Goal: Book appointment/travel/reservation

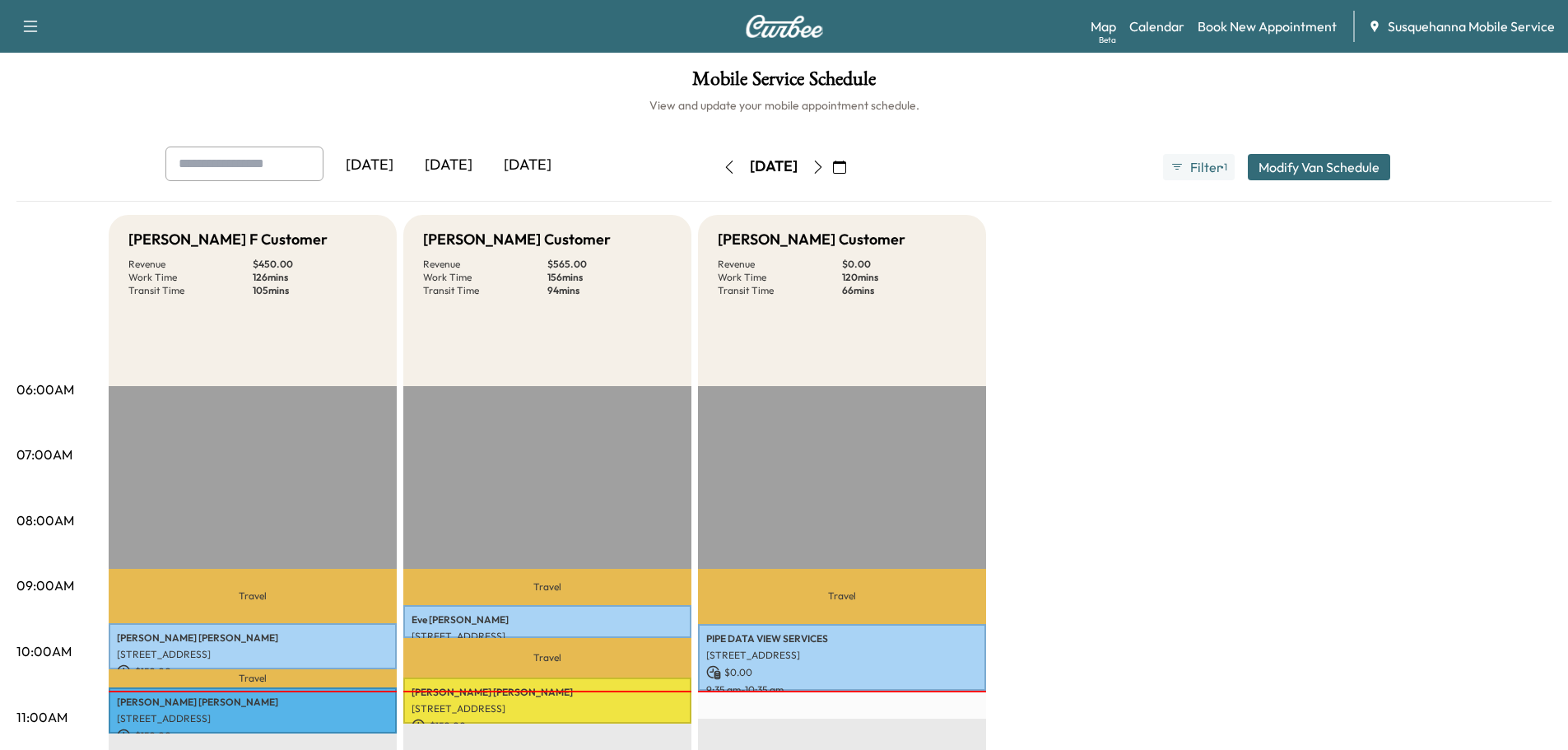
scroll to position [263, 0]
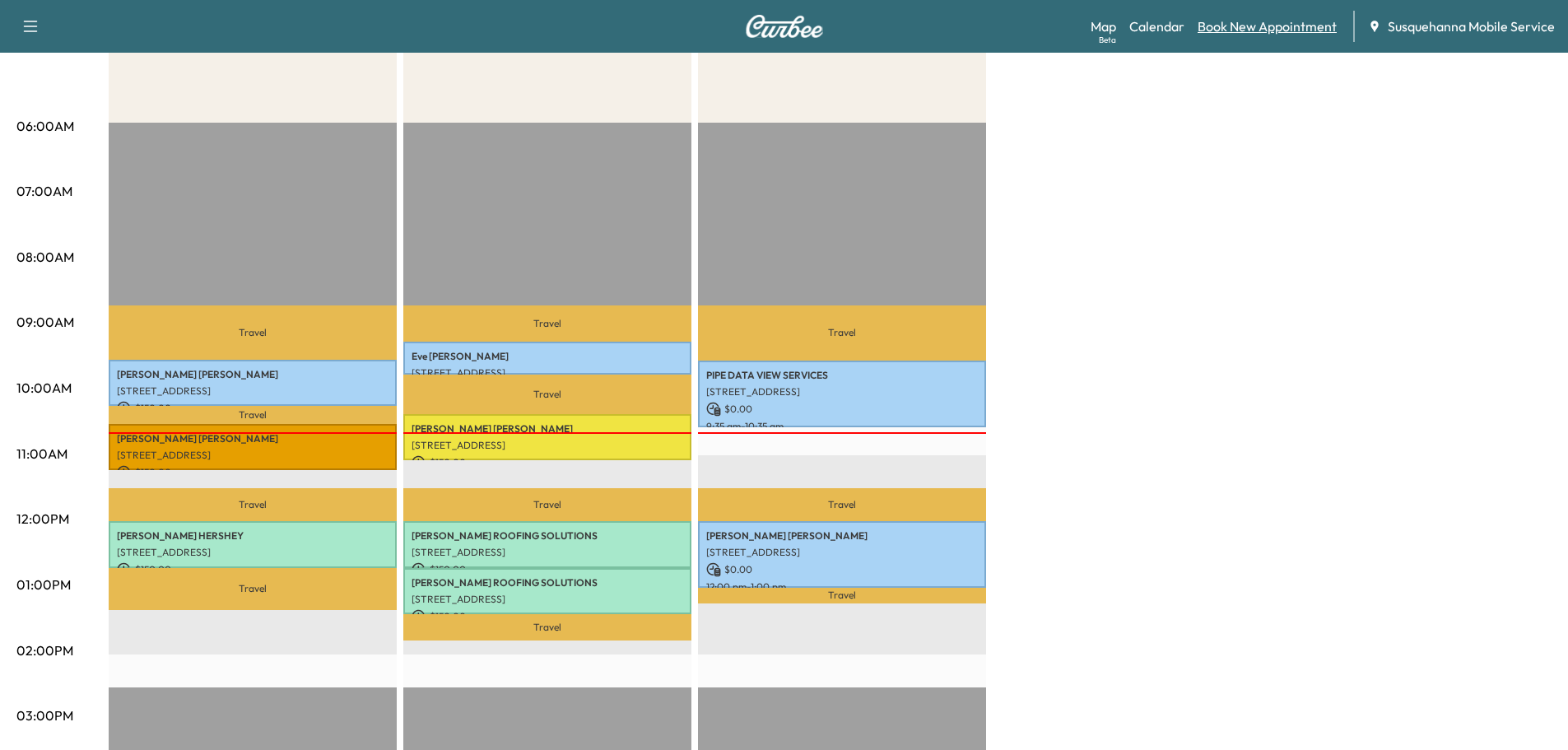
click at [1232, 25] on link "Book New Appointment" at bounding box center [1267, 26] width 139 height 20
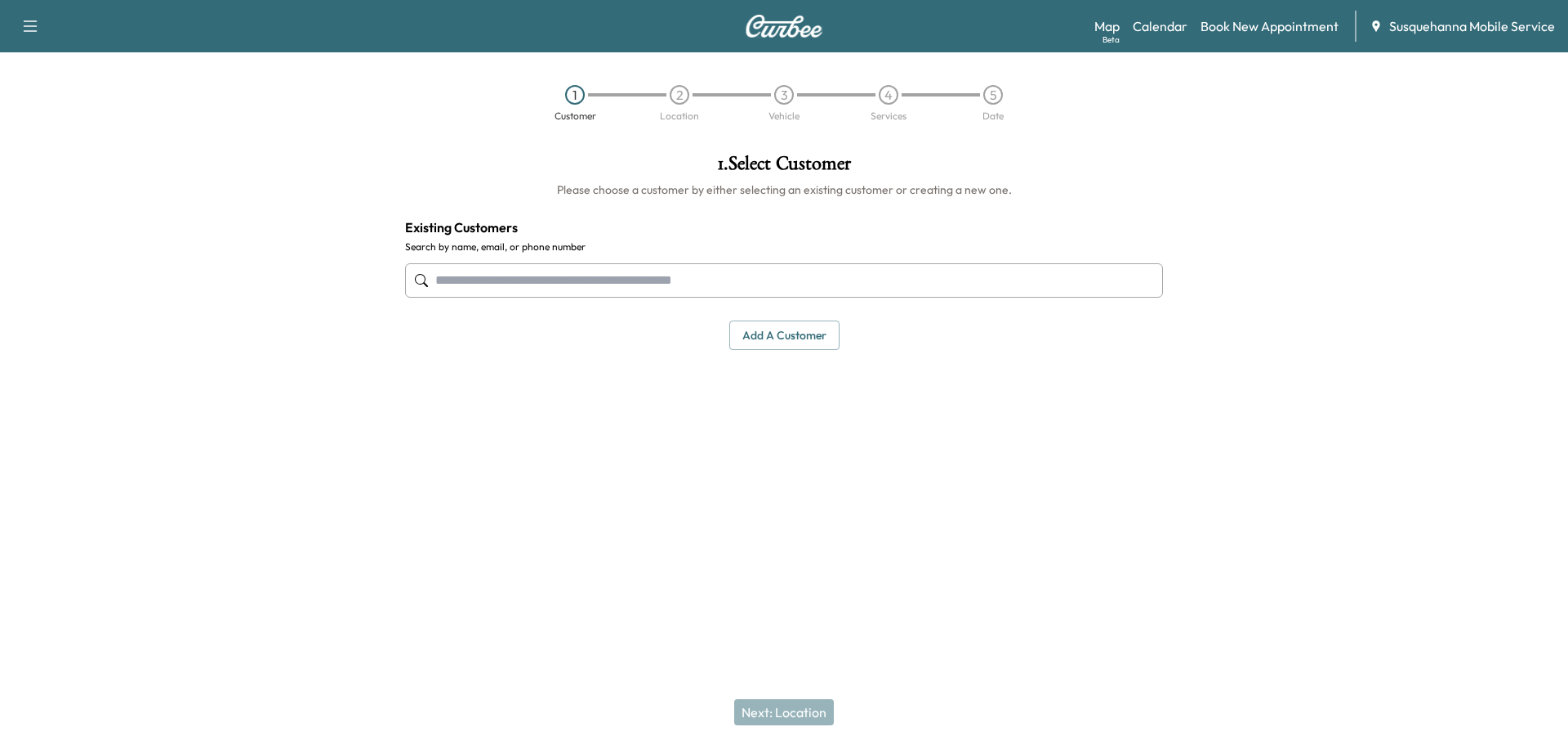
click at [567, 291] on input "text" at bounding box center [784, 280] width 758 height 34
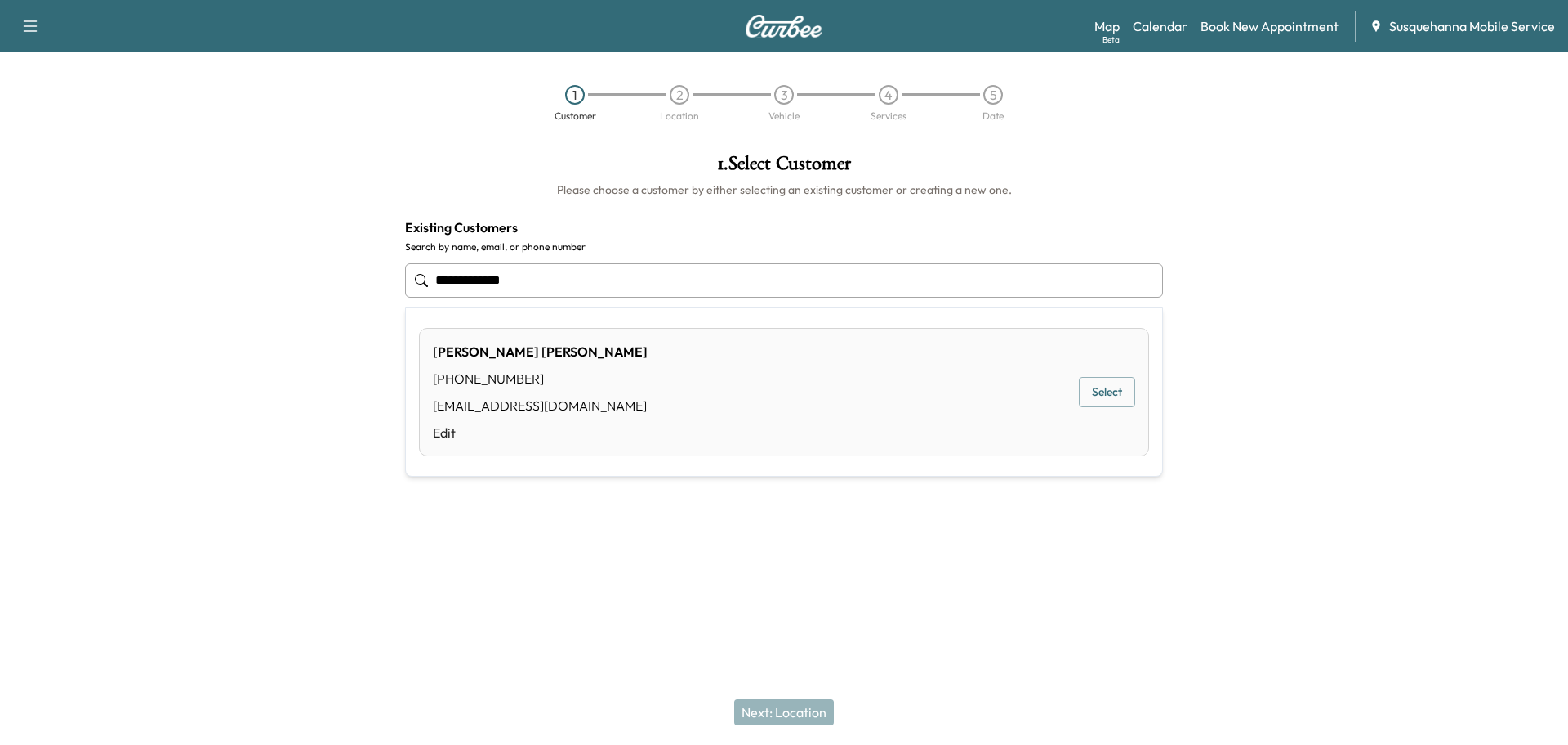
click at [1119, 393] on button "Select" at bounding box center [1107, 392] width 56 height 31
type input "**********"
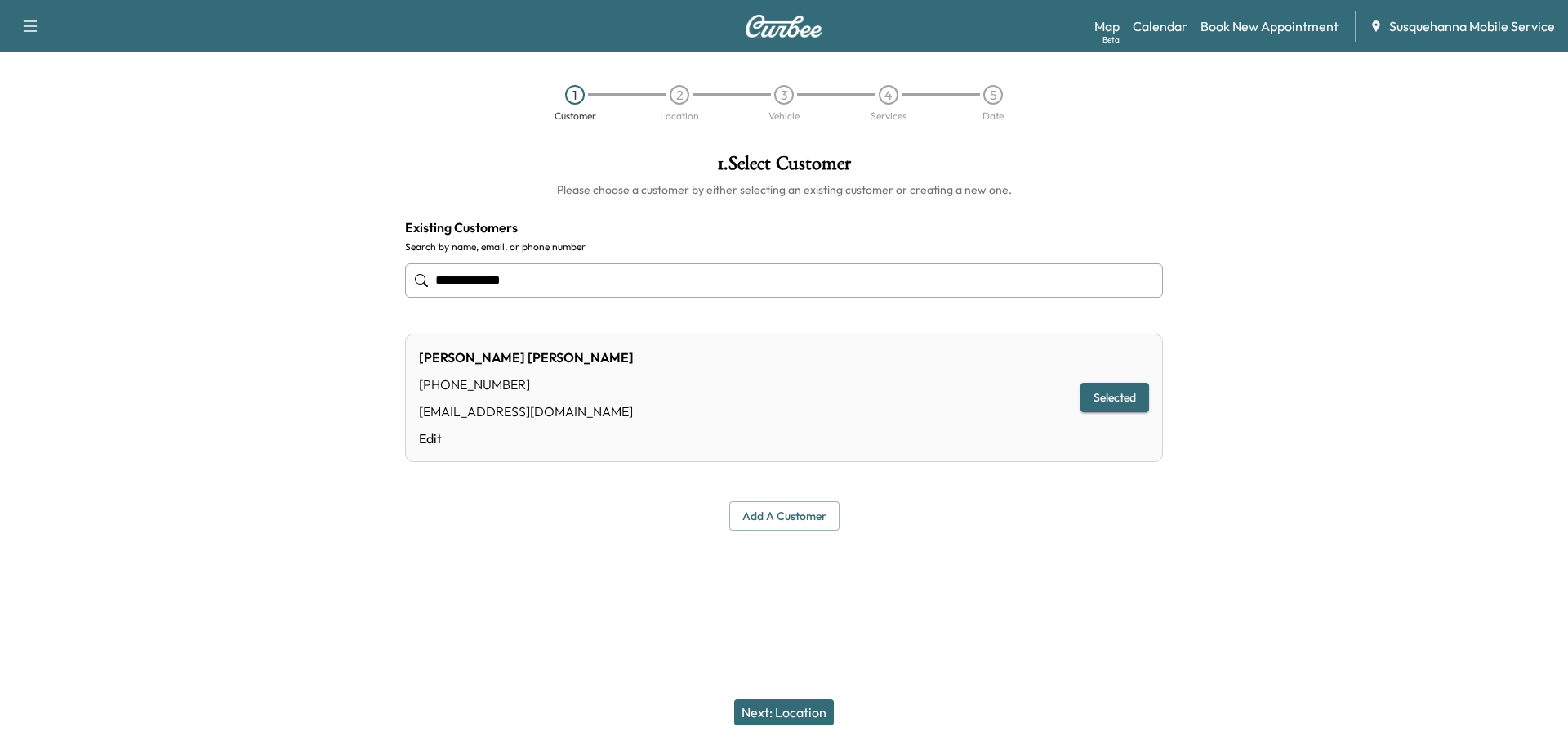
click at [800, 714] on button "Next: Location" at bounding box center [784, 712] width 100 height 26
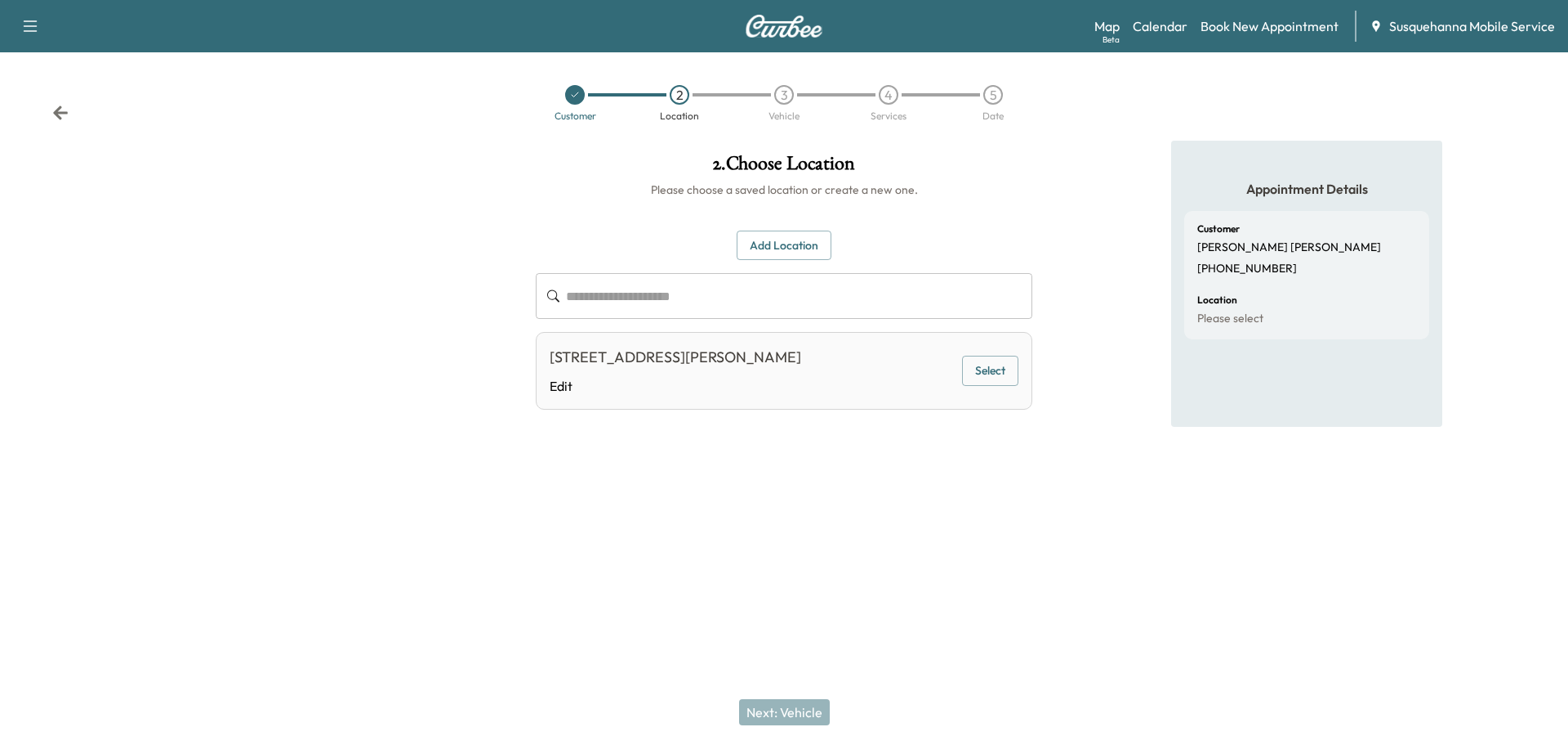
click at [980, 372] on button "Select" at bounding box center [990, 371] width 56 height 31
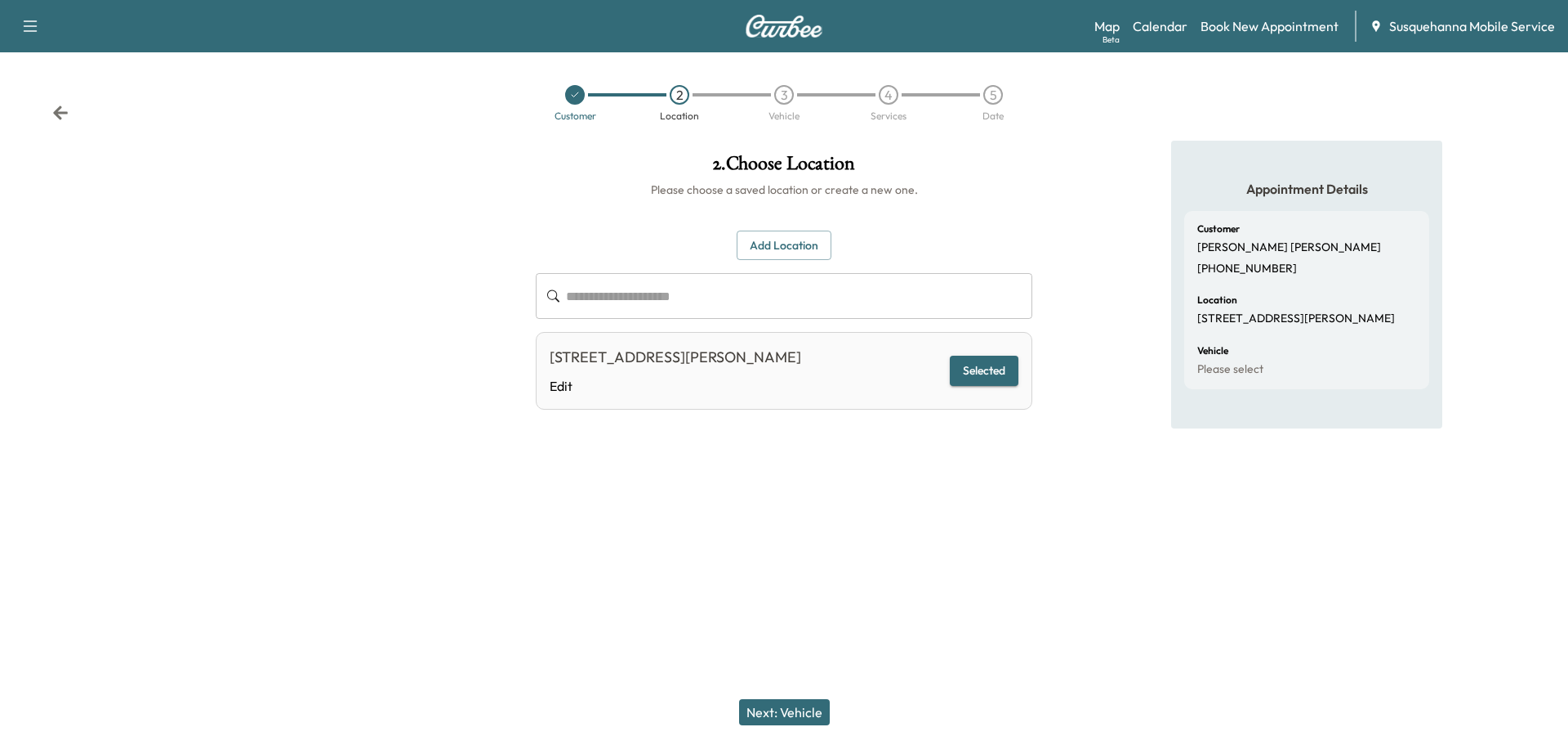
click at [795, 714] on button "Next: Vehicle" at bounding box center [784, 712] width 91 height 26
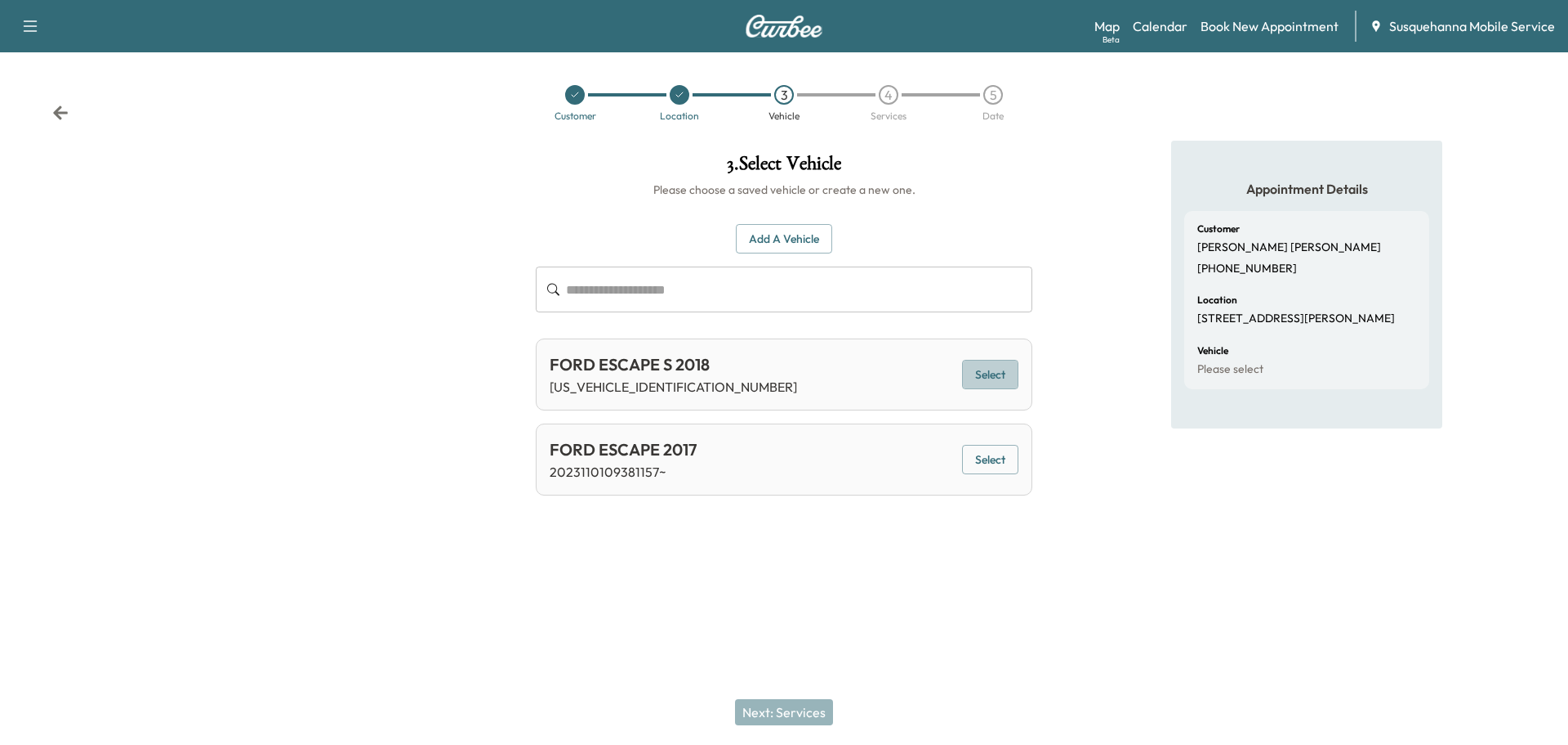
click at [1006, 364] on button "Select" at bounding box center [990, 375] width 56 height 31
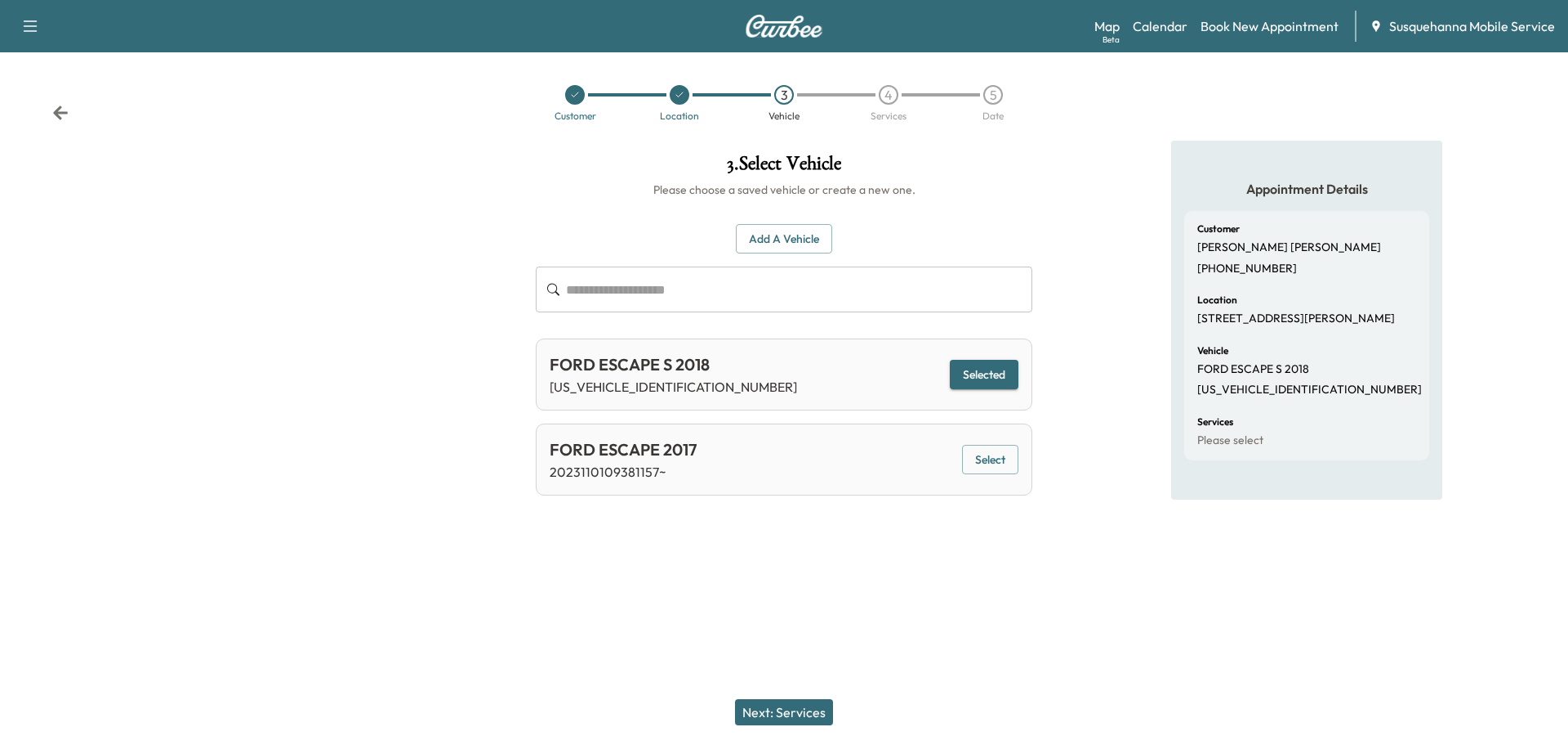
click at [777, 709] on button "Next: Services" at bounding box center [784, 712] width 98 height 26
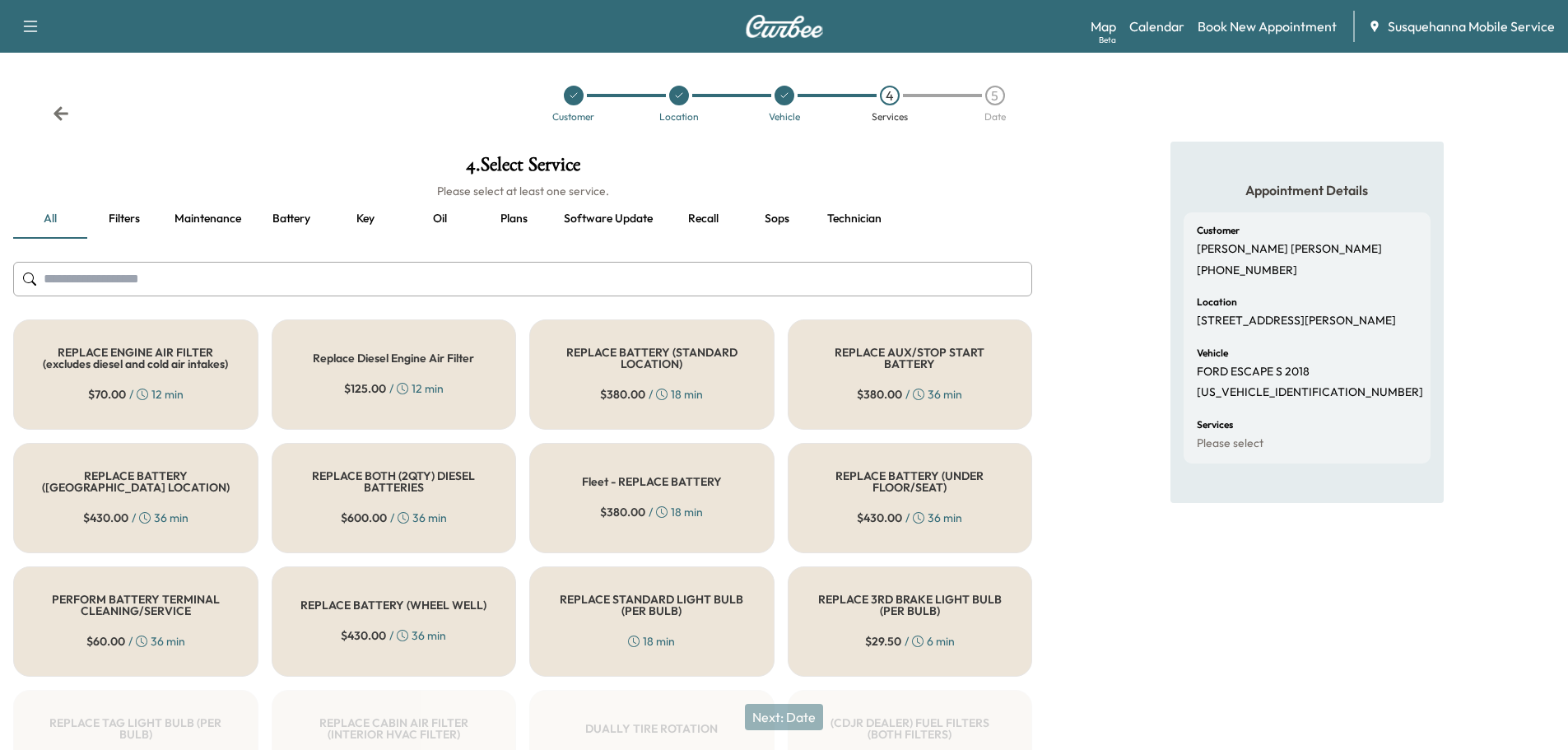
click at [593, 270] on input "text" at bounding box center [522, 278] width 1019 height 34
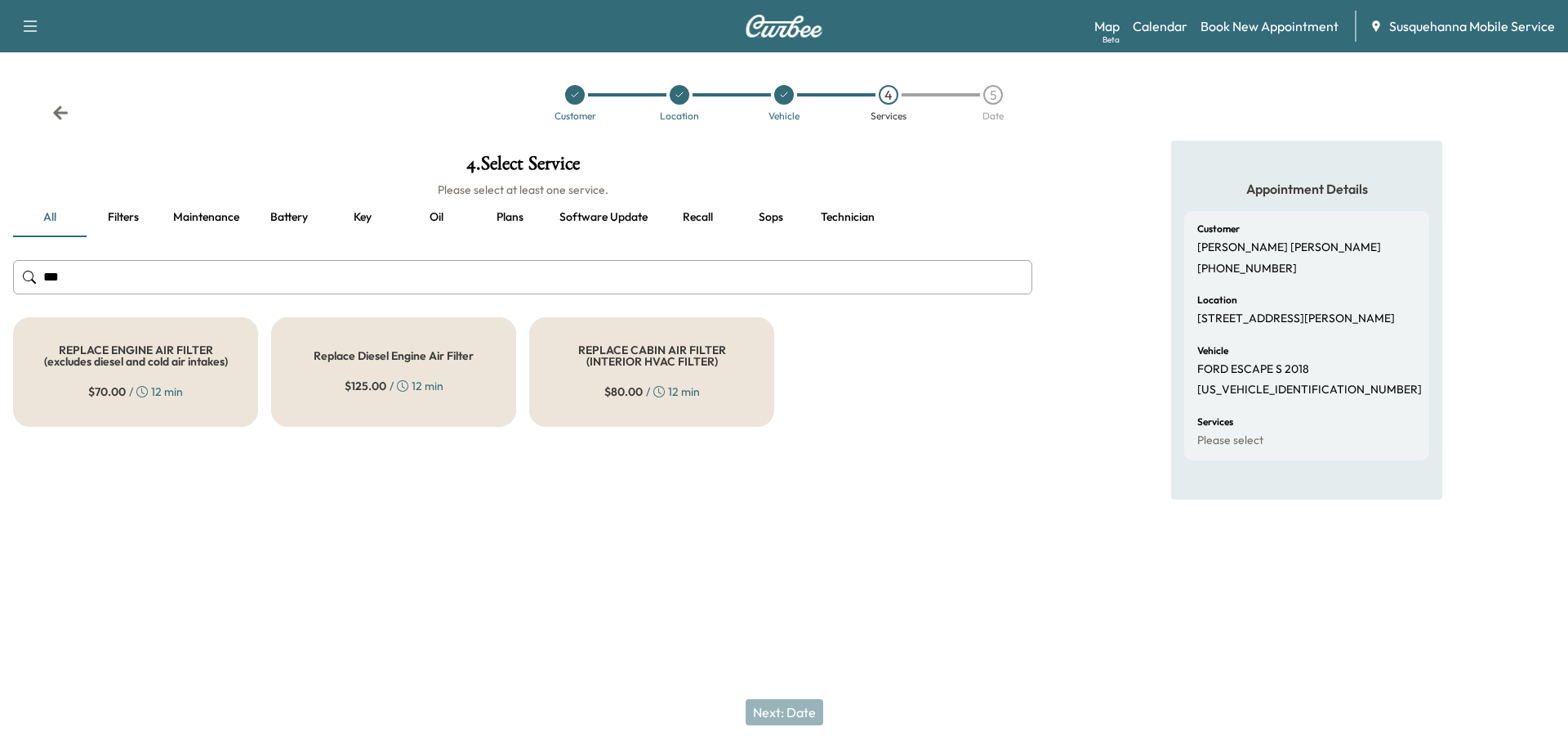
type input "***"
click at [144, 371] on div "REPLACE ENGINE AIR FILTER (excludes diesel and cold air intakes) $ 70.00 / 12 m…" at bounding box center [135, 372] width 245 height 109
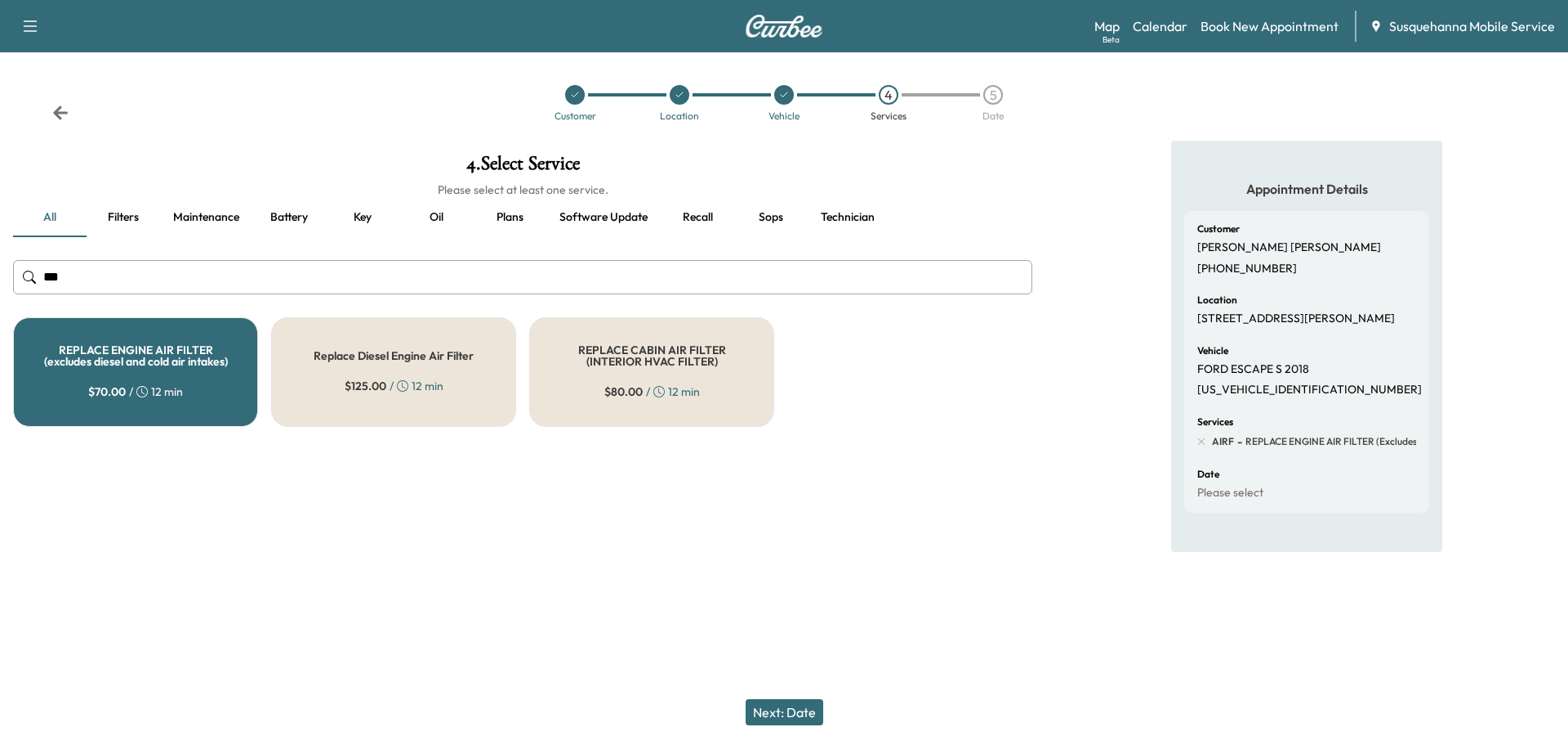
click at [846, 215] on button "Technician" at bounding box center [848, 217] width 80 height 39
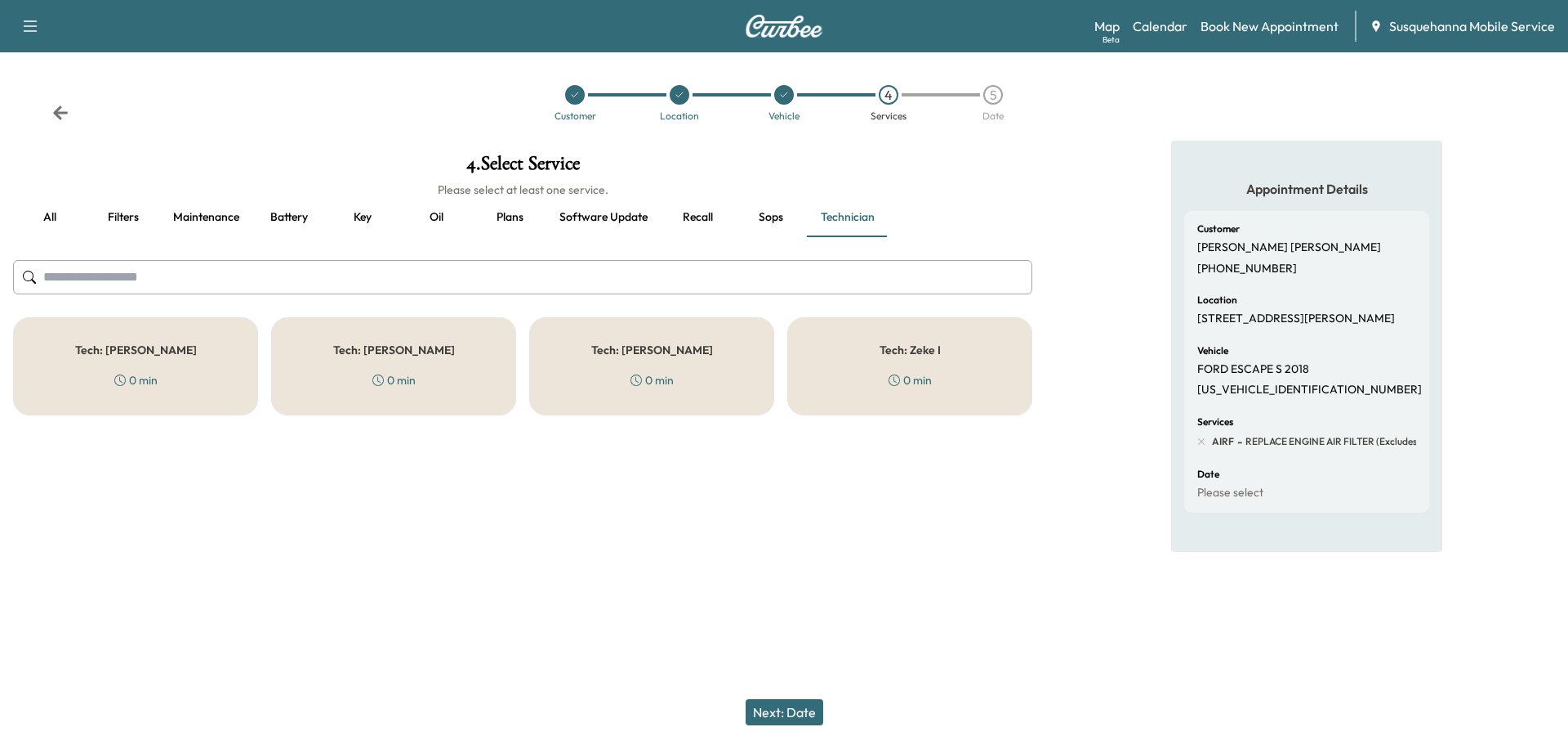
click at [462, 394] on div "Tech: Jay J 0 min" at bounding box center [393, 367] width 245 height 98
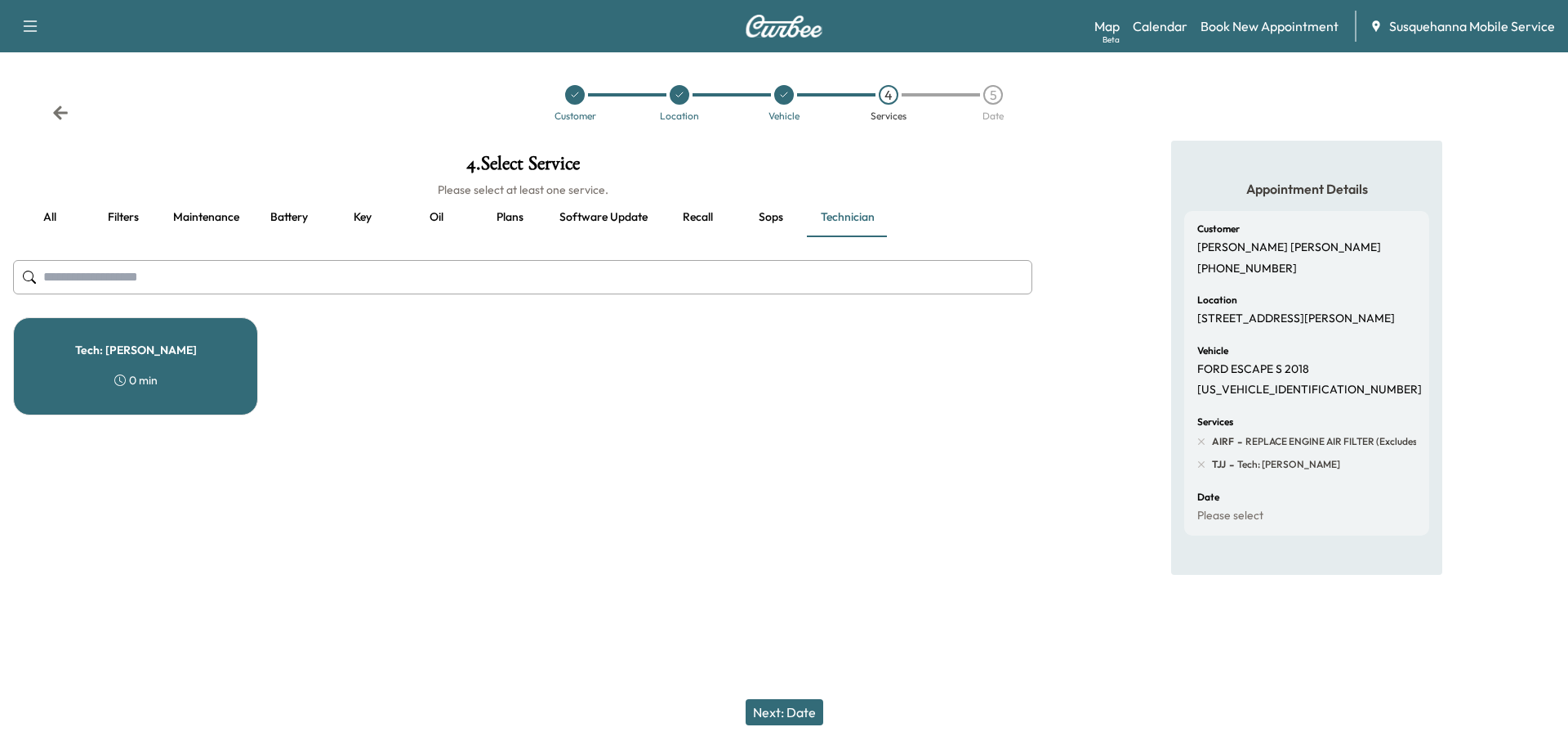
click at [771, 714] on button "Next: Date" at bounding box center [784, 712] width 78 height 26
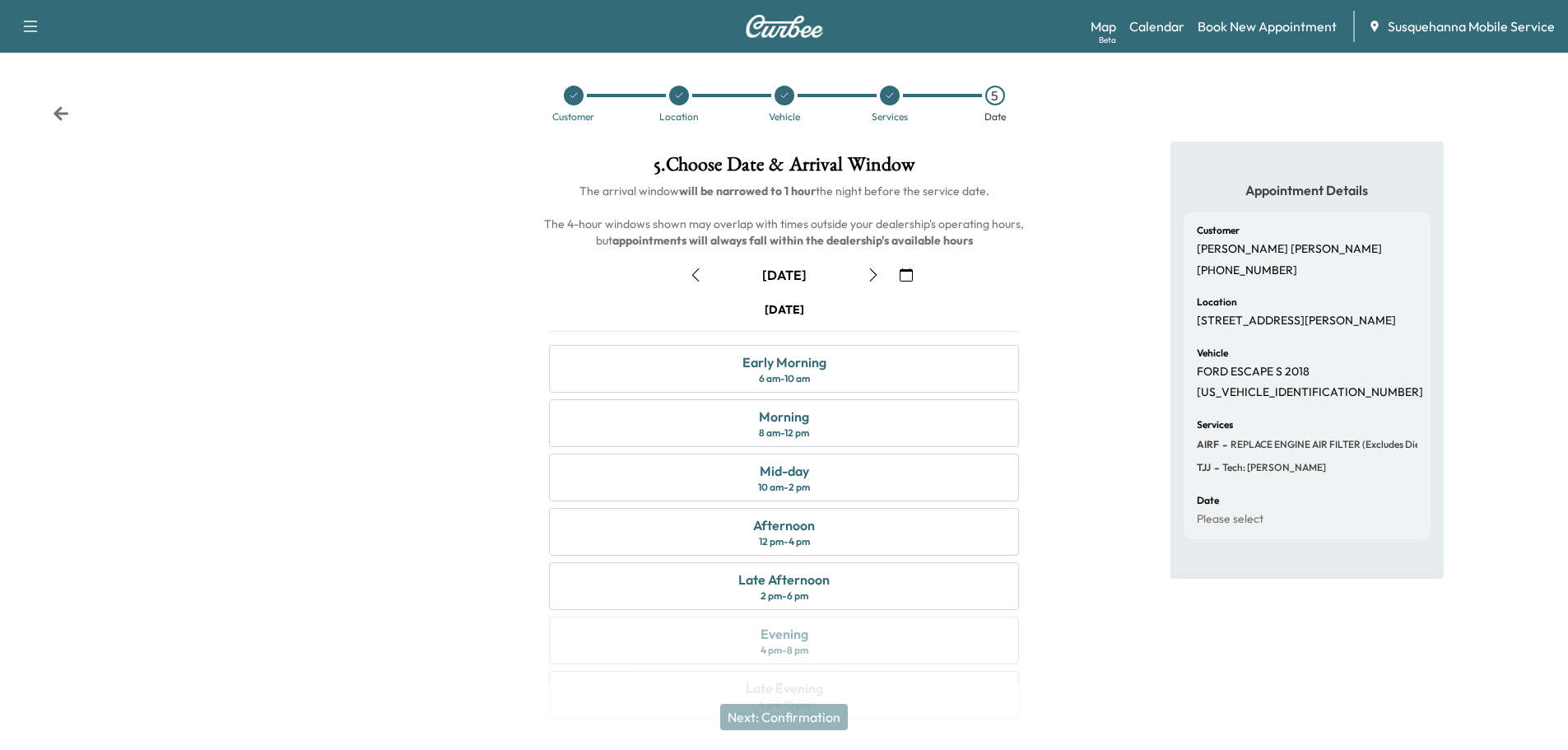
click at [908, 275] on icon "button" at bounding box center [906, 274] width 13 height 13
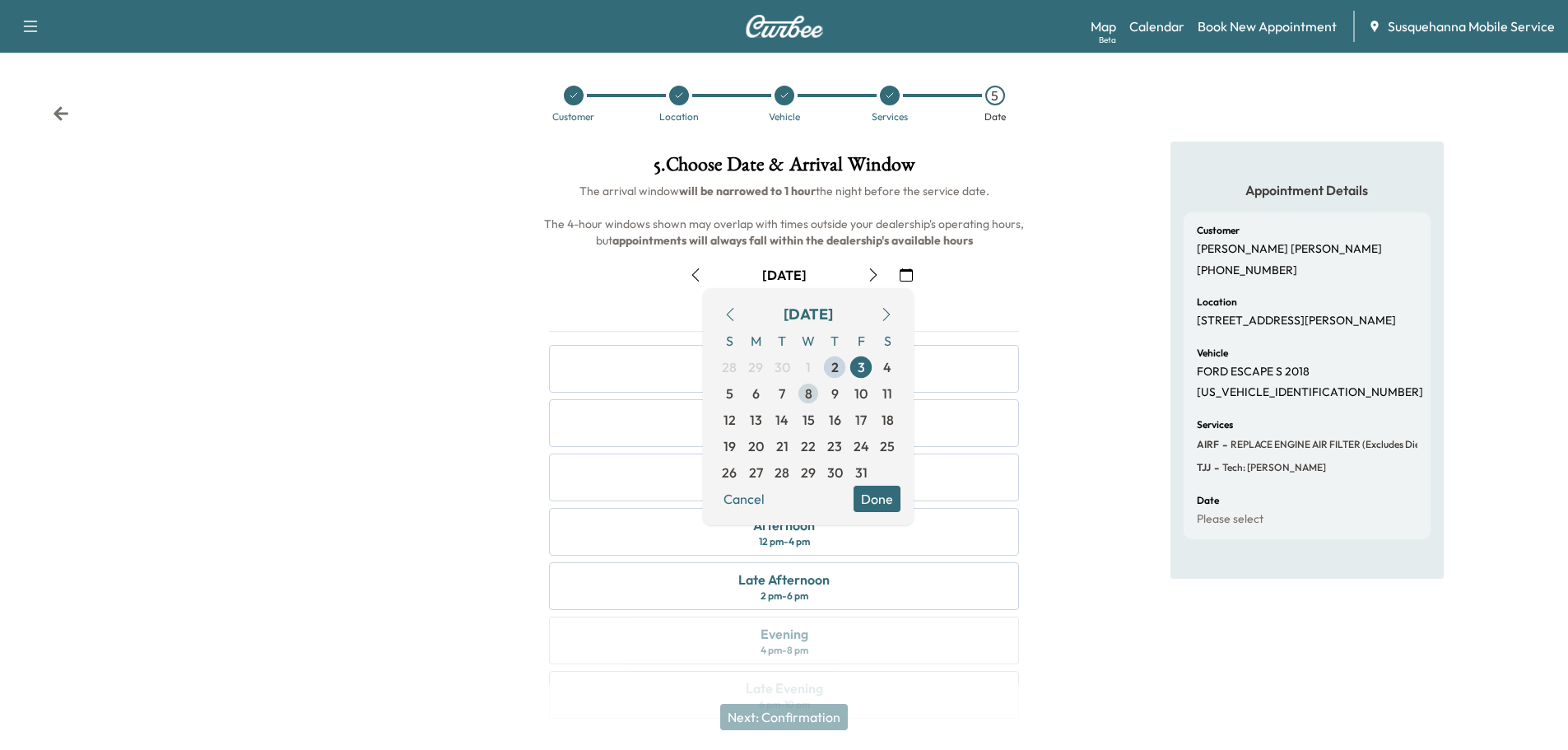
click at [815, 401] on span "8" at bounding box center [808, 393] width 26 height 26
click at [881, 493] on button "Done" at bounding box center [877, 498] width 47 height 26
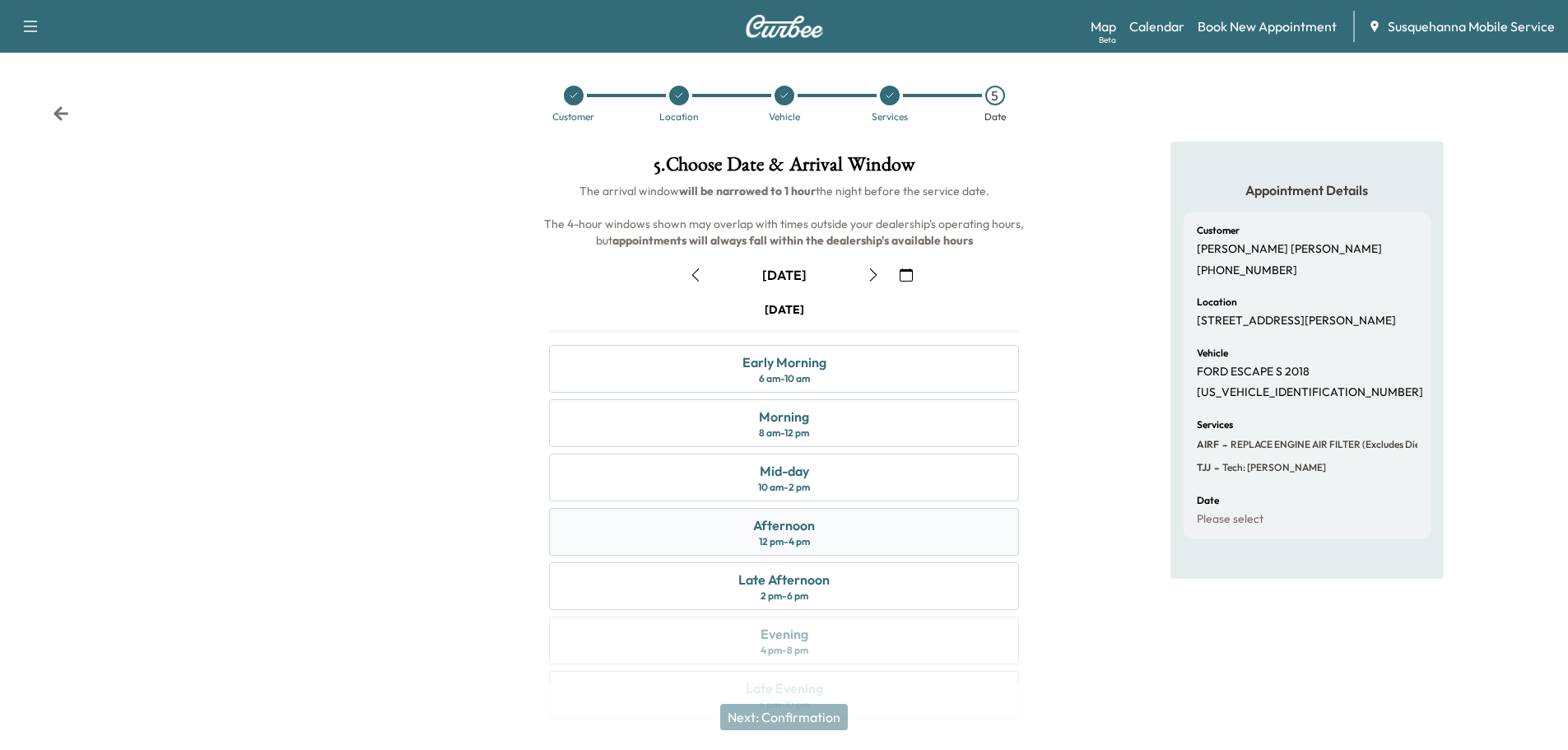
click at [801, 533] on div "Afternoon" at bounding box center [784, 524] width 62 height 20
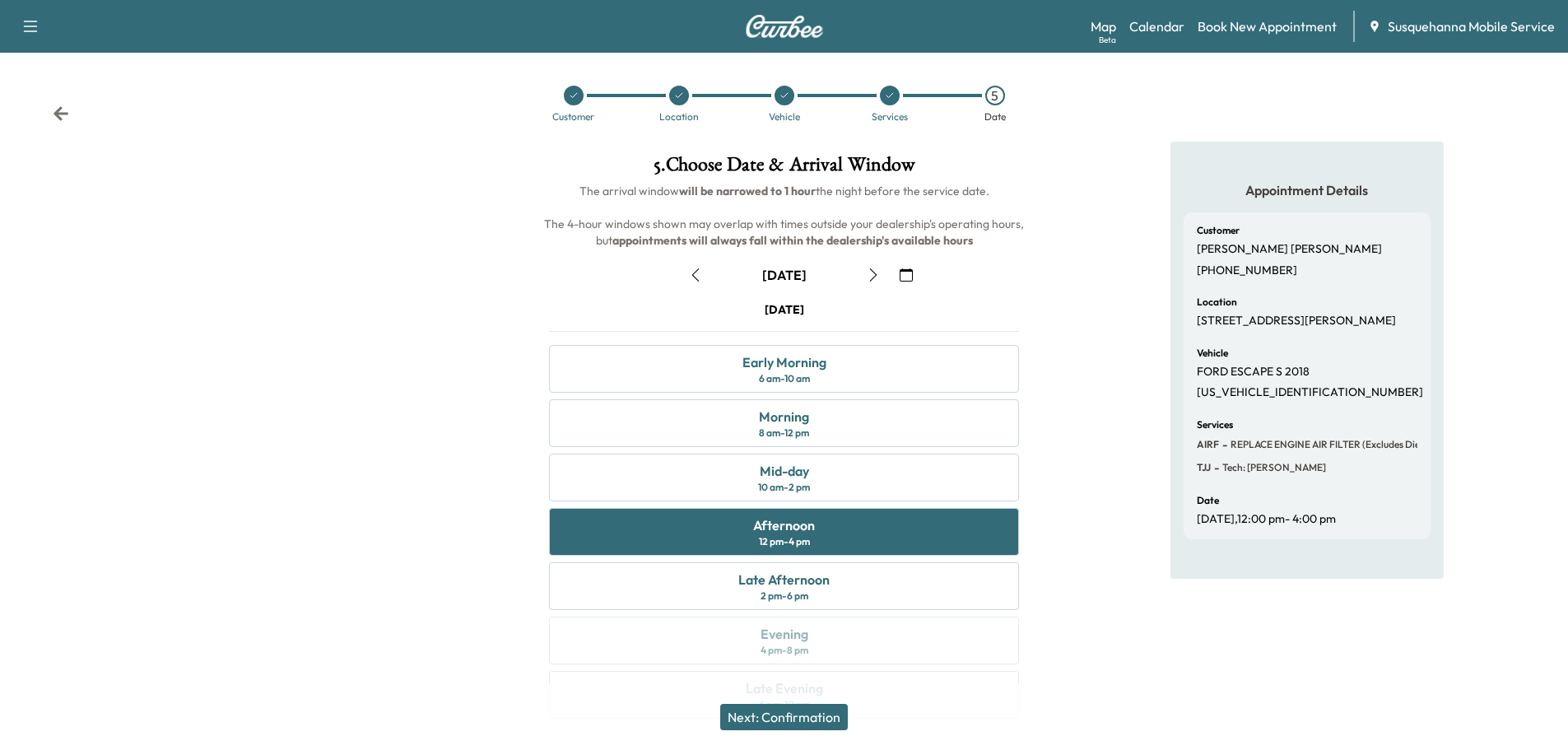
click at [797, 715] on button "Next: Confirmation" at bounding box center [784, 717] width 127 height 26
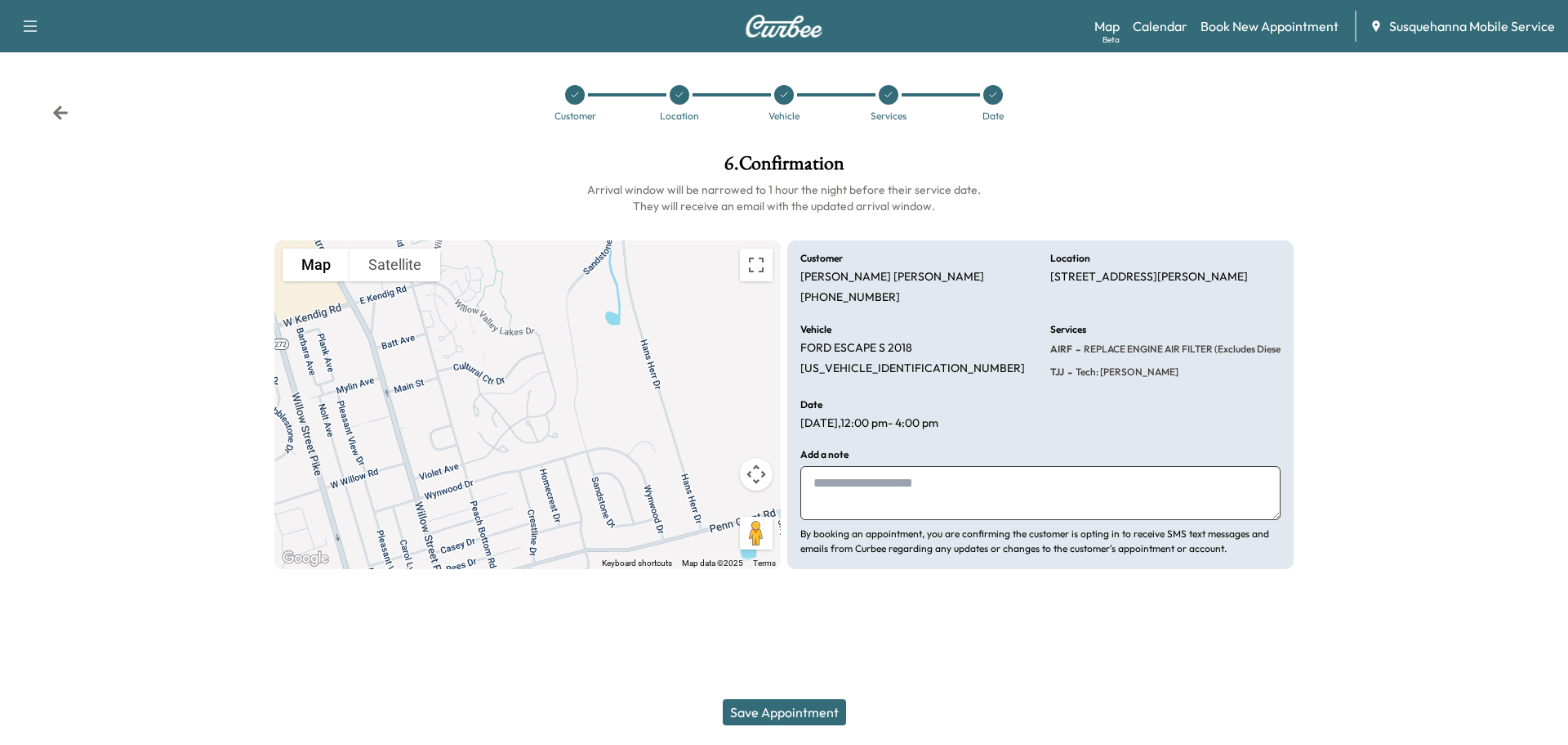
click at [883, 495] on textarea at bounding box center [1041, 493] width 480 height 54
click at [959, 489] on textarea "**********" at bounding box center [1041, 493] width 480 height 54
type textarea "**********"
click at [825, 701] on button "Save Appointment" at bounding box center [784, 712] width 123 height 26
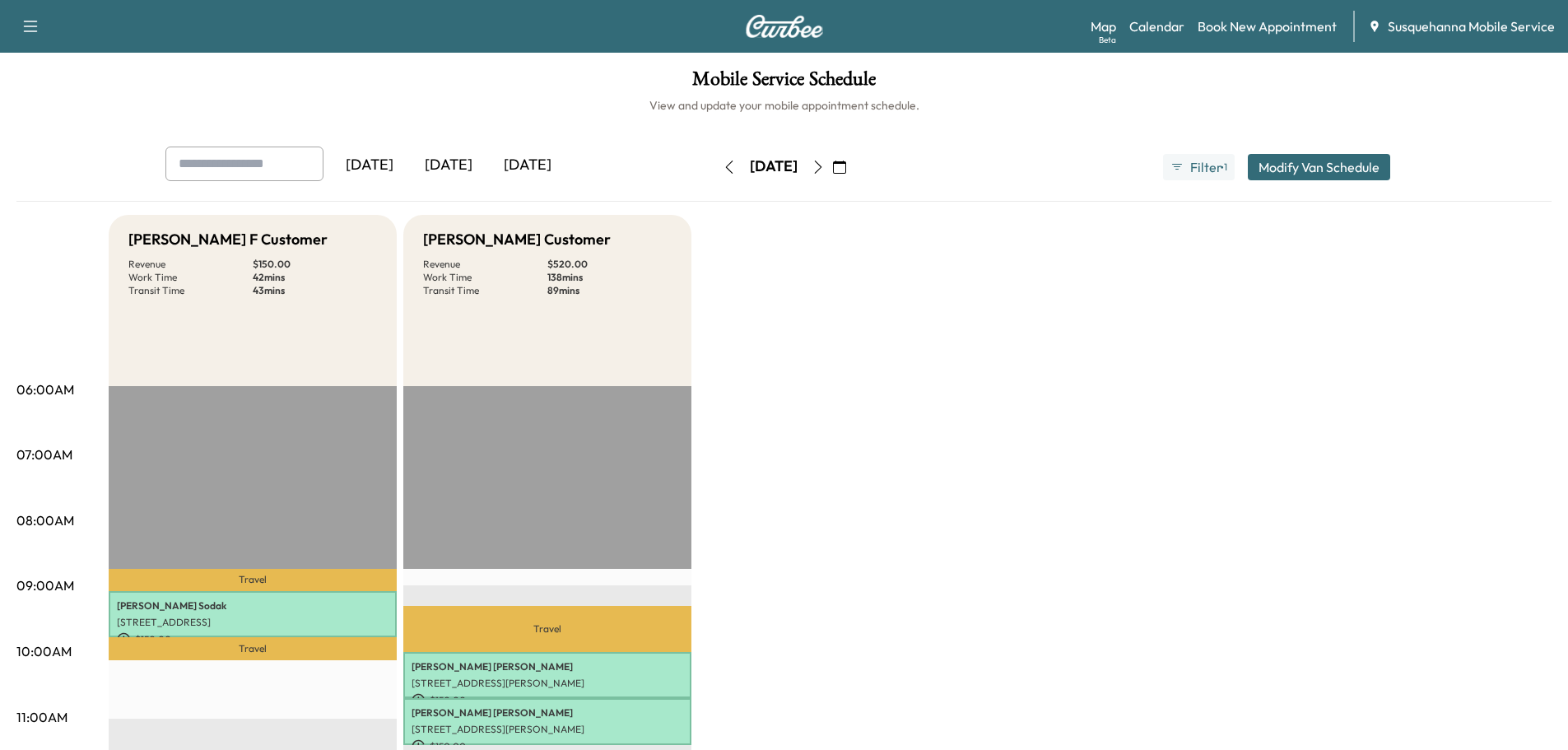
scroll to position [263, 0]
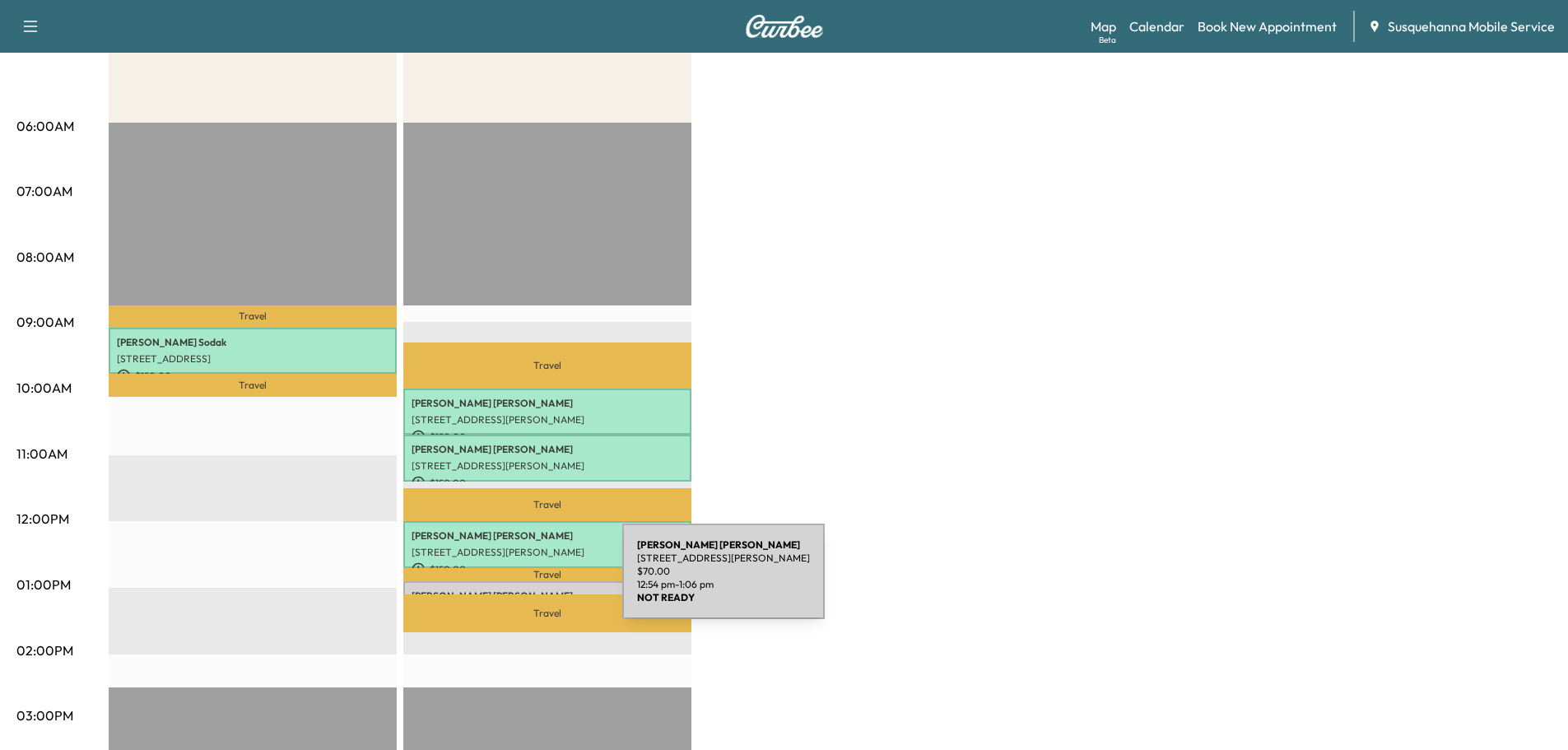
click at [499, 581] on div "PAMELA SNYDER 210 ORR DR, WILLOW STREET, PA, USA $ 70.00 12:54 pm - 1:06 pm" at bounding box center [547, 589] width 288 height 16
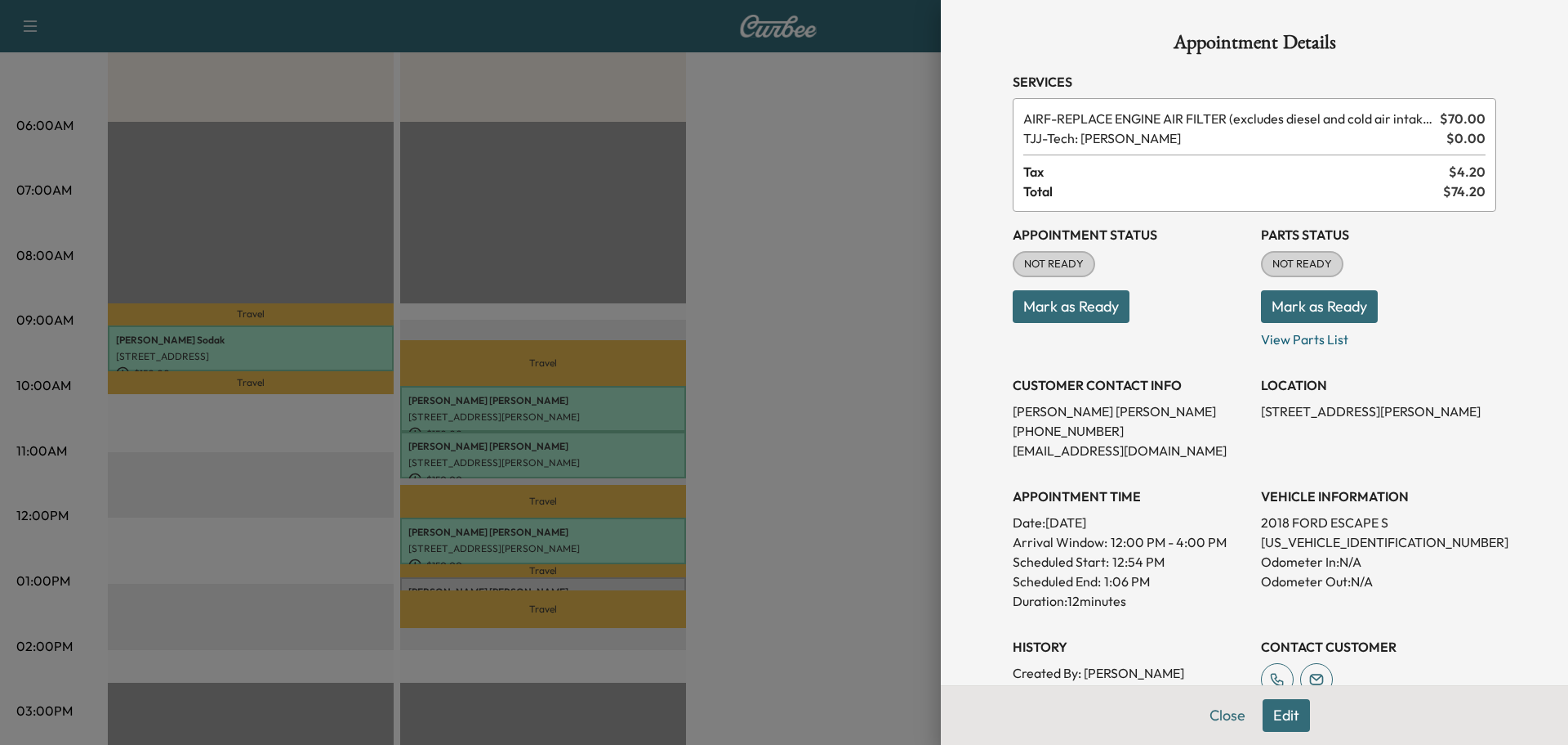
click at [1330, 316] on button "Mark as Ready" at bounding box center [1320, 306] width 117 height 33
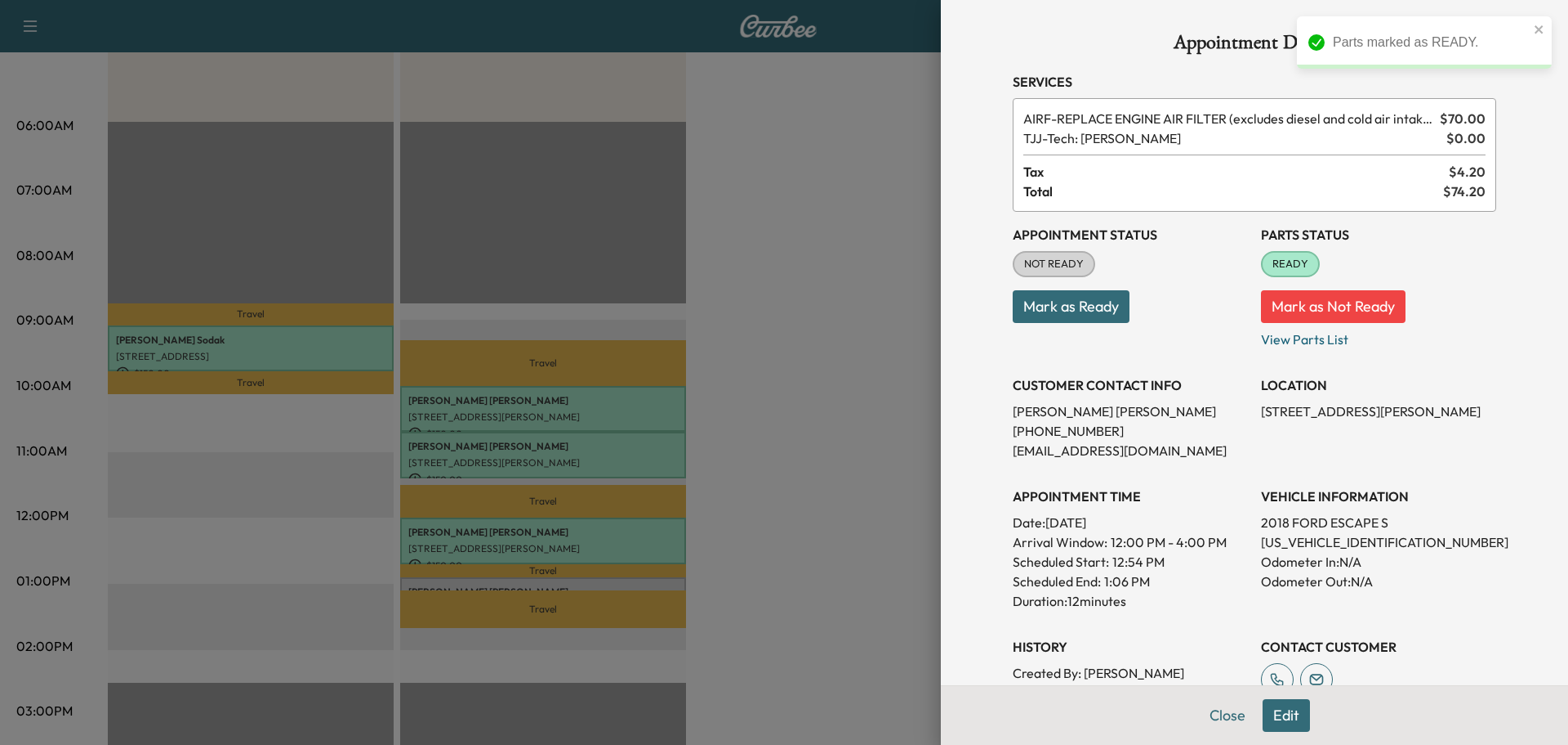
click at [1067, 314] on button "Mark as Ready" at bounding box center [1071, 306] width 117 height 33
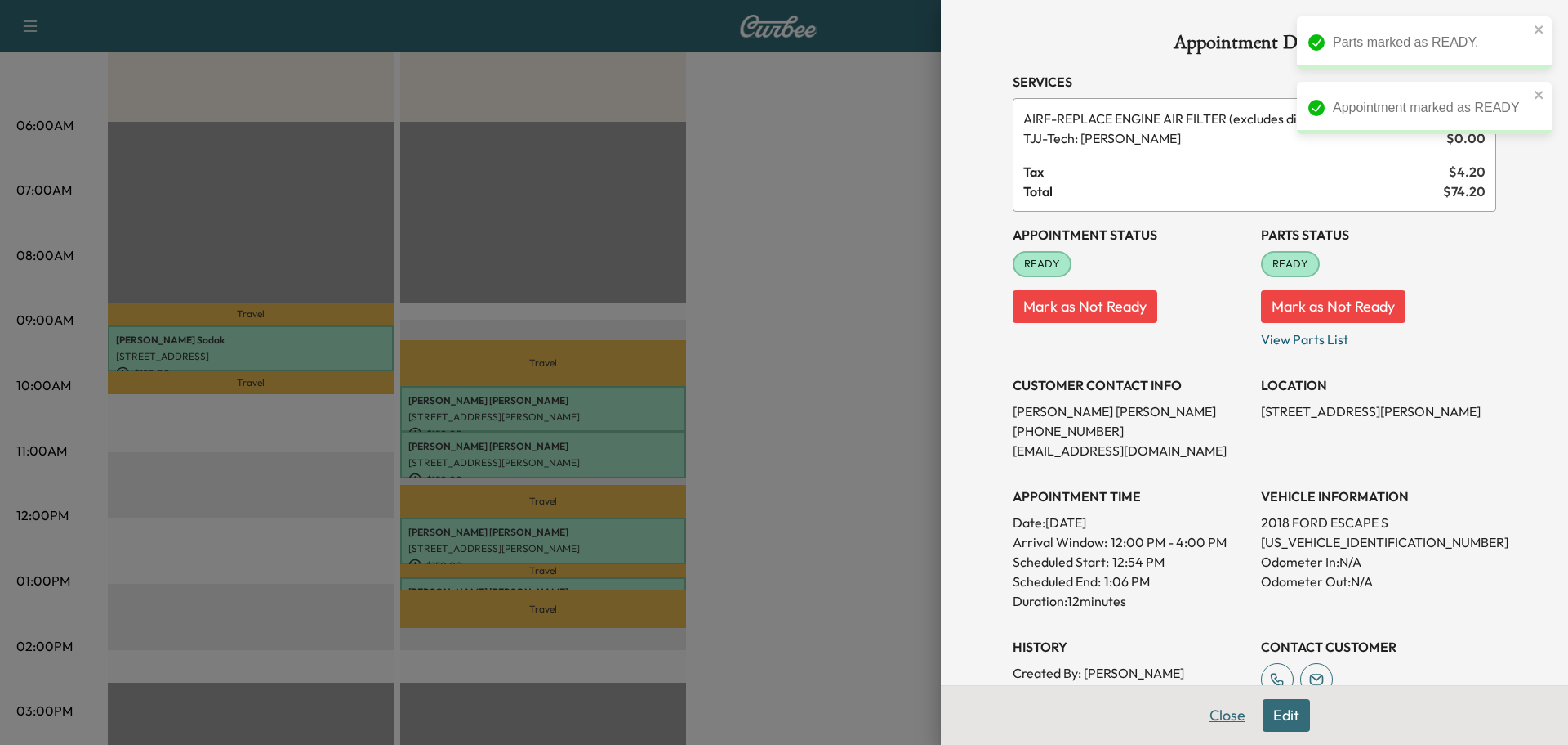
click at [1202, 715] on button "Close" at bounding box center [1227, 715] width 57 height 33
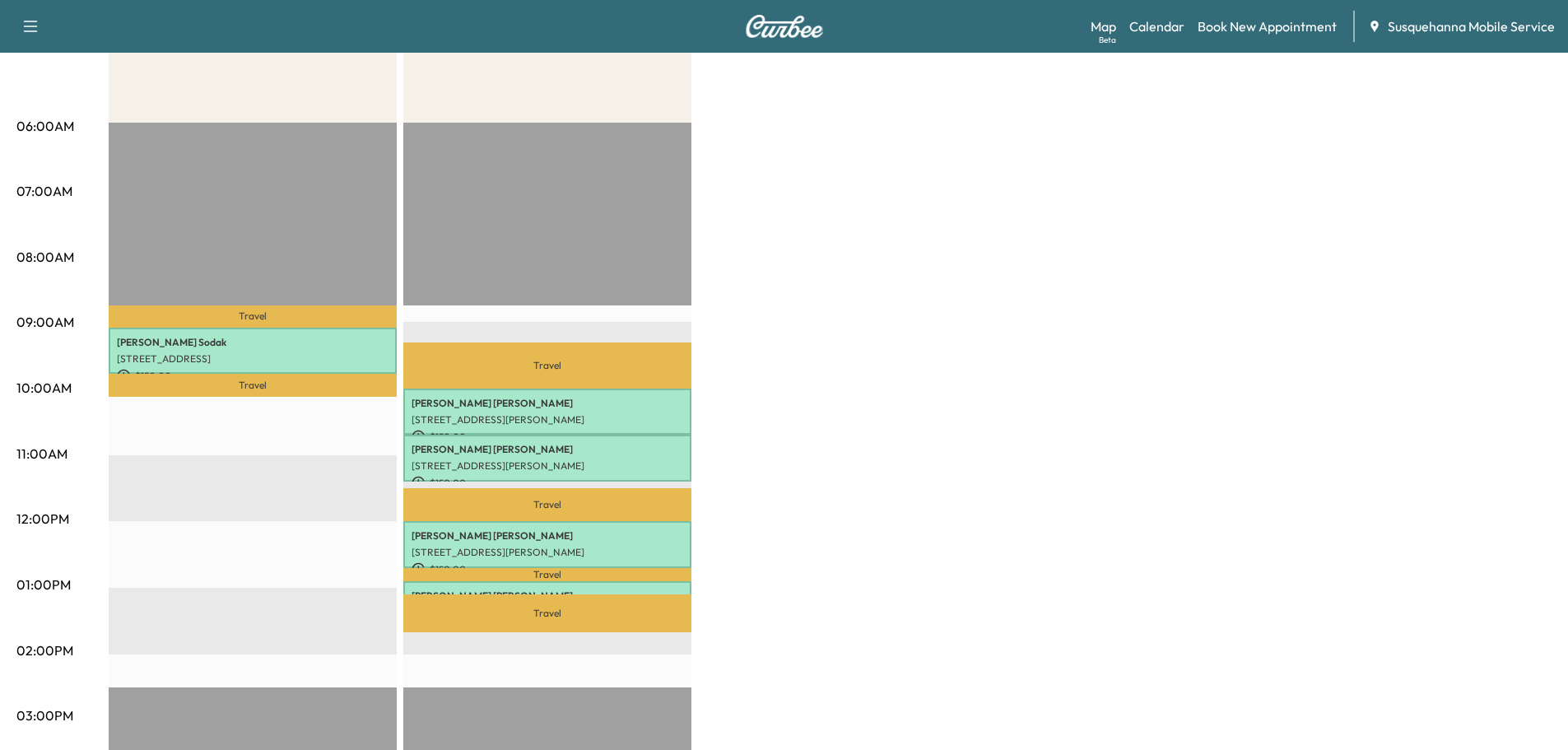
scroll to position [88, 0]
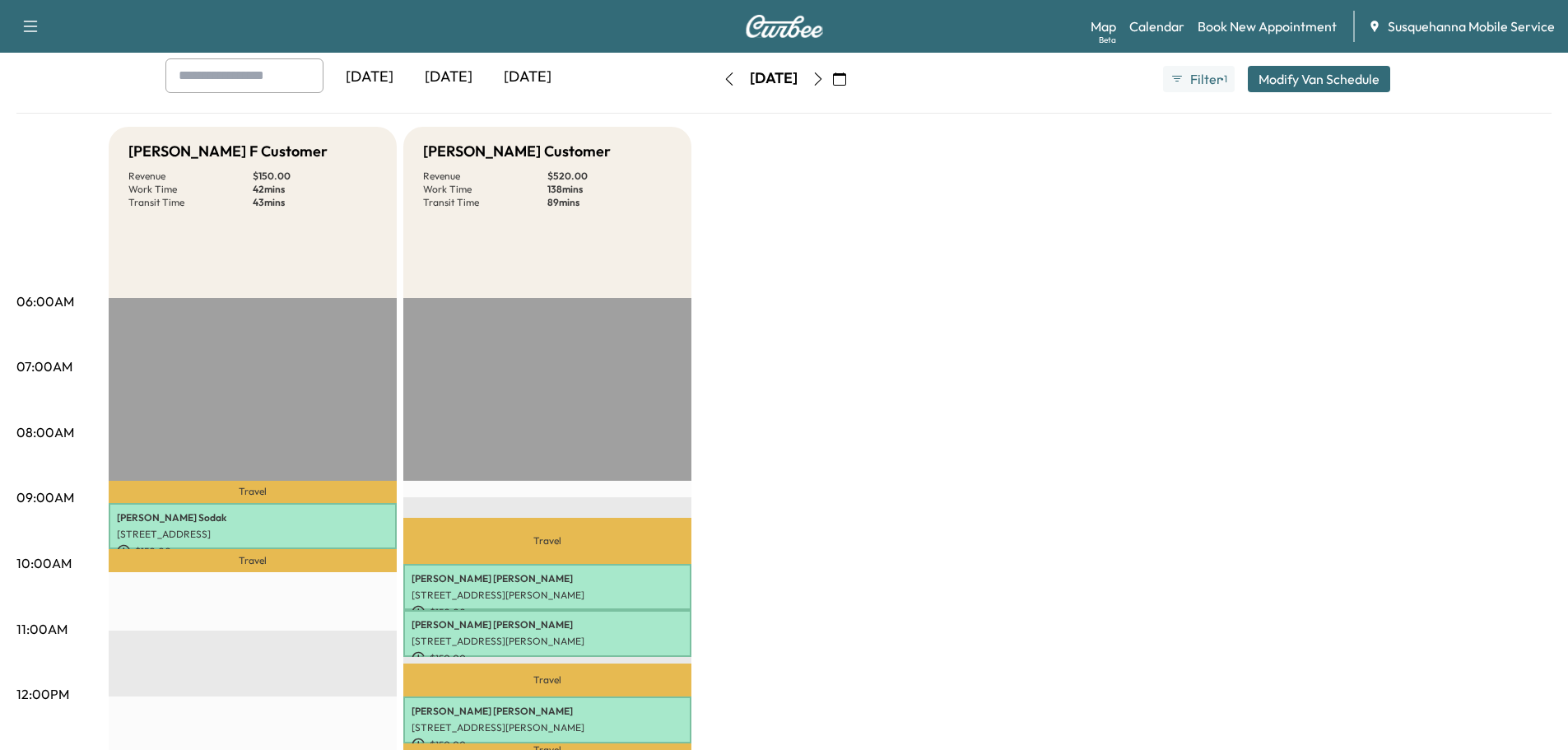
click at [846, 82] on icon "button" at bounding box center [839, 79] width 13 height 13
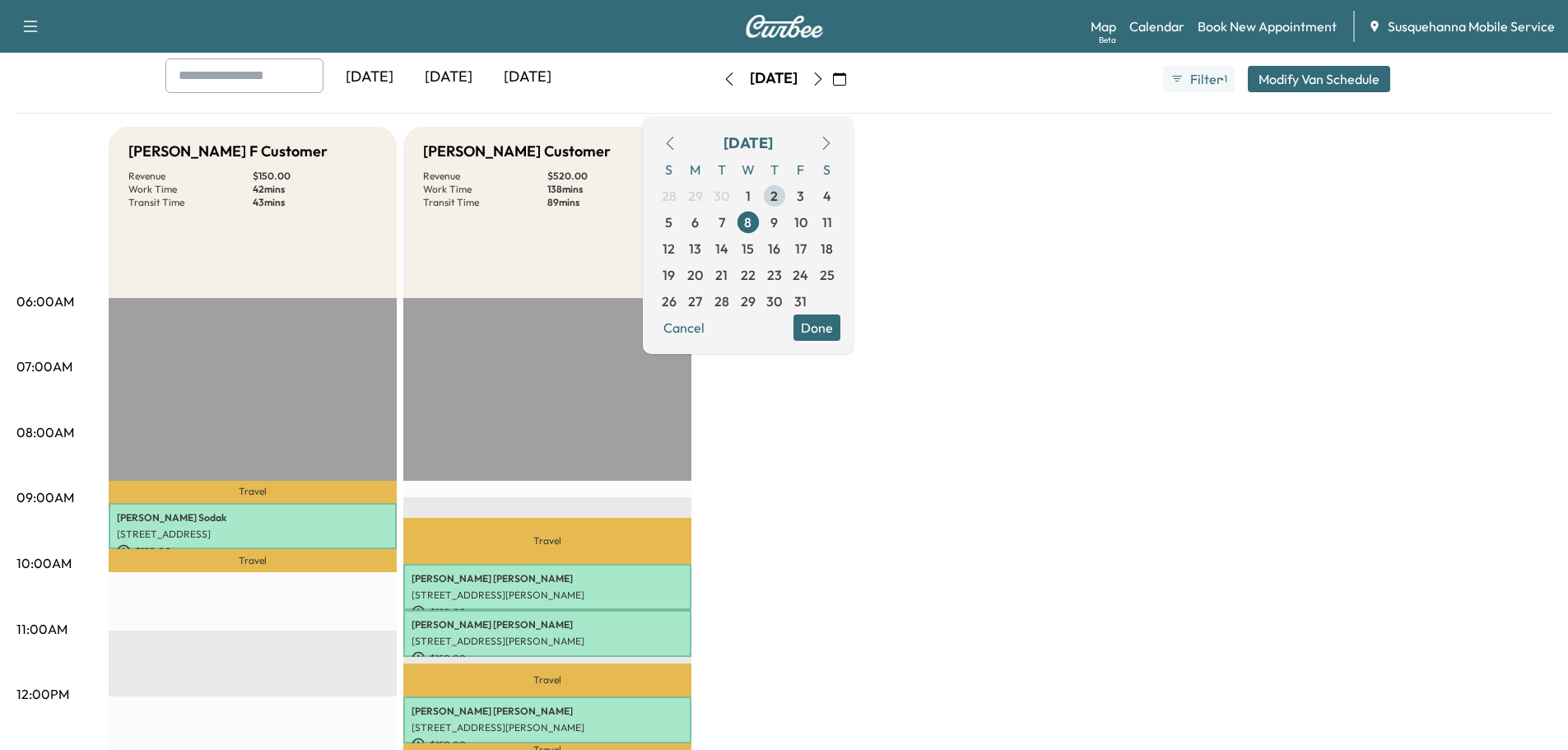
click at [778, 193] on span "2" at bounding box center [774, 196] width 8 height 20
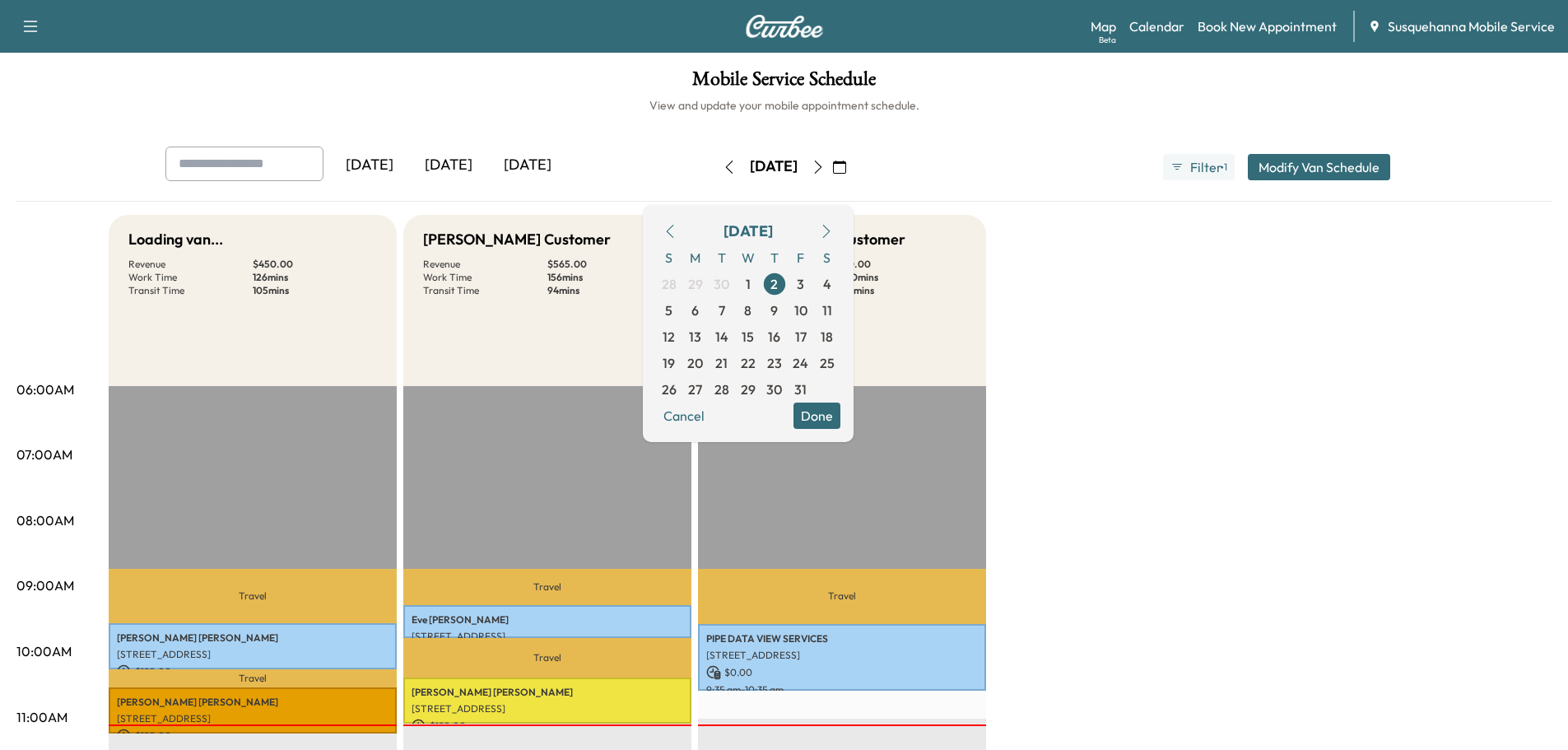
click at [840, 414] on button "Done" at bounding box center [817, 415] width 47 height 26
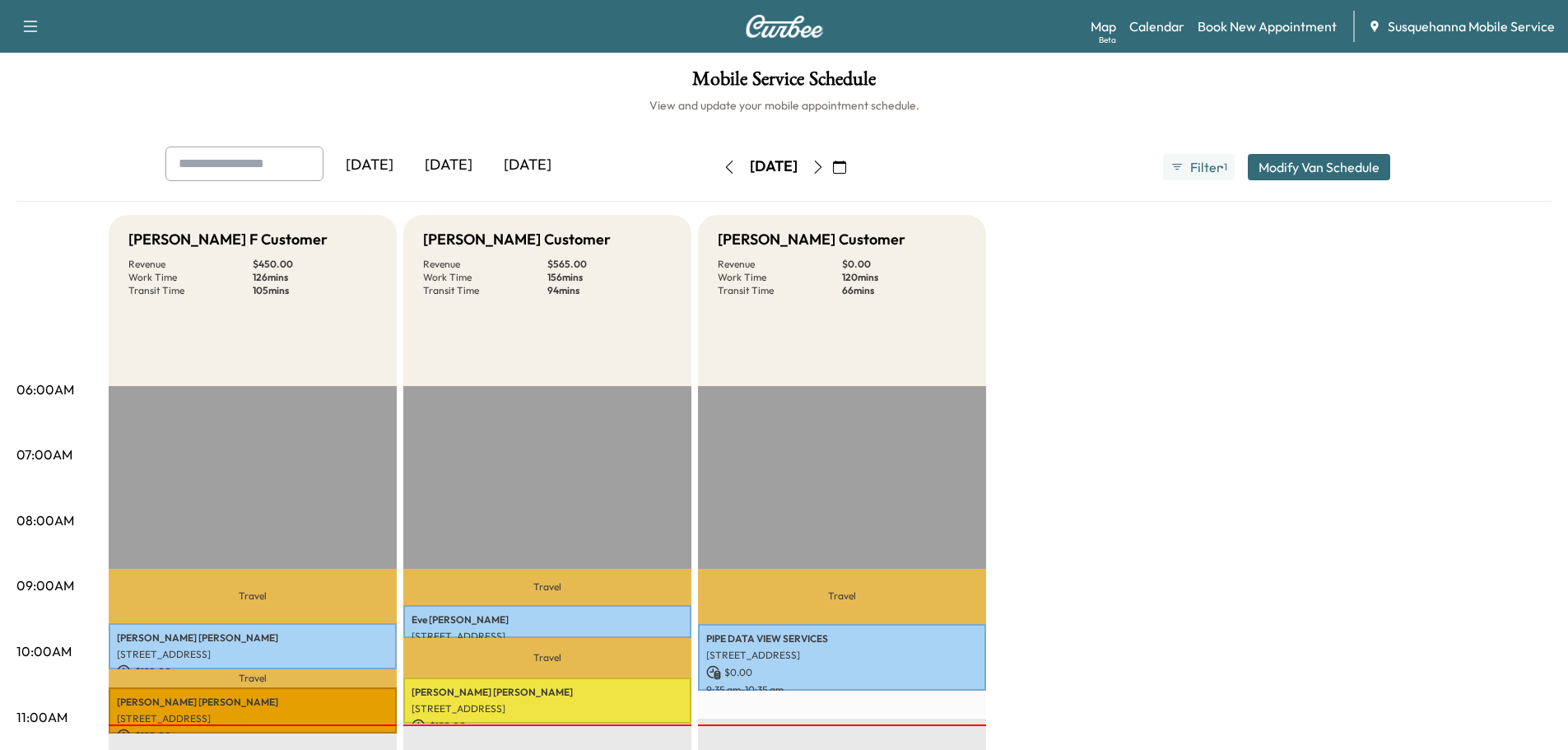
scroll to position [175, 0]
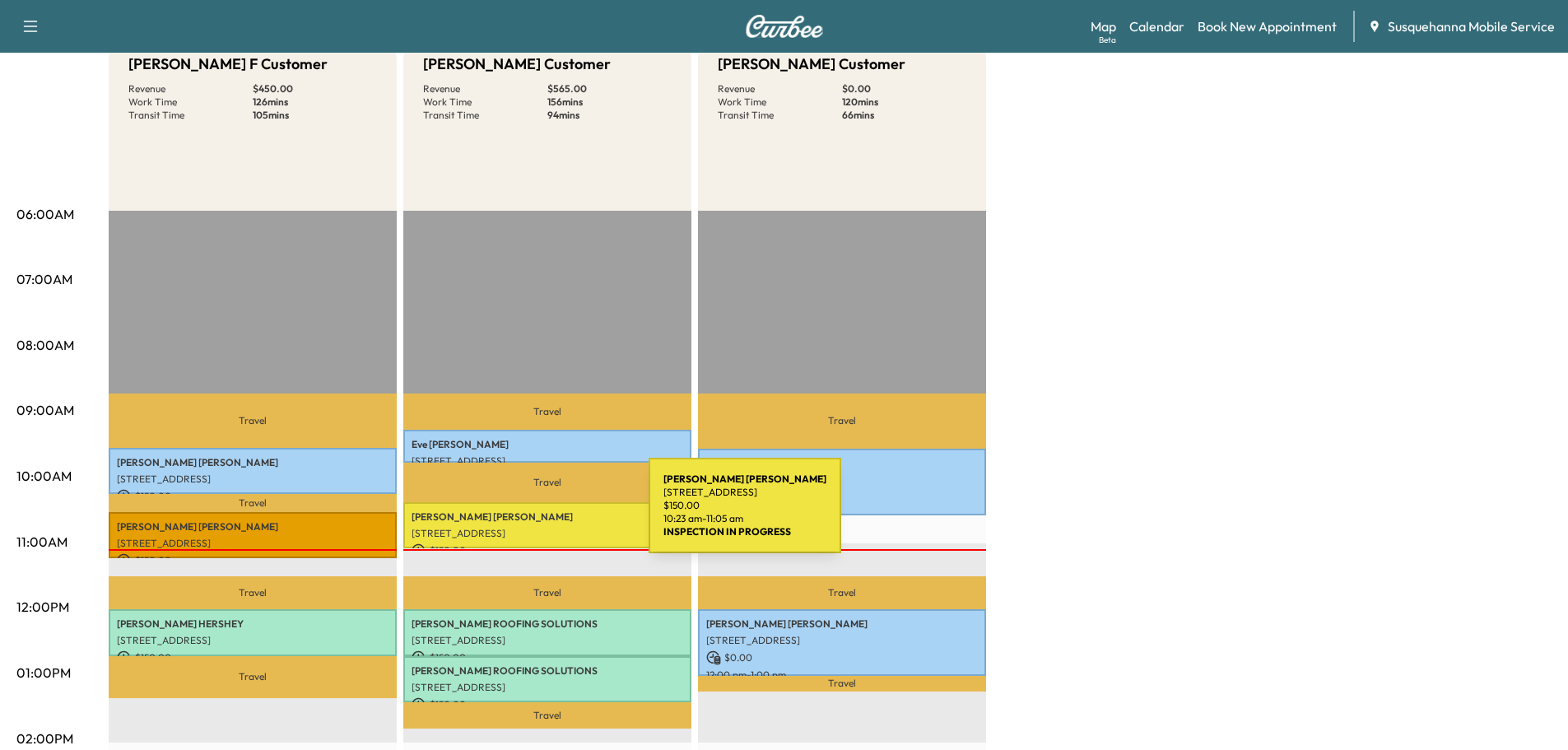
click at [526, 515] on p "KARL ROSS" at bounding box center [548, 516] width 272 height 13
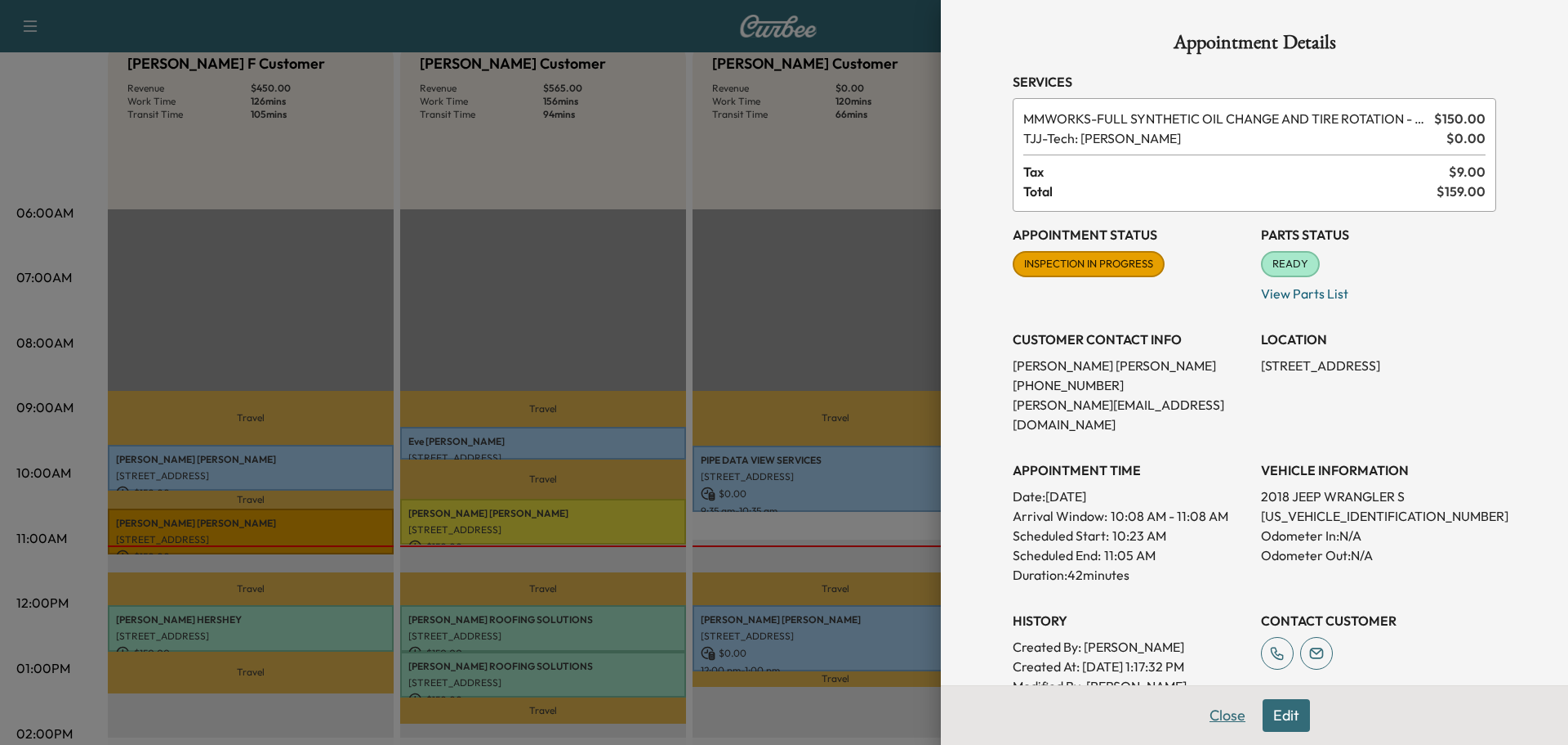
click at [1219, 718] on button "Close" at bounding box center [1227, 715] width 57 height 33
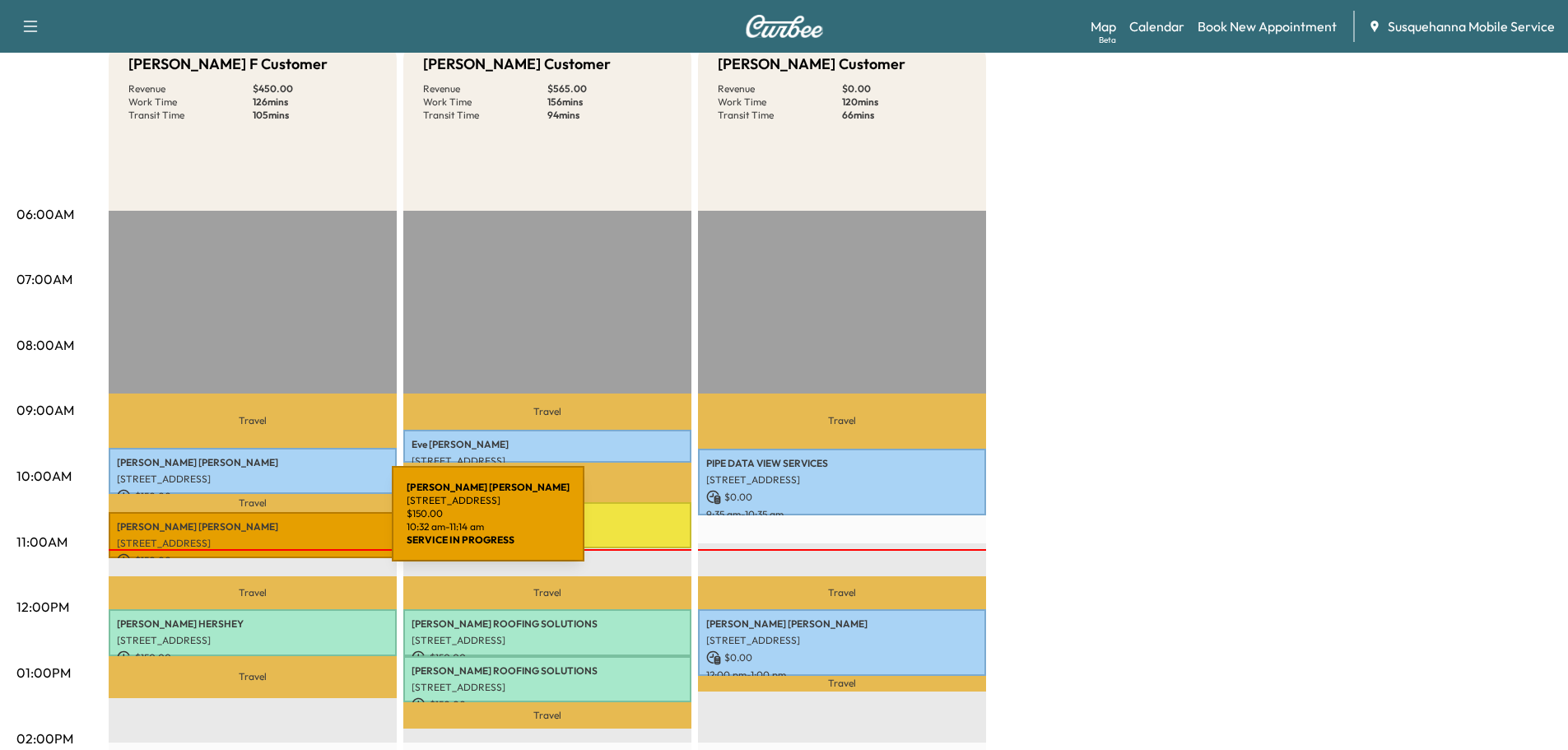
click at [268, 524] on p "COURTNEY NEYMAN" at bounding box center [253, 526] width 272 height 13
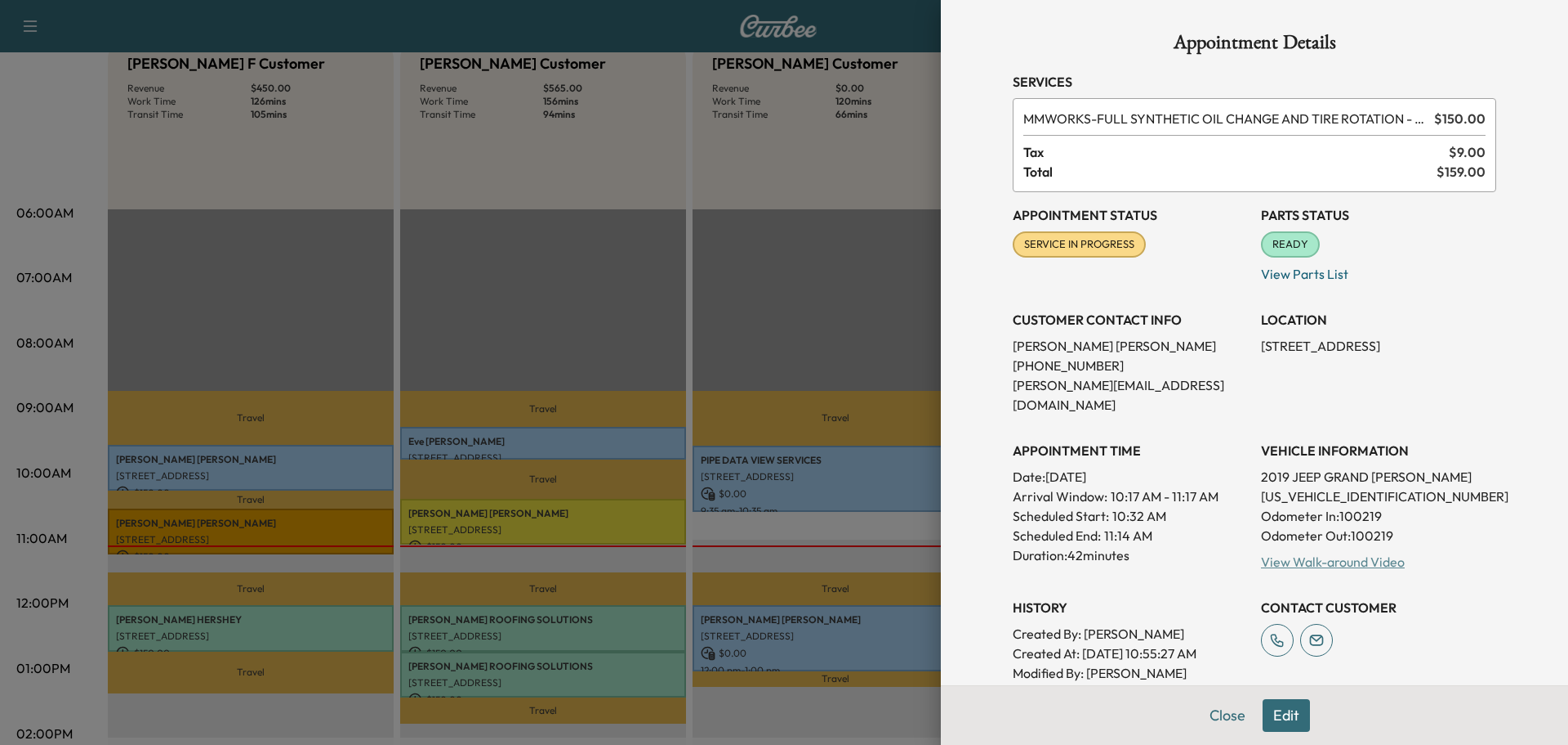
click at [1320, 553] on link "View Walk-around Video" at bounding box center [1333, 561] width 144 height 16
click at [1218, 720] on button "Close" at bounding box center [1227, 715] width 57 height 33
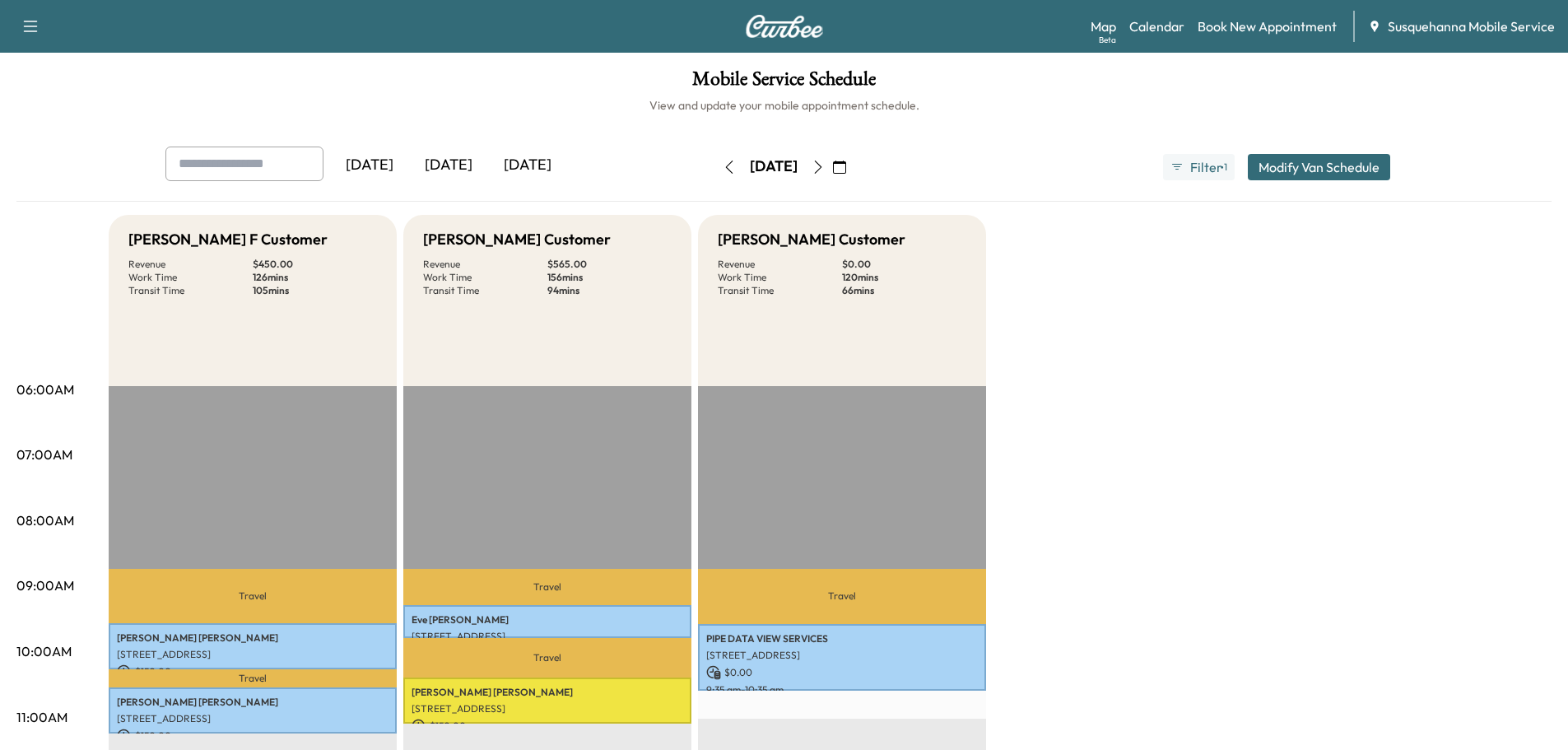
click at [825, 161] on icon "button" at bounding box center [818, 167] width 13 height 13
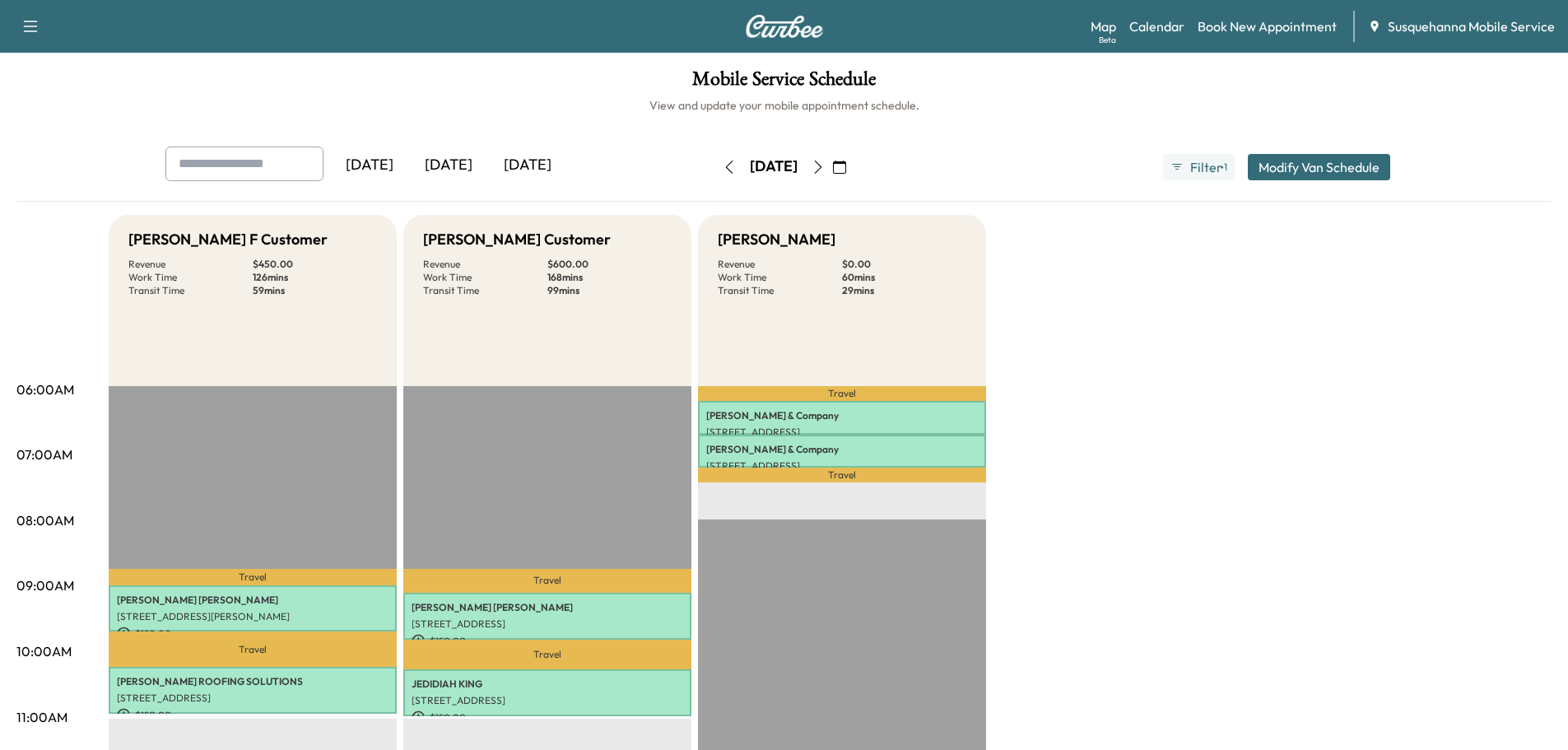
click at [825, 168] on icon "button" at bounding box center [818, 167] width 13 height 13
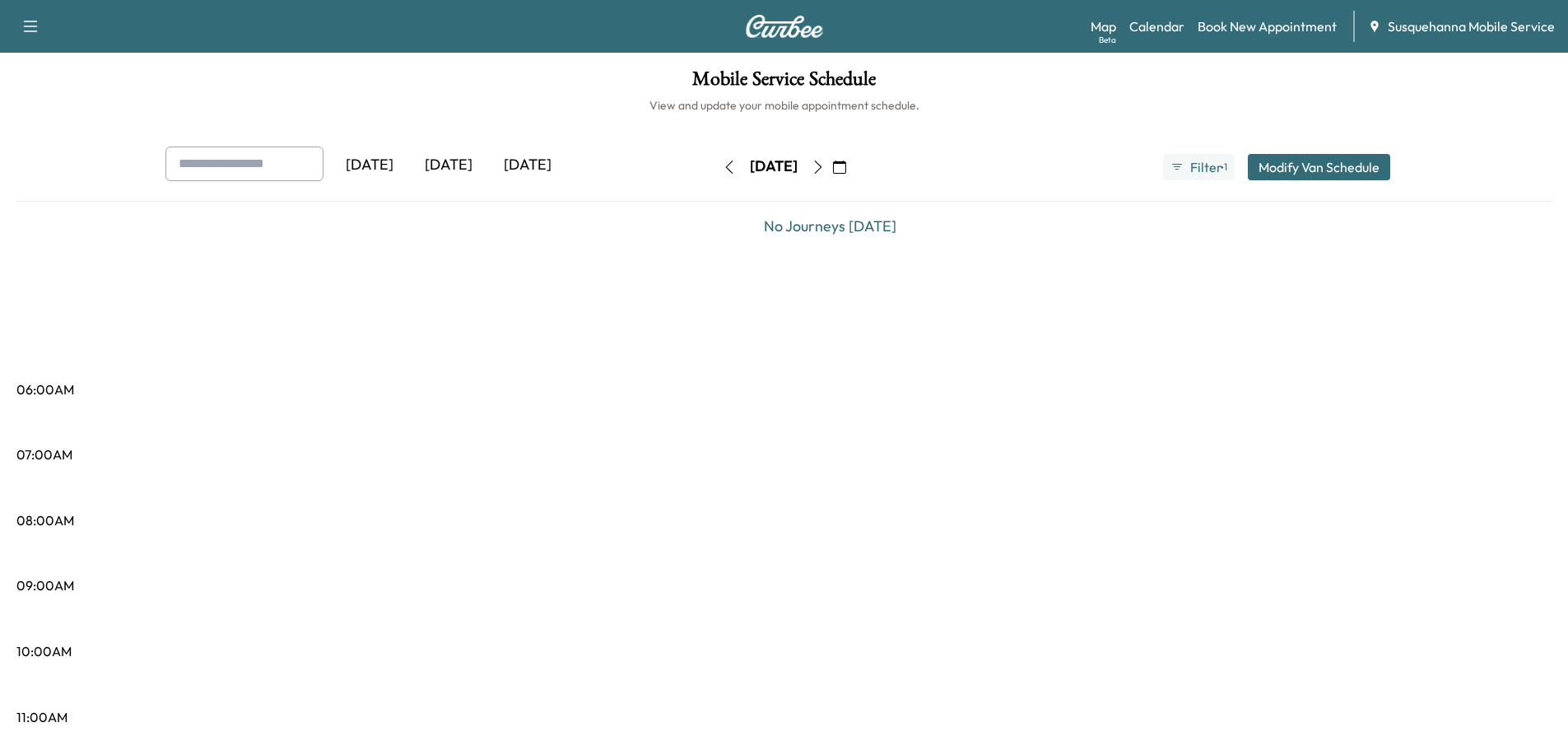
click at [821, 168] on icon "button" at bounding box center [818, 167] width 8 height 13
click at [854, 168] on button "button" at bounding box center [839, 167] width 28 height 26
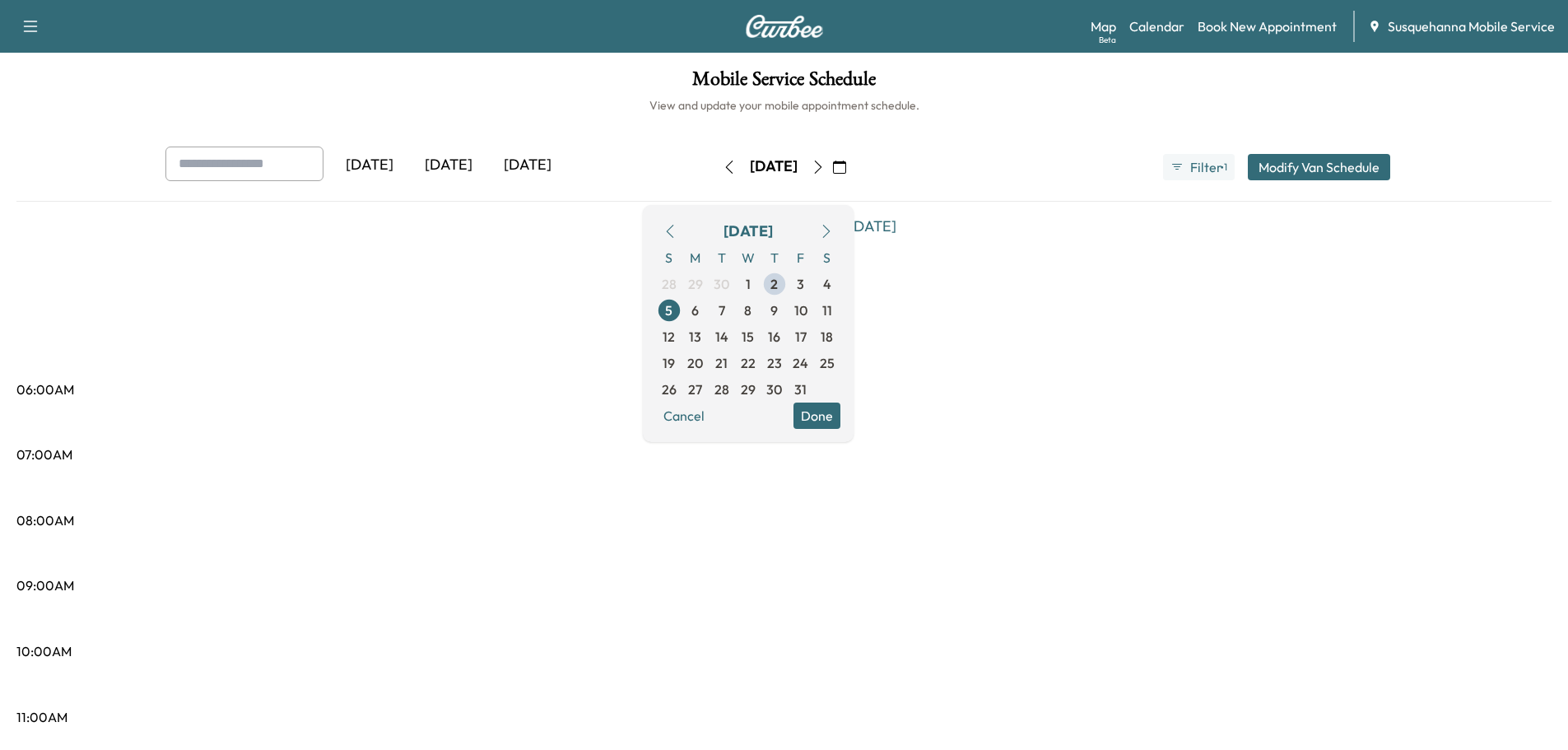
click at [821, 168] on icon "button" at bounding box center [818, 167] width 8 height 13
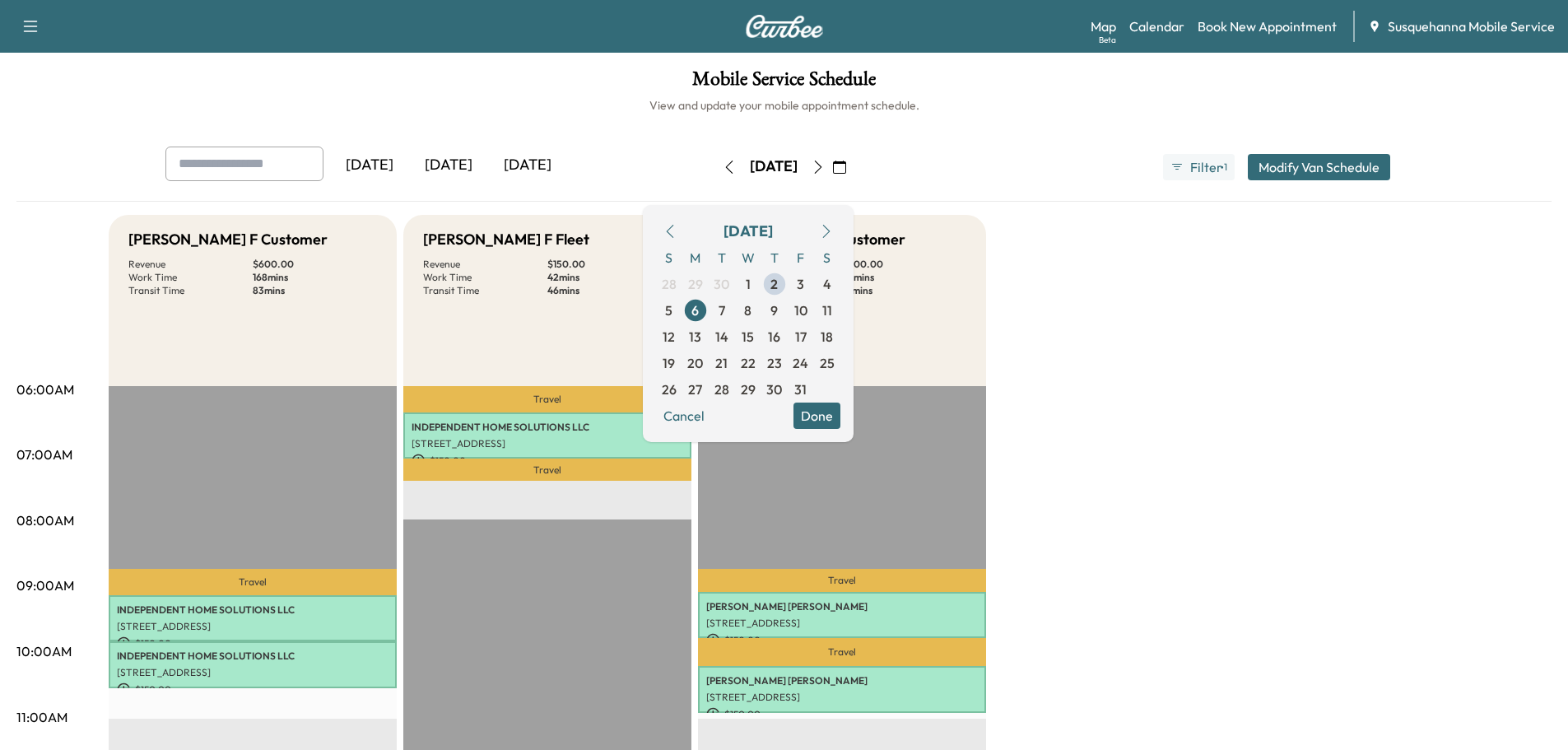
click at [840, 424] on button "Done" at bounding box center [817, 415] width 47 height 26
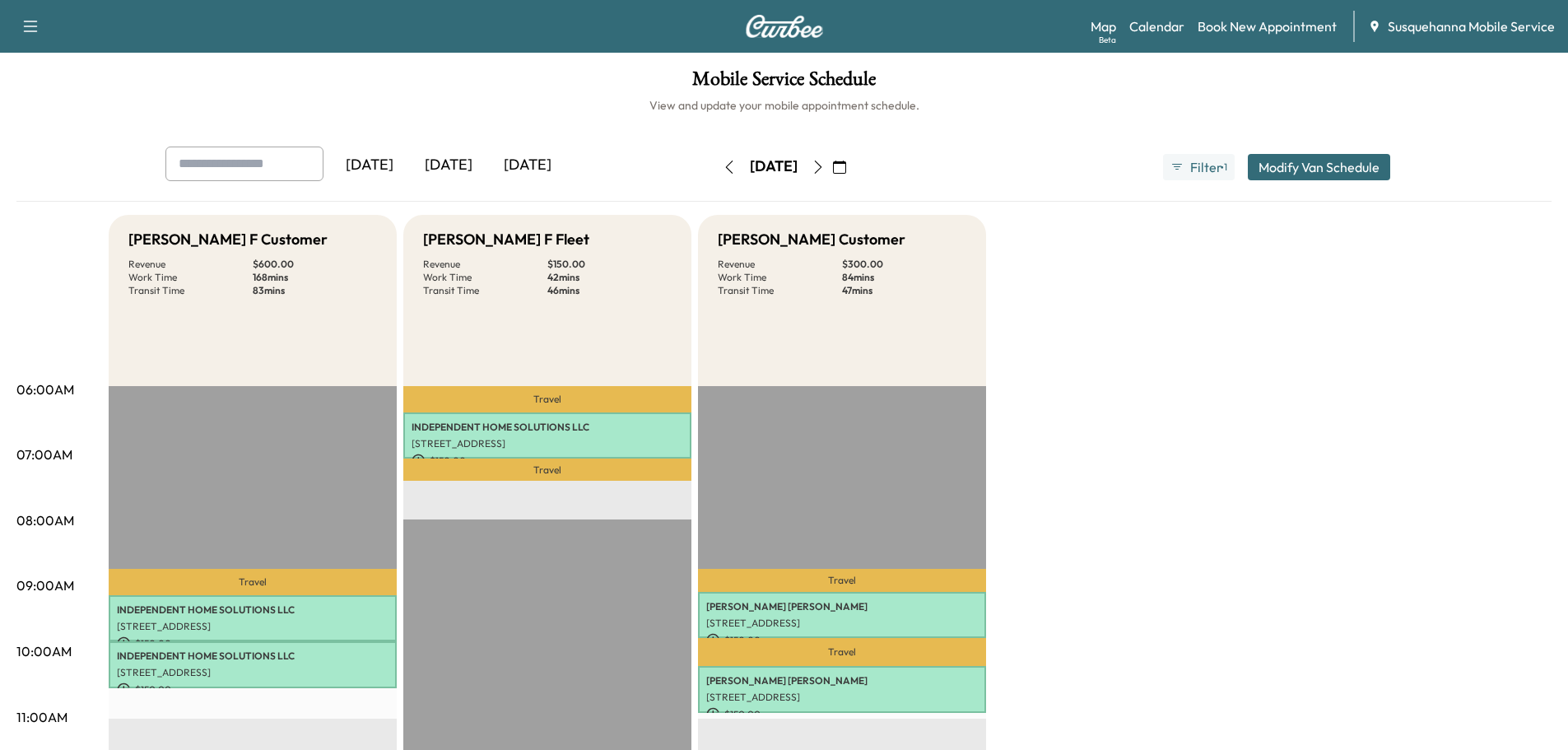
click at [723, 168] on icon "button" at bounding box center [729, 167] width 13 height 13
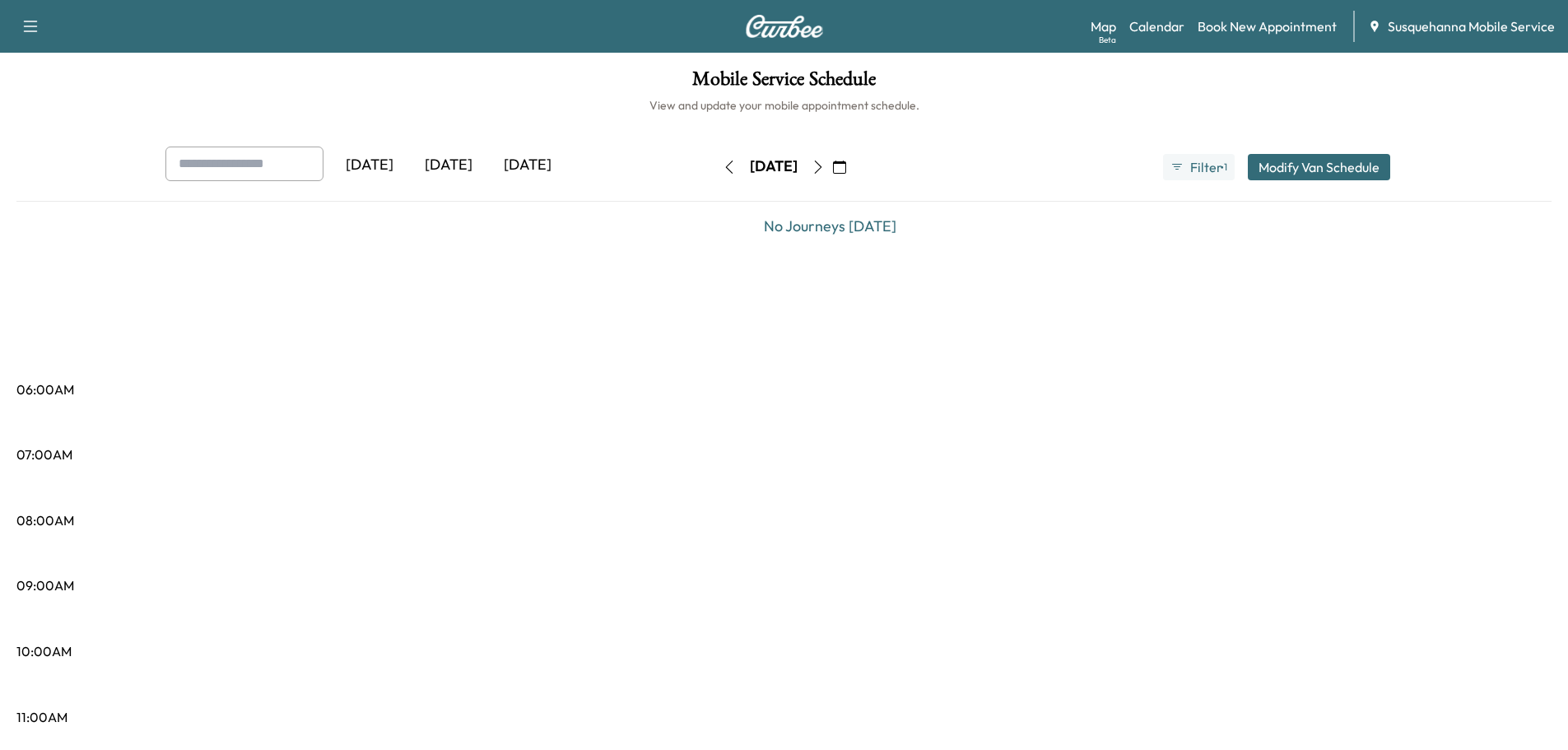
click at [725, 168] on icon "button" at bounding box center [729, 167] width 8 height 13
click at [728, 168] on icon "button" at bounding box center [734, 167] width 13 height 13
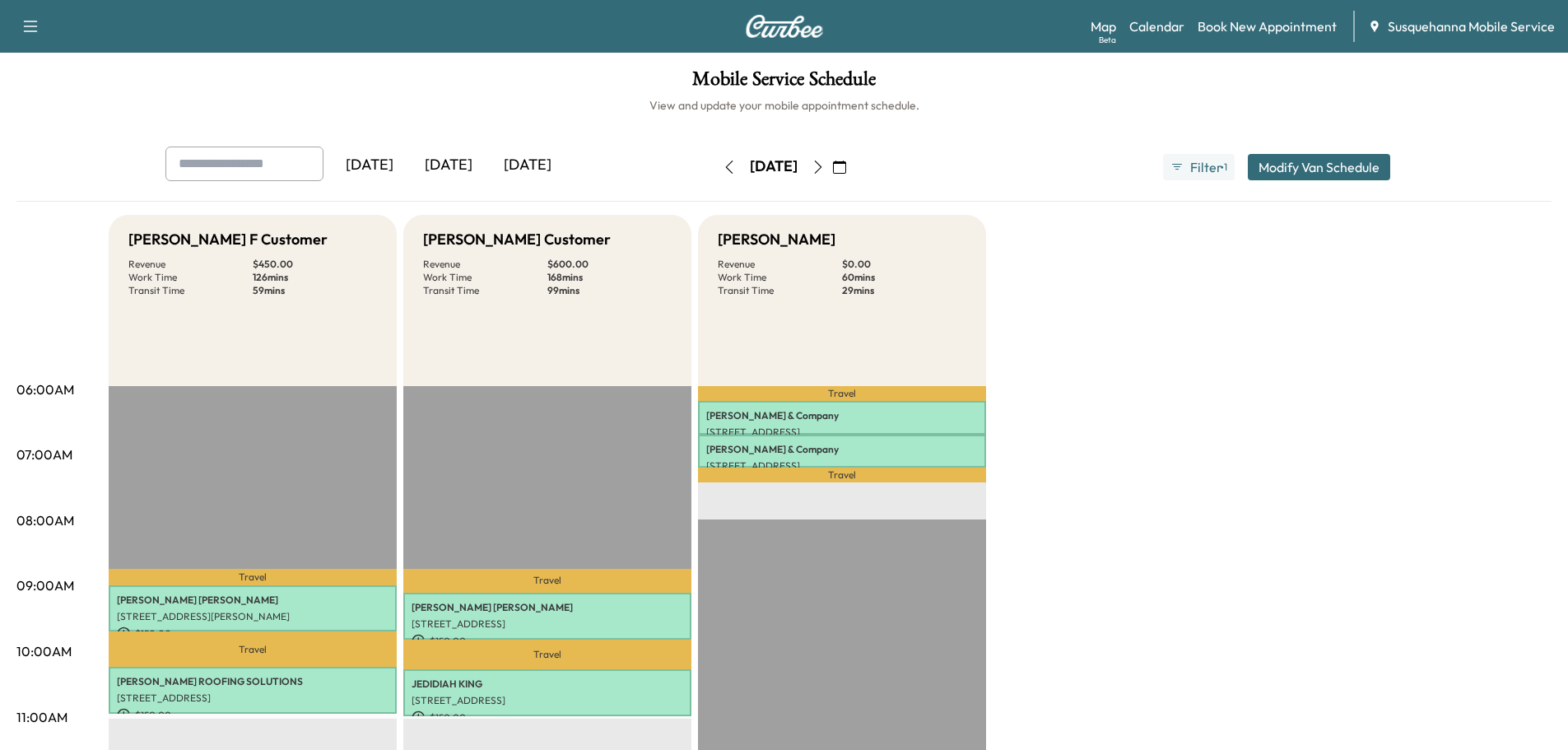
click at [723, 168] on icon "button" at bounding box center [729, 167] width 13 height 13
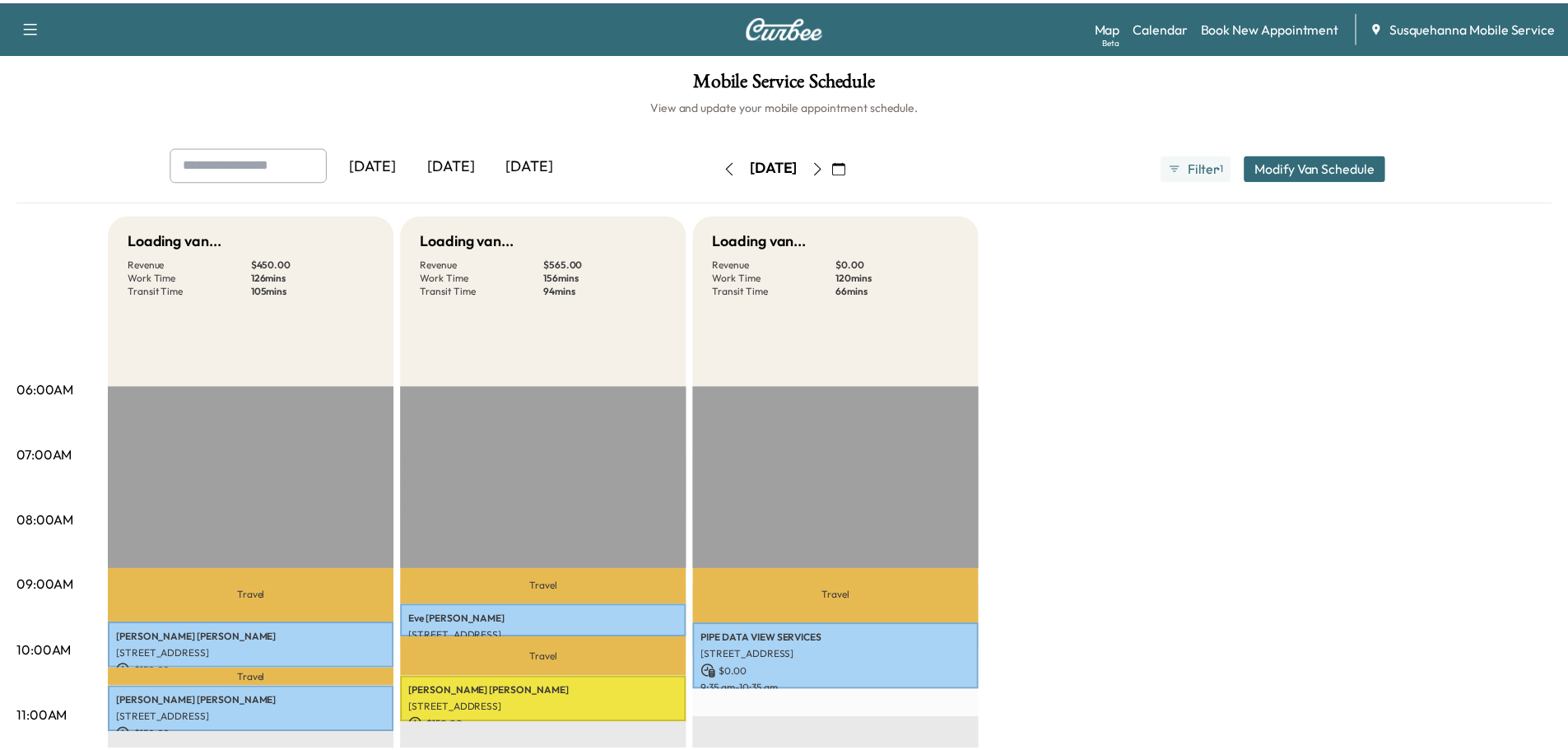
scroll to position [175, 0]
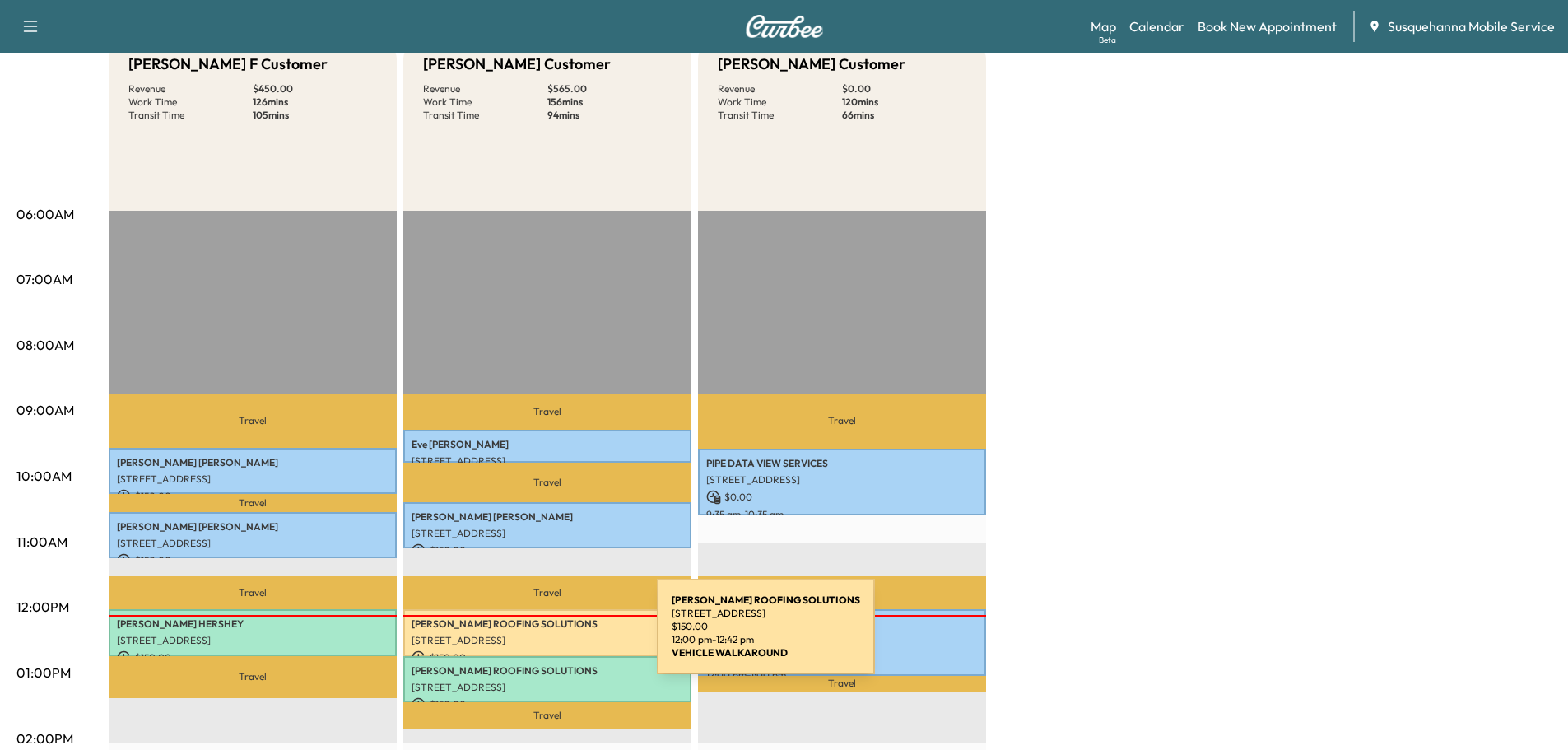
click at [533, 636] on p "[STREET_ADDRESS]" at bounding box center [548, 640] width 272 height 13
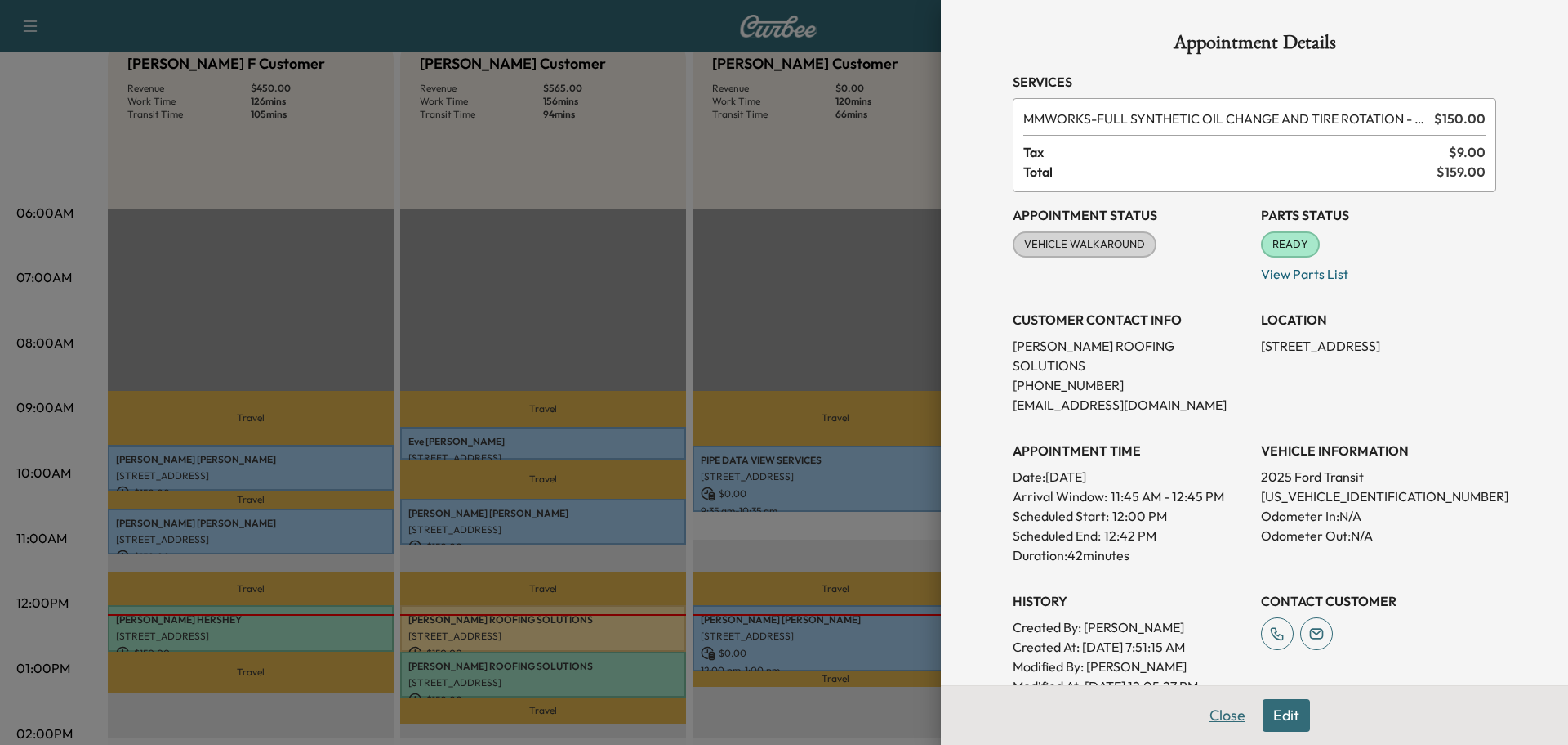
click at [1227, 713] on button "Close" at bounding box center [1227, 715] width 57 height 33
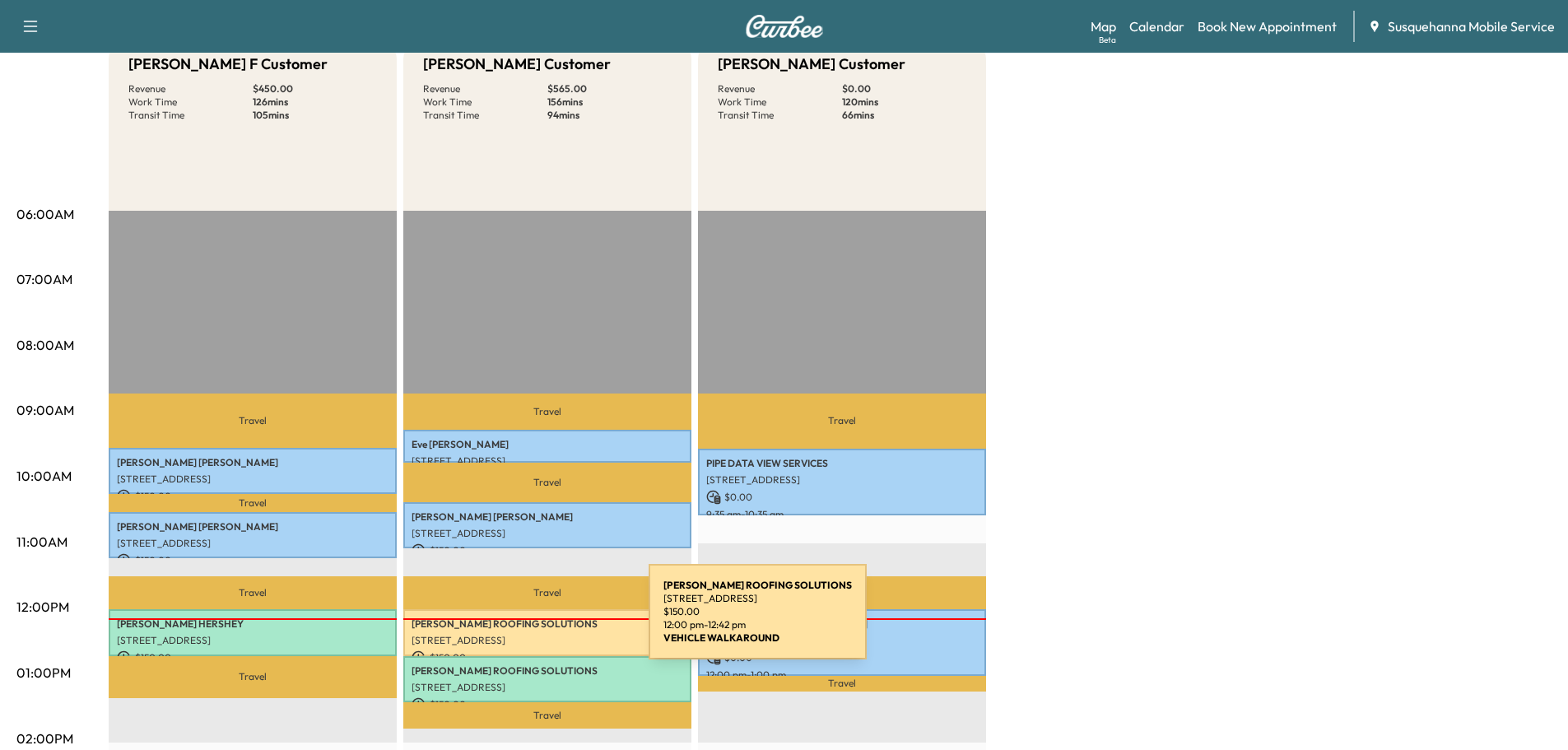
click at [526, 621] on p "MOSER ROOFING SOLUTIONS" at bounding box center [548, 623] width 272 height 13
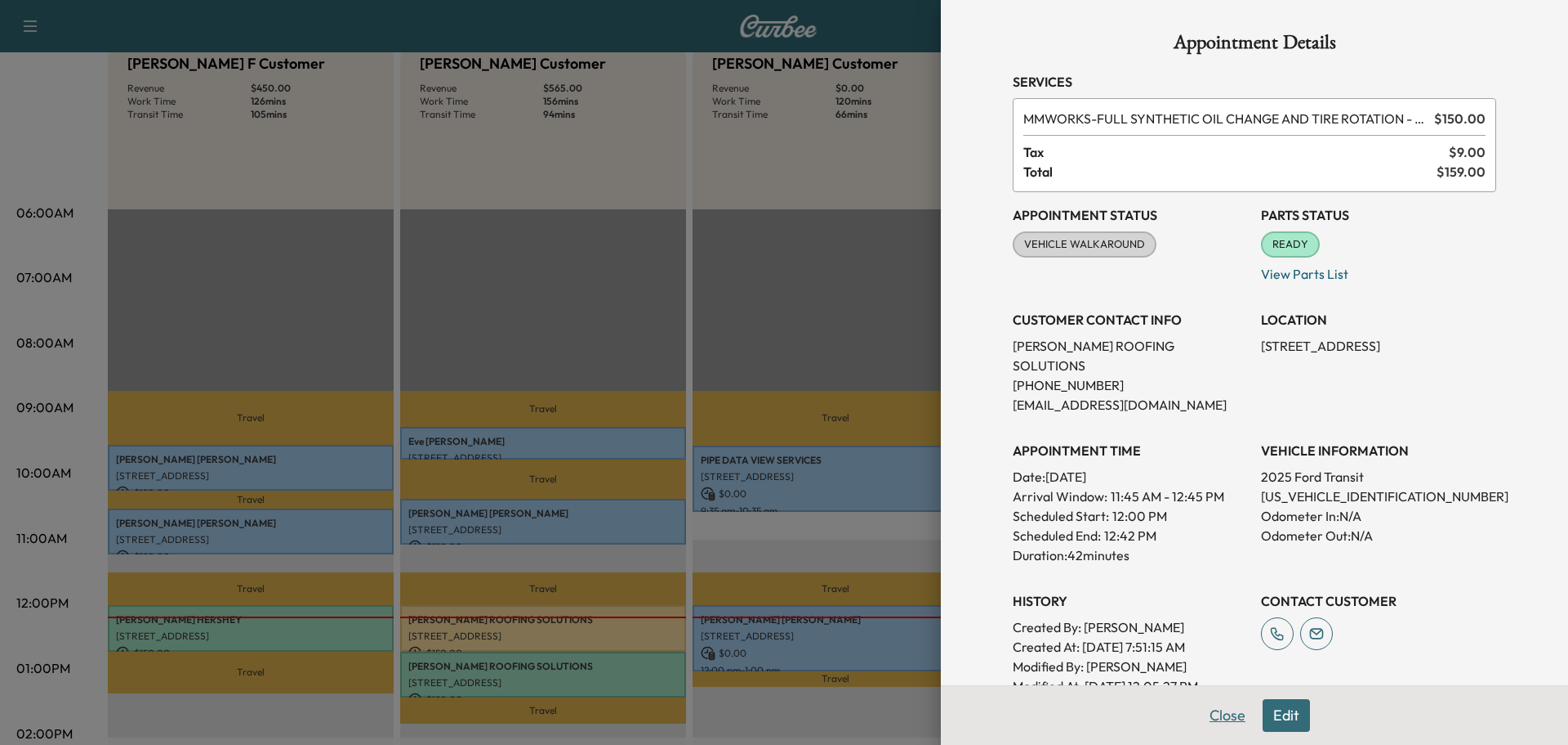
click at [1216, 718] on button "Close" at bounding box center [1227, 715] width 57 height 33
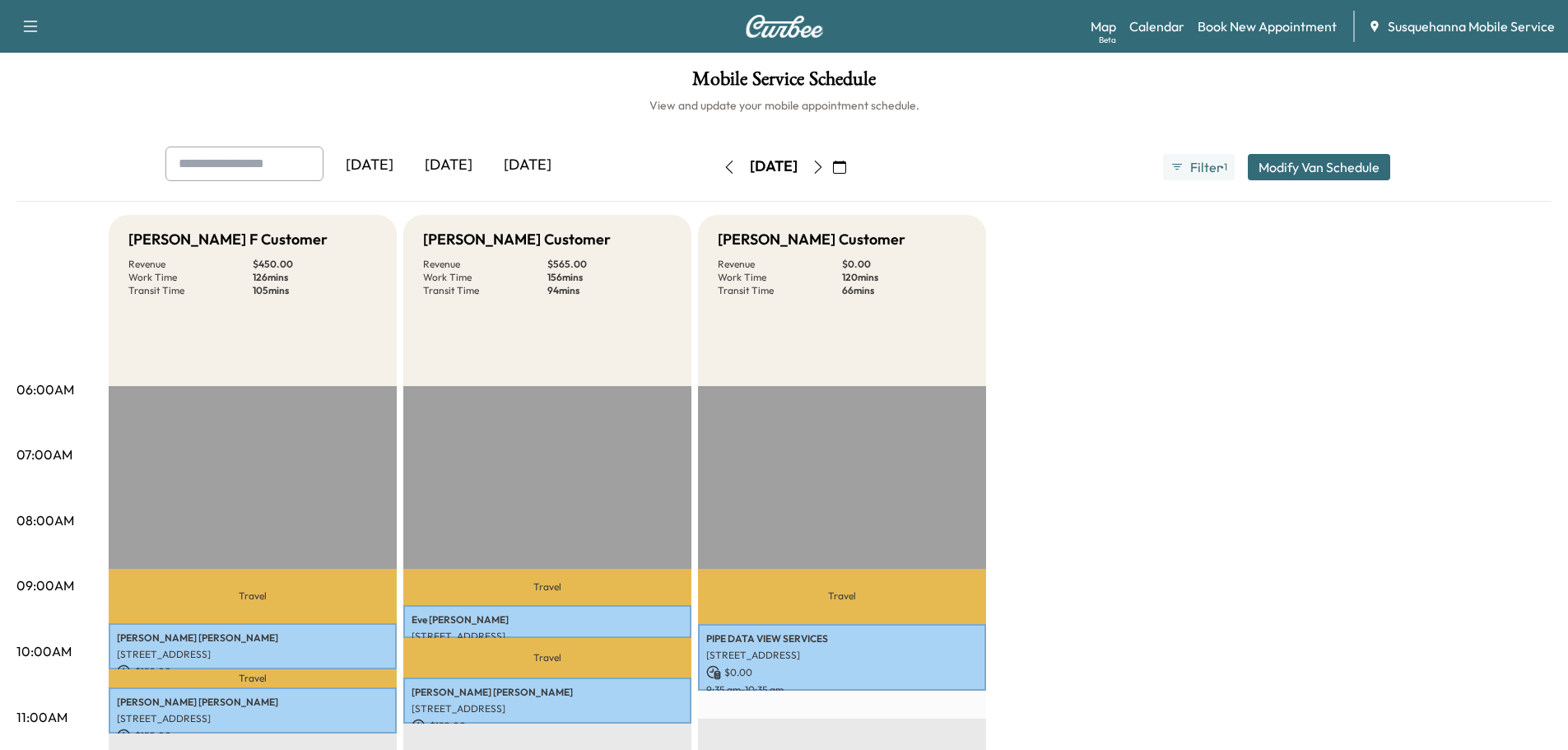
scroll to position [175, 0]
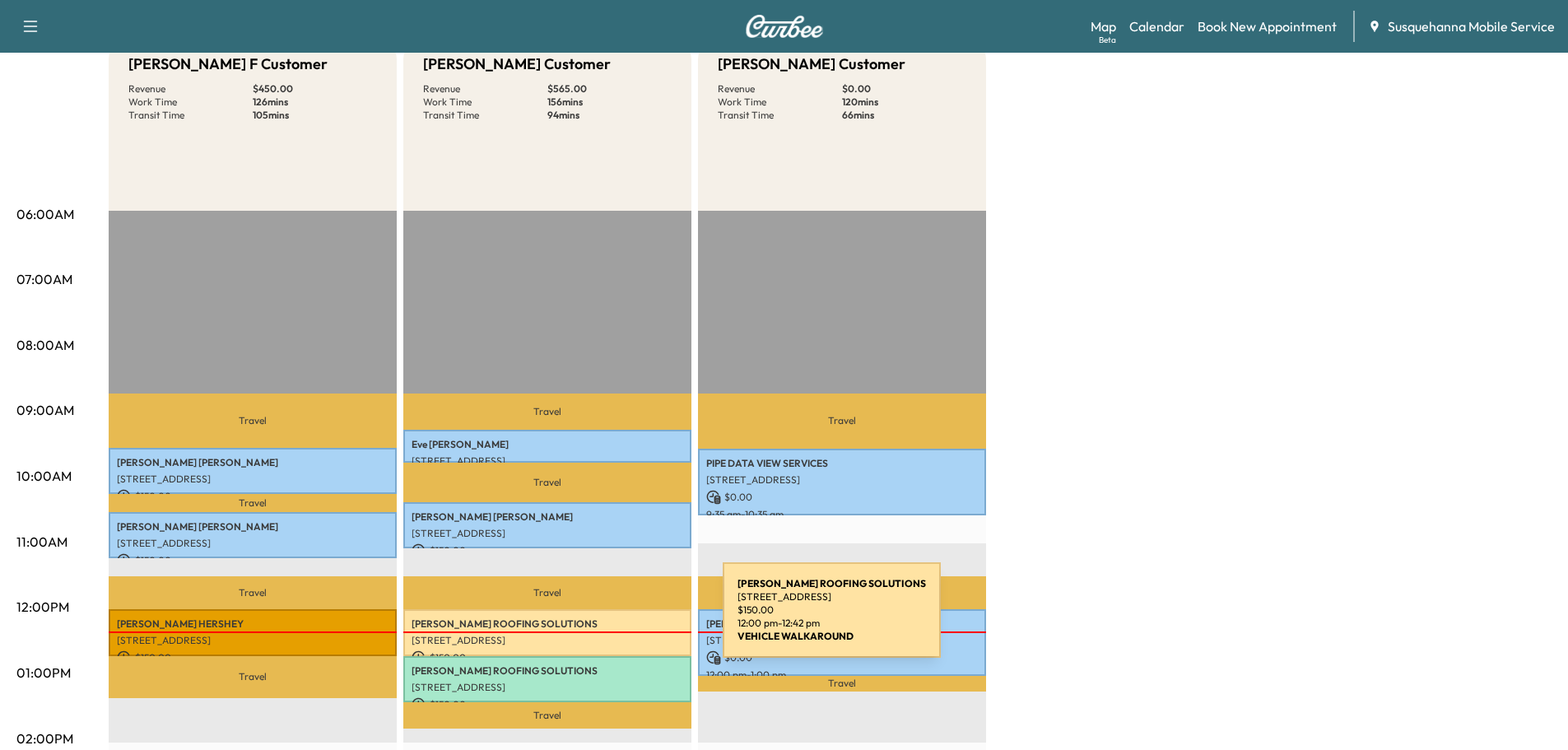
click at [599, 619] on p "MOSER ROOFING SOLUTIONS" at bounding box center [548, 623] width 272 height 13
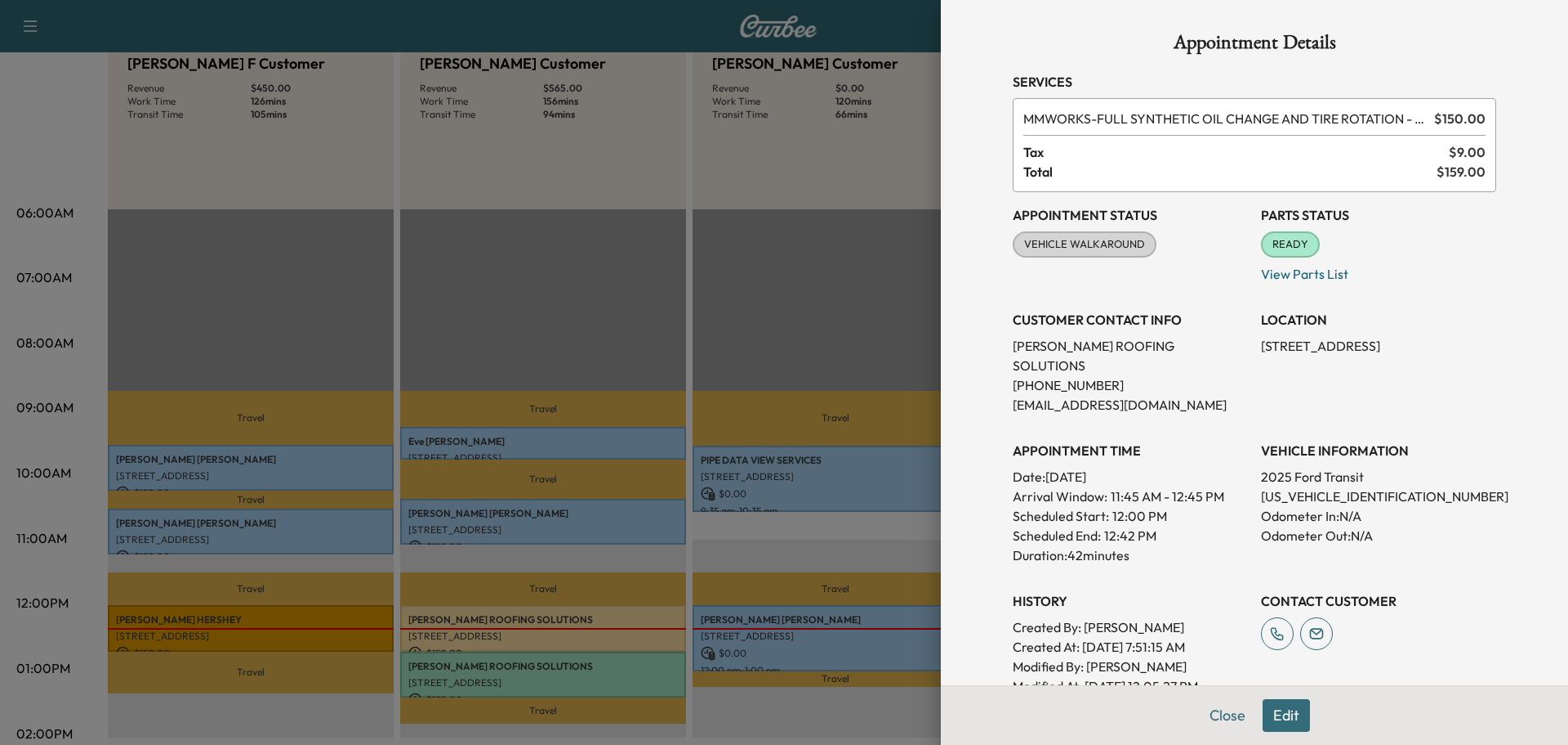
click at [372, 610] on div at bounding box center [784, 372] width 1568 height 745
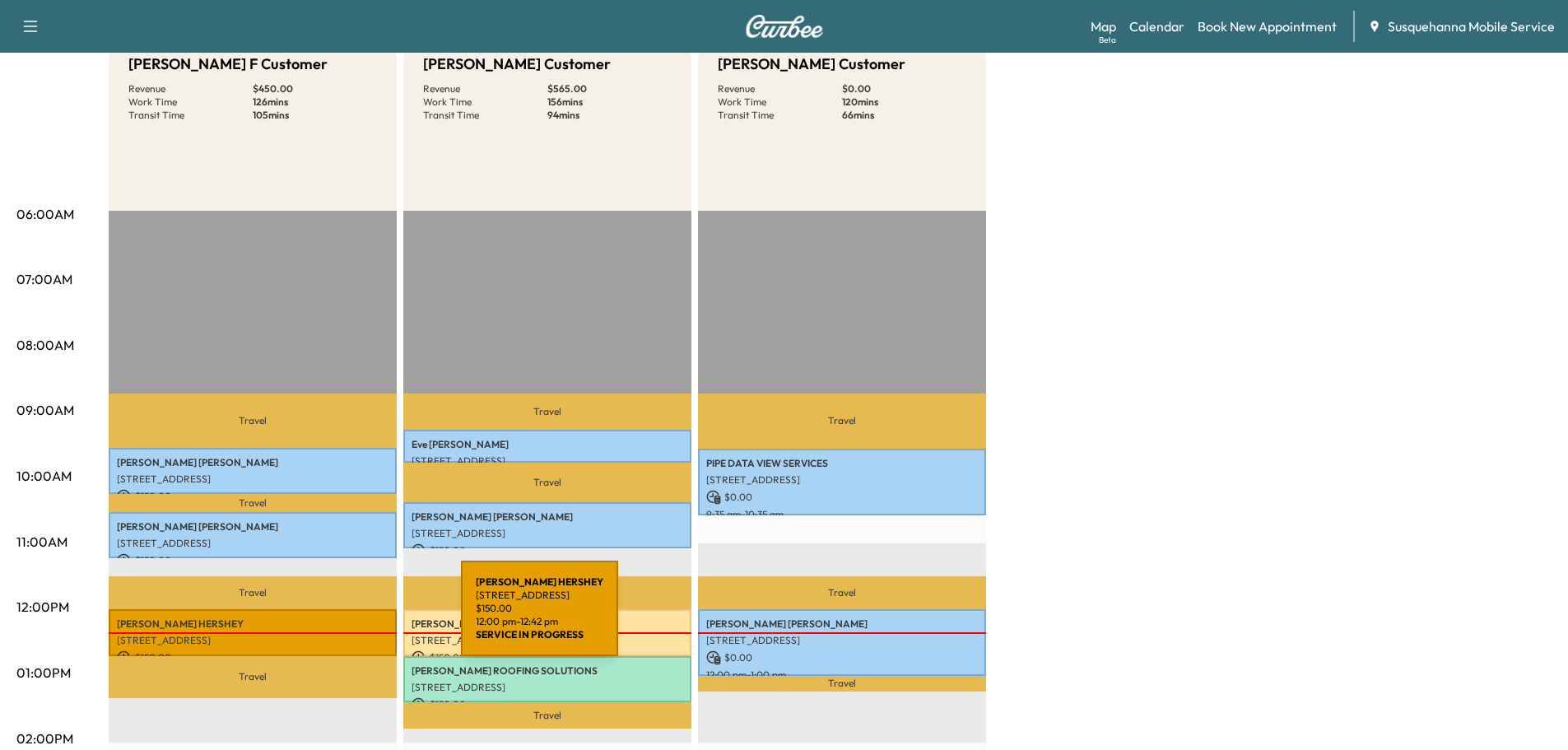
click at [338, 618] on p "NEIL HERSHEY" at bounding box center [253, 623] width 272 height 13
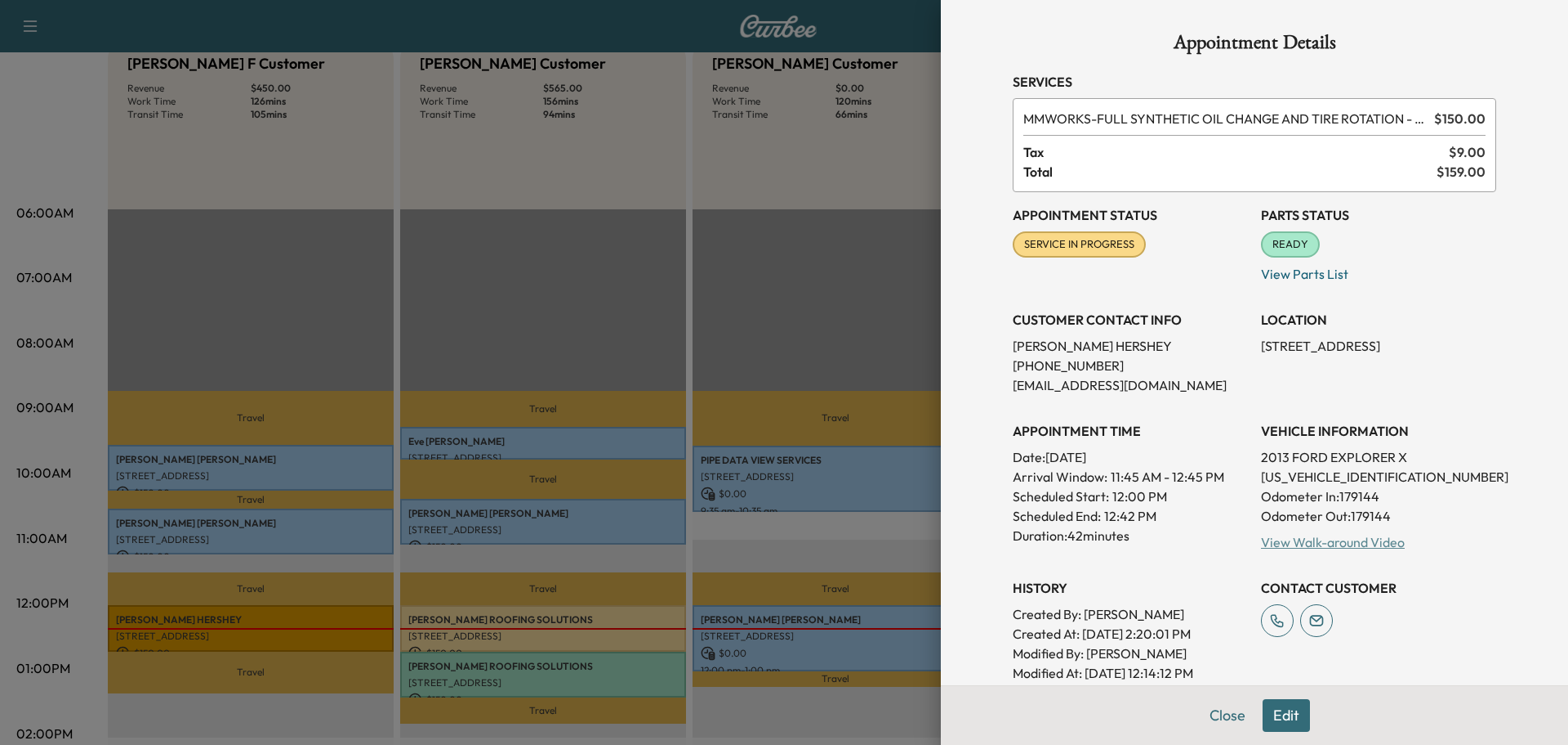
click at [1284, 546] on link "View Walk-around Video" at bounding box center [1333, 541] width 144 height 16
click at [1199, 717] on button "Close" at bounding box center [1227, 715] width 57 height 33
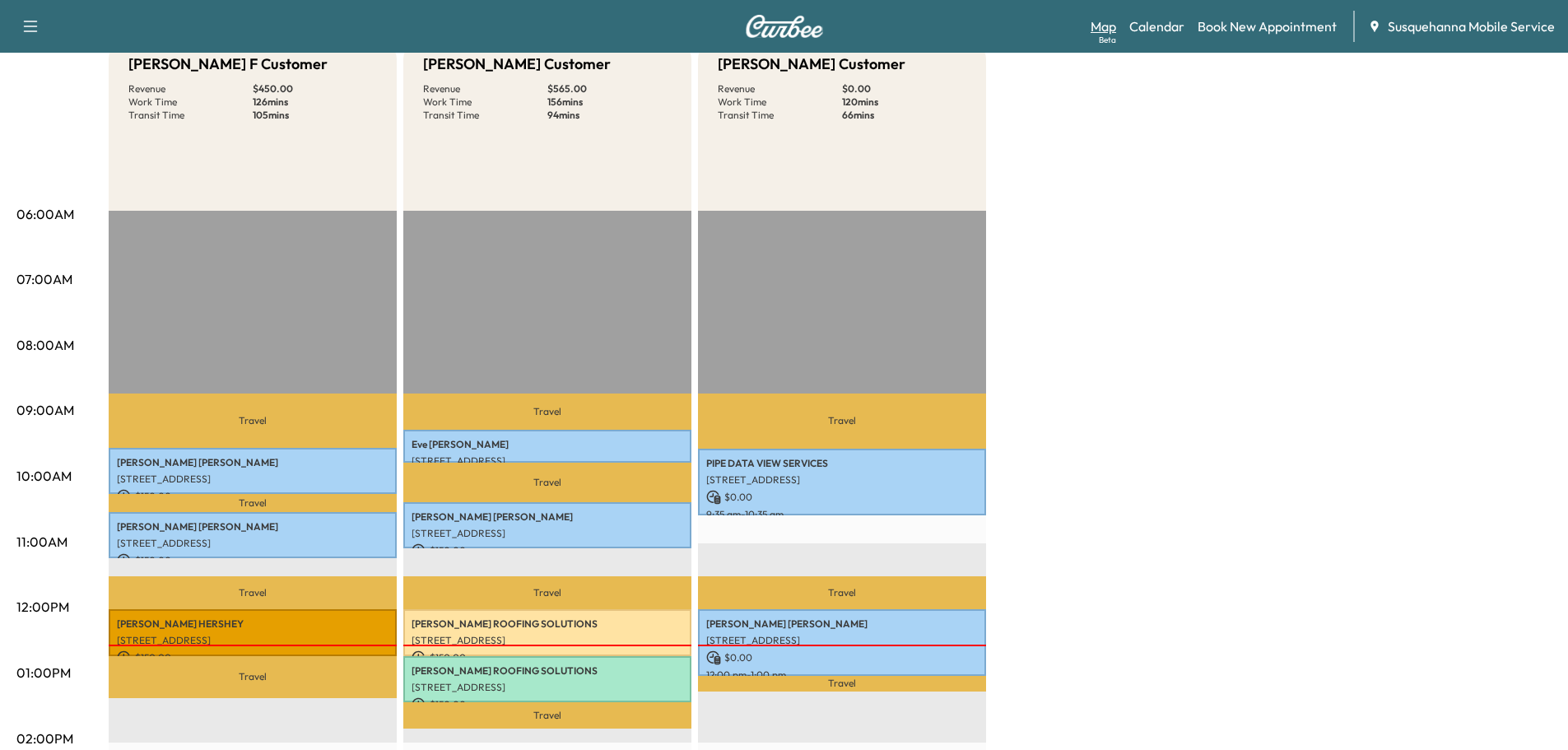
click at [1112, 27] on link "Map Beta" at bounding box center [1103, 26] width 26 height 20
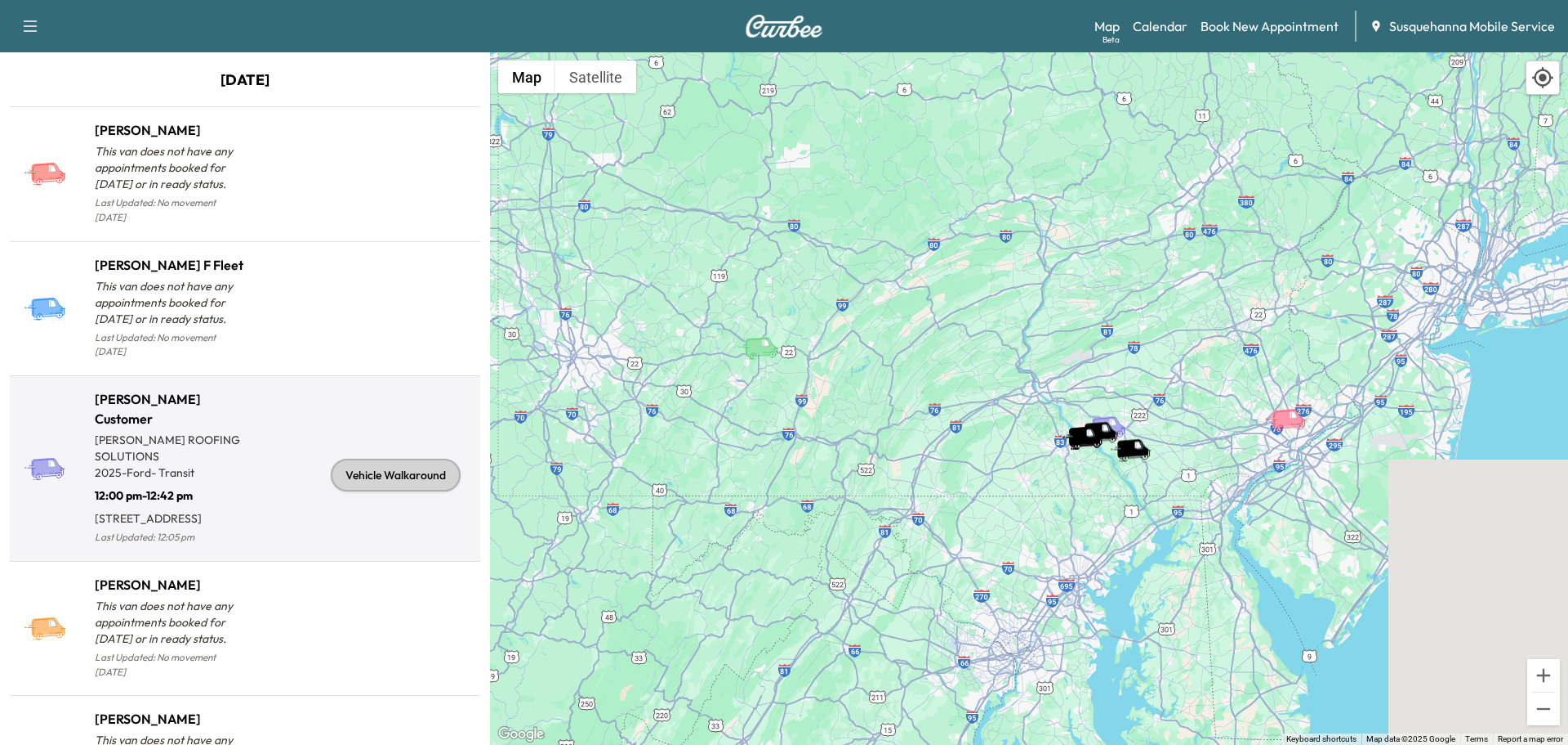
click at [408, 494] on div "Vehicle Walkaround" at bounding box center [360, 474] width 229 height 145
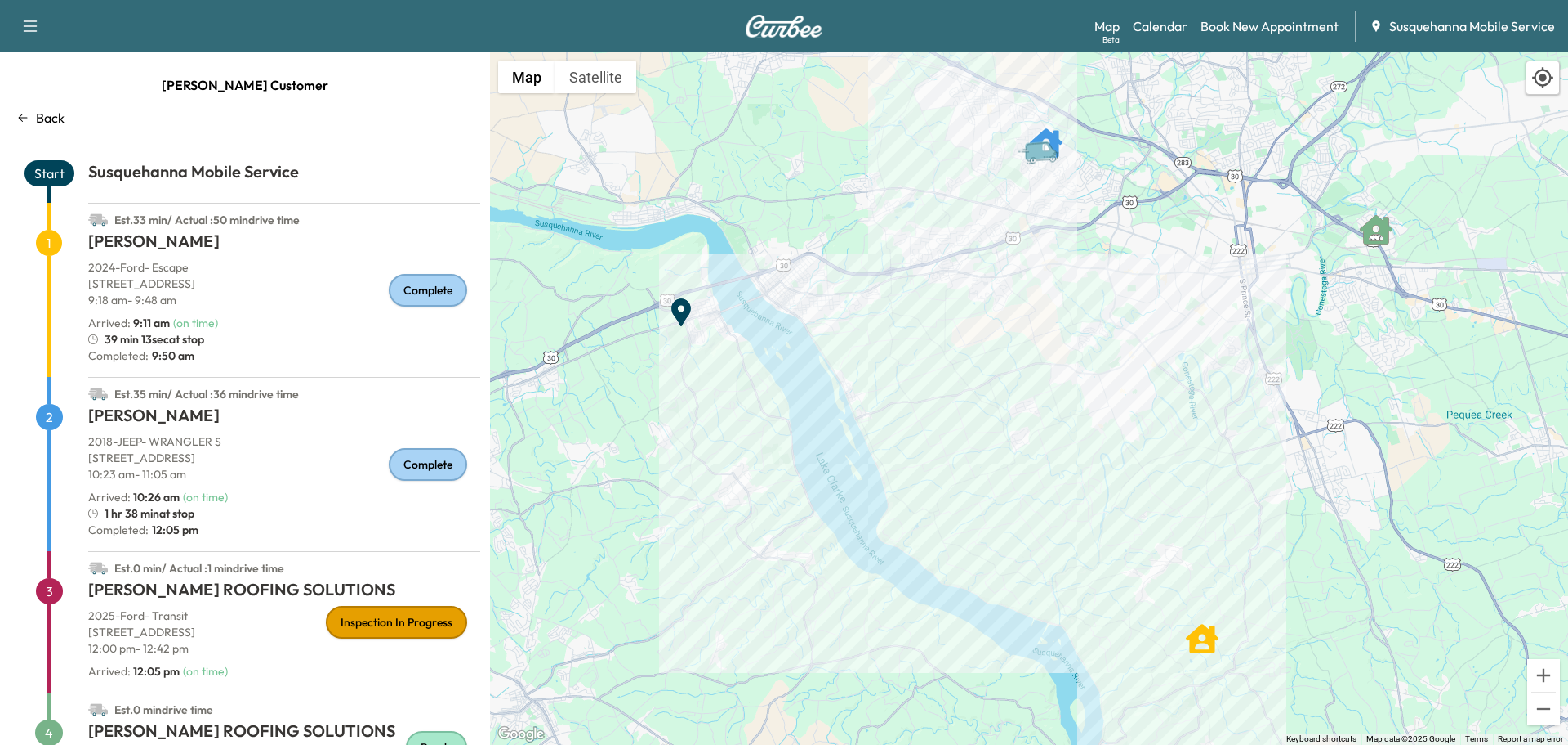
click at [47, 120] on p "Back" at bounding box center [50, 117] width 29 height 20
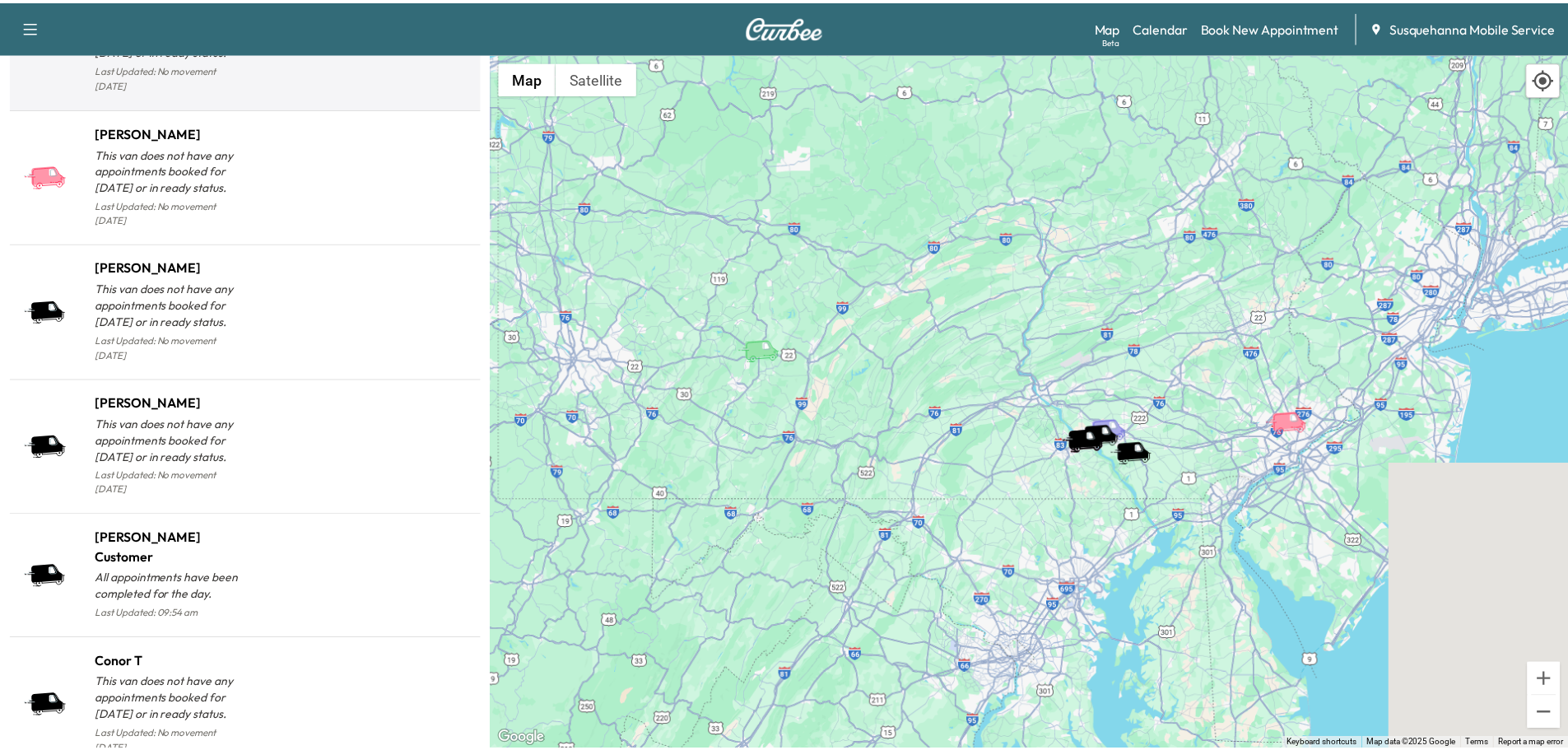
scroll to position [1588, 0]
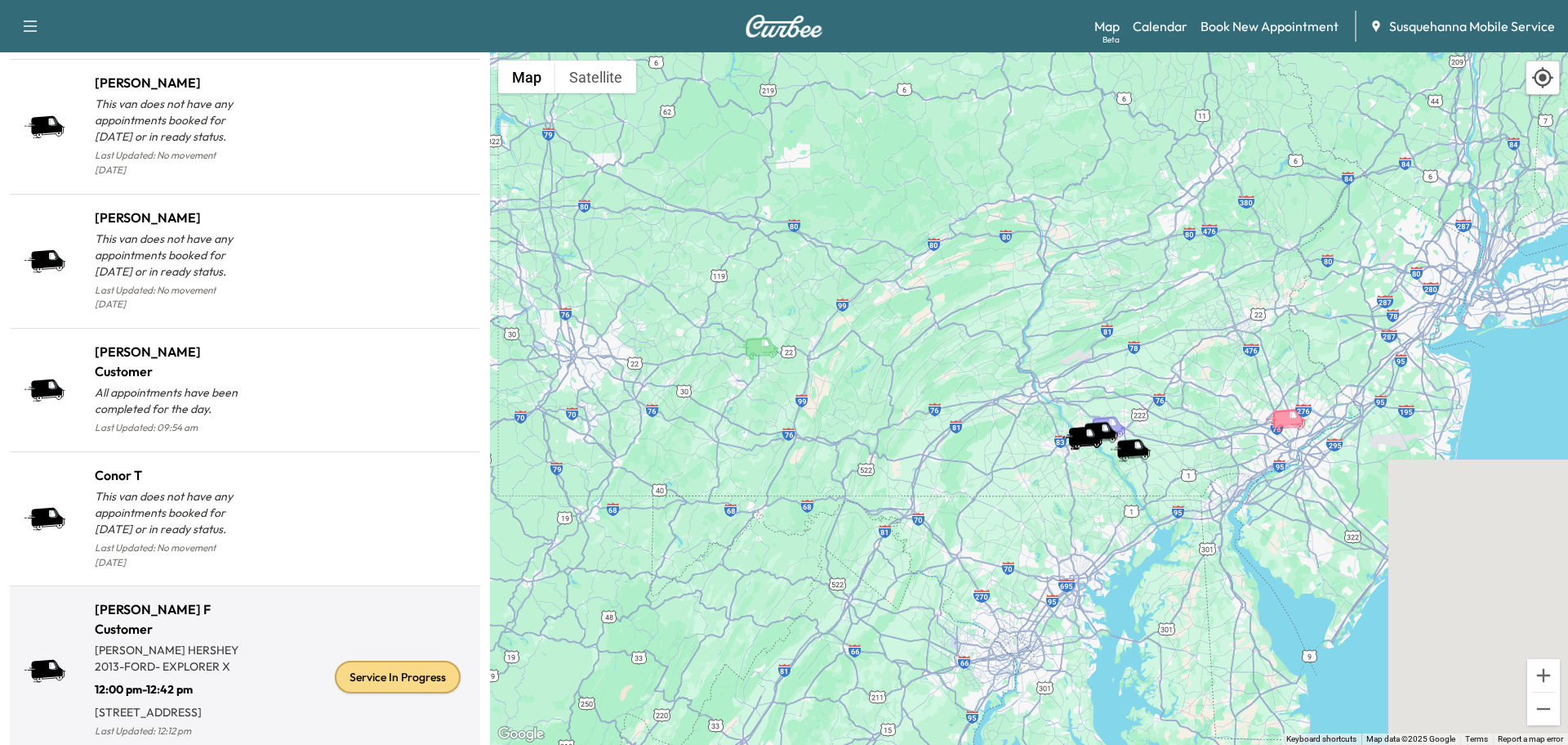
click at [415, 660] on div "Service In Progress" at bounding box center [398, 676] width 126 height 33
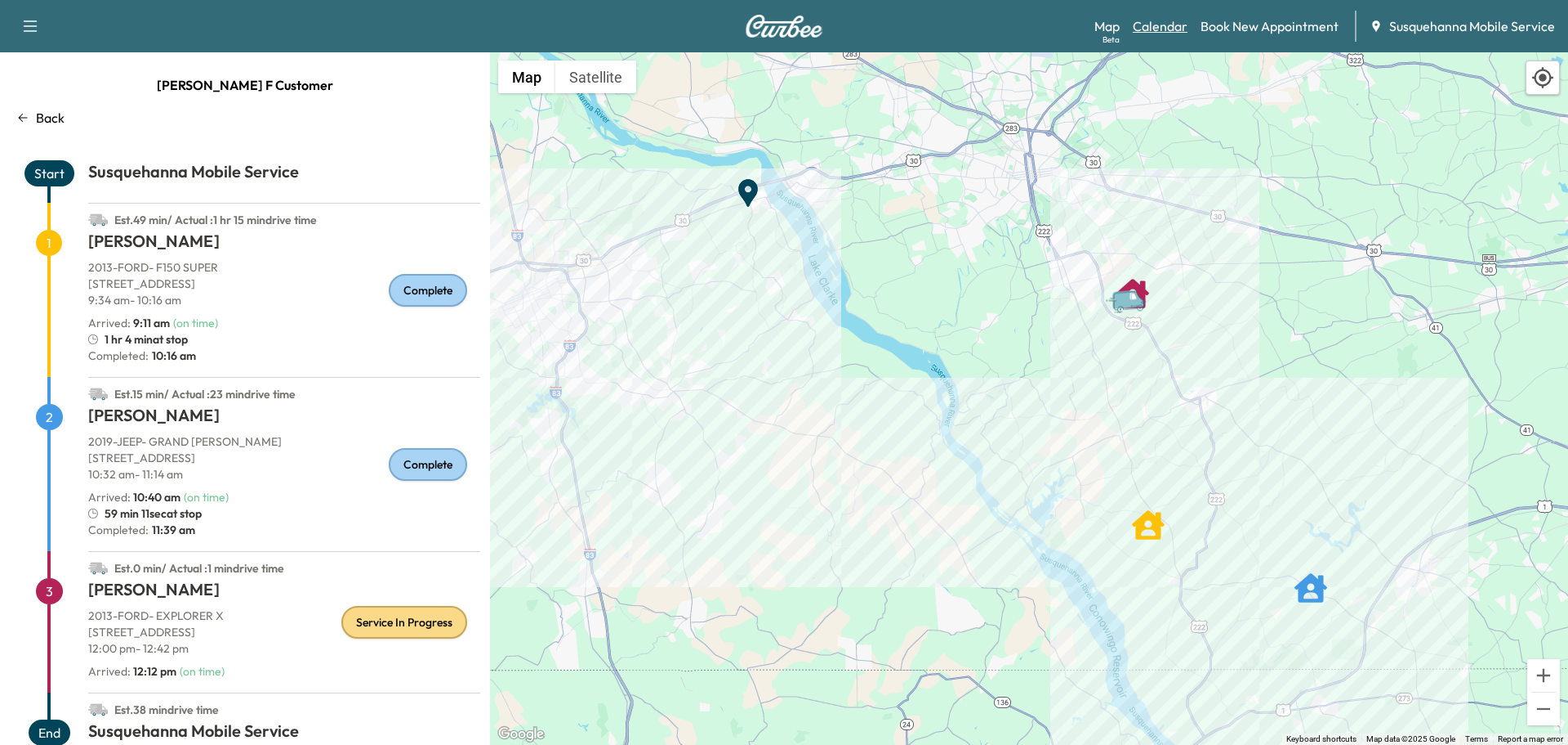
click at [1154, 35] on link "Calendar" at bounding box center [1160, 25] width 55 height 20
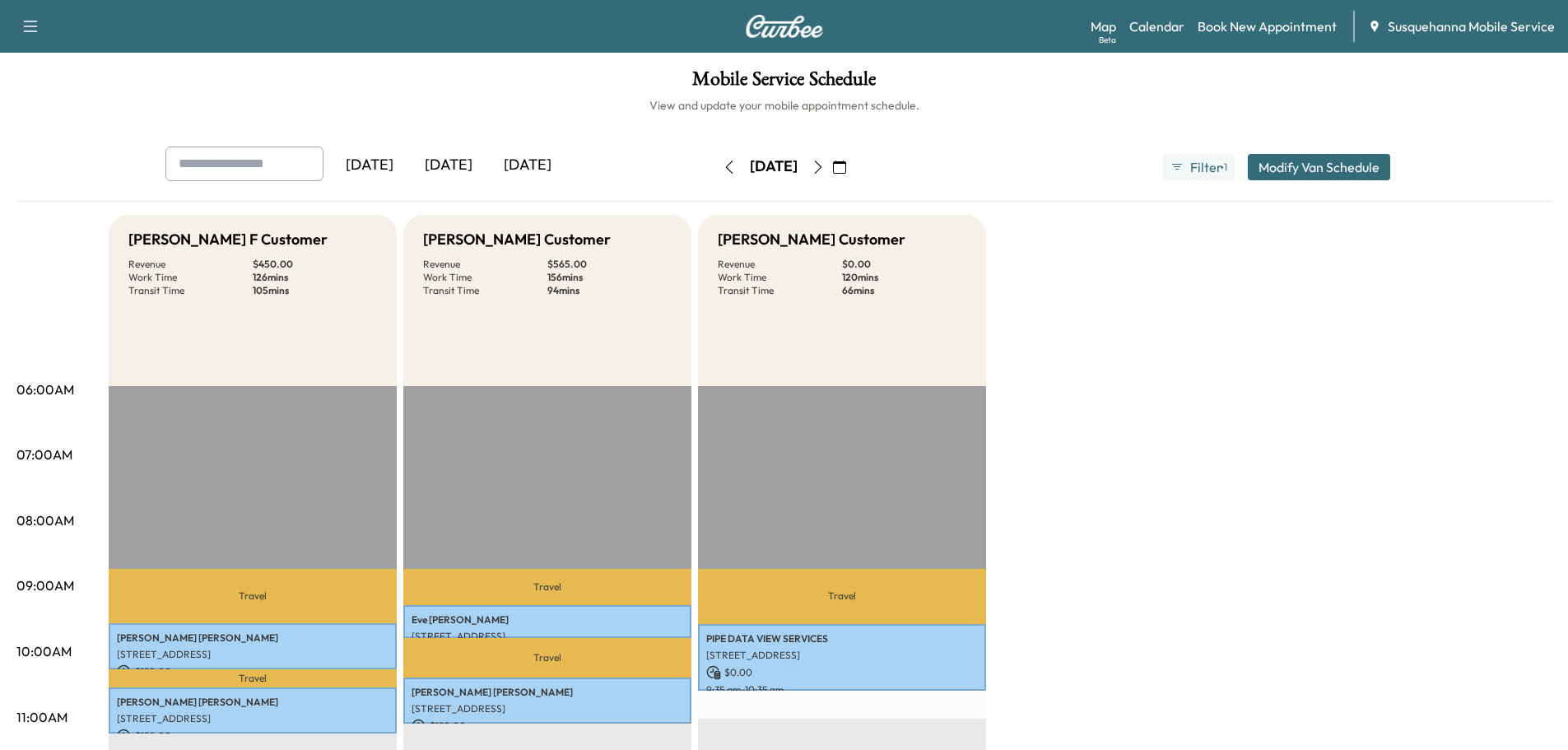
click at [821, 166] on icon "button" at bounding box center [818, 167] width 8 height 13
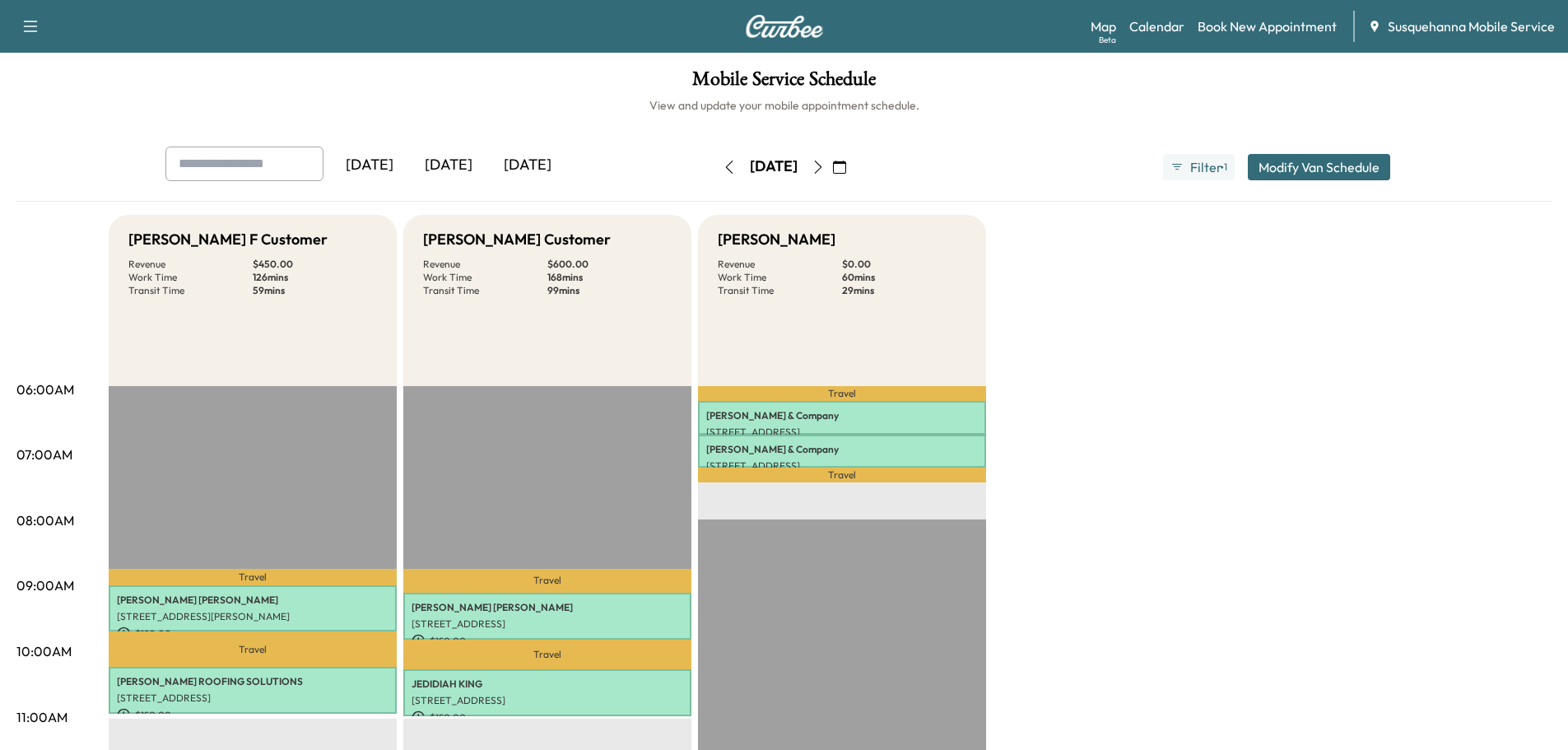
click at [825, 163] on icon "button" at bounding box center [818, 167] width 13 height 13
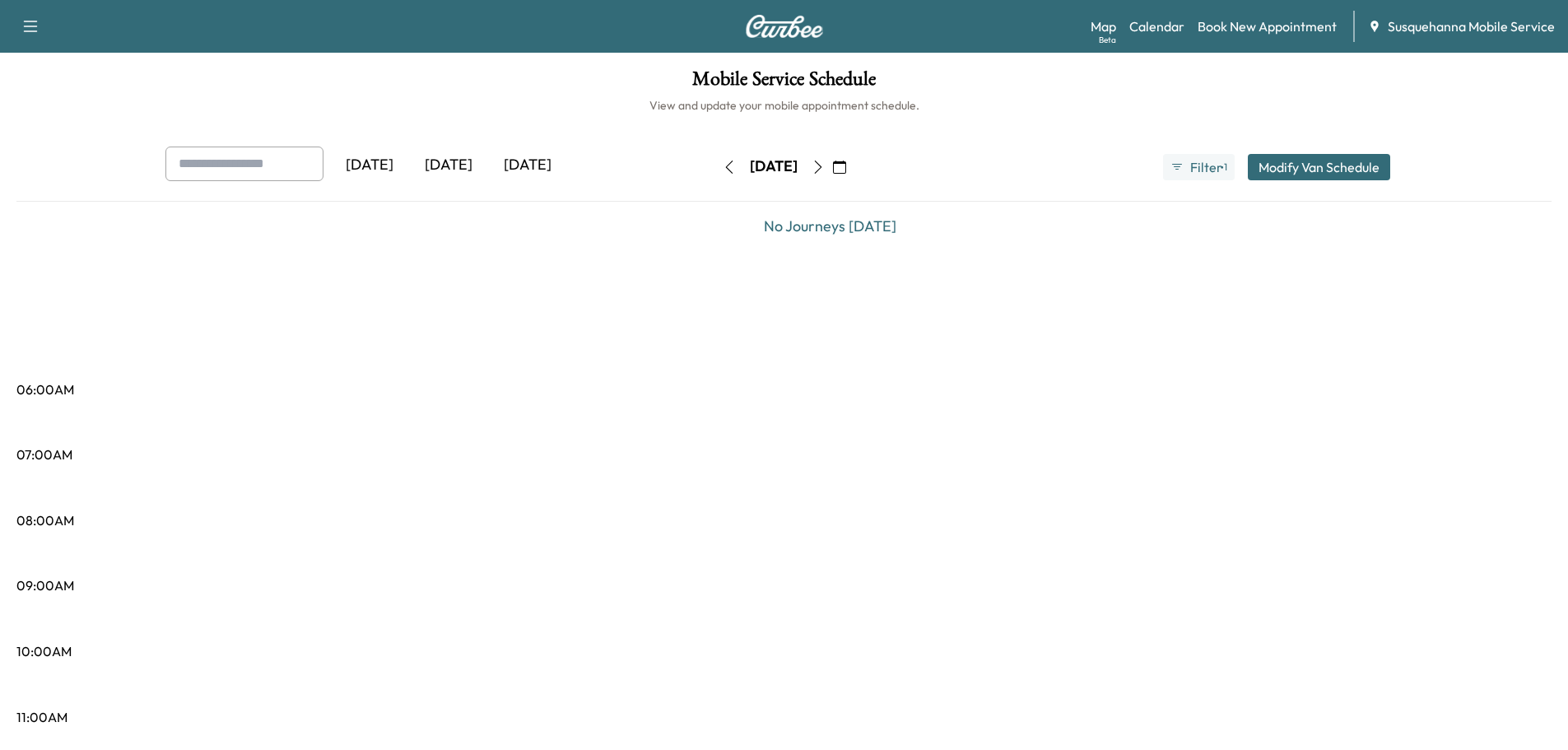
click at [832, 168] on button "button" at bounding box center [818, 167] width 28 height 26
click at [825, 168] on icon "button" at bounding box center [818, 167] width 13 height 13
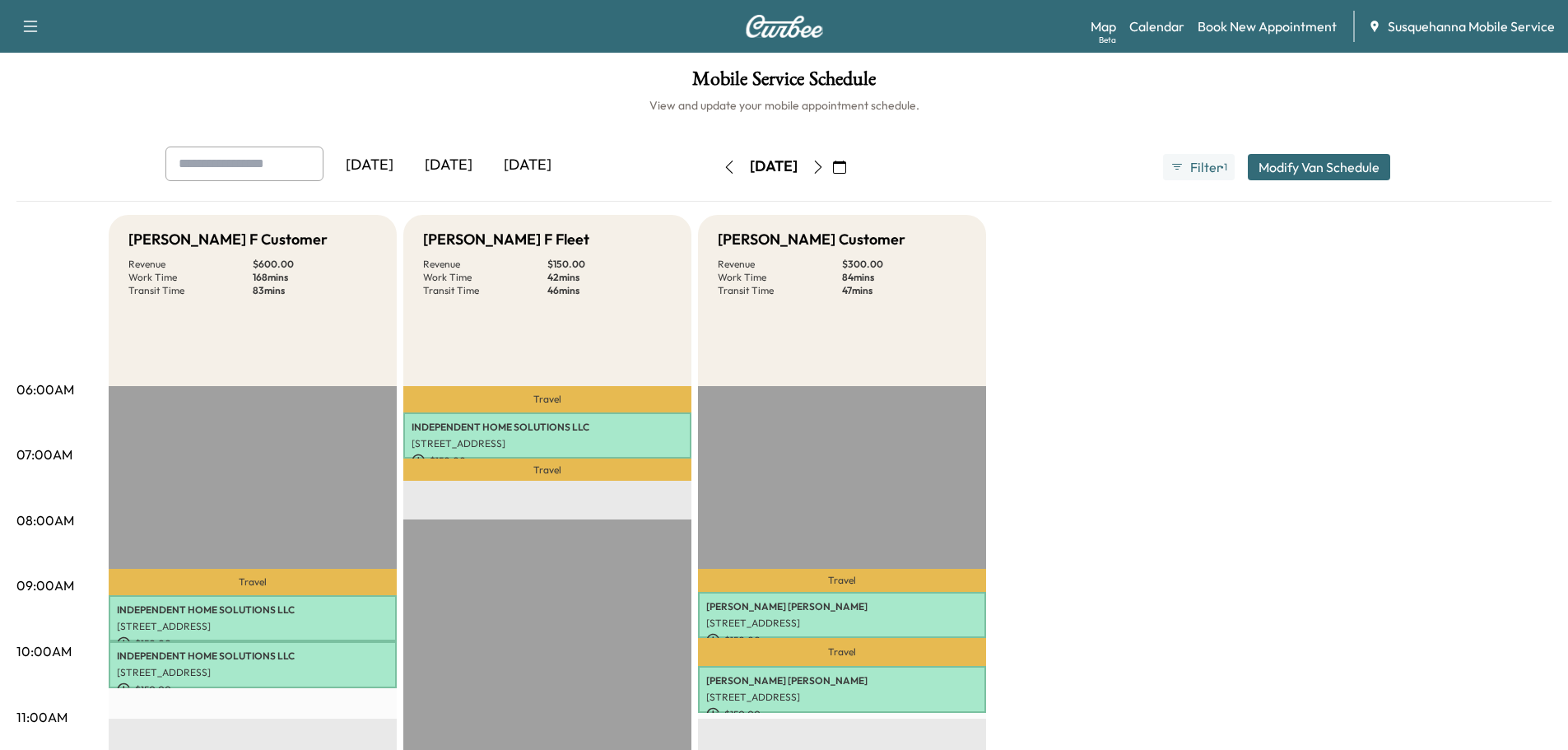
click at [846, 172] on icon "button" at bounding box center [839, 167] width 13 height 13
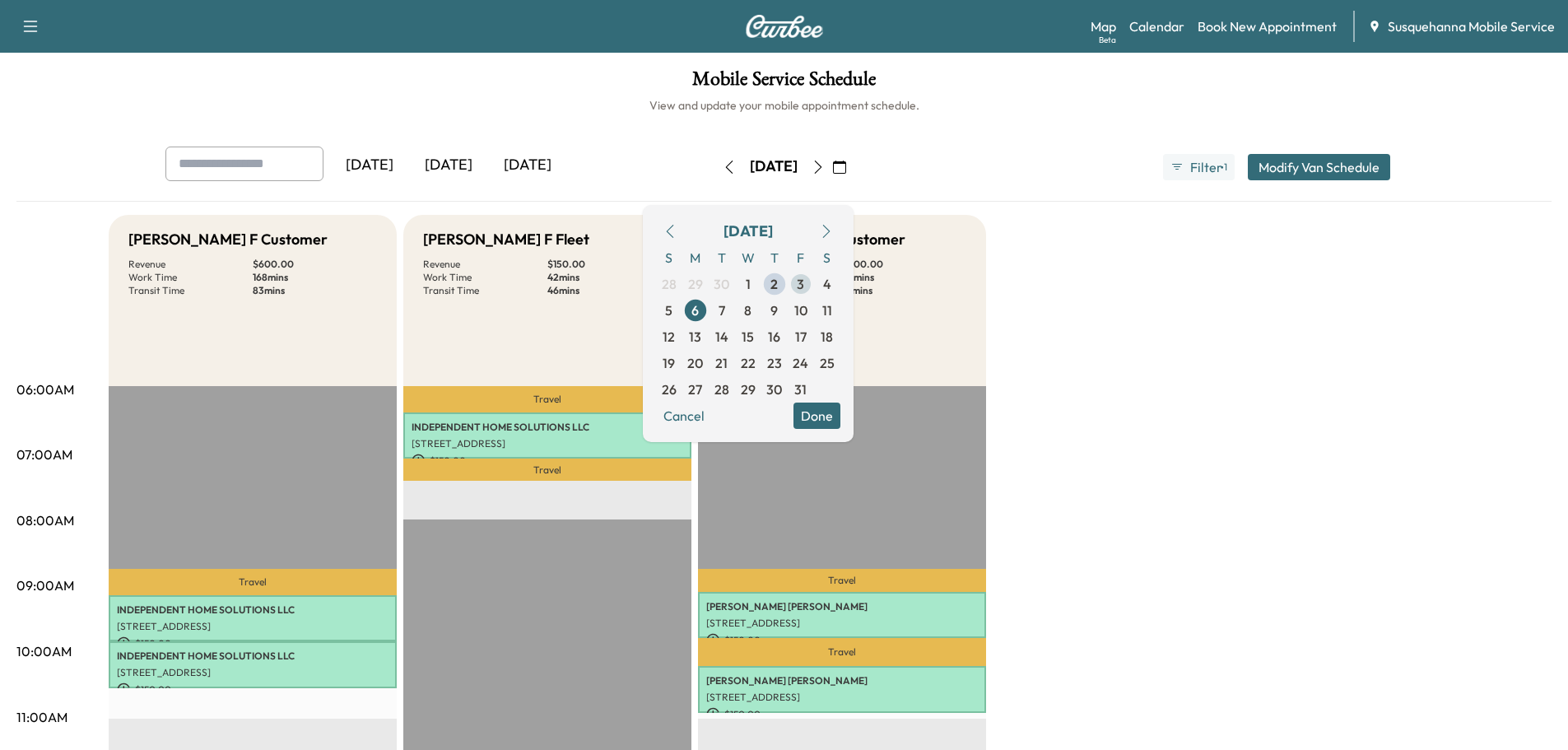
click at [804, 284] on span "3" at bounding box center [800, 284] width 8 height 20
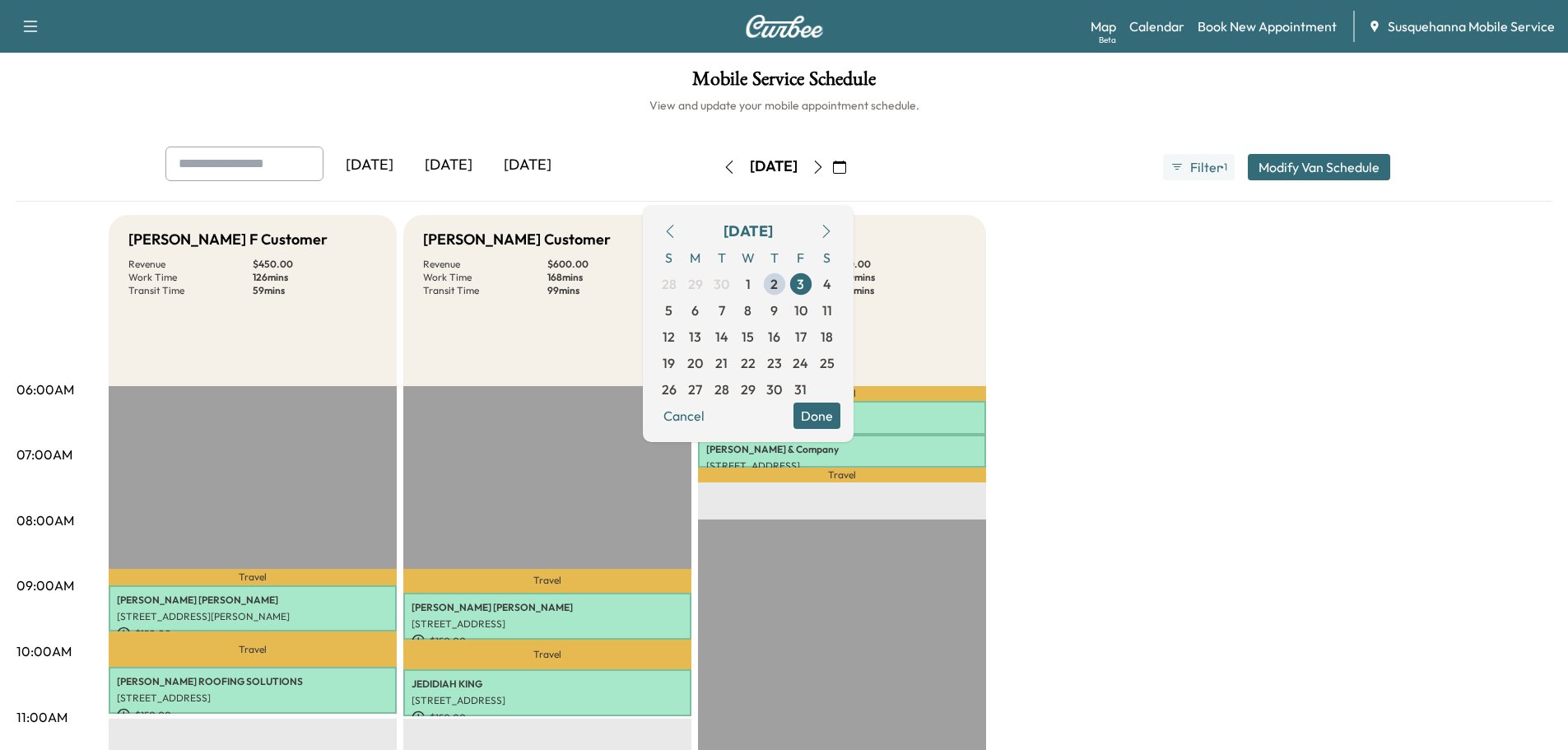
click at [840, 413] on button "Done" at bounding box center [817, 415] width 47 height 26
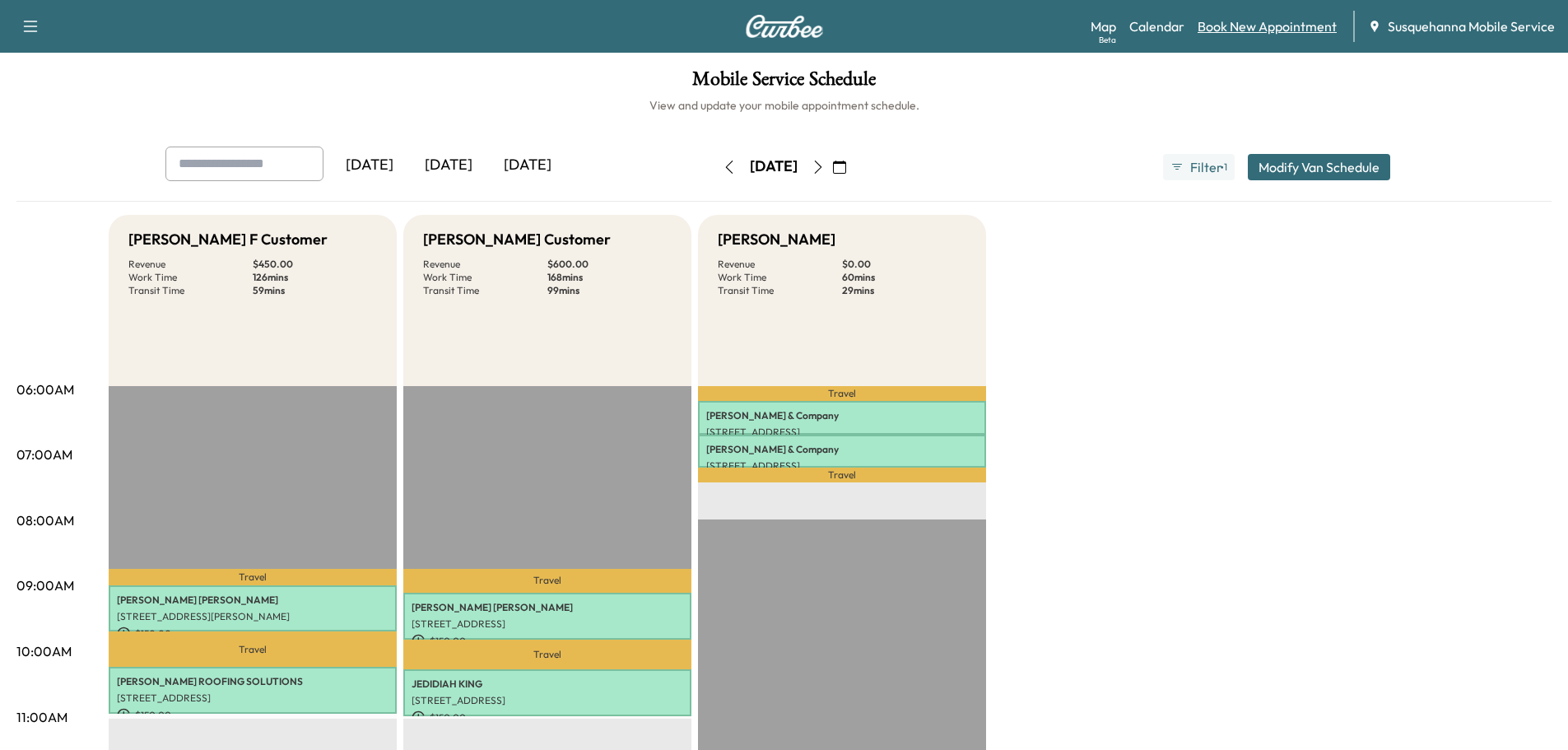
click at [1259, 30] on link "Book New Appointment" at bounding box center [1267, 26] width 139 height 20
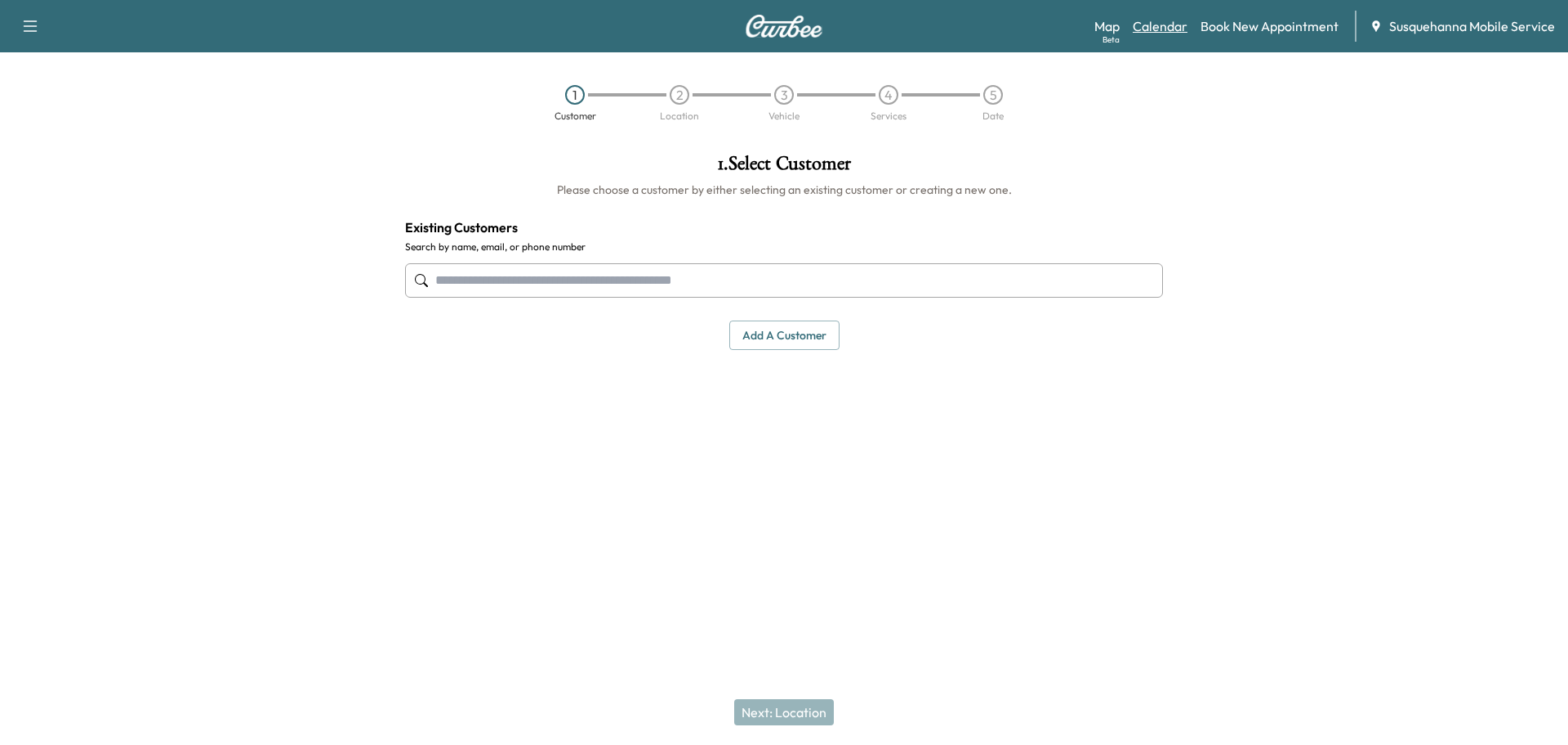
click at [1181, 32] on link "Calendar" at bounding box center [1160, 25] width 55 height 20
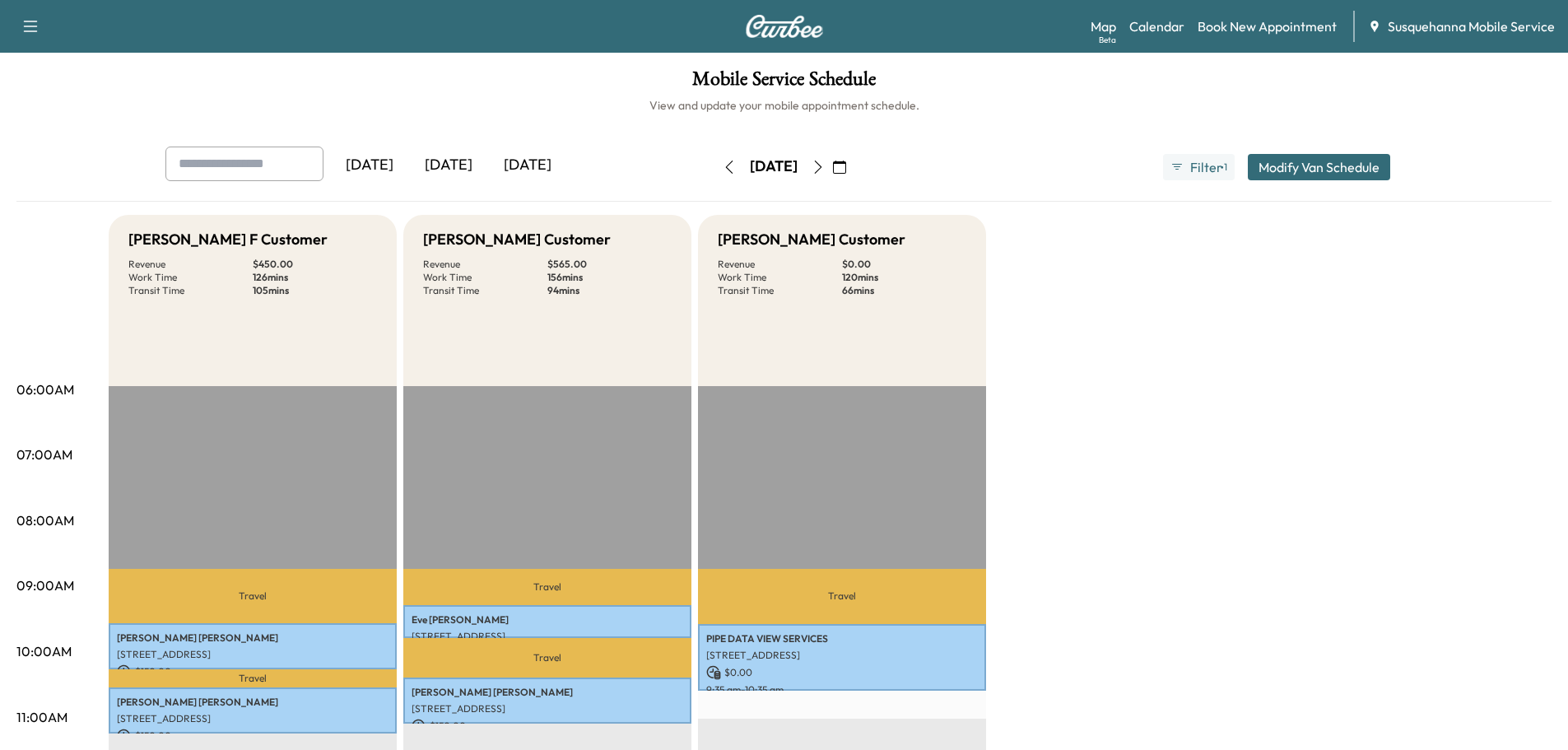
scroll to position [438, 0]
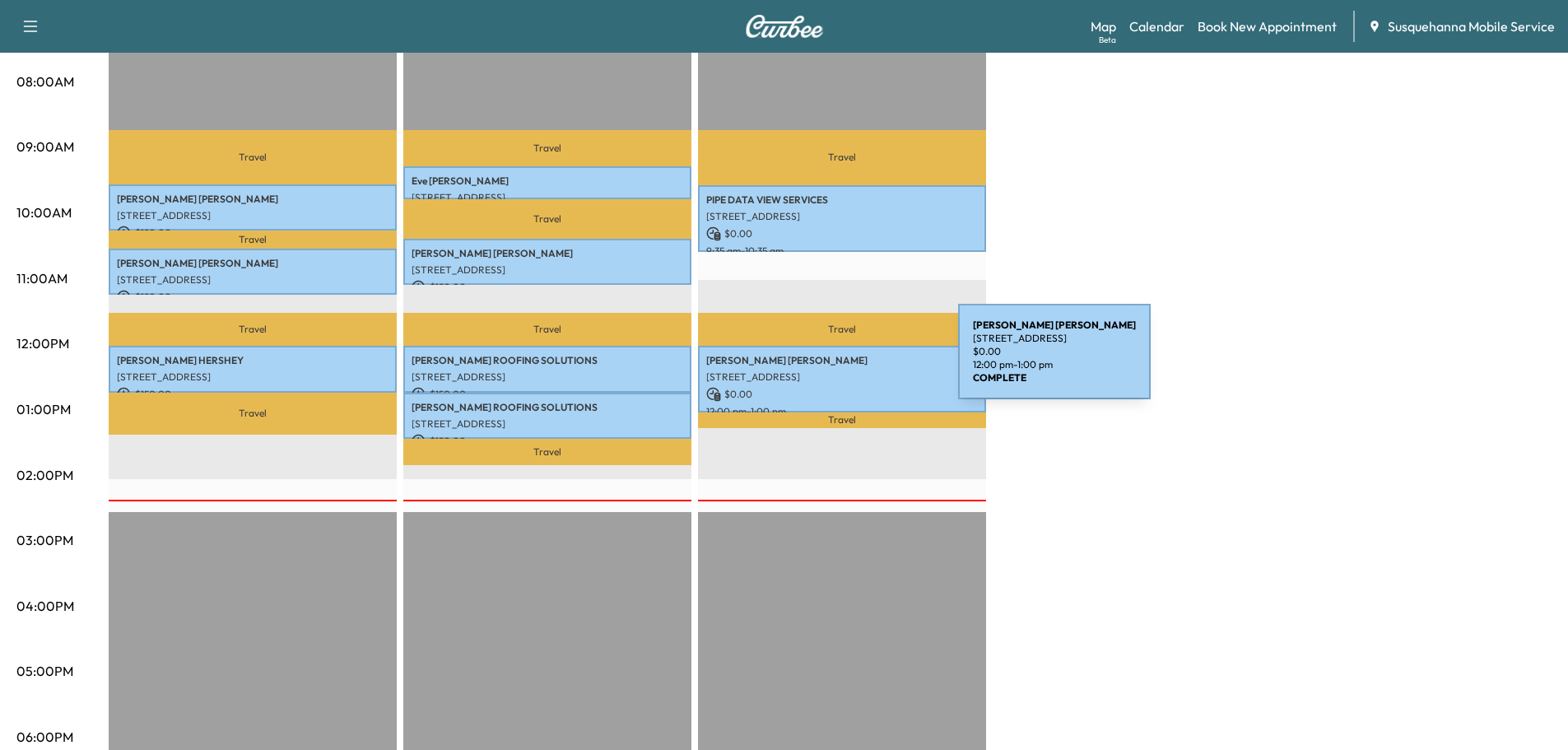
click at [835, 361] on p "[PERSON_NAME]" at bounding box center [842, 360] width 272 height 13
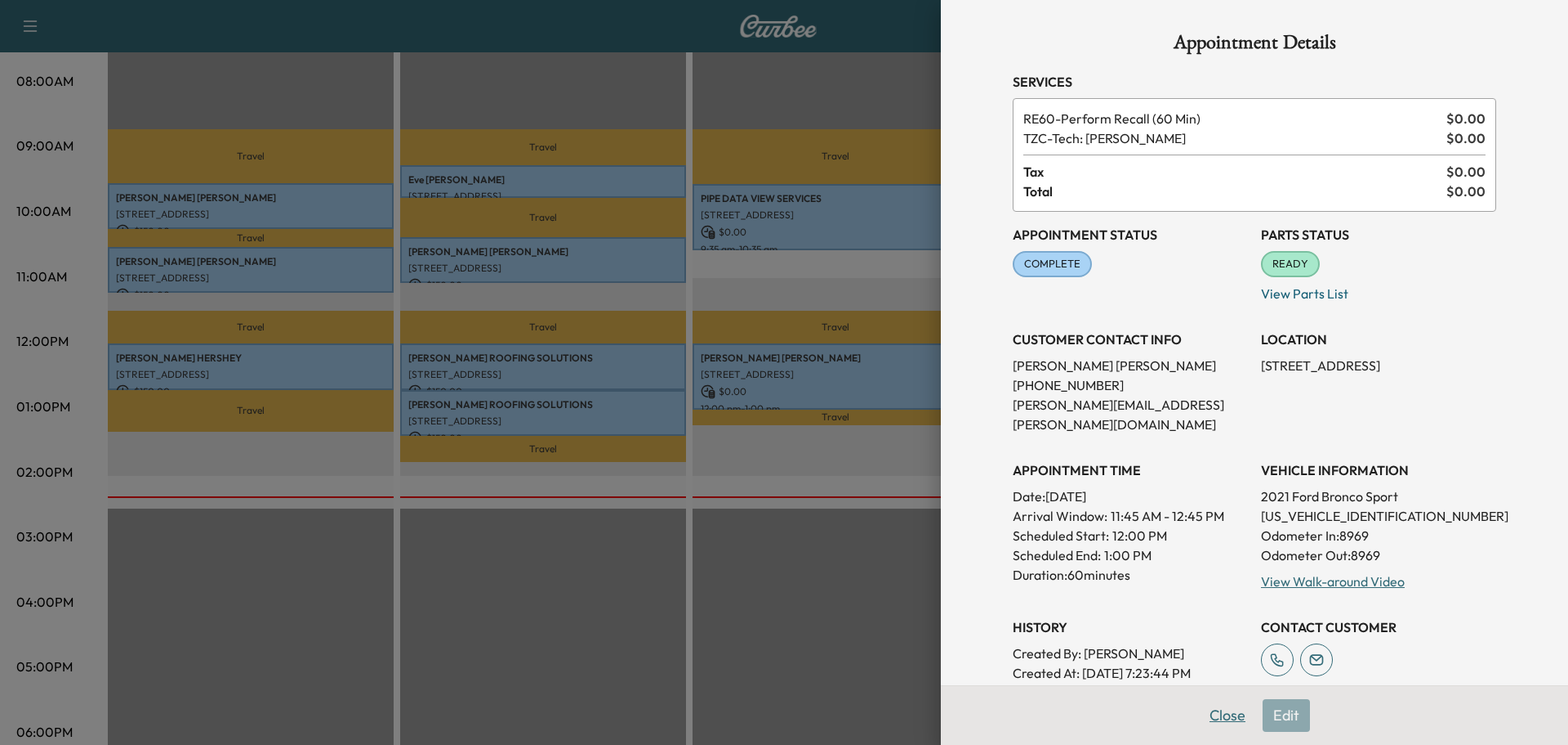
click at [1207, 716] on button "Close" at bounding box center [1227, 715] width 57 height 33
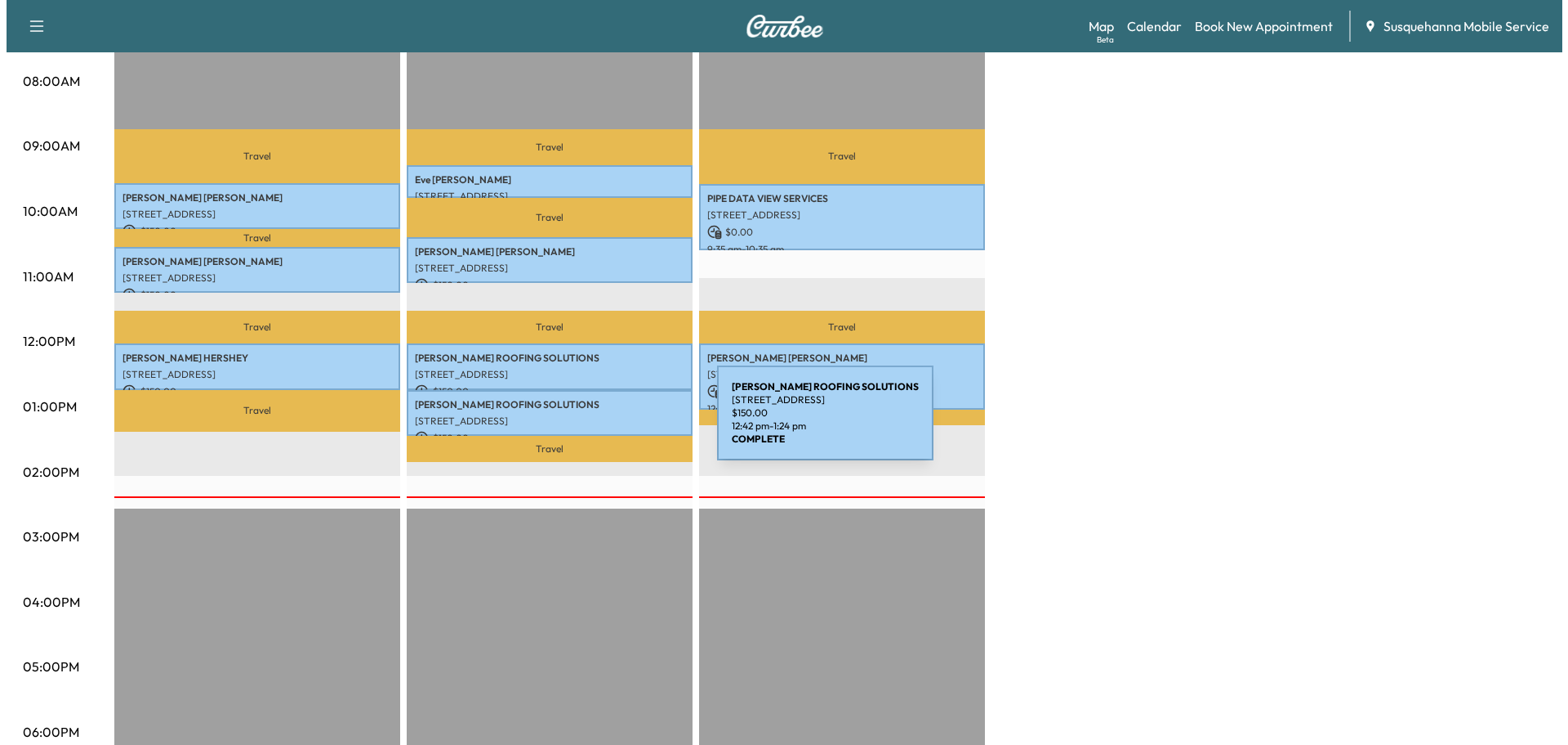
scroll to position [0, 0]
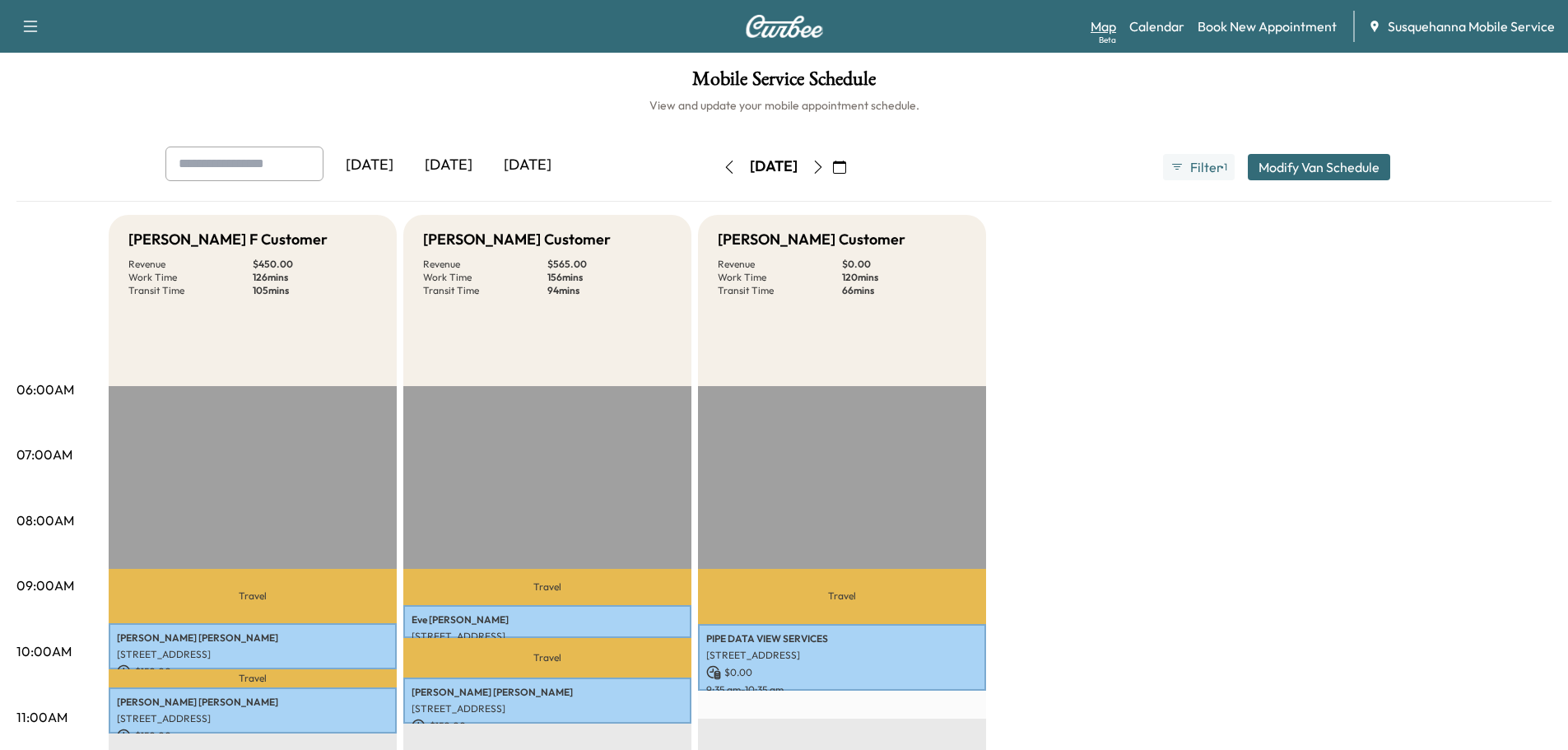
click at [1107, 29] on link "Map Beta" at bounding box center [1103, 26] width 26 height 20
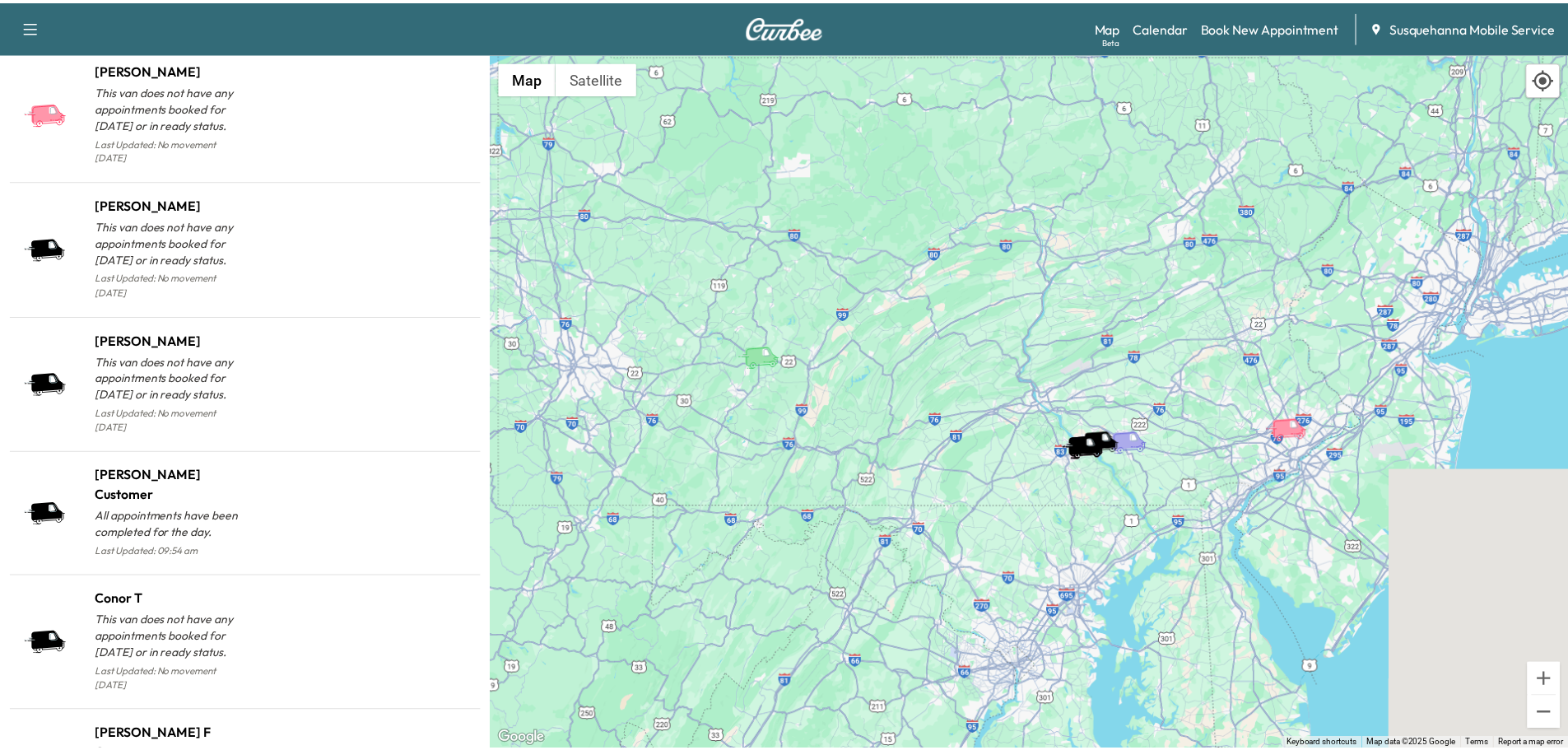
scroll to position [1446, 0]
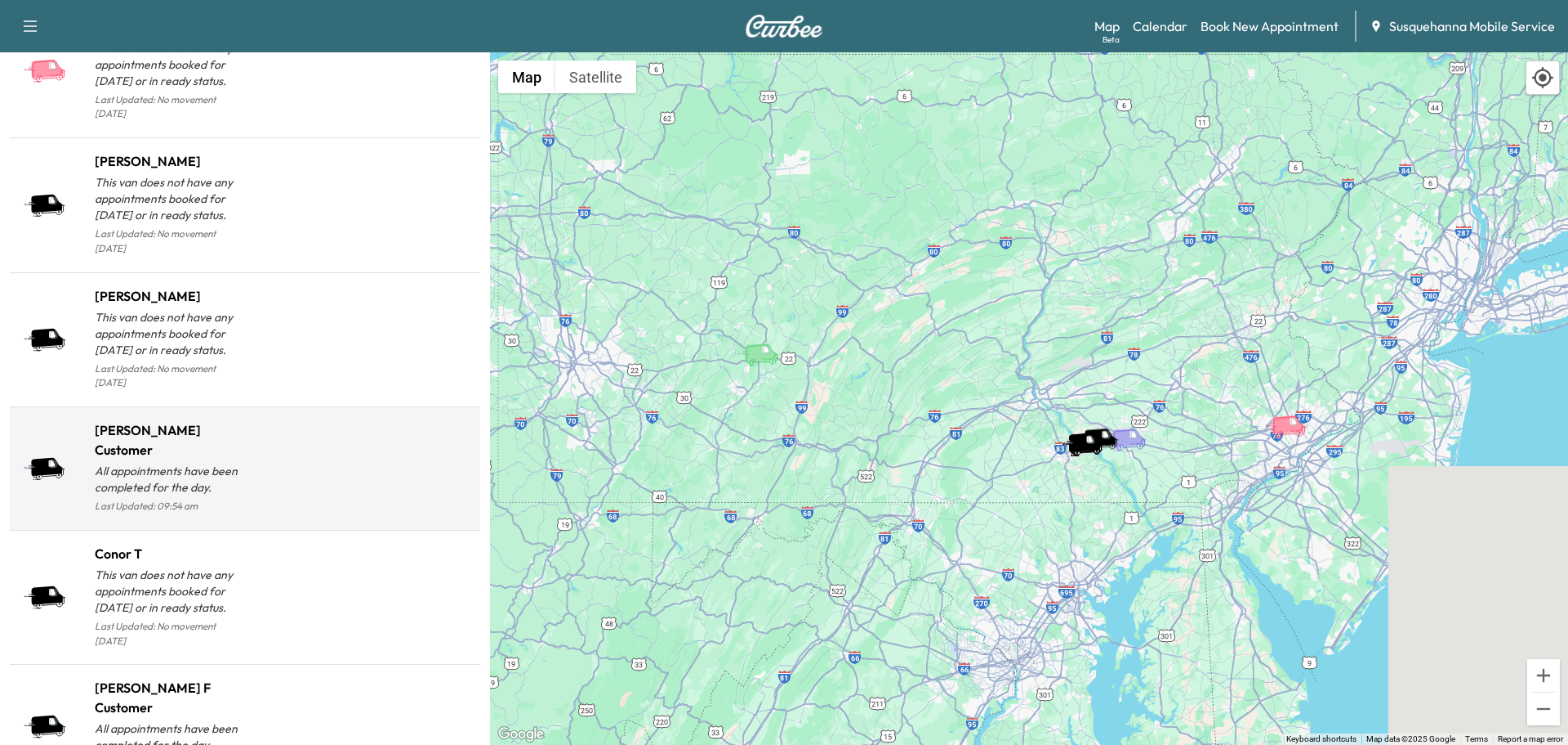
click at [399, 441] on div at bounding box center [360, 475] width 229 height 83
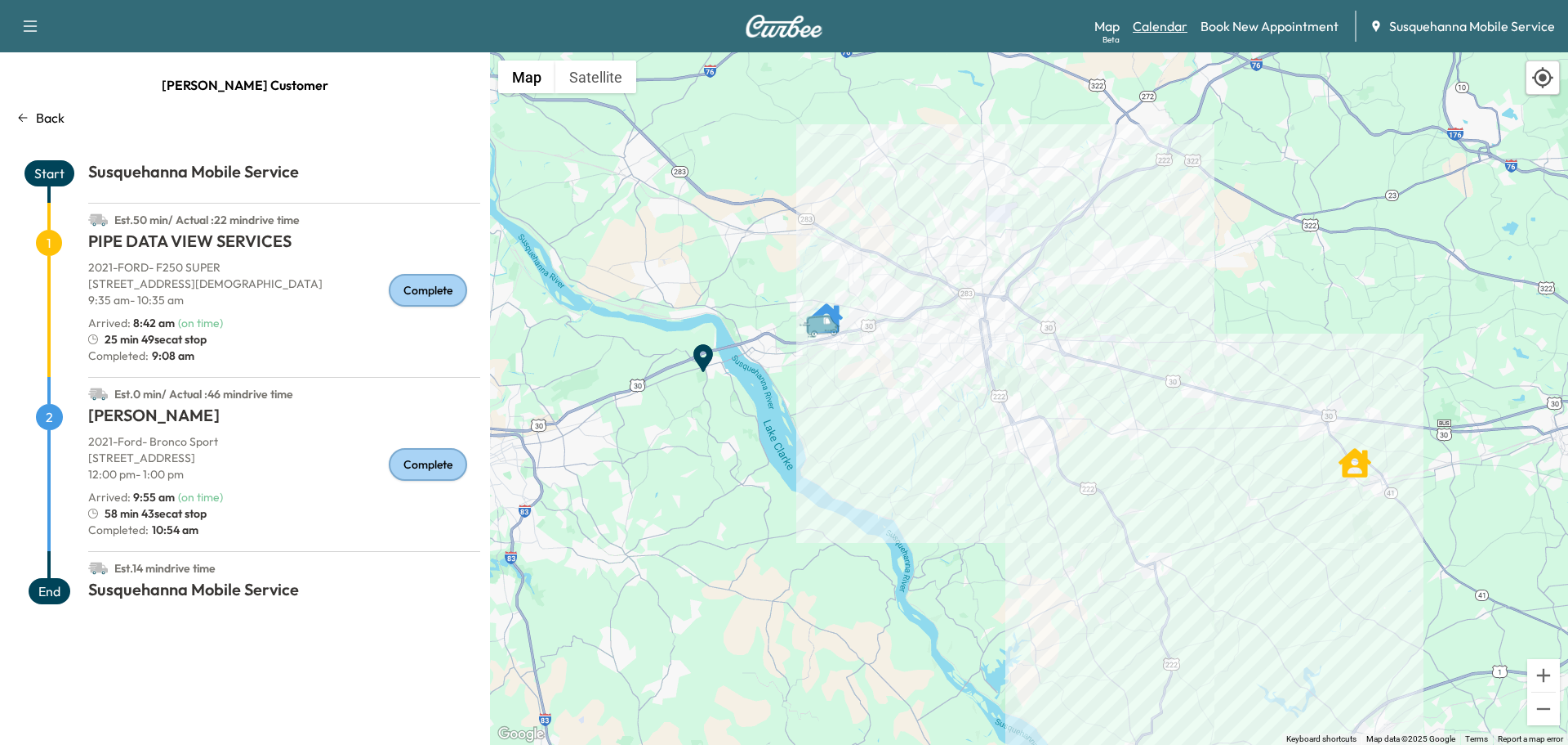
click at [1179, 30] on link "Calendar" at bounding box center [1160, 25] width 55 height 20
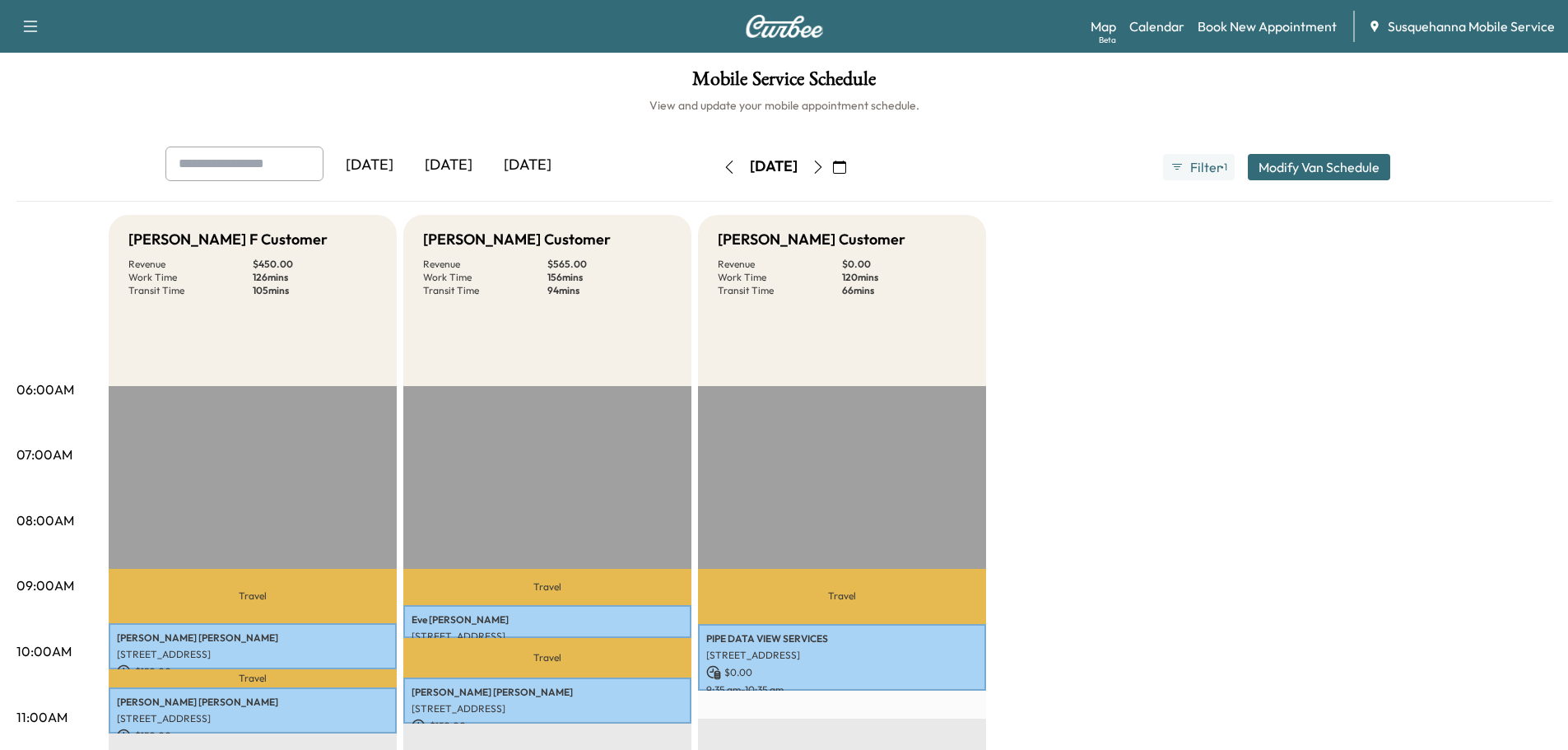
click at [846, 166] on icon "button" at bounding box center [839, 167] width 13 height 13
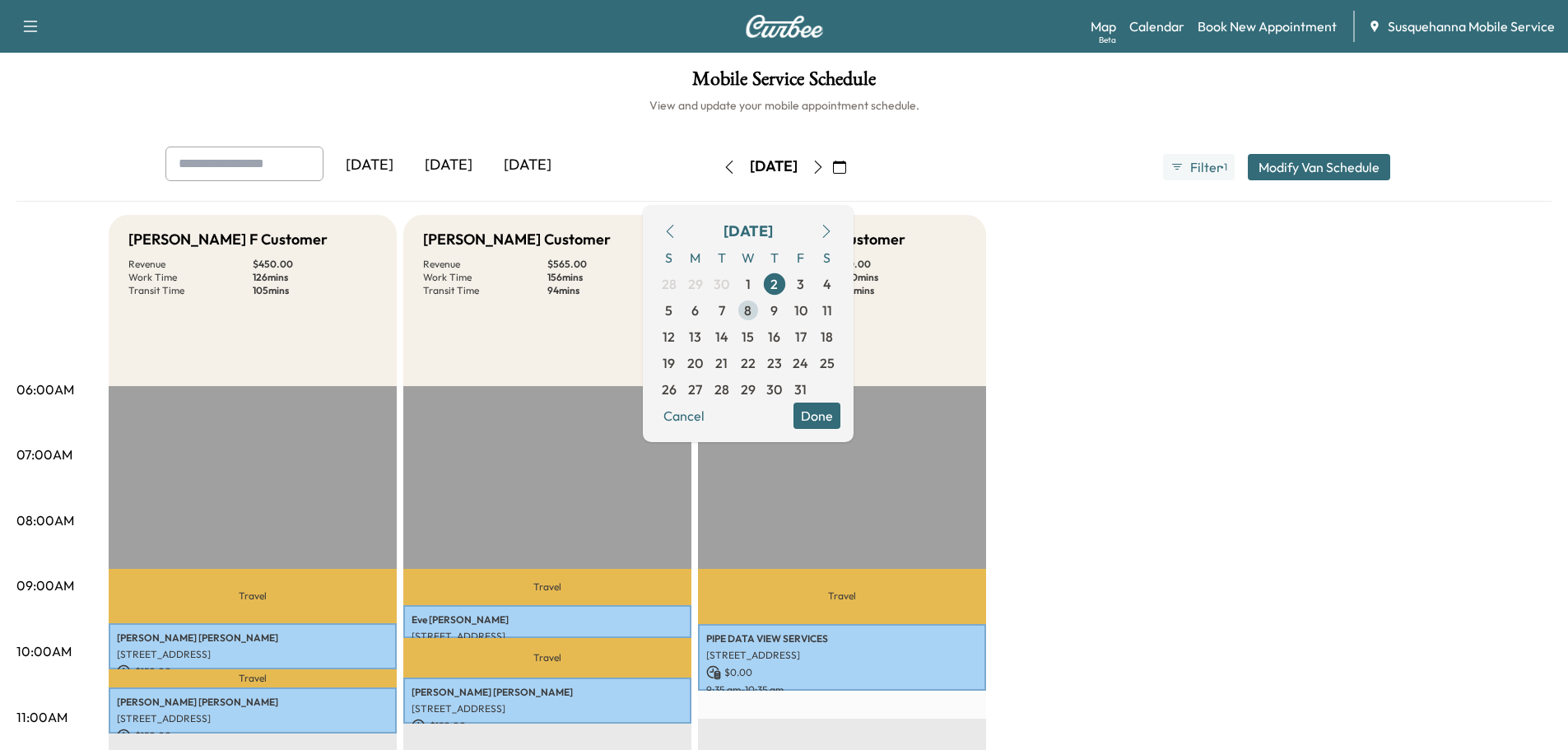
click at [761, 318] on span "8" at bounding box center [748, 310] width 26 height 26
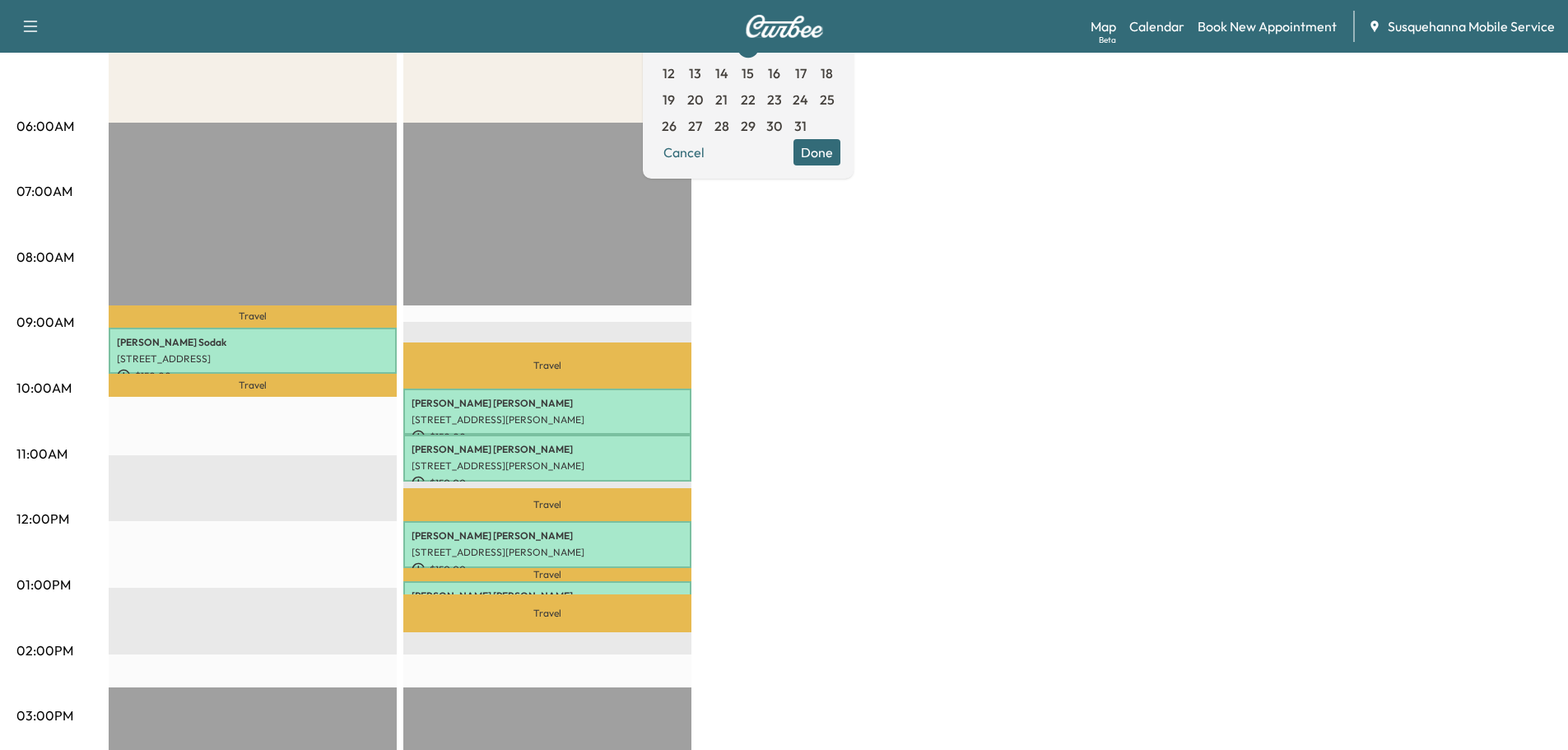
scroll to position [351, 0]
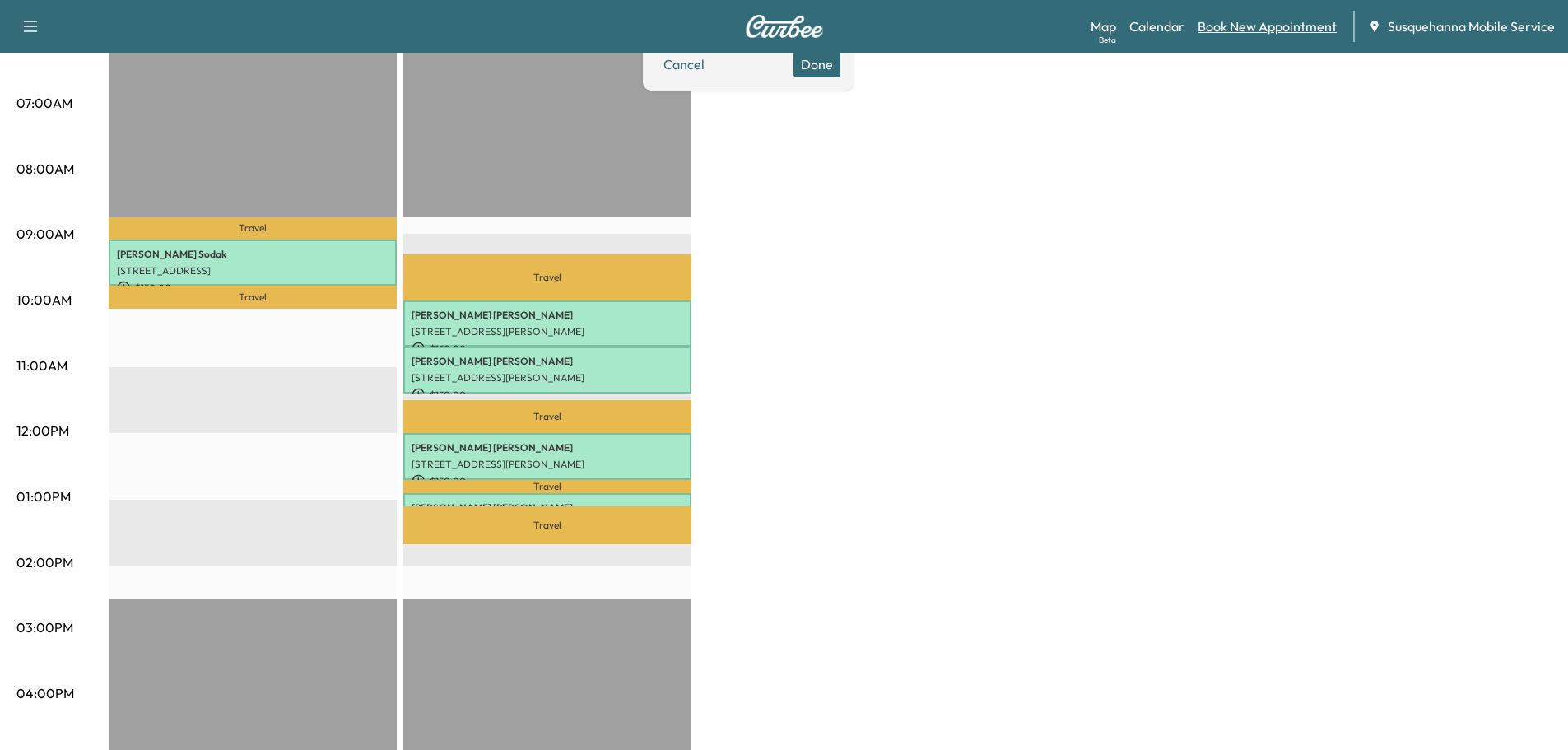
click at [1232, 26] on link "Book New Appointment" at bounding box center [1267, 26] width 139 height 20
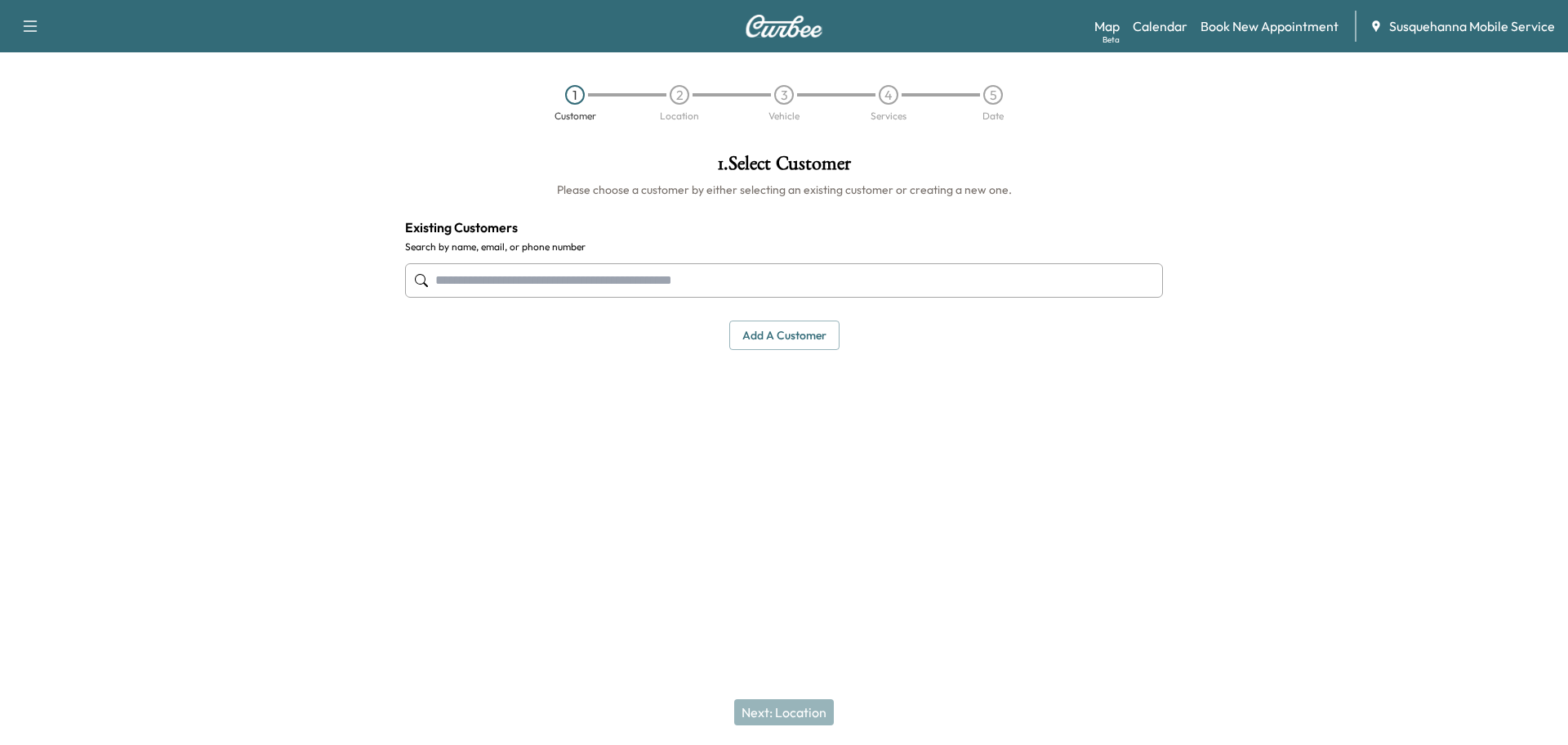
click at [594, 274] on input "text" at bounding box center [784, 280] width 758 height 34
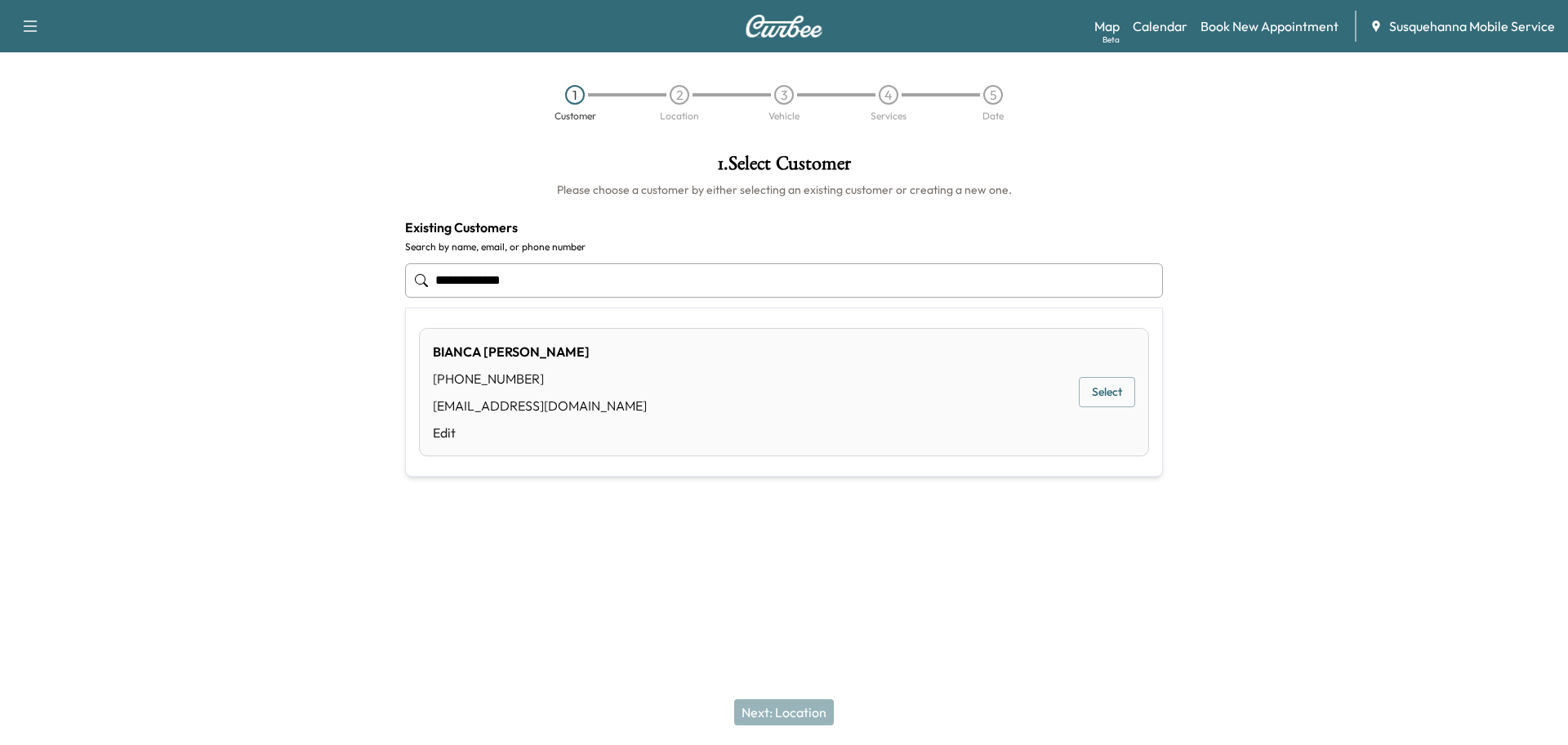
type input "**********"
click at [773, 720] on div "Next: Location" at bounding box center [784, 711] width 1568 height 65
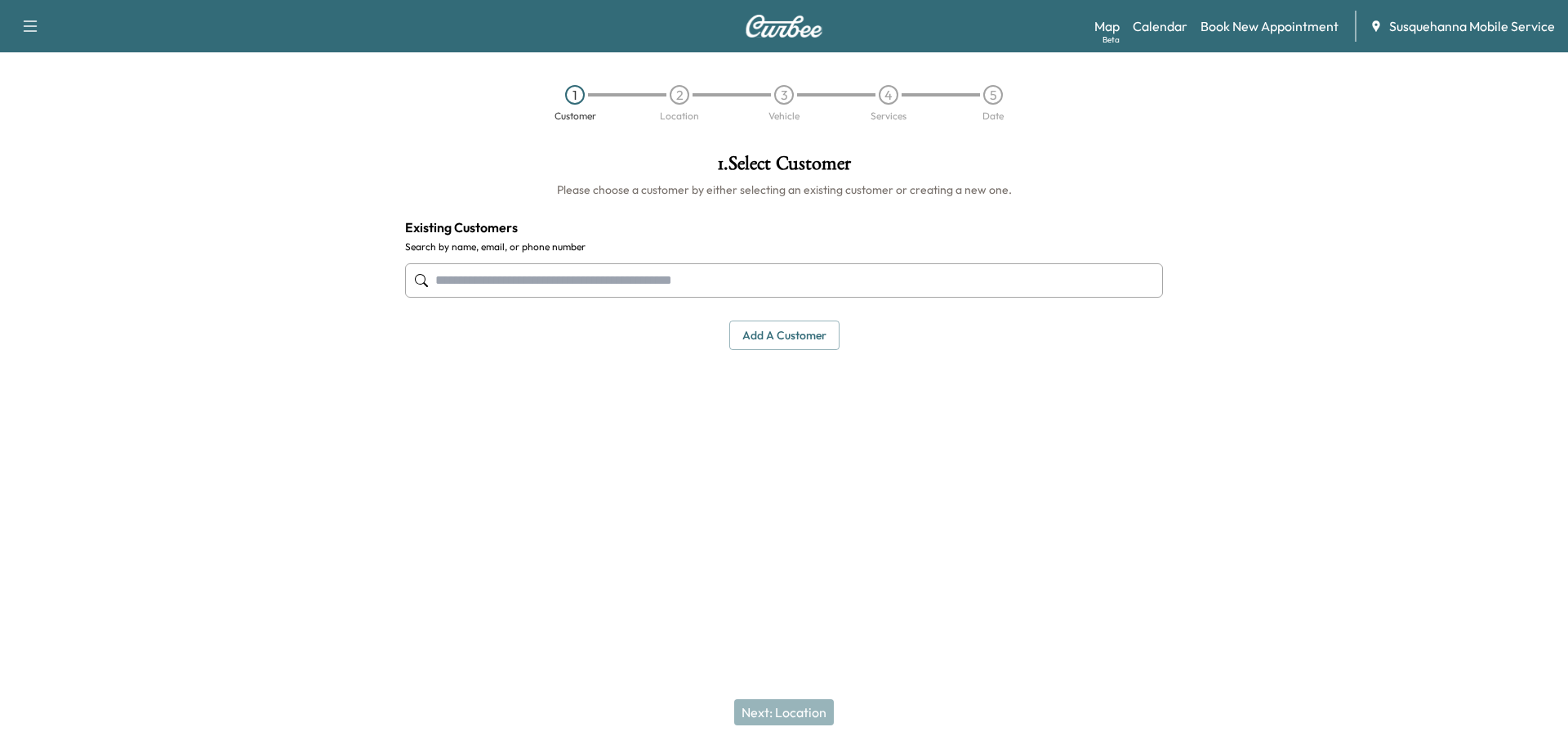
click at [691, 296] on input "text" at bounding box center [784, 280] width 758 height 34
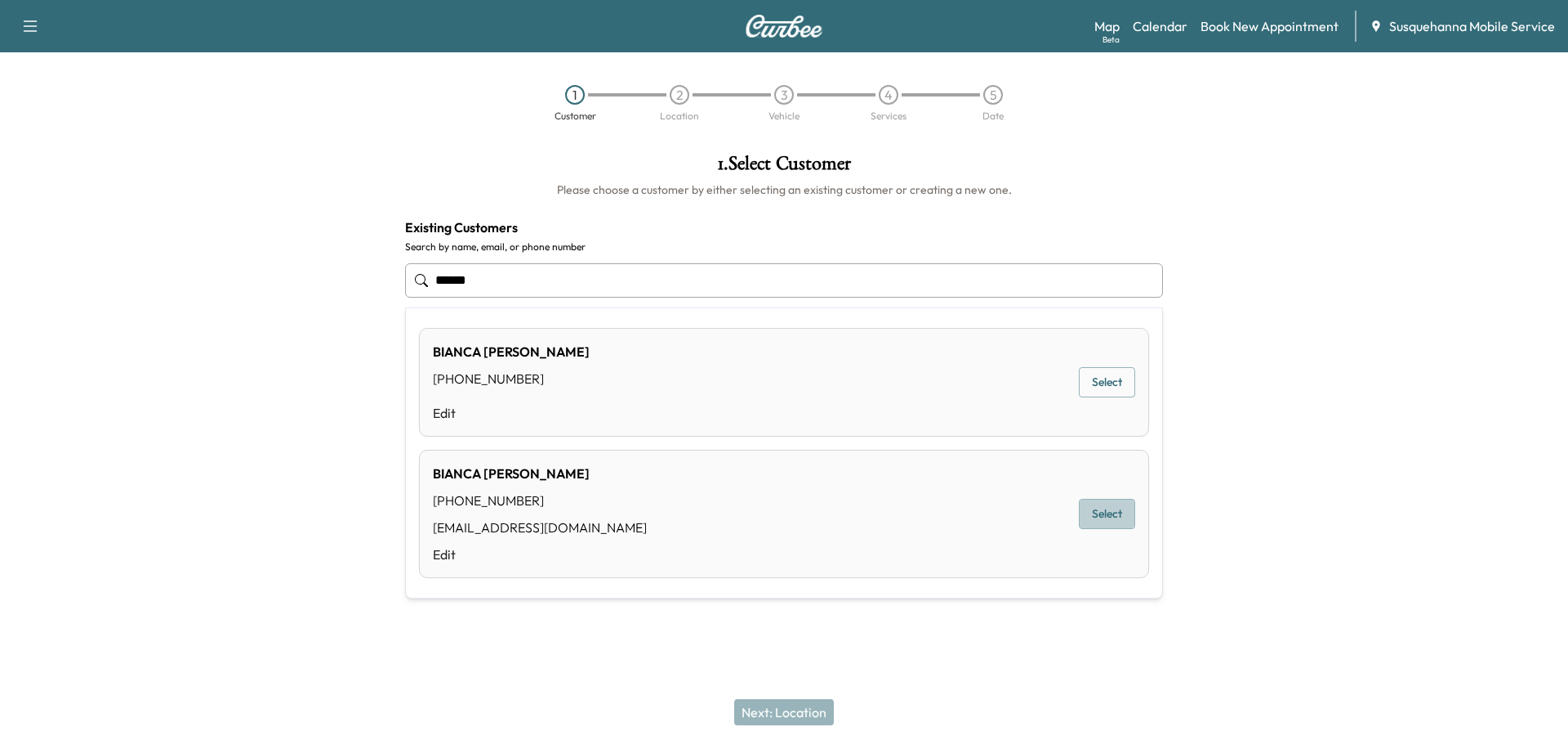
click at [1120, 519] on button "Select" at bounding box center [1107, 514] width 56 height 31
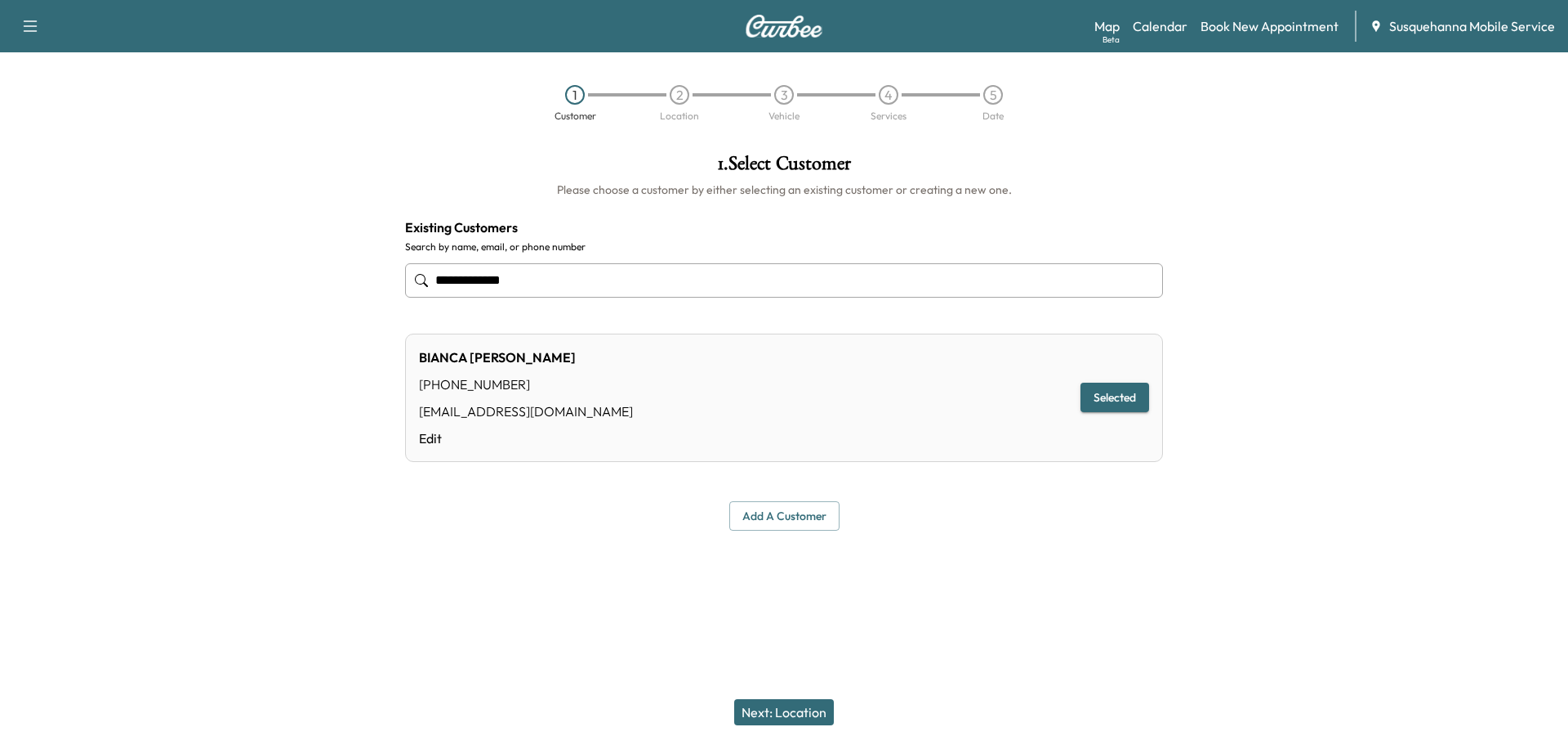
type input "**********"
click at [775, 709] on button "Next: Location" at bounding box center [784, 712] width 100 height 26
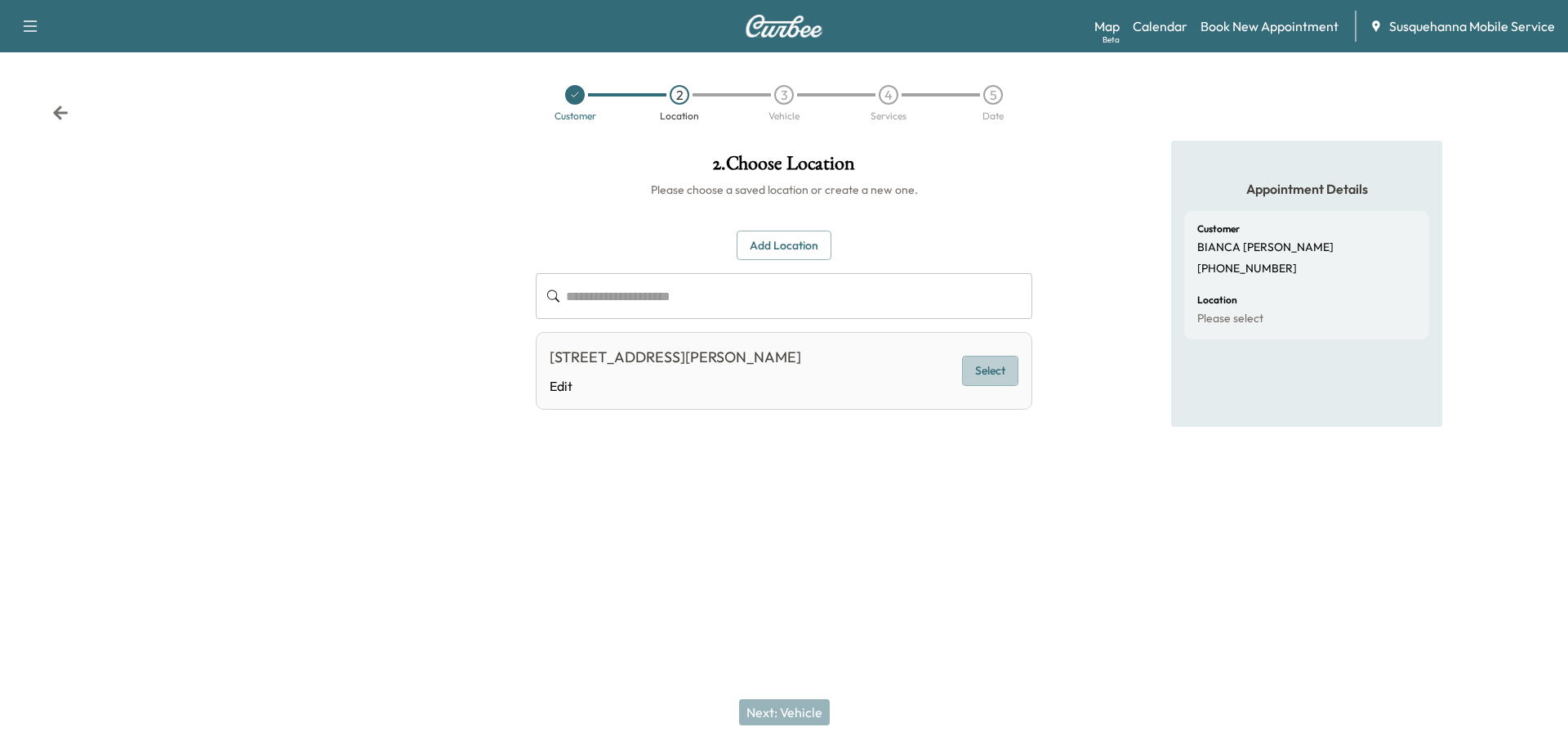
click at [990, 372] on button "Select" at bounding box center [990, 371] width 56 height 31
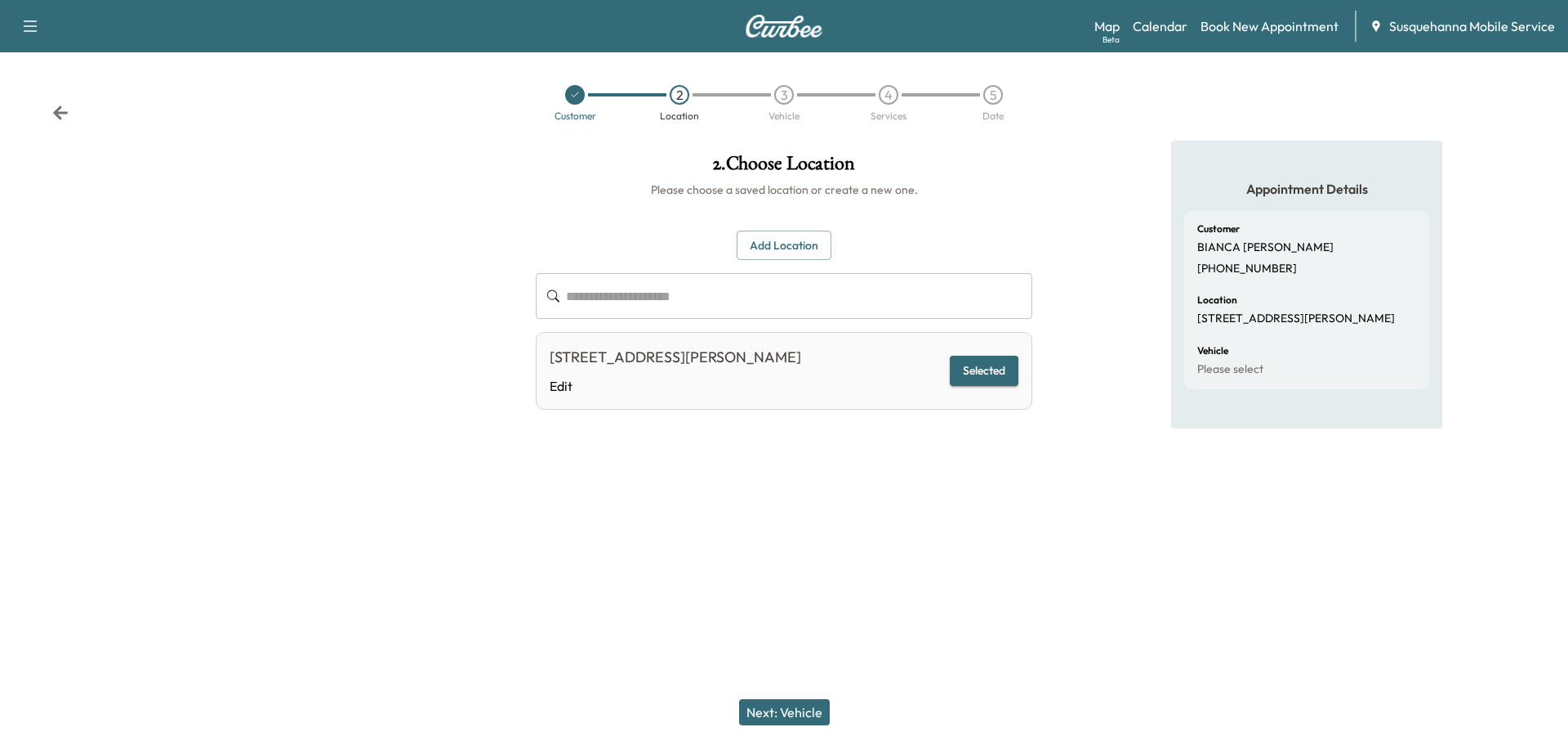
click at [774, 711] on button "Next: Vehicle" at bounding box center [784, 712] width 91 height 26
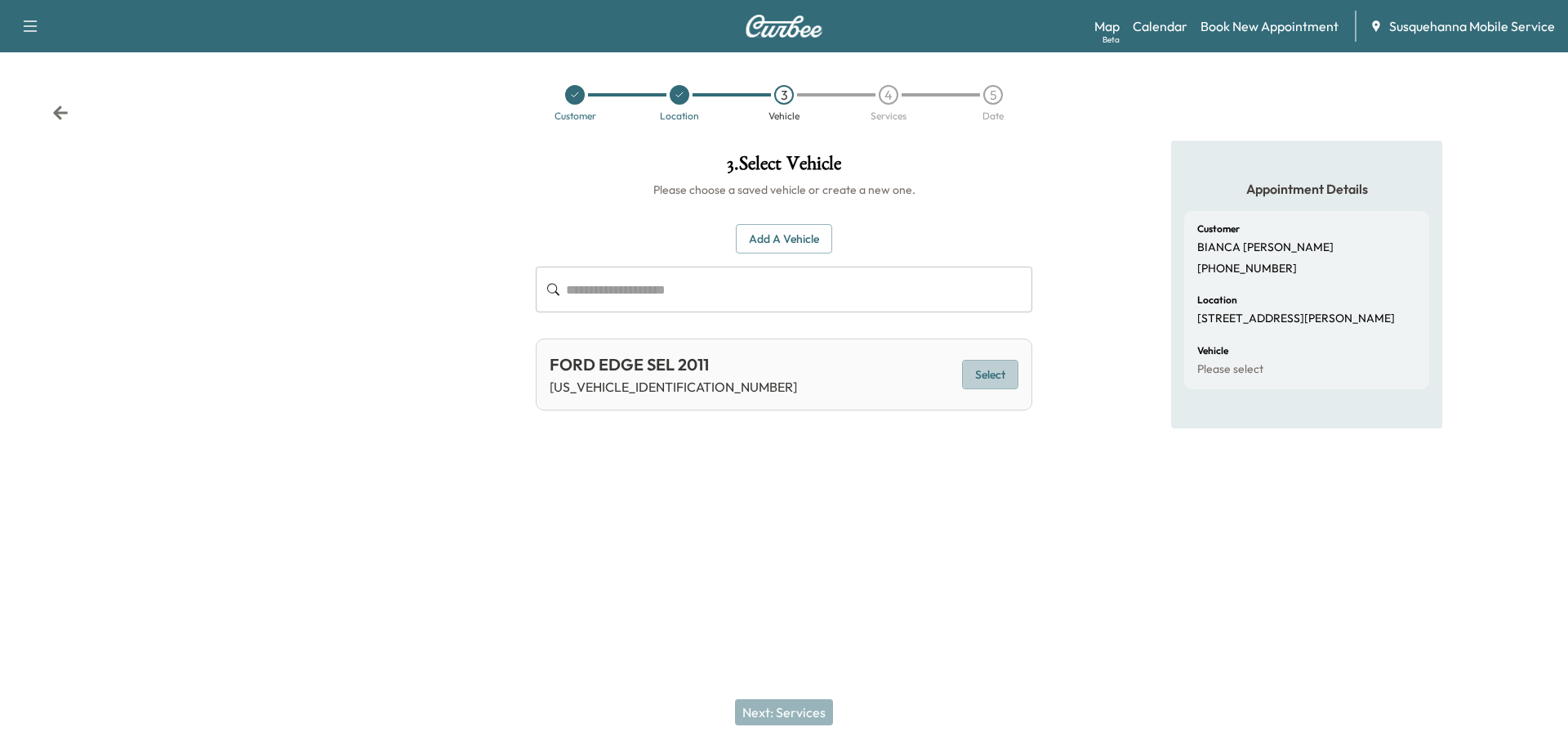
click at [994, 368] on button "Select" at bounding box center [990, 375] width 56 height 31
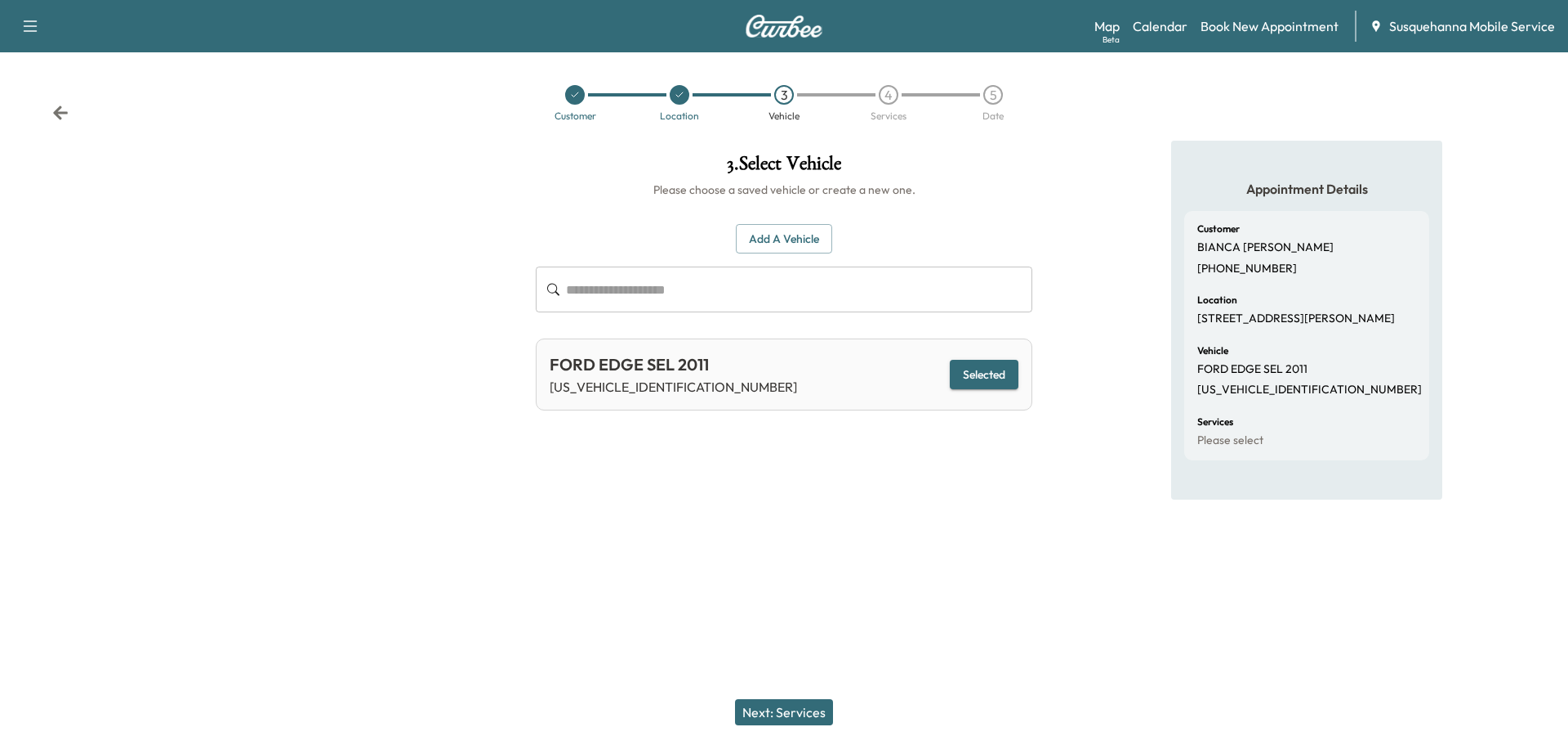
click at [790, 716] on button "Next: Services" at bounding box center [784, 712] width 98 height 26
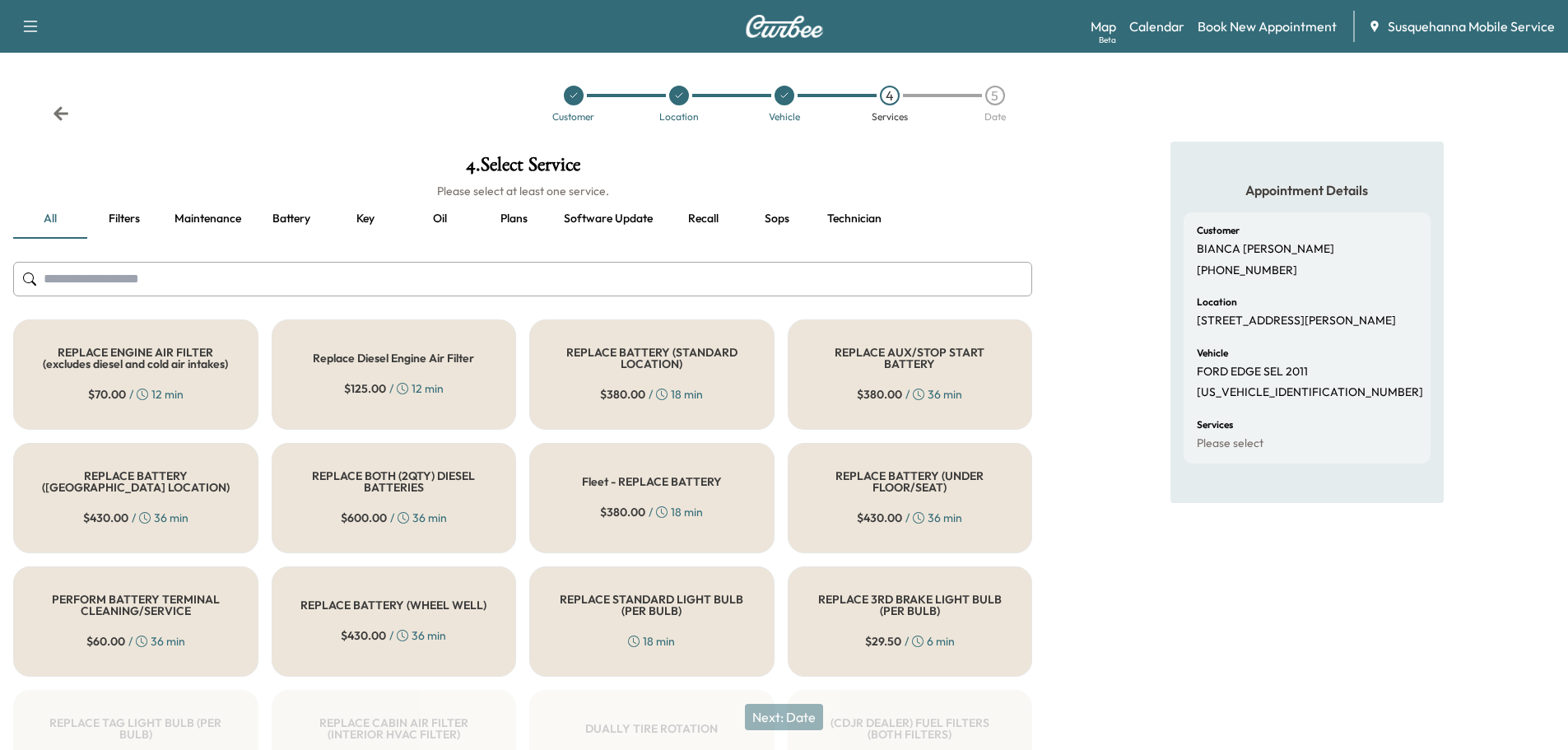
click at [526, 266] on input "text" at bounding box center [522, 278] width 1019 height 34
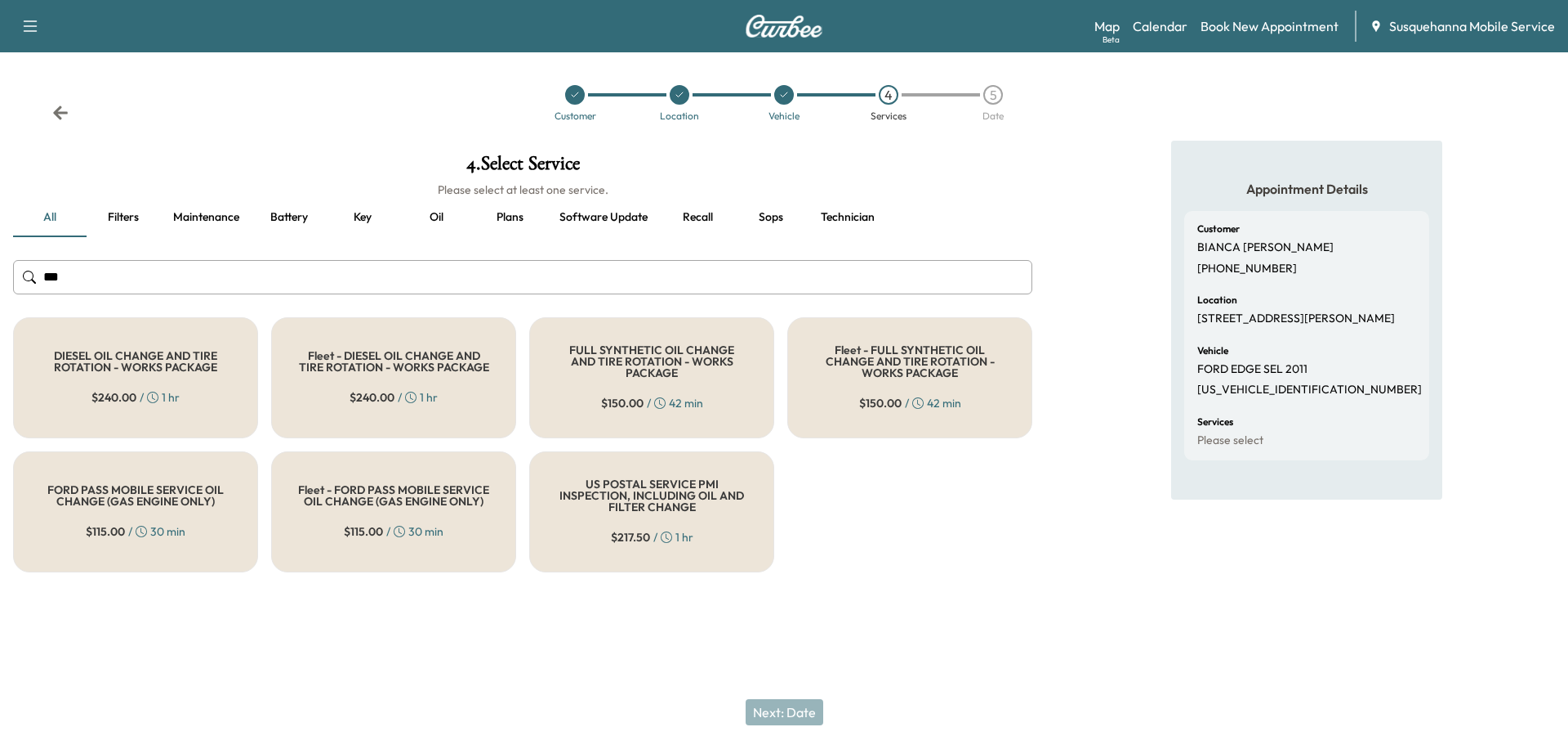
type input "***"
click at [651, 412] on div "FULL SYNTHETIC OIL CHANGE AND TIRE ROTATION - WORKS PACKAGE $ 150.00 / 42 min" at bounding box center [651, 378] width 245 height 121
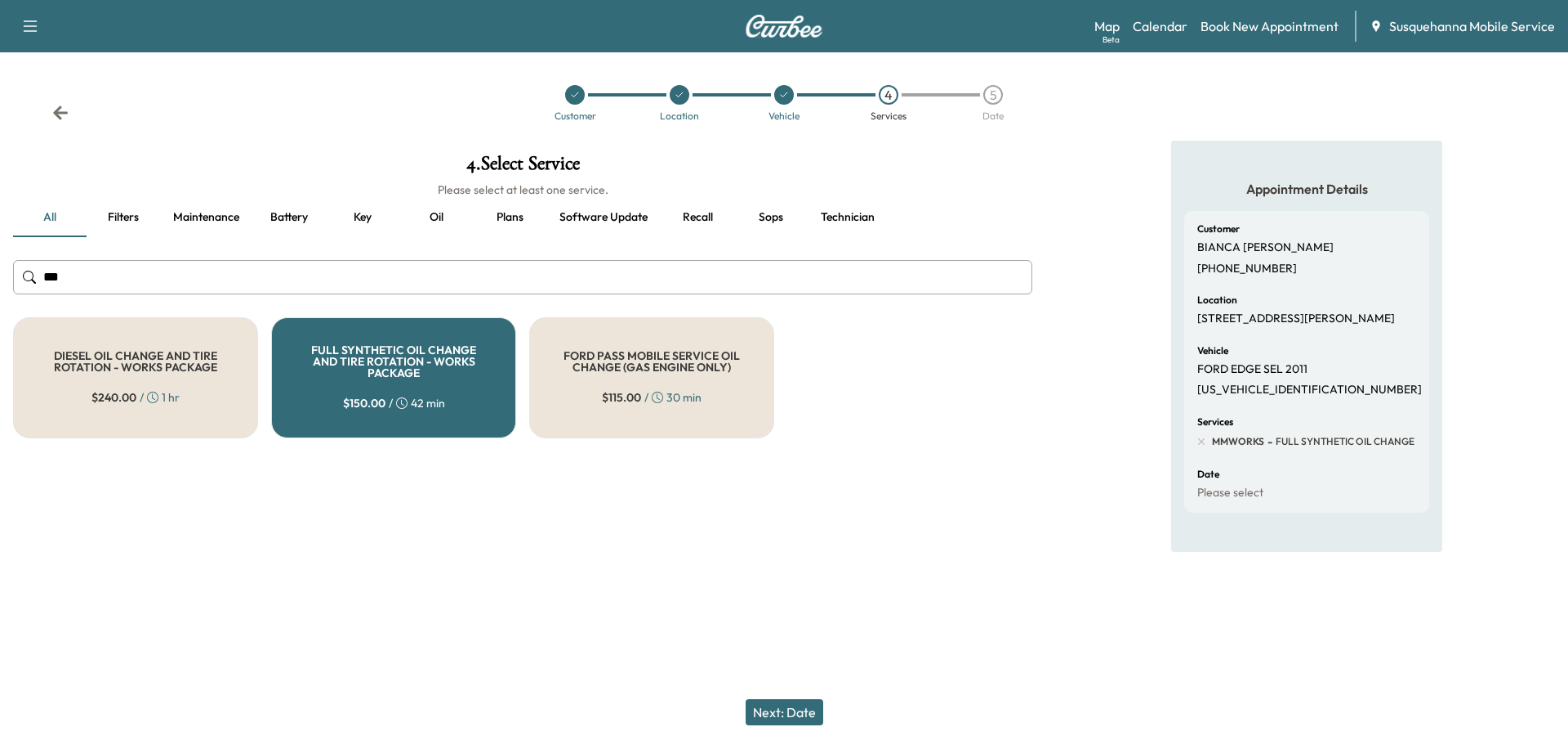
click at [809, 719] on button "Next: Date" at bounding box center [784, 712] width 78 height 26
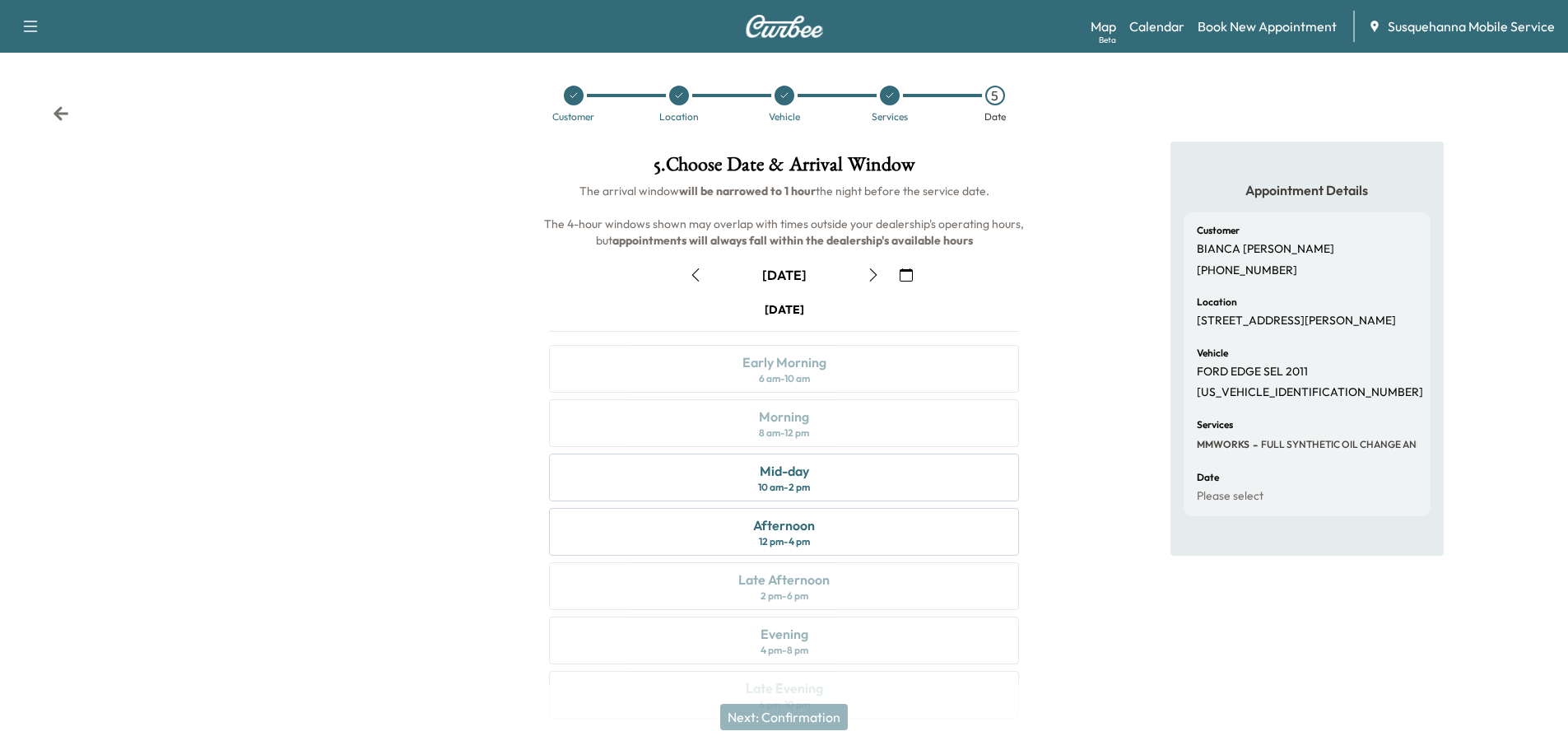
click at [907, 272] on icon "button" at bounding box center [906, 274] width 13 height 13
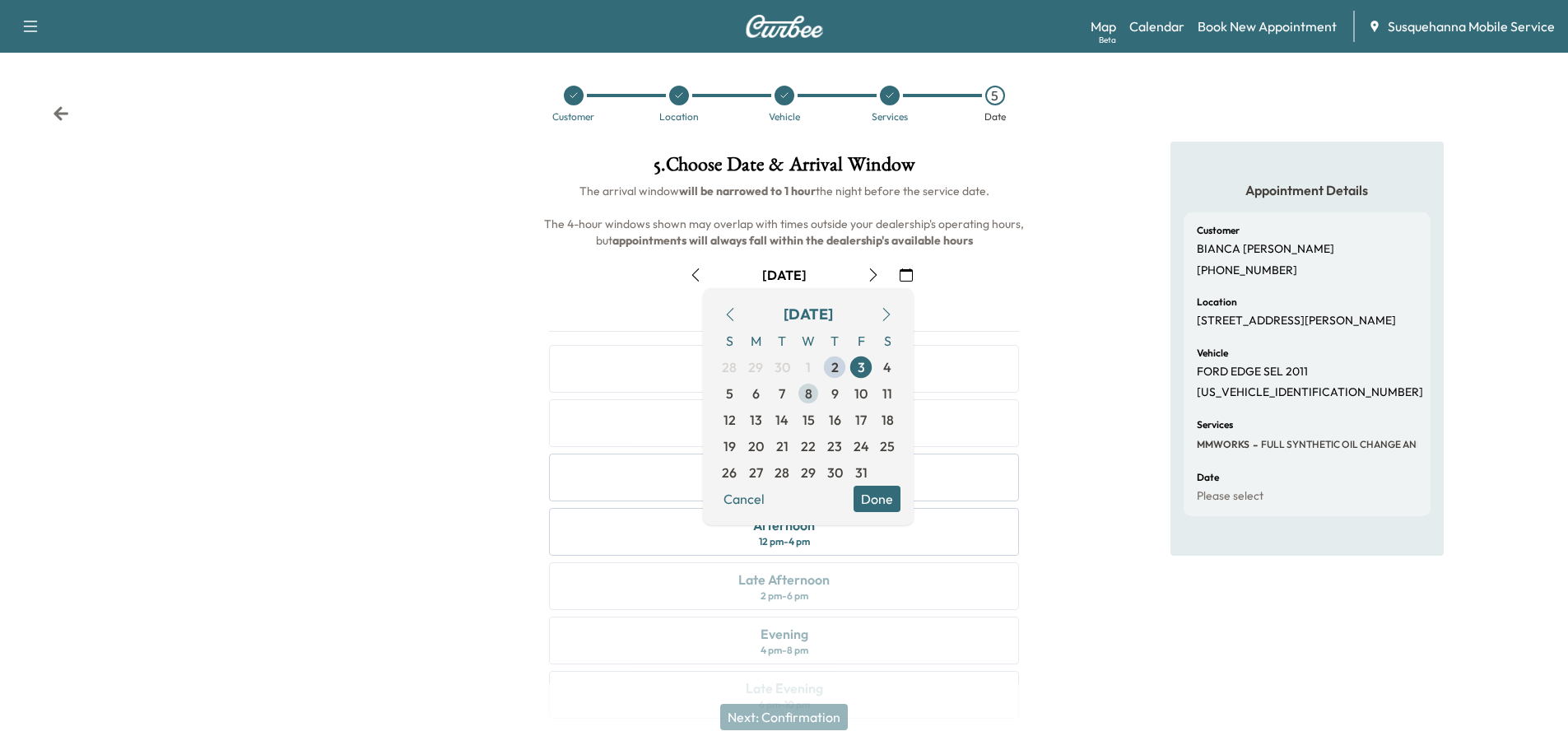
click at [807, 394] on span "8" at bounding box center [808, 393] width 8 height 20
click at [878, 498] on button "Done" at bounding box center [877, 498] width 47 height 26
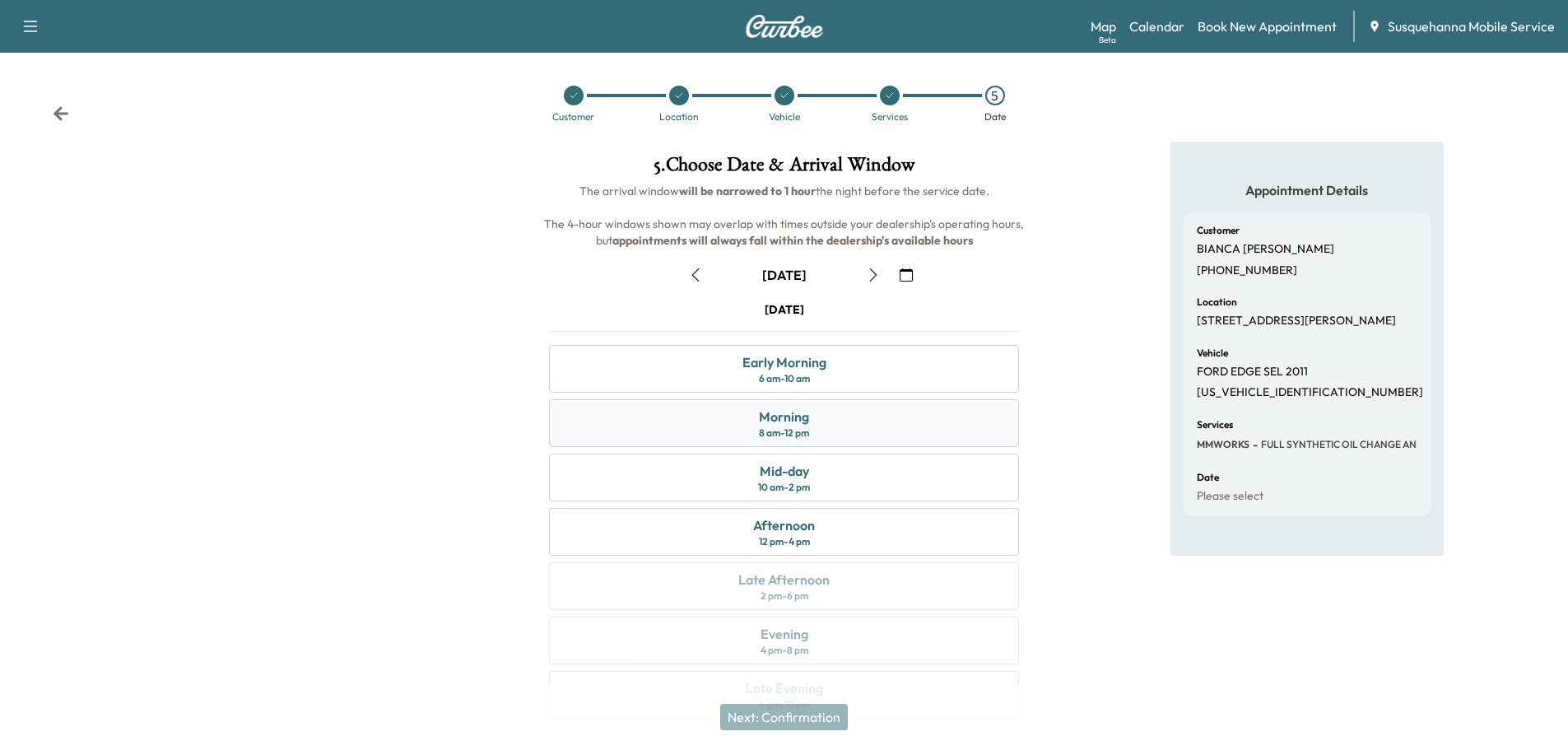
click at [861, 436] on div "Morning 8 am - 12 pm" at bounding box center [784, 423] width 470 height 48
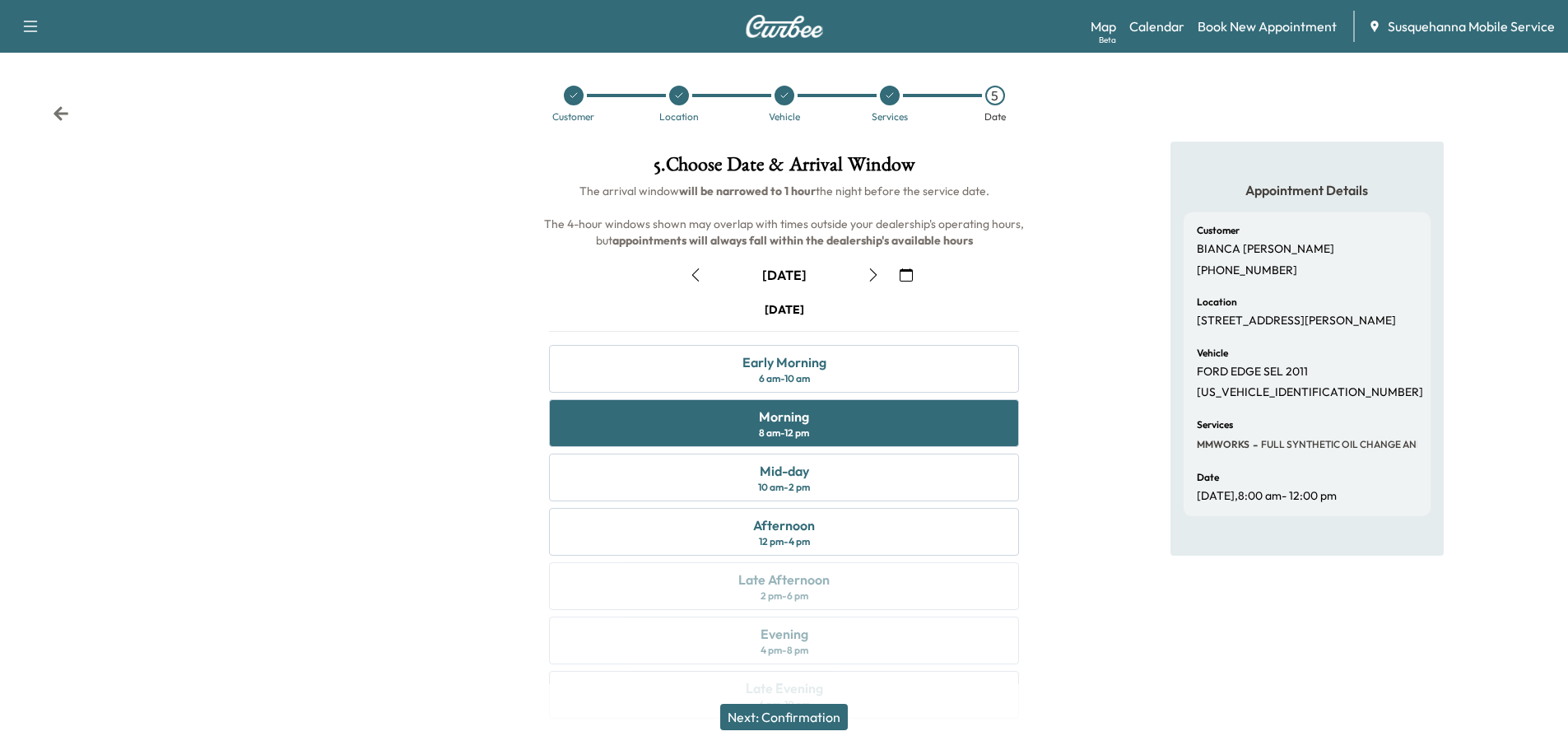
click at [796, 712] on button "Next: Confirmation" at bounding box center [784, 717] width 127 height 26
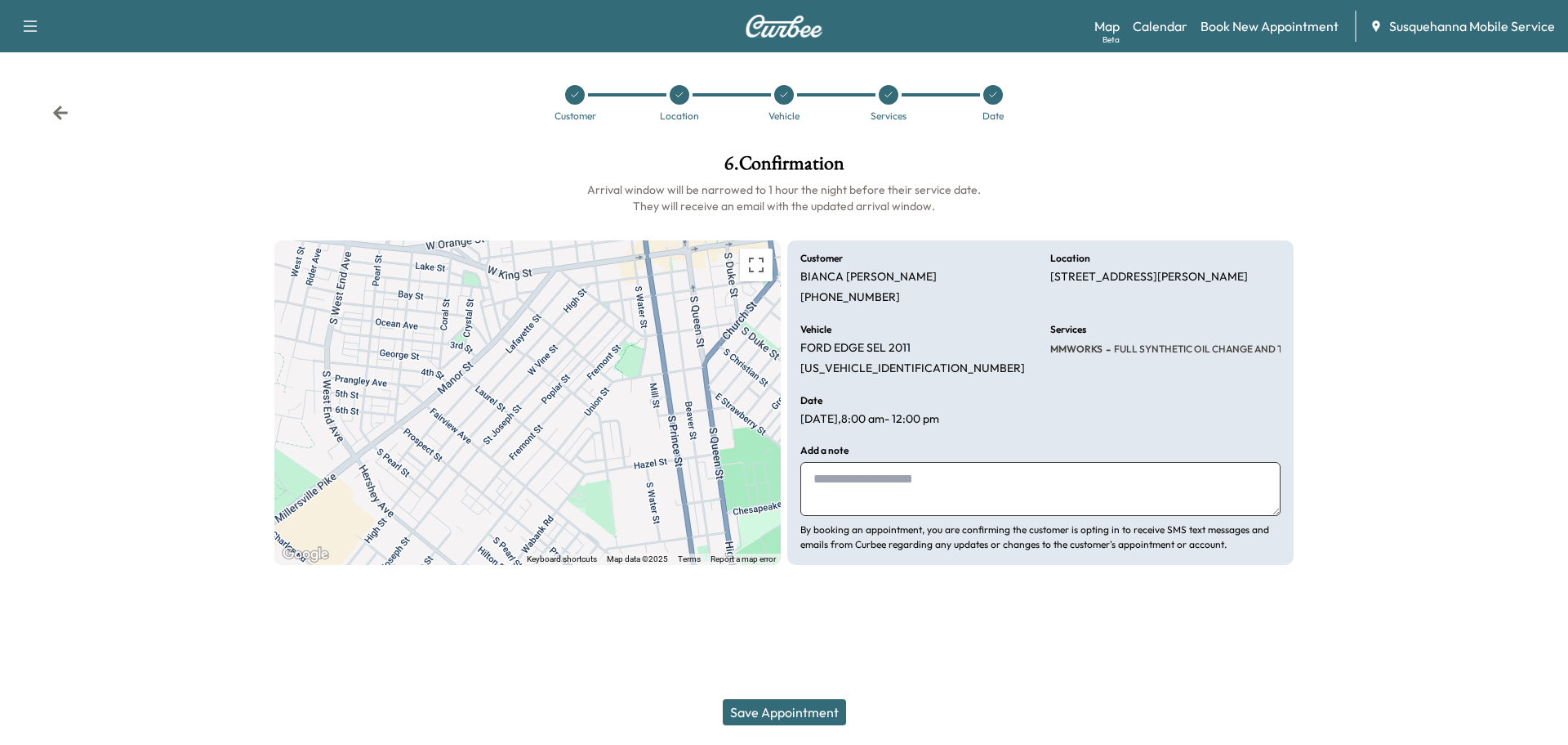
click at [947, 494] on textarea at bounding box center [1041, 489] width 480 height 54
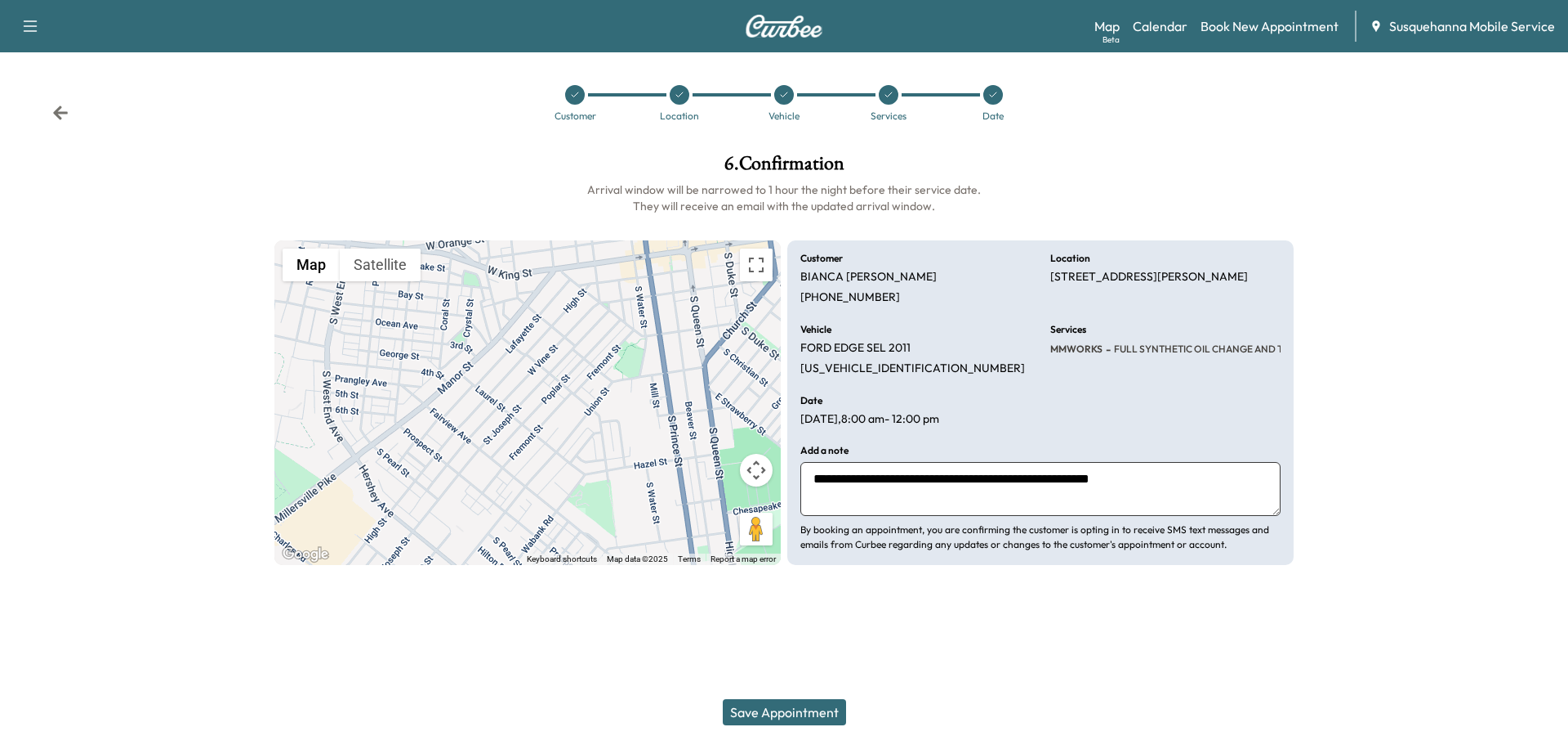
type textarea "**********"
click at [799, 716] on button "Save Appointment" at bounding box center [784, 712] width 123 height 26
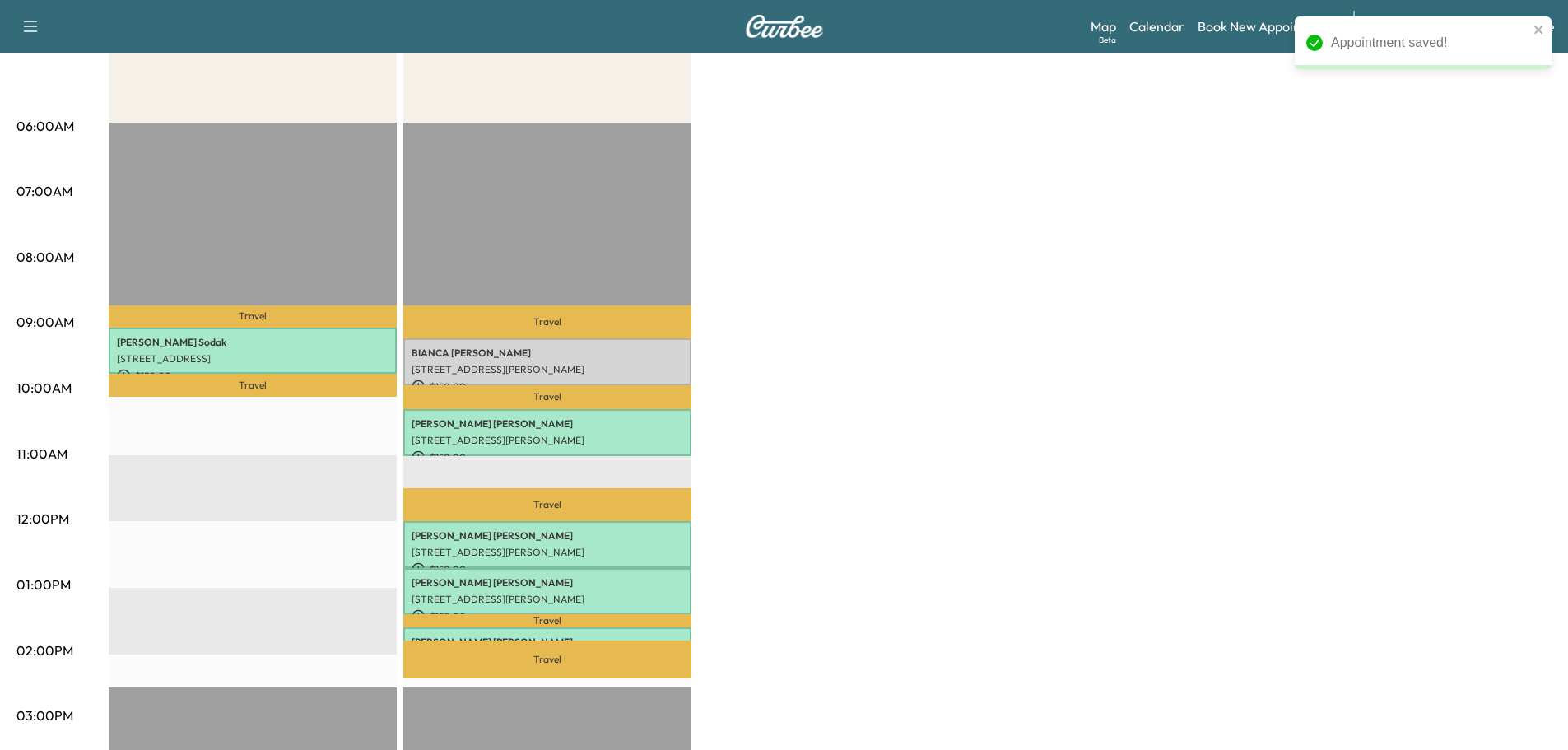
scroll to position [351, 0]
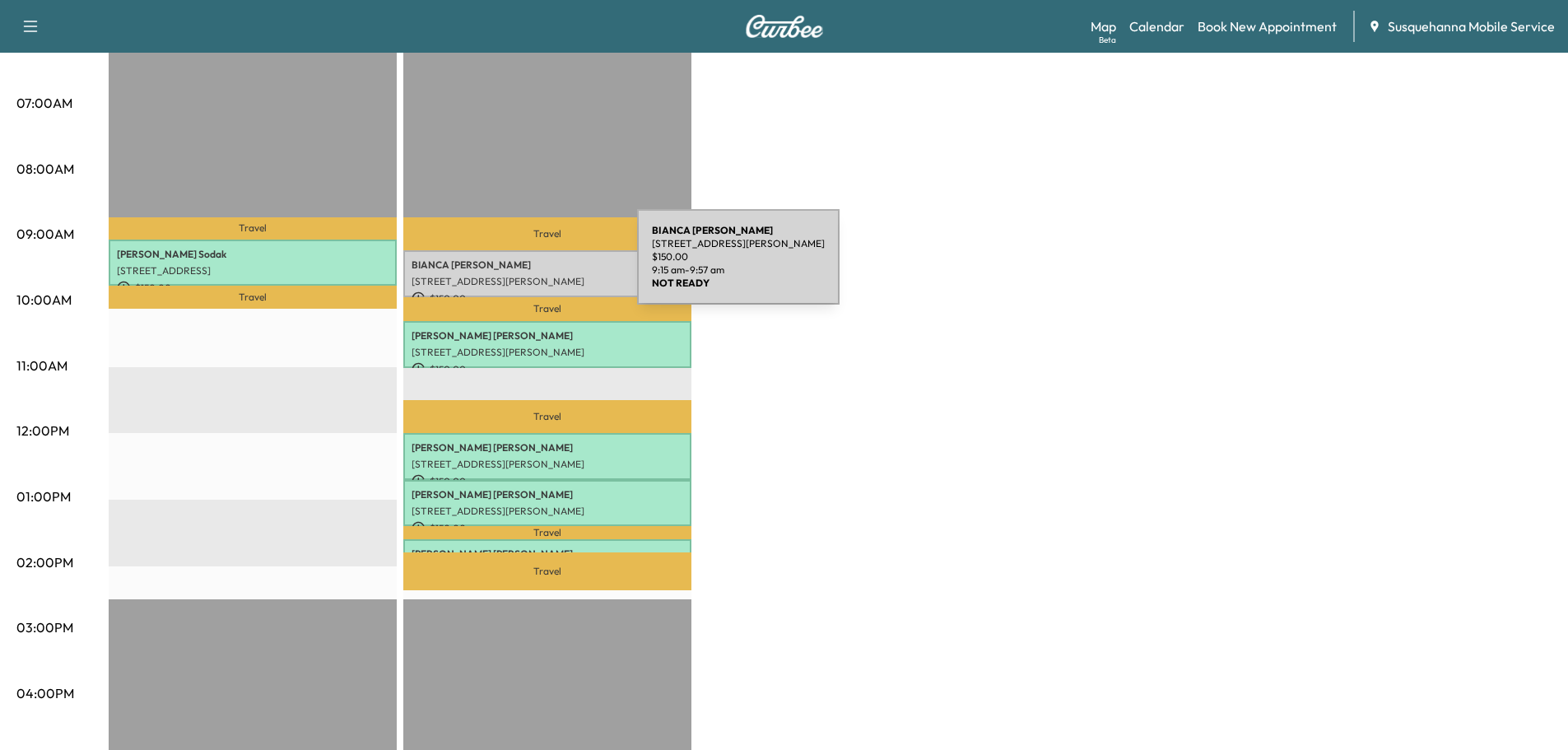
click at [514, 267] on p "BIANCA MURIEL" at bounding box center [548, 264] width 272 height 13
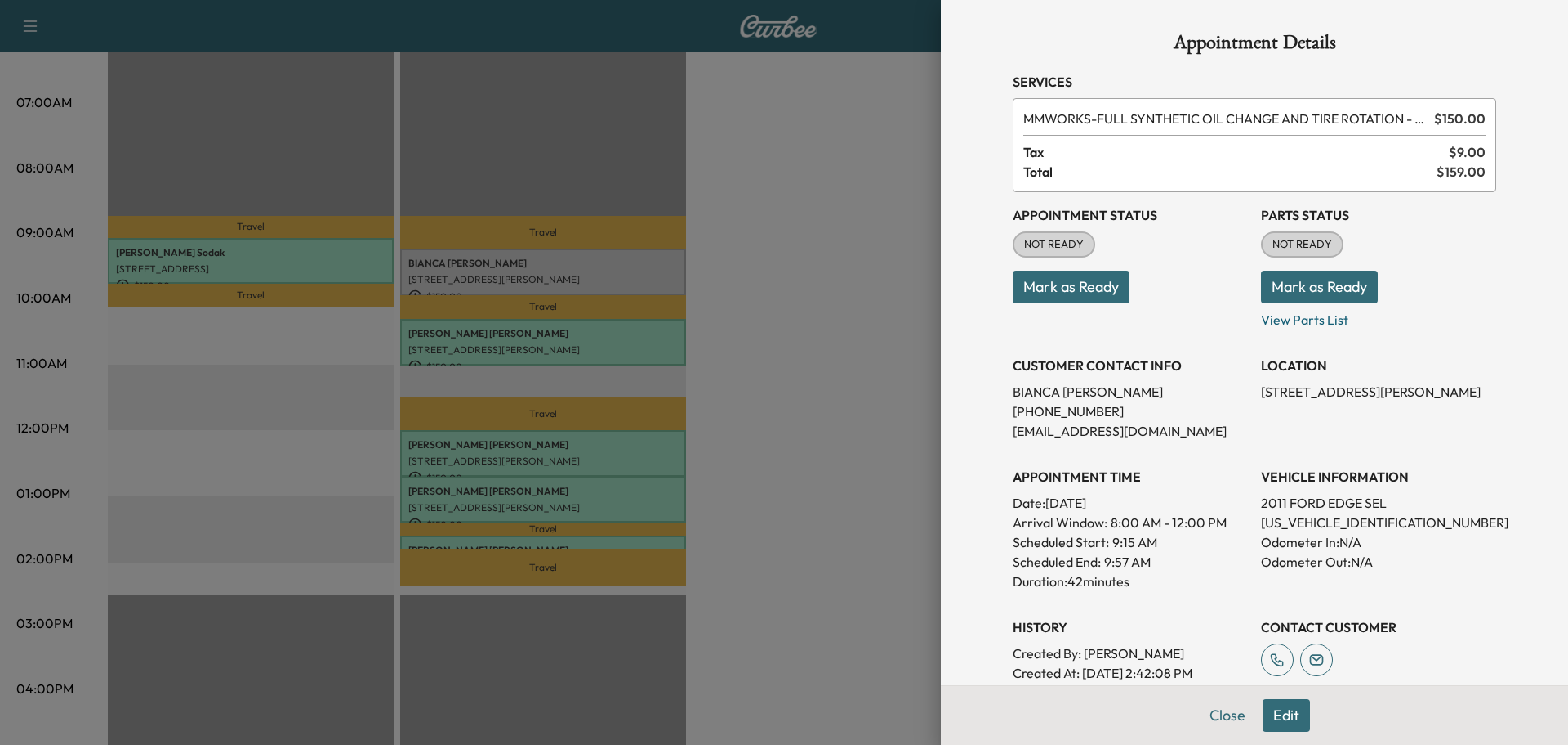
click at [1293, 294] on button "Mark as Ready" at bounding box center [1320, 287] width 117 height 33
click at [1086, 299] on button "Mark as Ready" at bounding box center [1071, 287] width 117 height 33
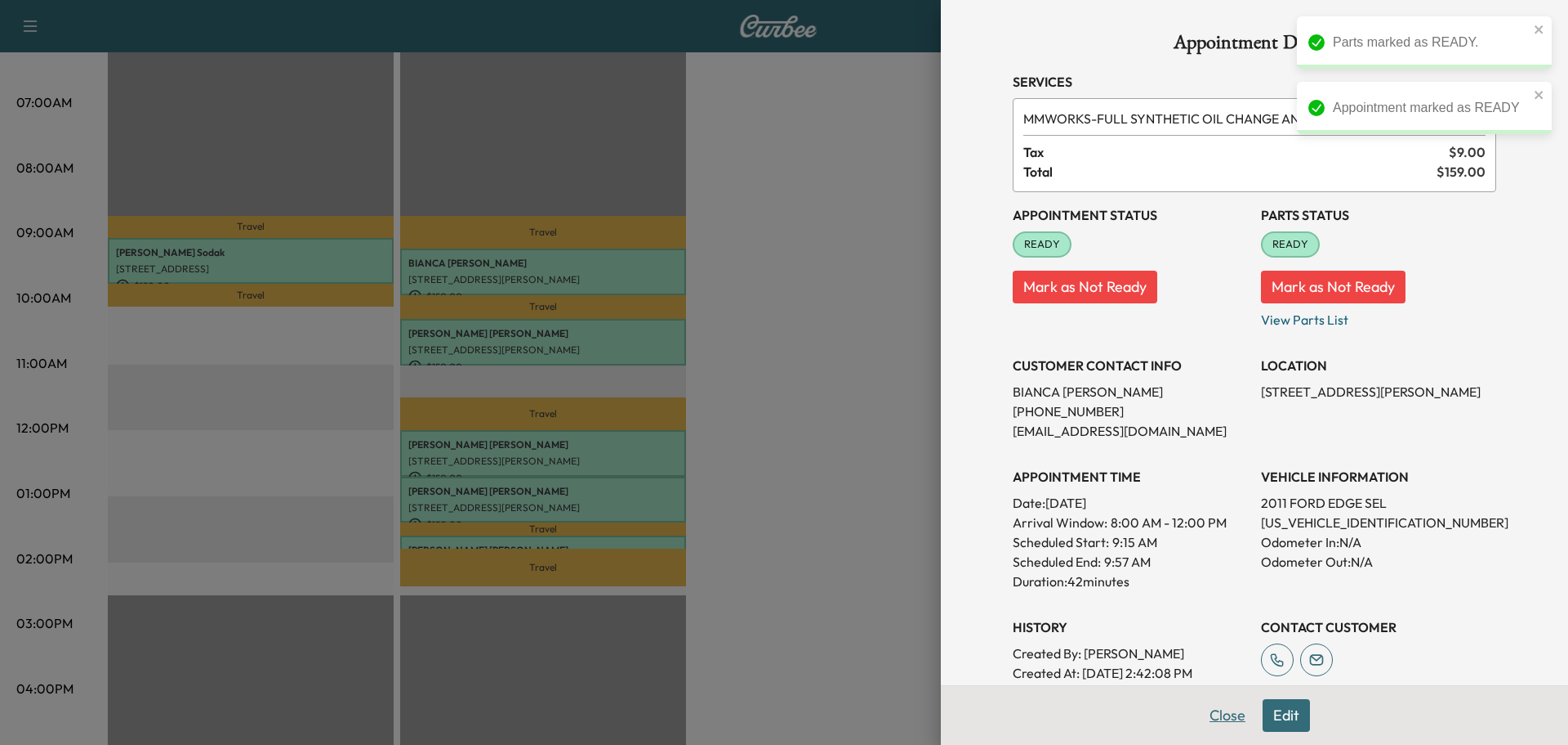
click at [1214, 714] on button "Close" at bounding box center [1227, 715] width 57 height 33
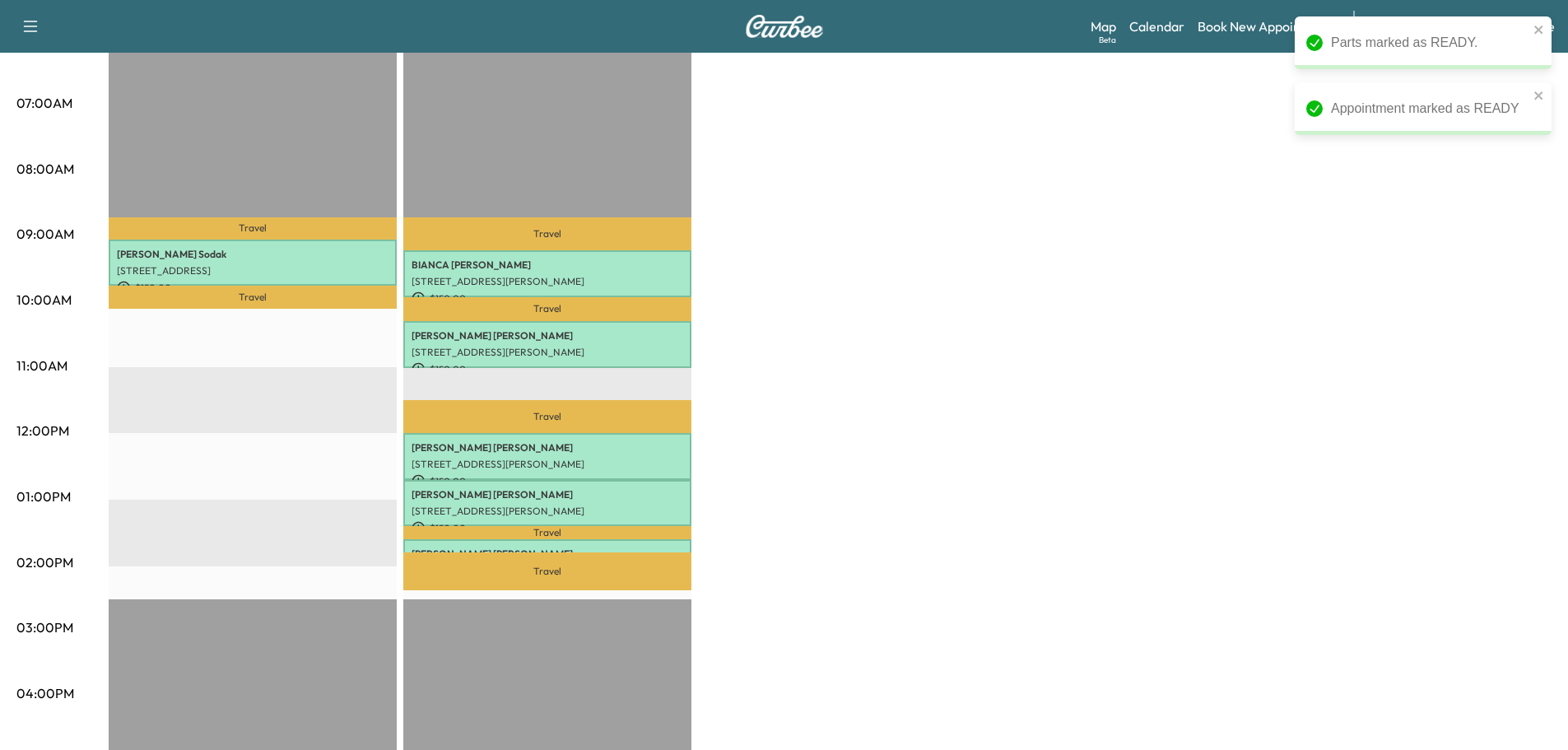
click at [1091, 302] on div "Bridgett F Customer Revenue $ 150.00 Work Time 42 mins Transit Time 43 mins Tra…" at bounding box center [830, 480] width 1443 height 1234
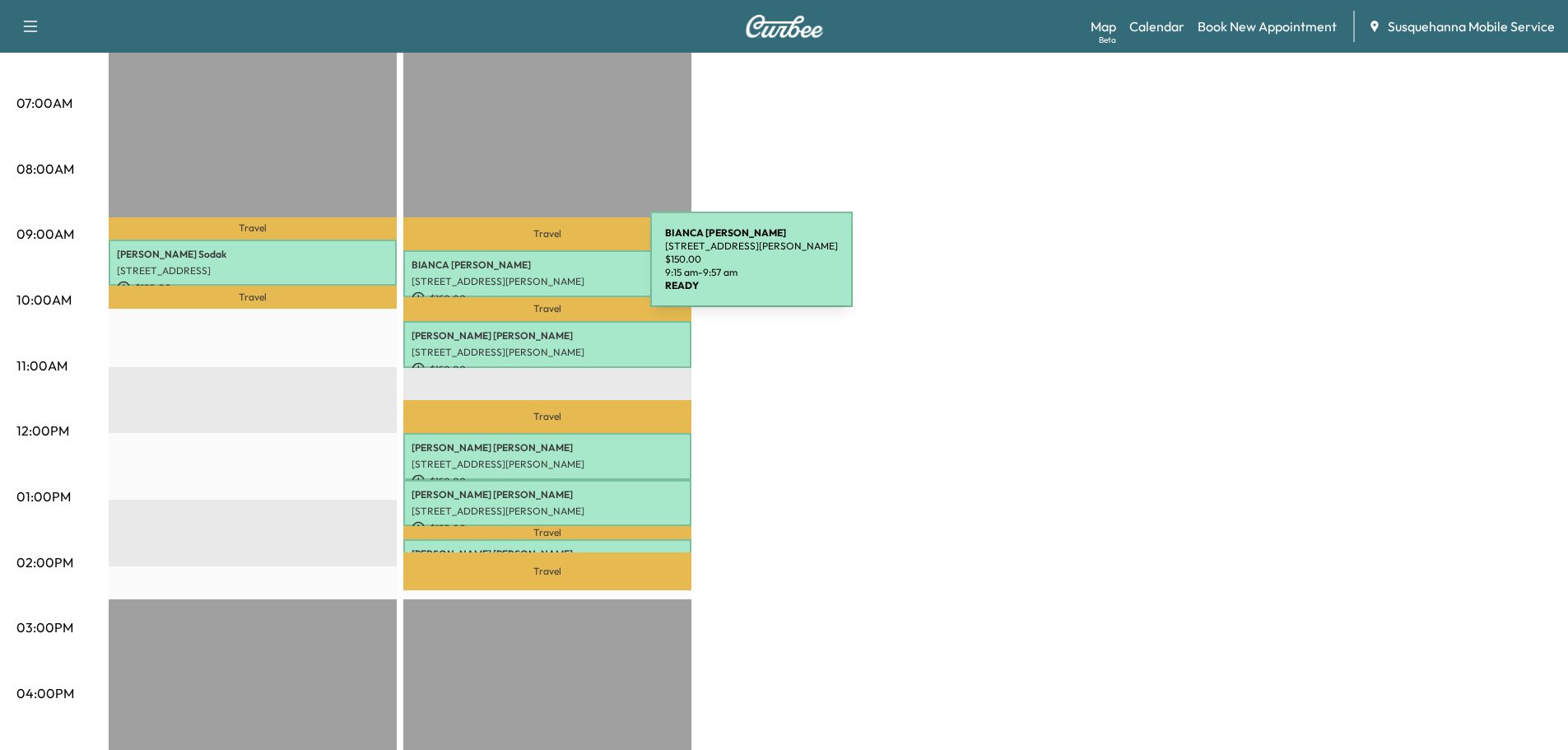
click at [526, 269] on div "BIANCA MURIEL 654 SAINT JOSEPH ST APT 2, LANCASTER, PA, USA $ 150.00 9:15 am - …" at bounding box center [547, 273] width 288 height 47
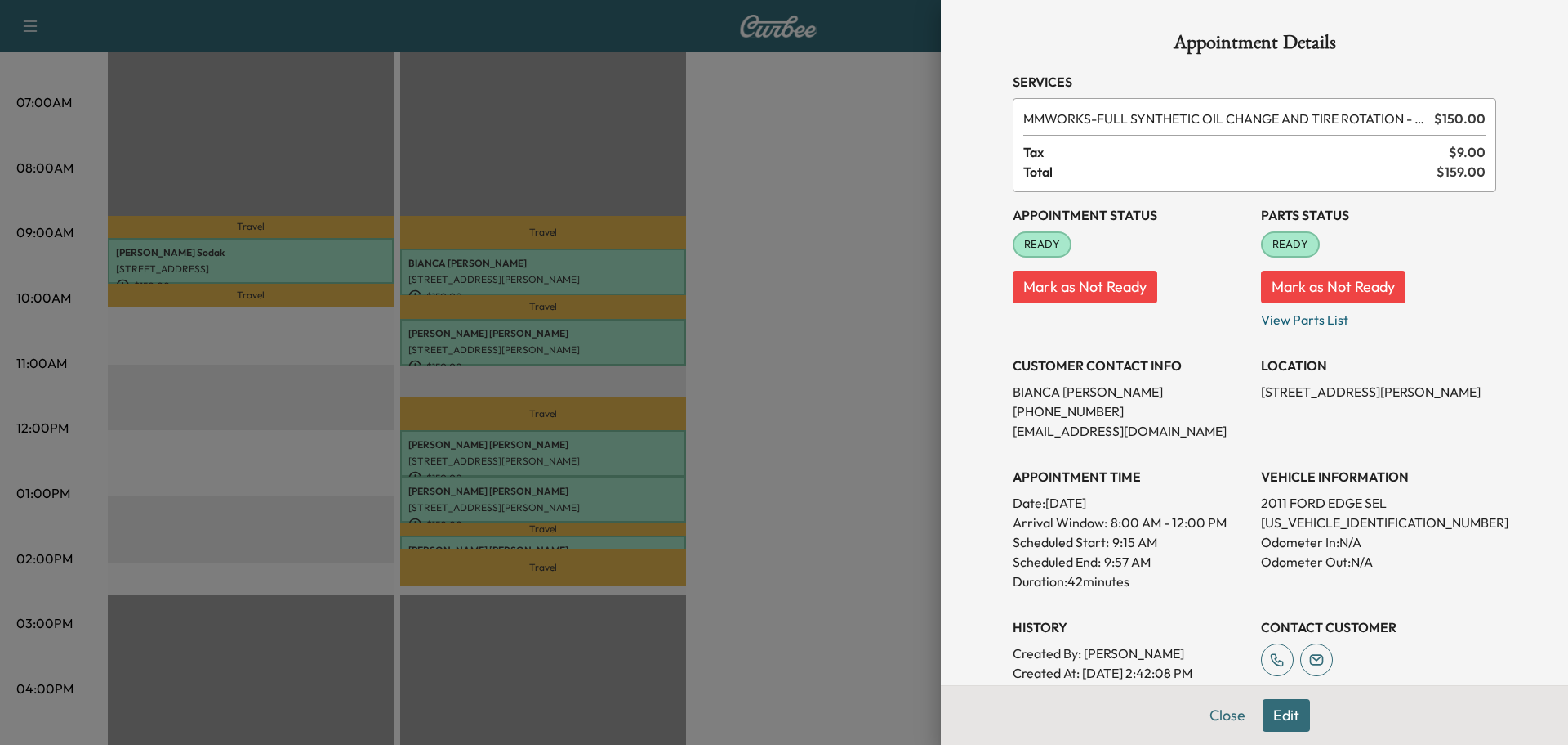
click at [1278, 731] on div "Close Edit" at bounding box center [1255, 714] width 628 height 59
click at [1278, 706] on button "Edit" at bounding box center [1286, 715] width 47 height 33
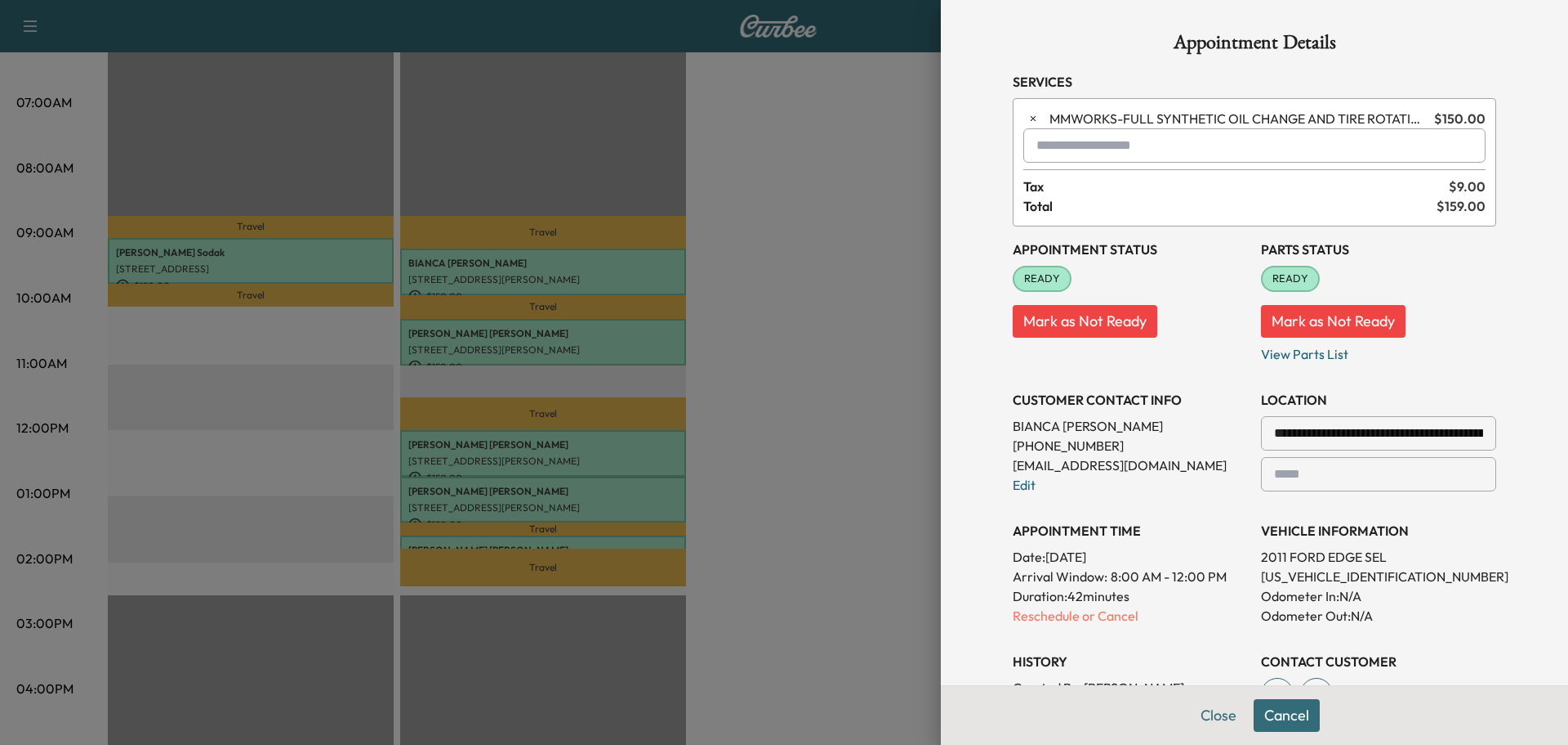
click at [1150, 144] on input "text" at bounding box center [1254, 145] width 462 height 34
click at [1112, 177] on p "TBF - Tech: Bridgett F" at bounding box center [1196, 188] width 355 height 23
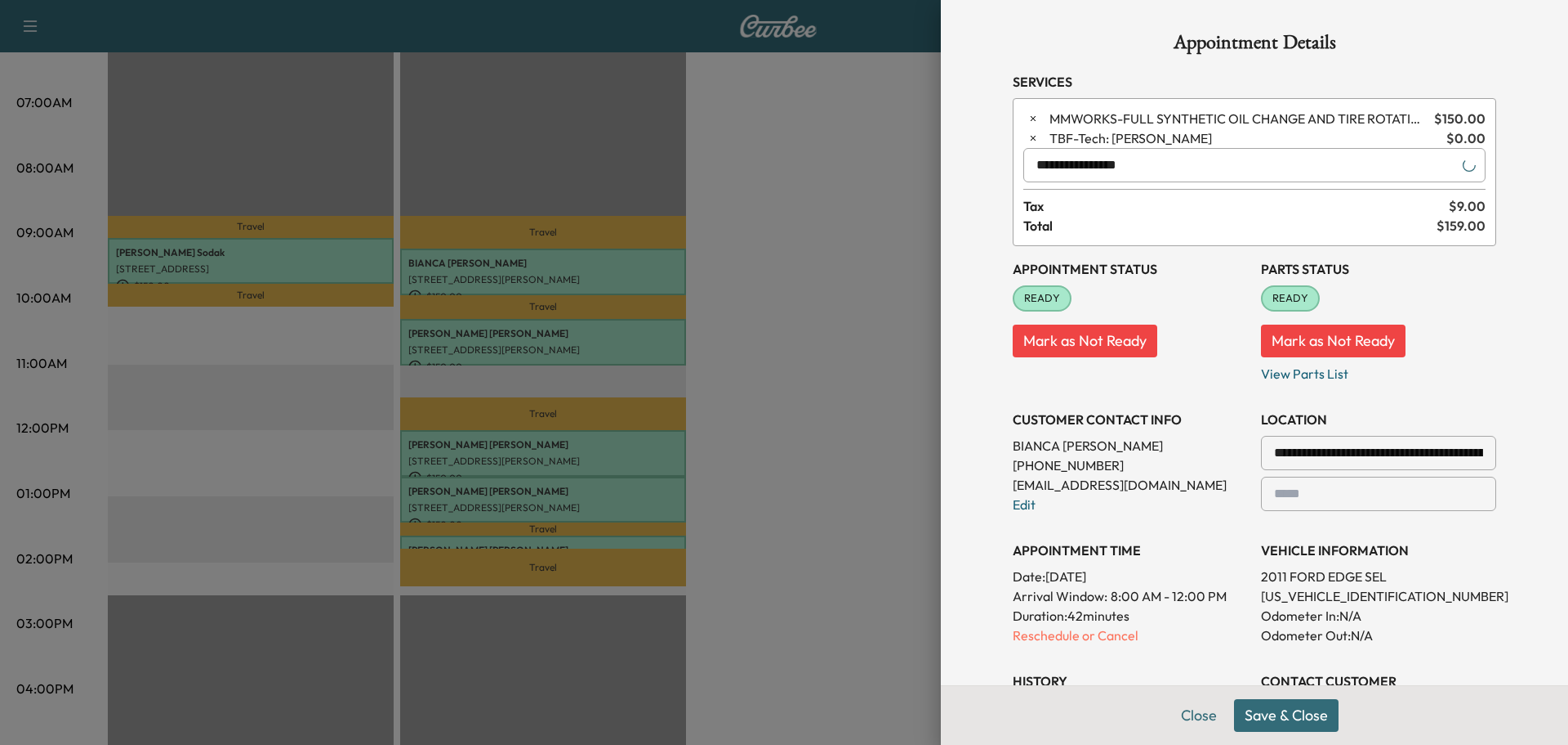
type input "**********"
click at [1292, 712] on button "Save & Close" at bounding box center [1286, 715] width 104 height 33
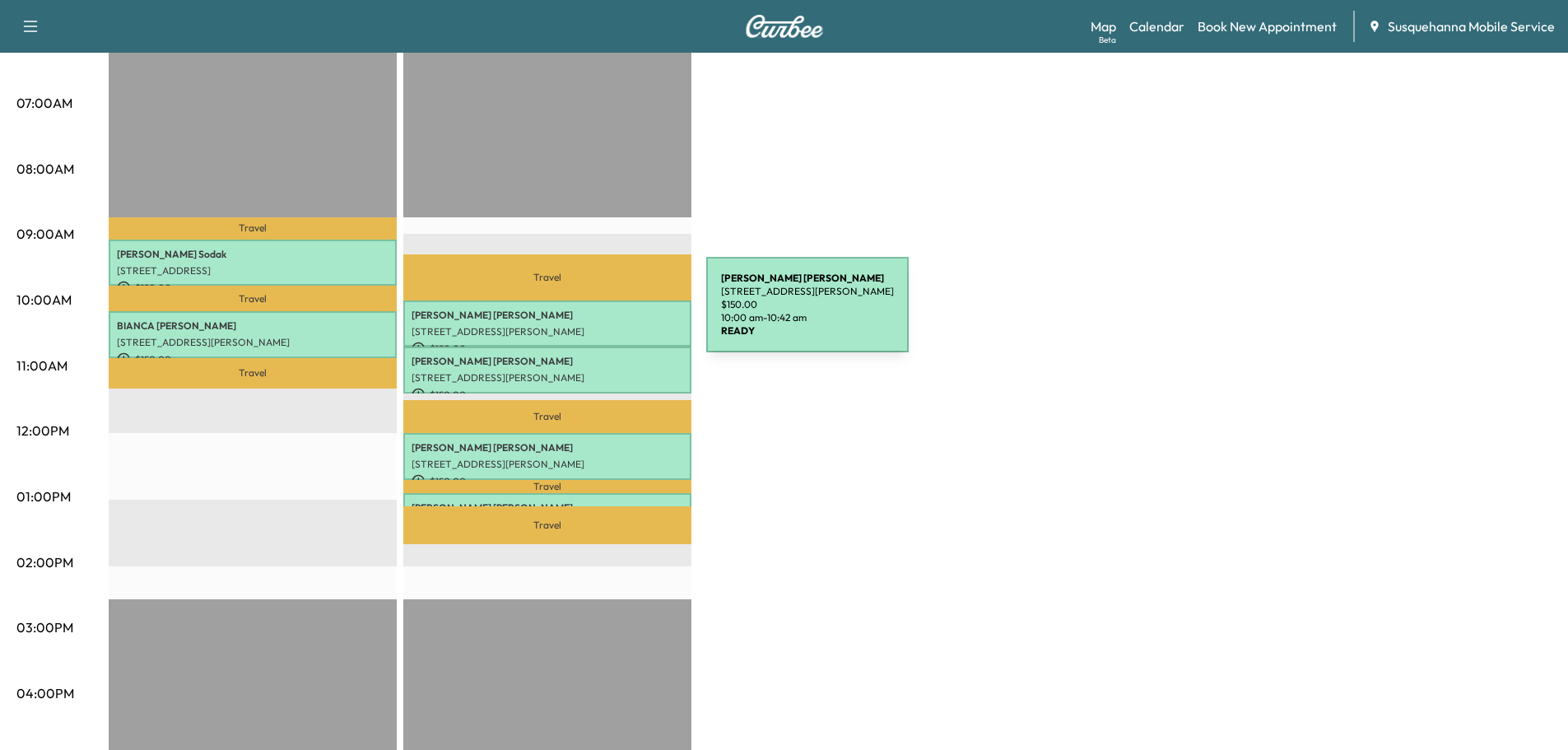
click at [583, 314] on p "JASON BARR" at bounding box center [548, 314] width 272 height 13
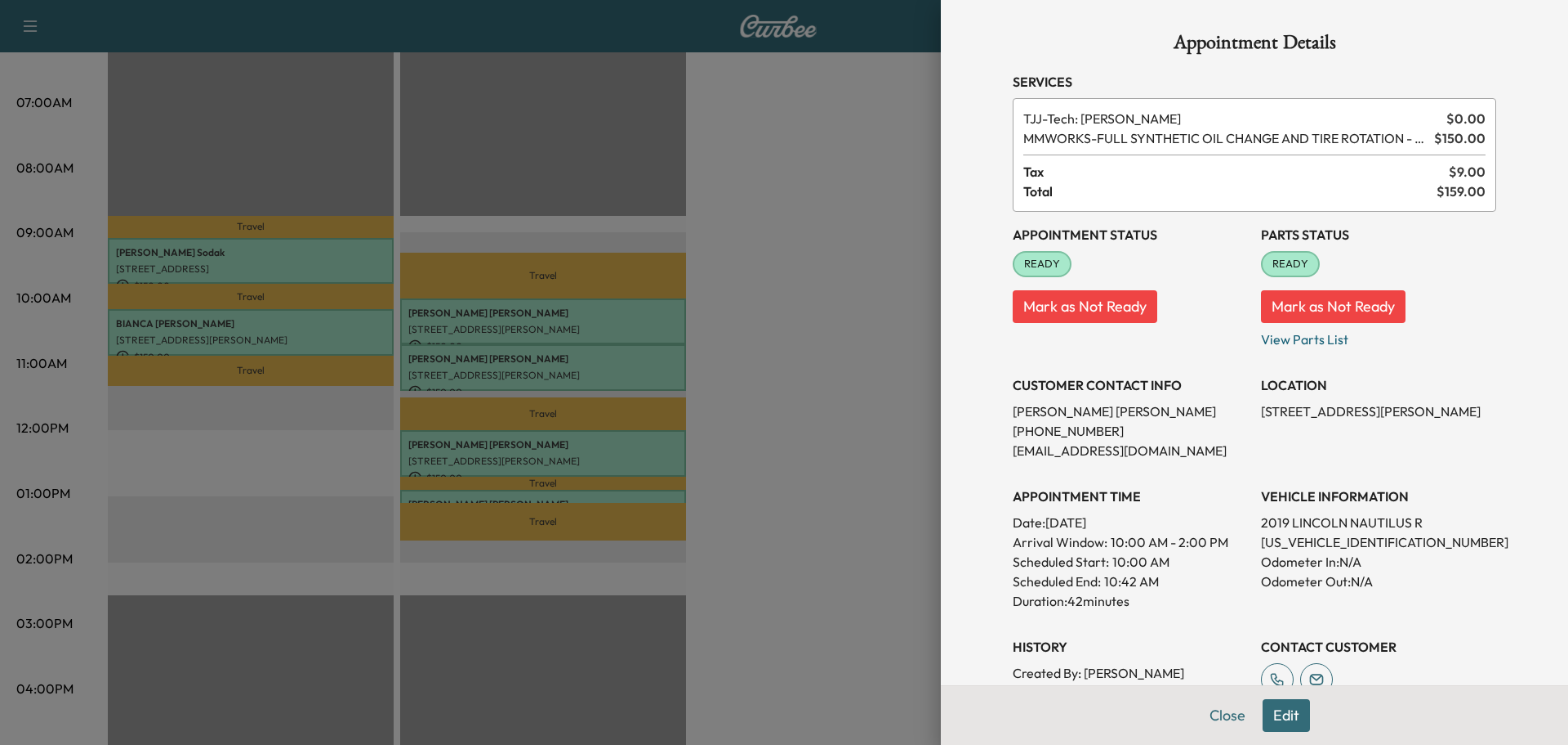
click at [579, 377] on div at bounding box center [784, 372] width 1568 height 745
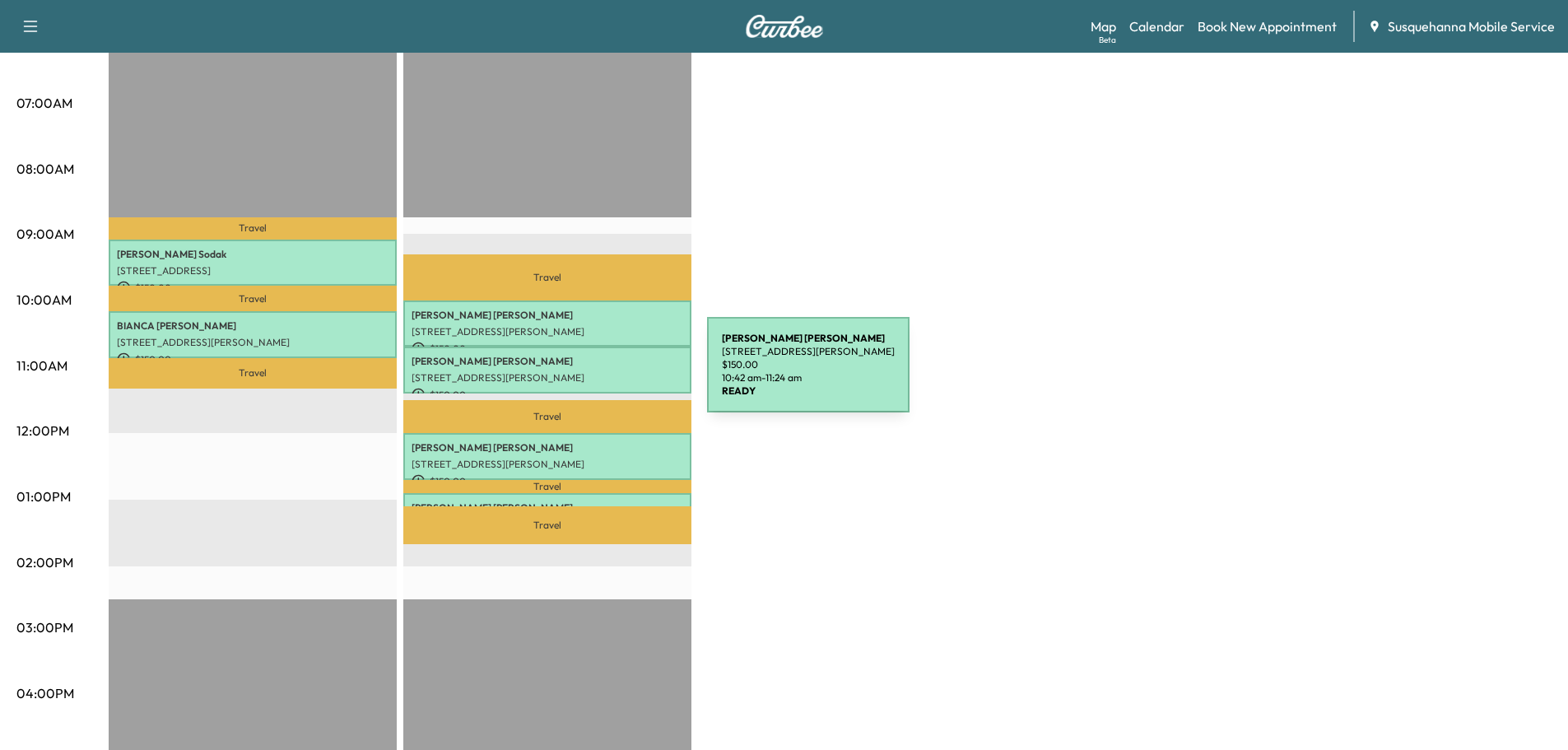
click at [584, 374] on p "54 BARR RD, NEW PROVIDENCE, PA, USA" at bounding box center [548, 377] width 272 height 13
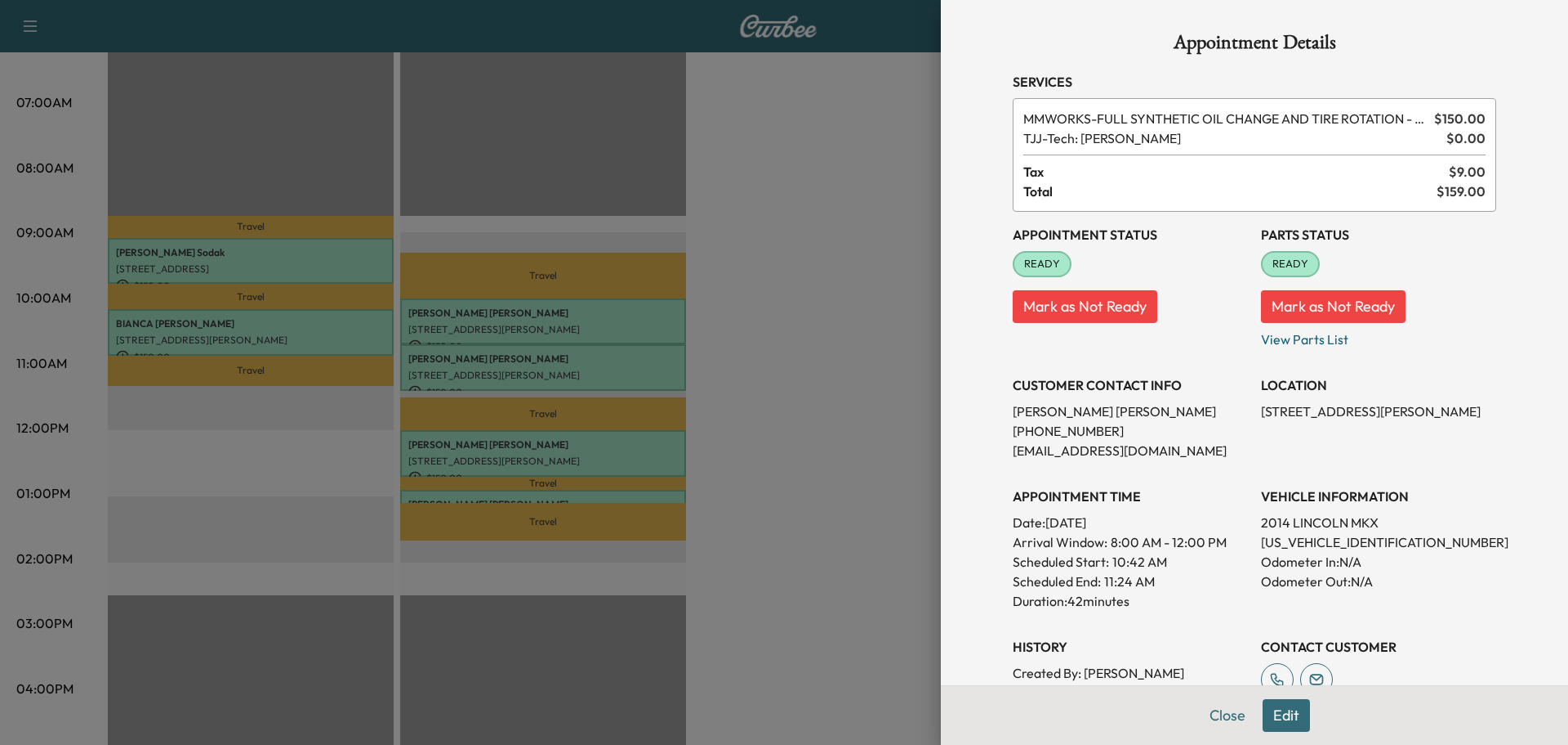
click at [1286, 723] on button "Edit" at bounding box center [1286, 715] width 47 height 33
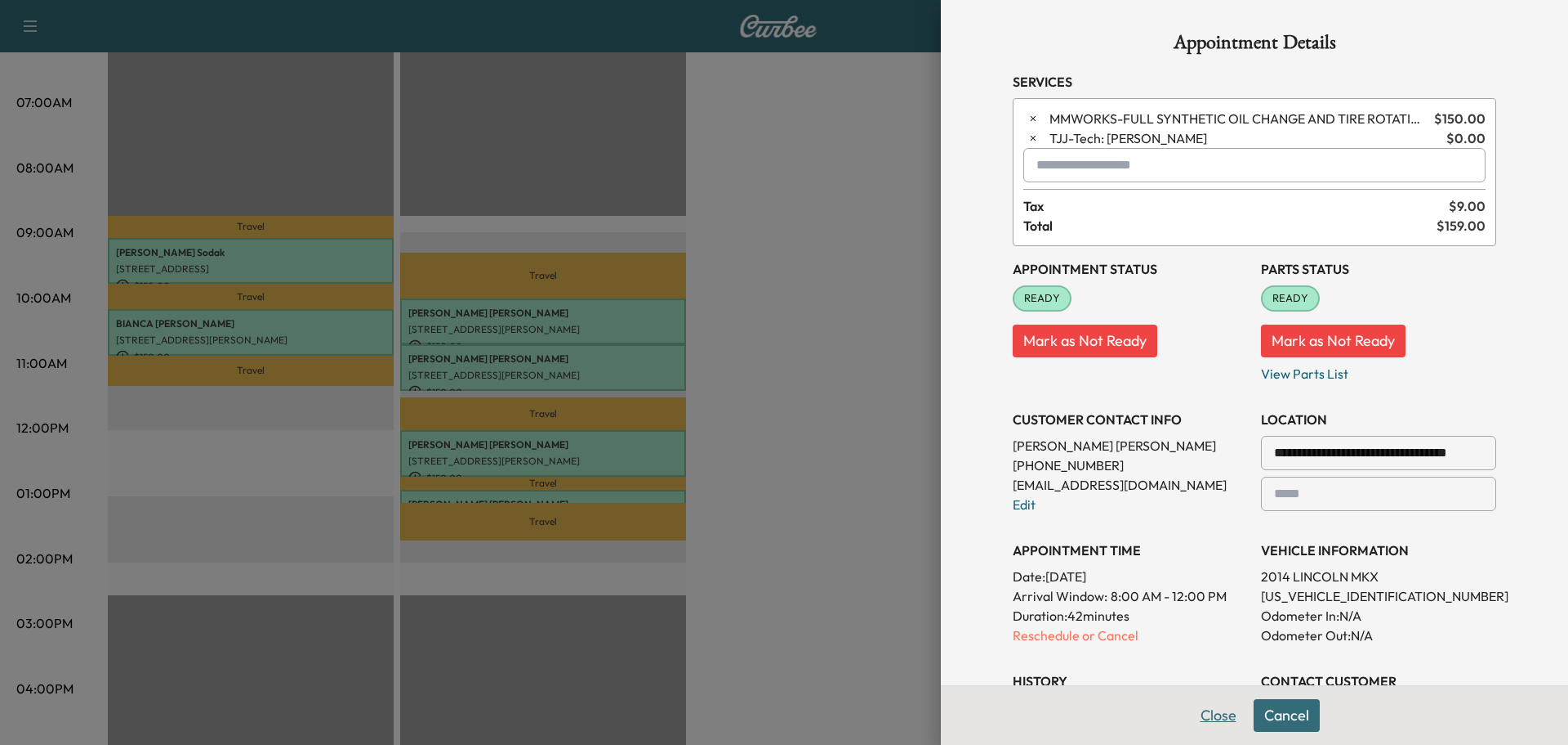
click at [1214, 714] on button "Close" at bounding box center [1218, 715] width 57 height 33
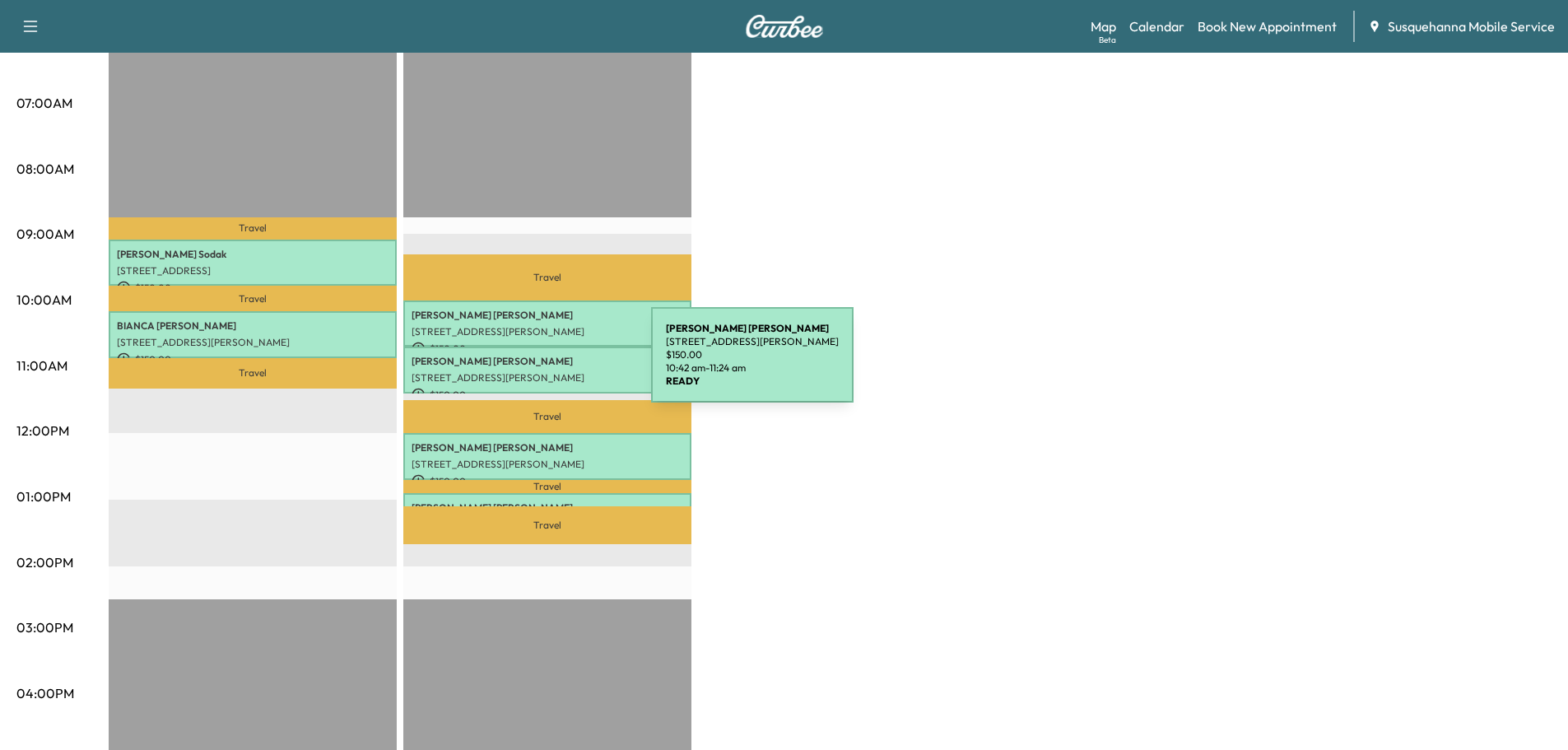
click at [527, 365] on div "JASON BARR 54 BARR RD, NEW PROVIDENCE, PA, USA $ 150.00 10:42 am - 11:24 am" at bounding box center [547, 370] width 288 height 47
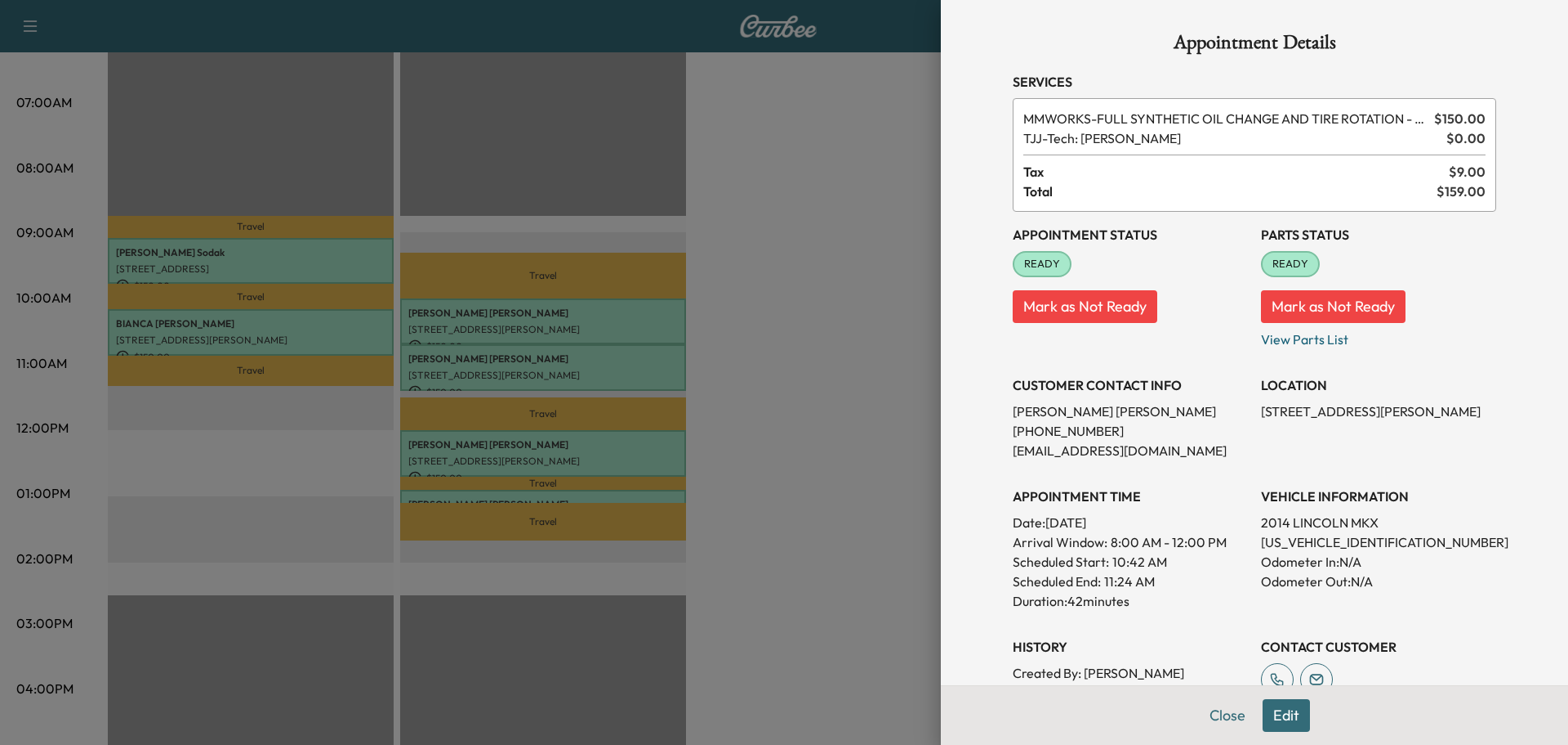
click at [1292, 723] on button "Edit" at bounding box center [1286, 715] width 47 height 33
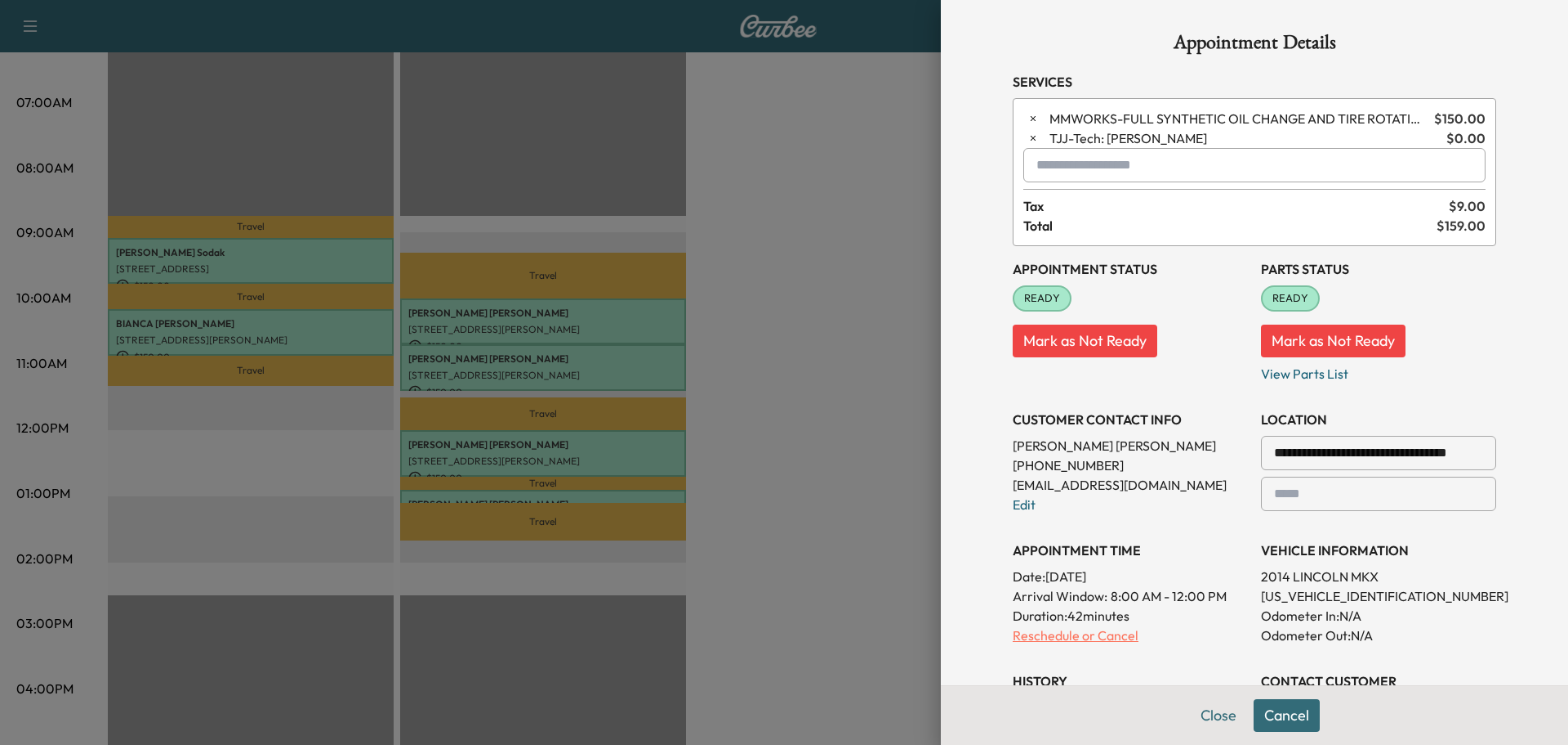
click at [1063, 633] on p "Reschedule or Cancel" at bounding box center [1130, 635] width 235 height 20
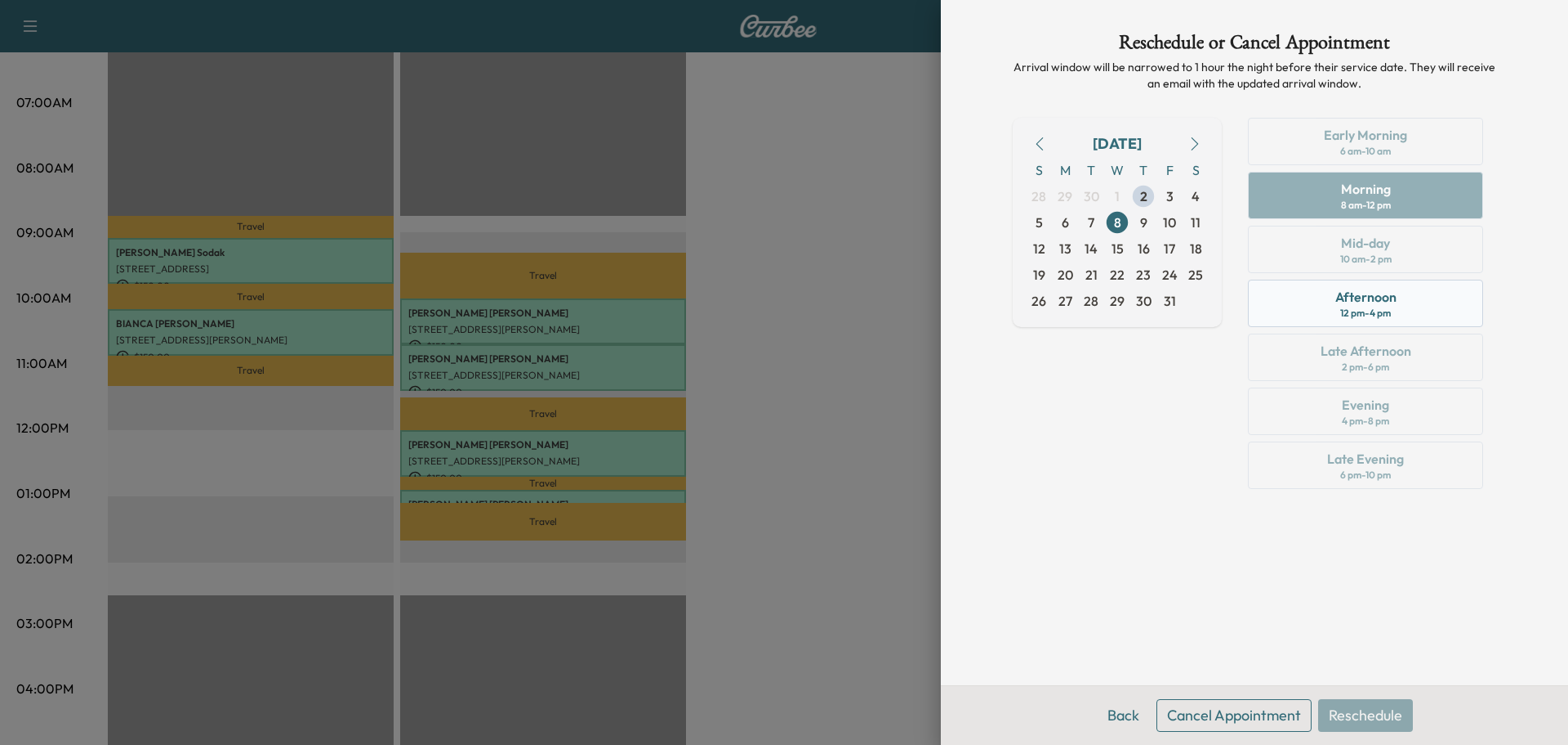
click at [1297, 311] on div "Afternoon 12 pm - 4 pm" at bounding box center [1365, 303] width 235 height 48
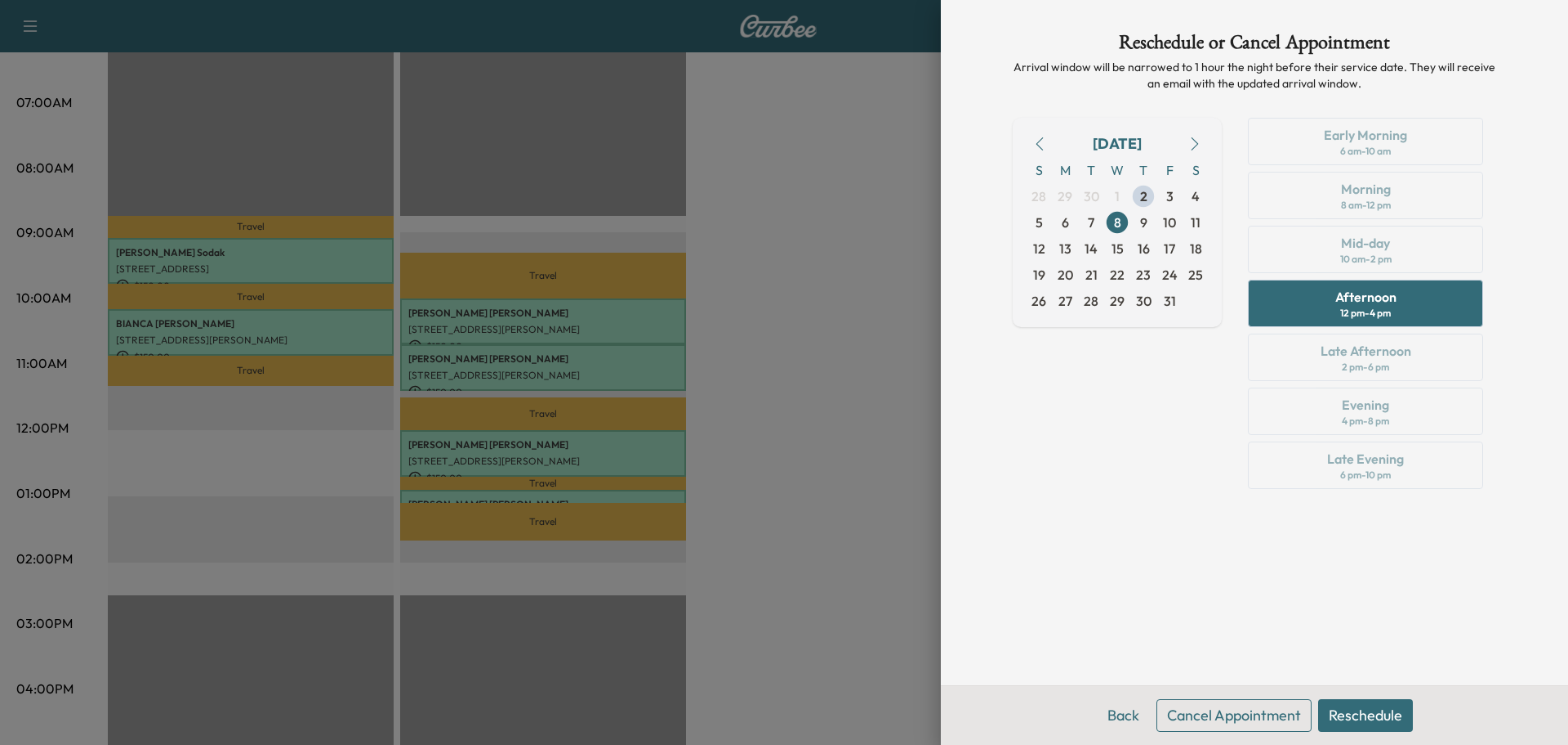
click at [1302, 264] on div "Early Morning 6 am - 10 am Morning 8 am - 12 pm Mid-day 10 am - 2 pm Afternoon …" at bounding box center [1365, 306] width 261 height 378
click at [1305, 209] on div "Early Morning 6 am - 10 am Morning 8 am - 12 pm Mid-day 10 am - 2 pm Afternoon …" at bounding box center [1365, 306] width 261 height 378
click at [1130, 712] on button "Back" at bounding box center [1124, 715] width 53 height 33
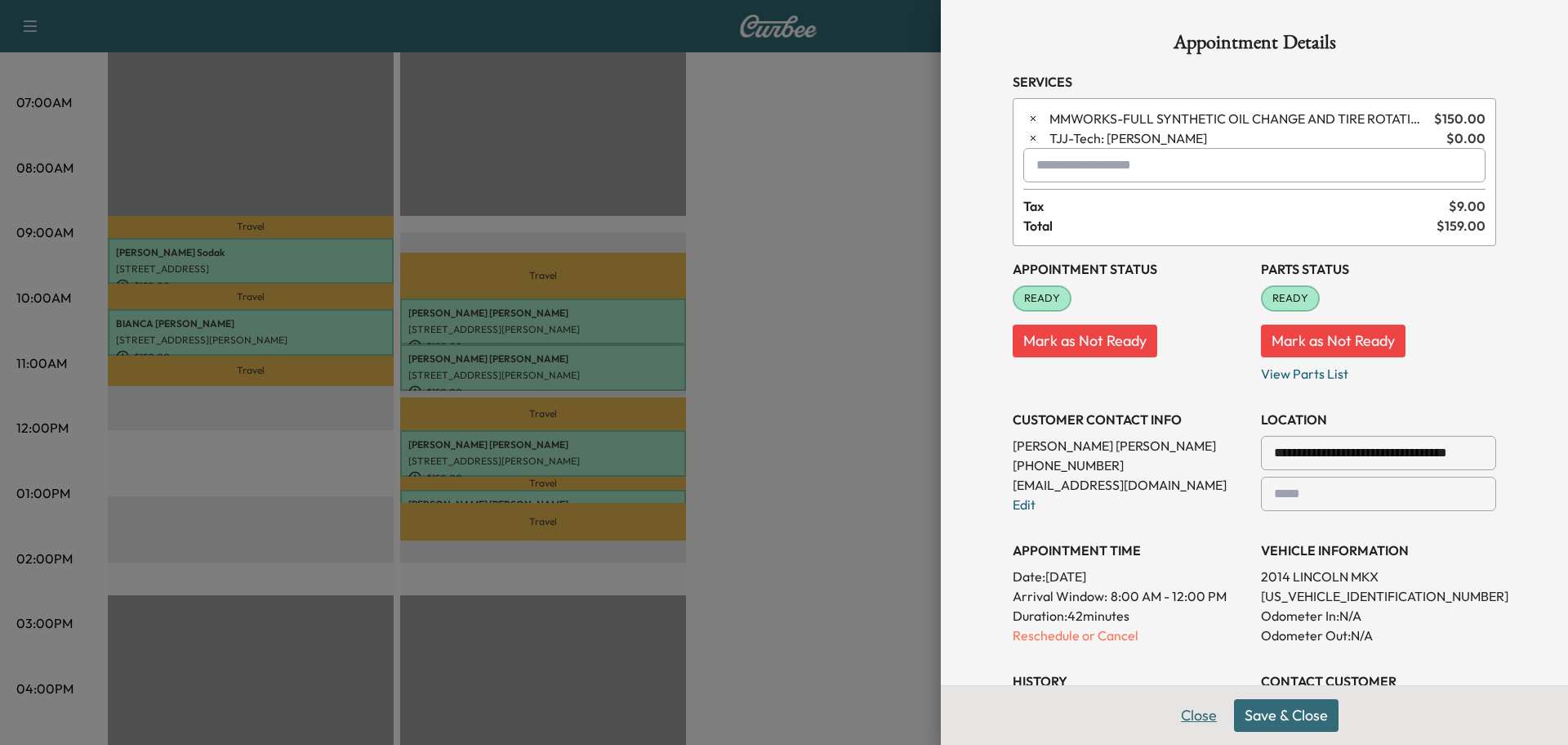
click at [1186, 713] on button "Close" at bounding box center [1198, 715] width 57 height 33
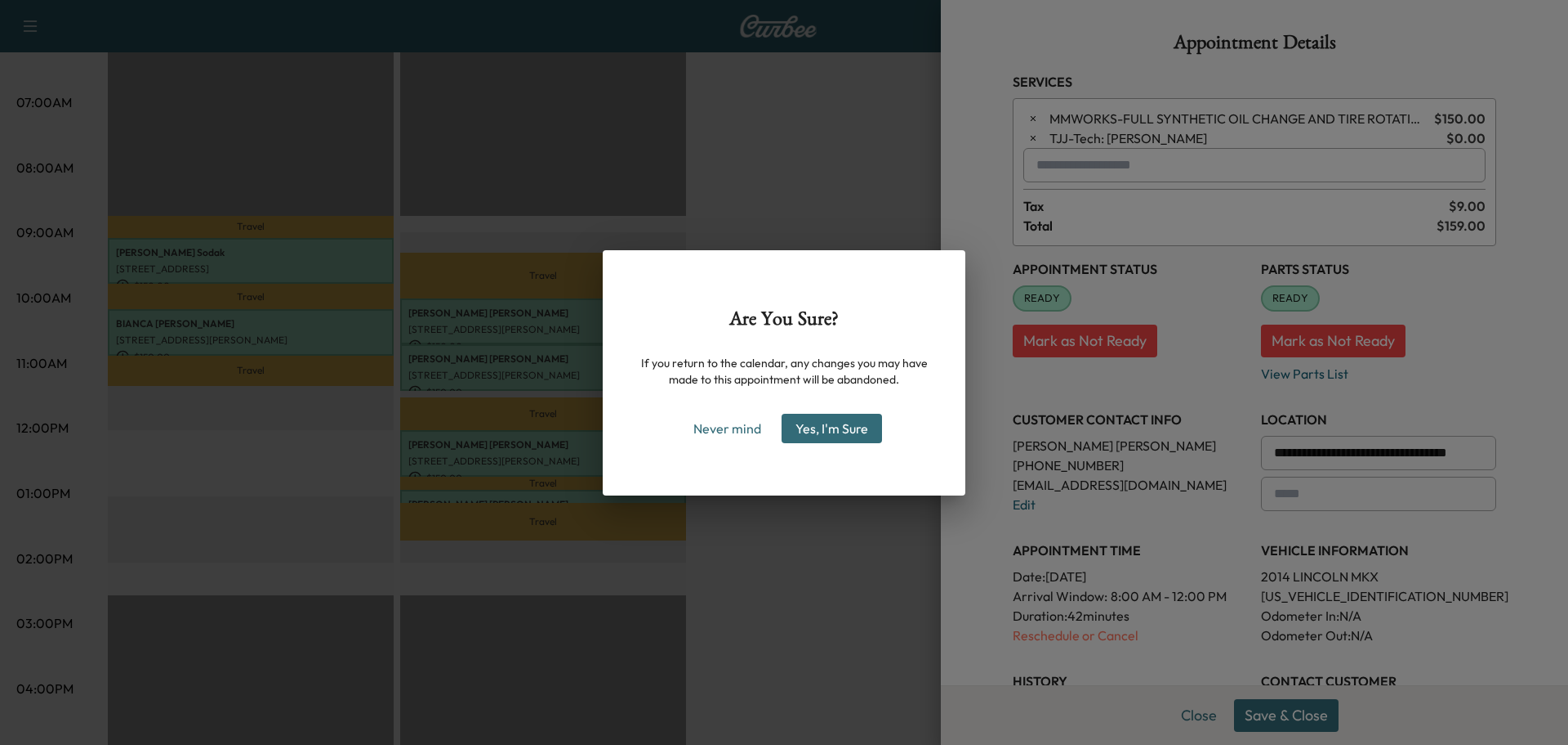
click at [833, 431] on button "Yes, I'm Sure" at bounding box center [832, 428] width 100 height 30
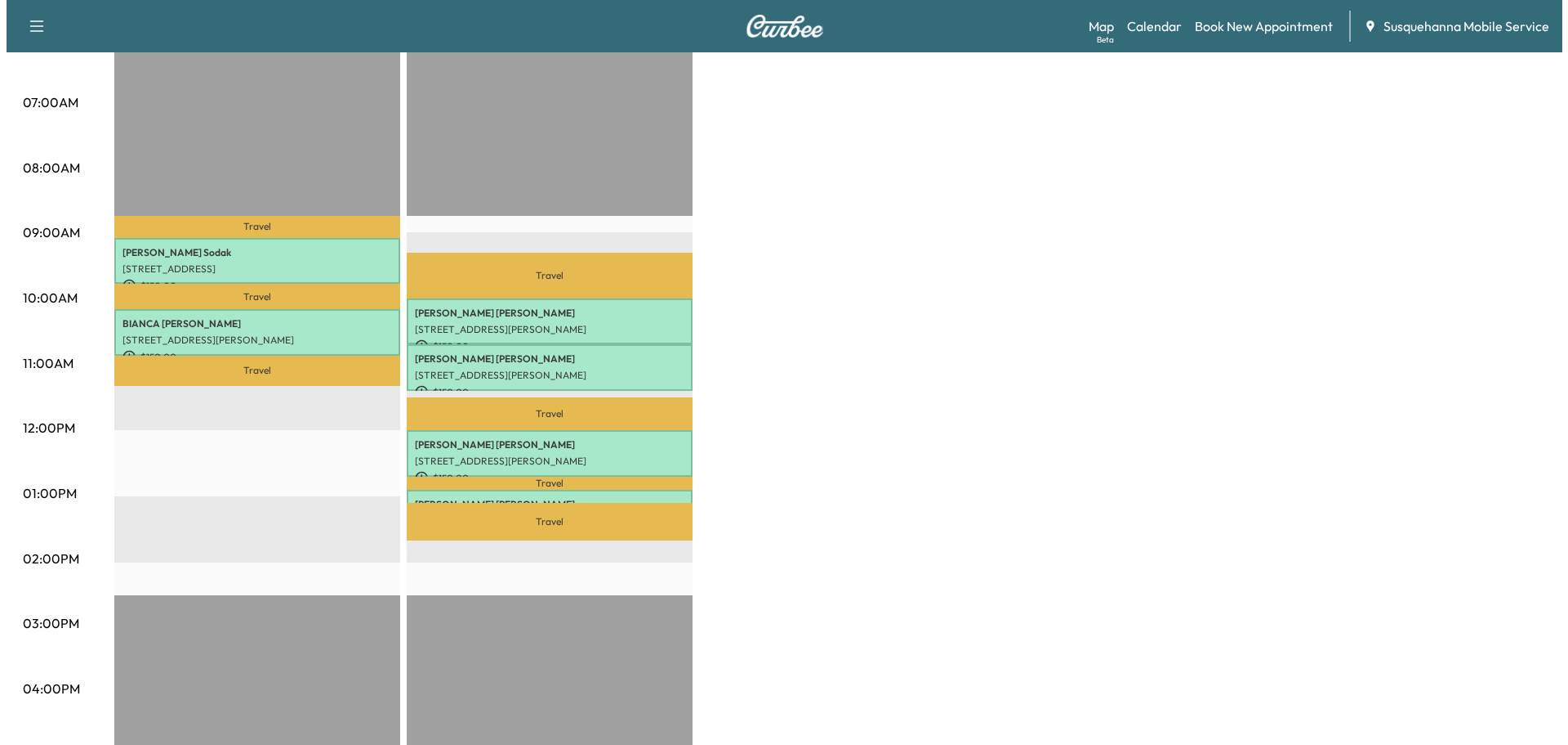
scroll to position [349, 0]
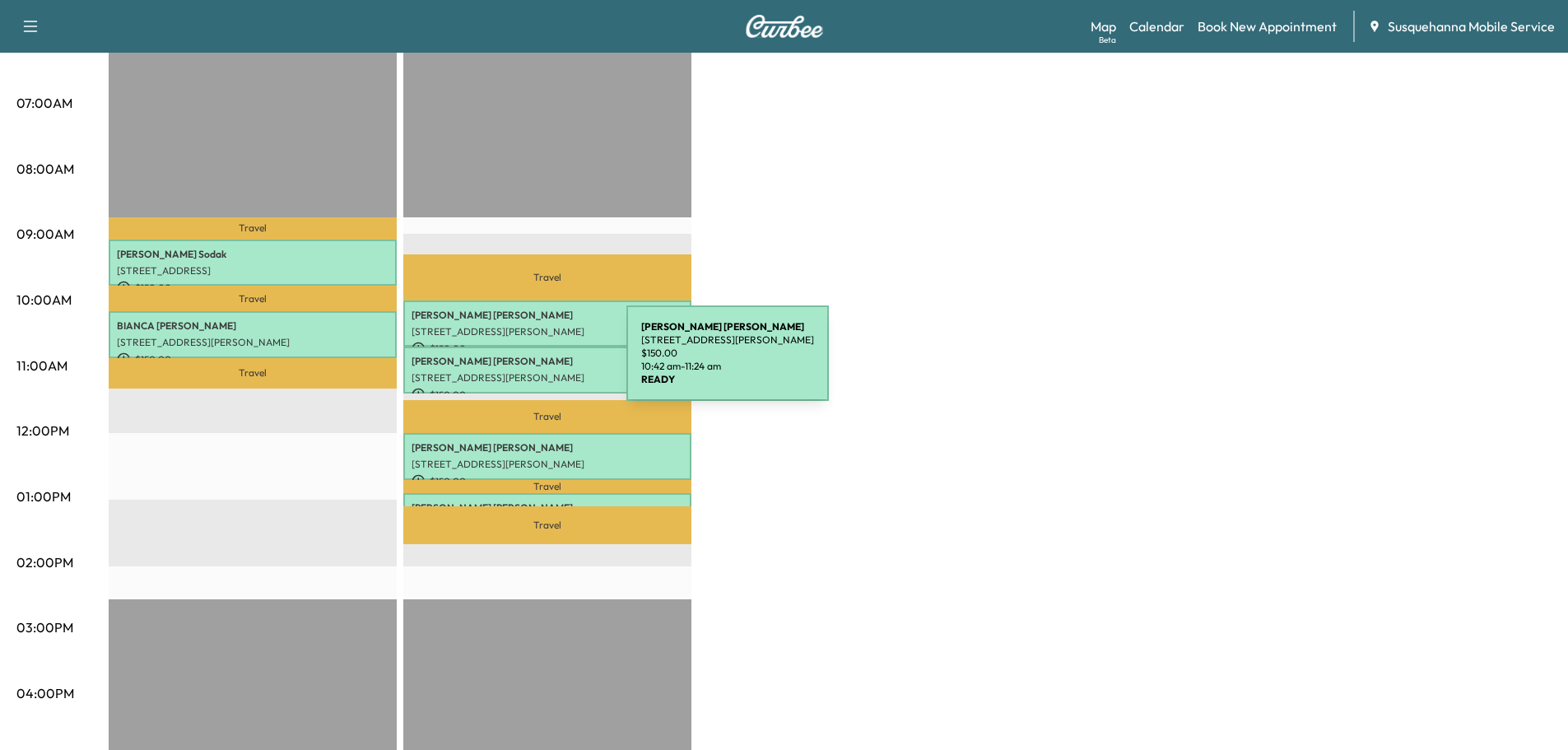
click at [503, 363] on p "[PERSON_NAME]" at bounding box center [548, 360] width 272 height 13
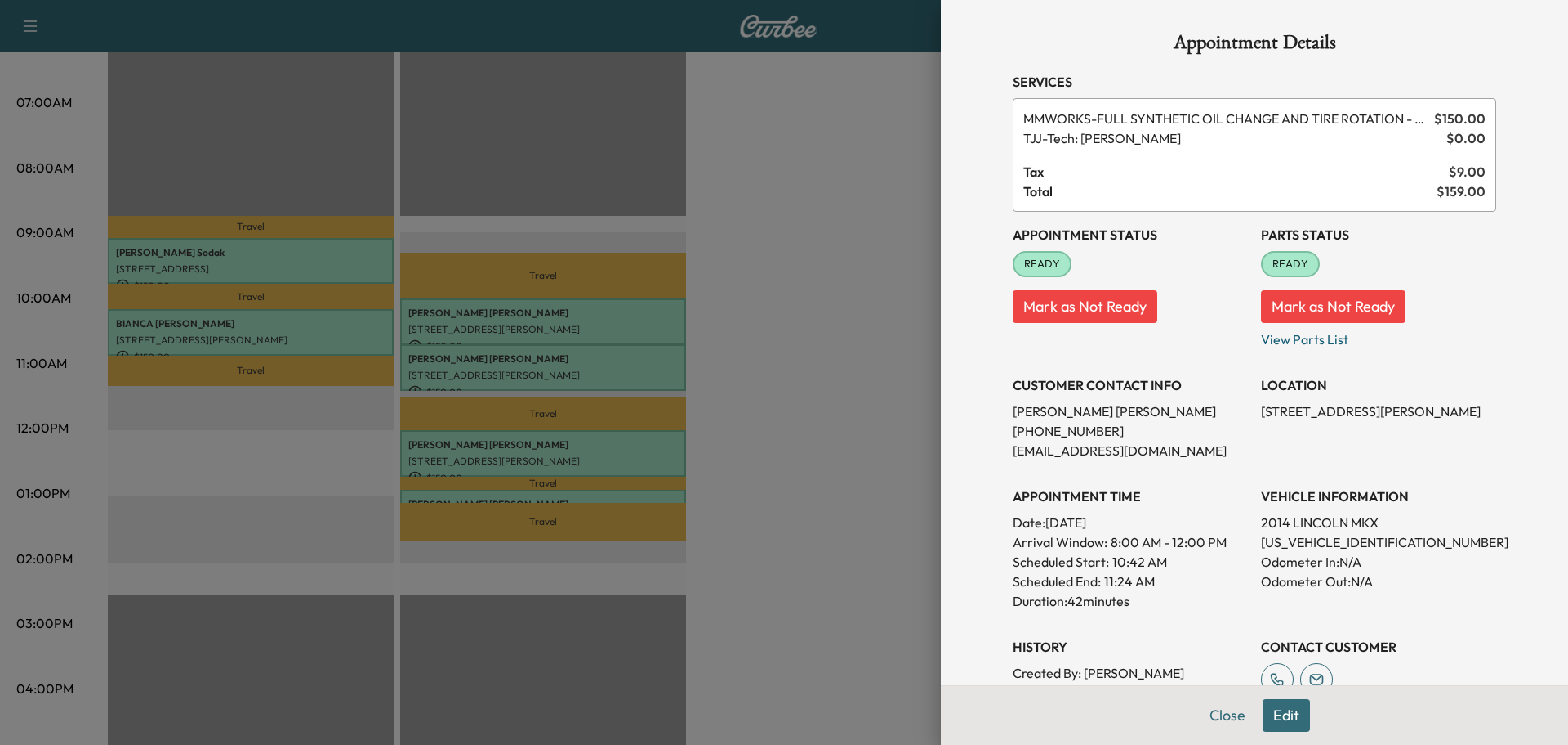
click at [1293, 718] on button "Edit" at bounding box center [1286, 715] width 47 height 33
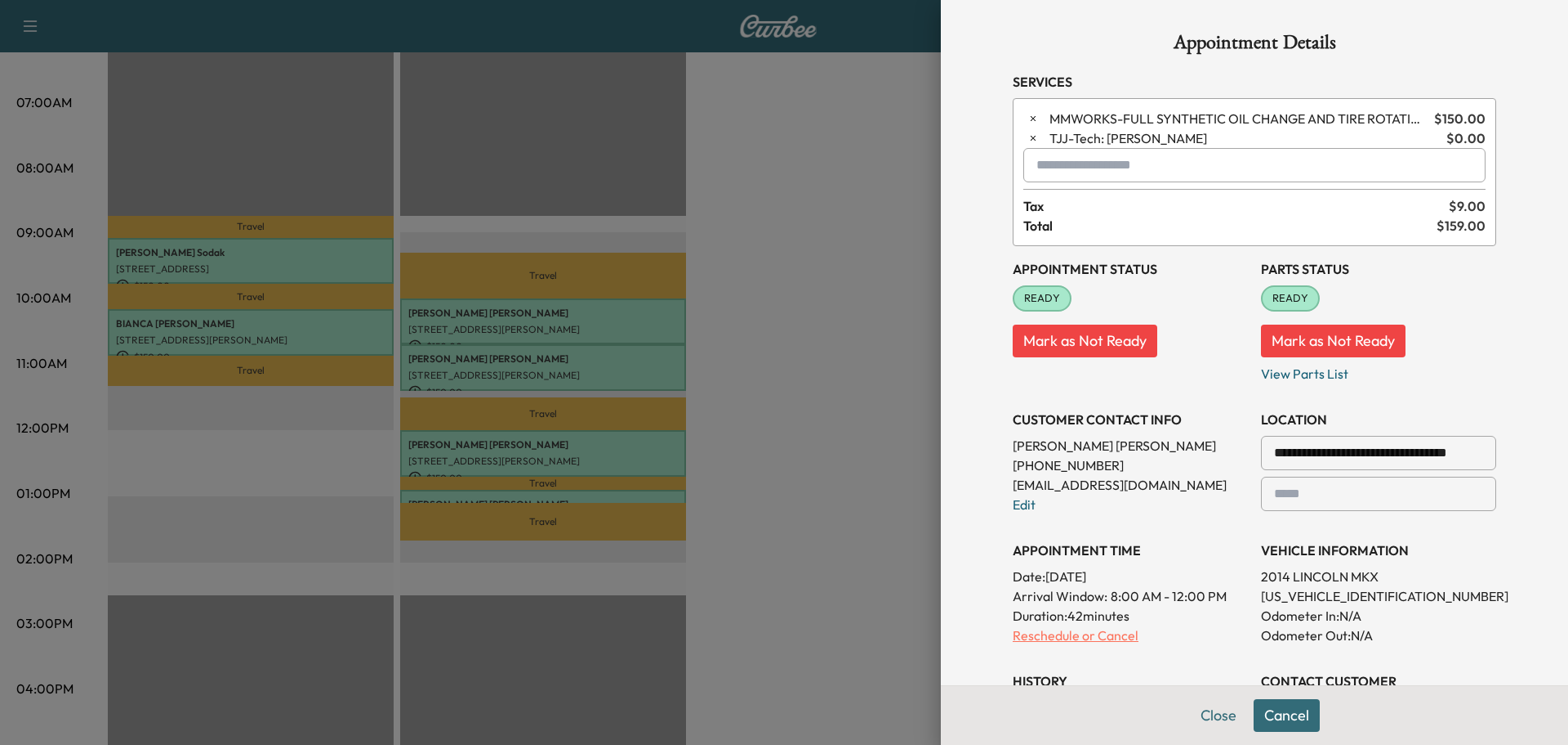
click at [1077, 635] on p "Reschedule or Cancel" at bounding box center [1130, 635] width 235 height 20
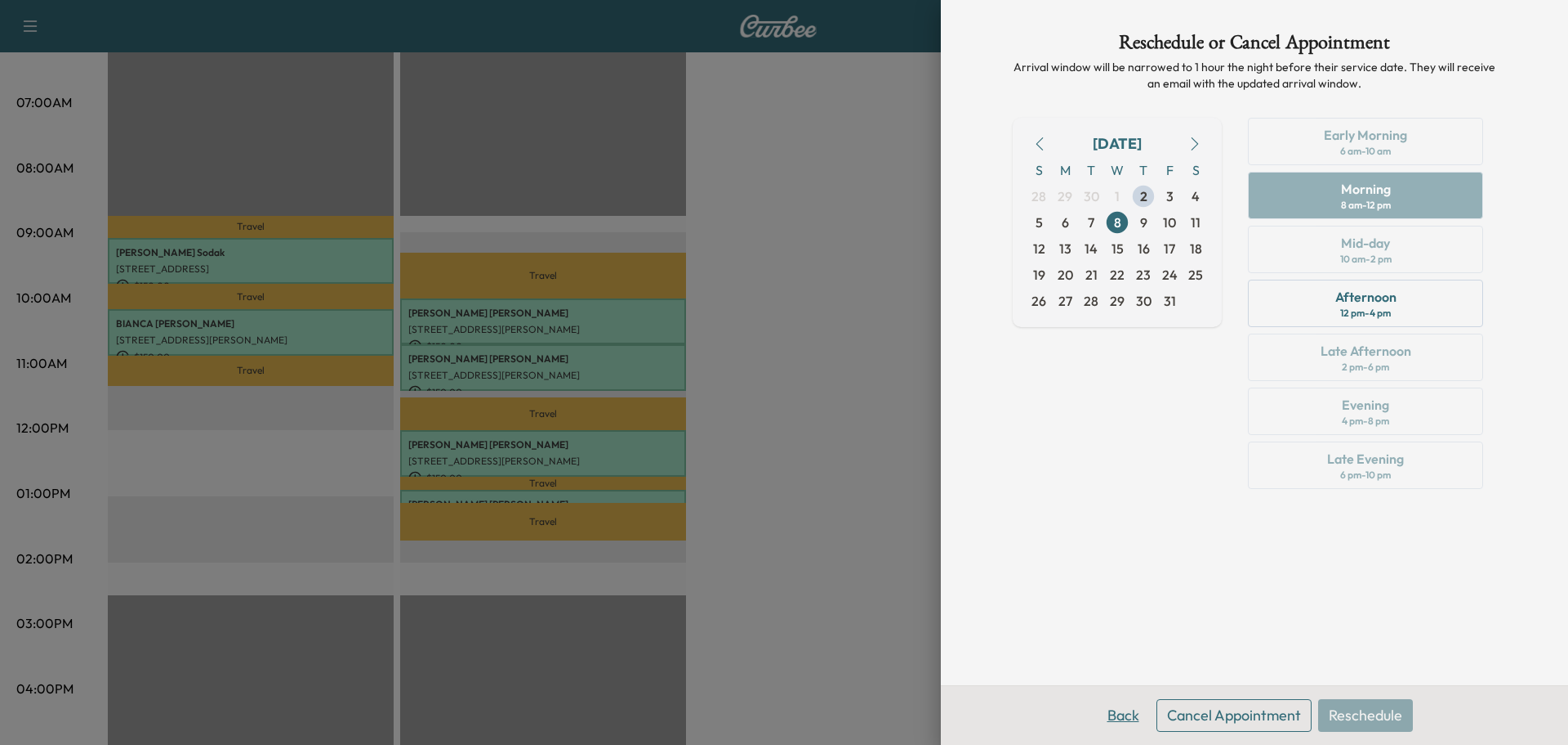
click at [1121, 706] on button "Back" at bounding box center [1124, 715] width 53 height 33
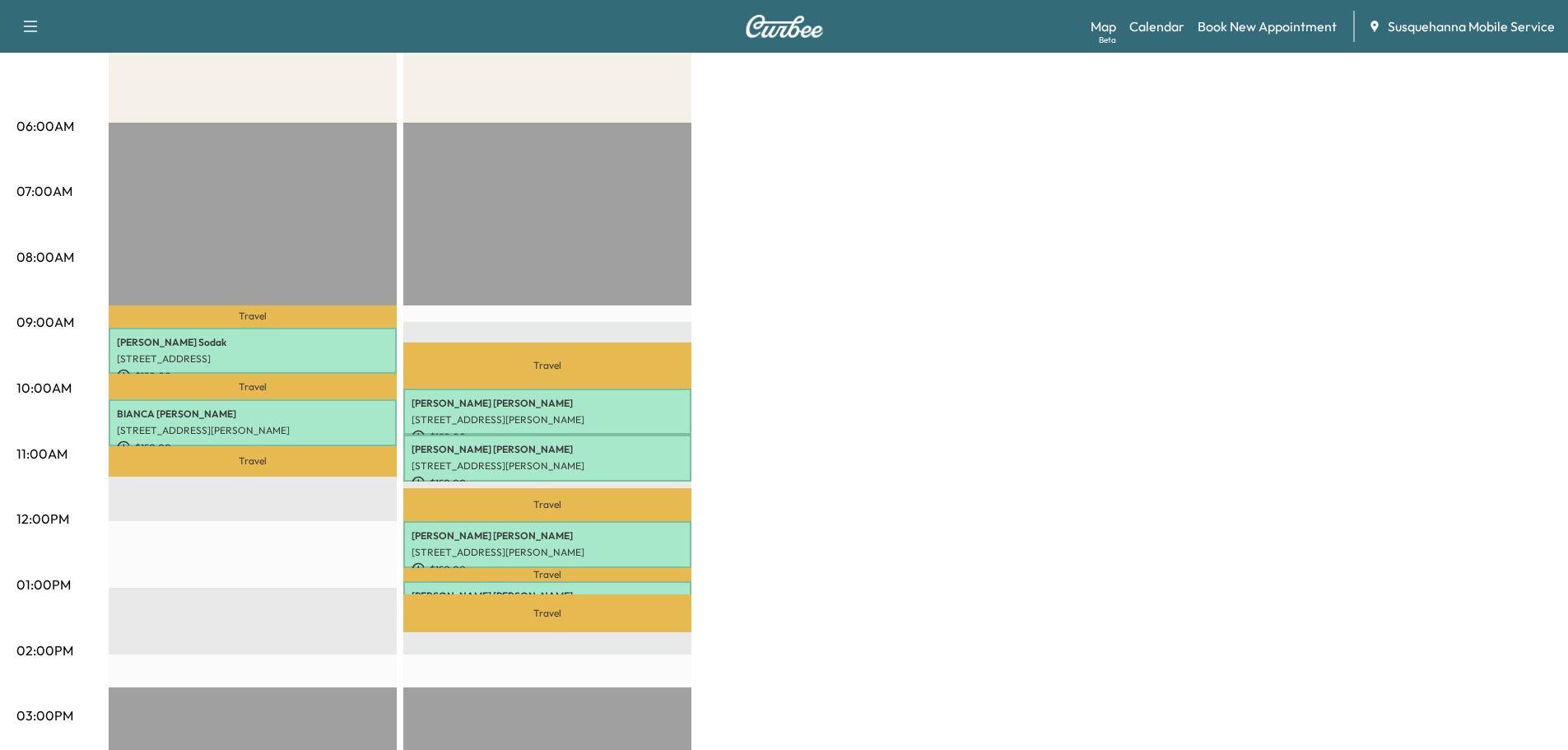
scroll to position [351, 0]
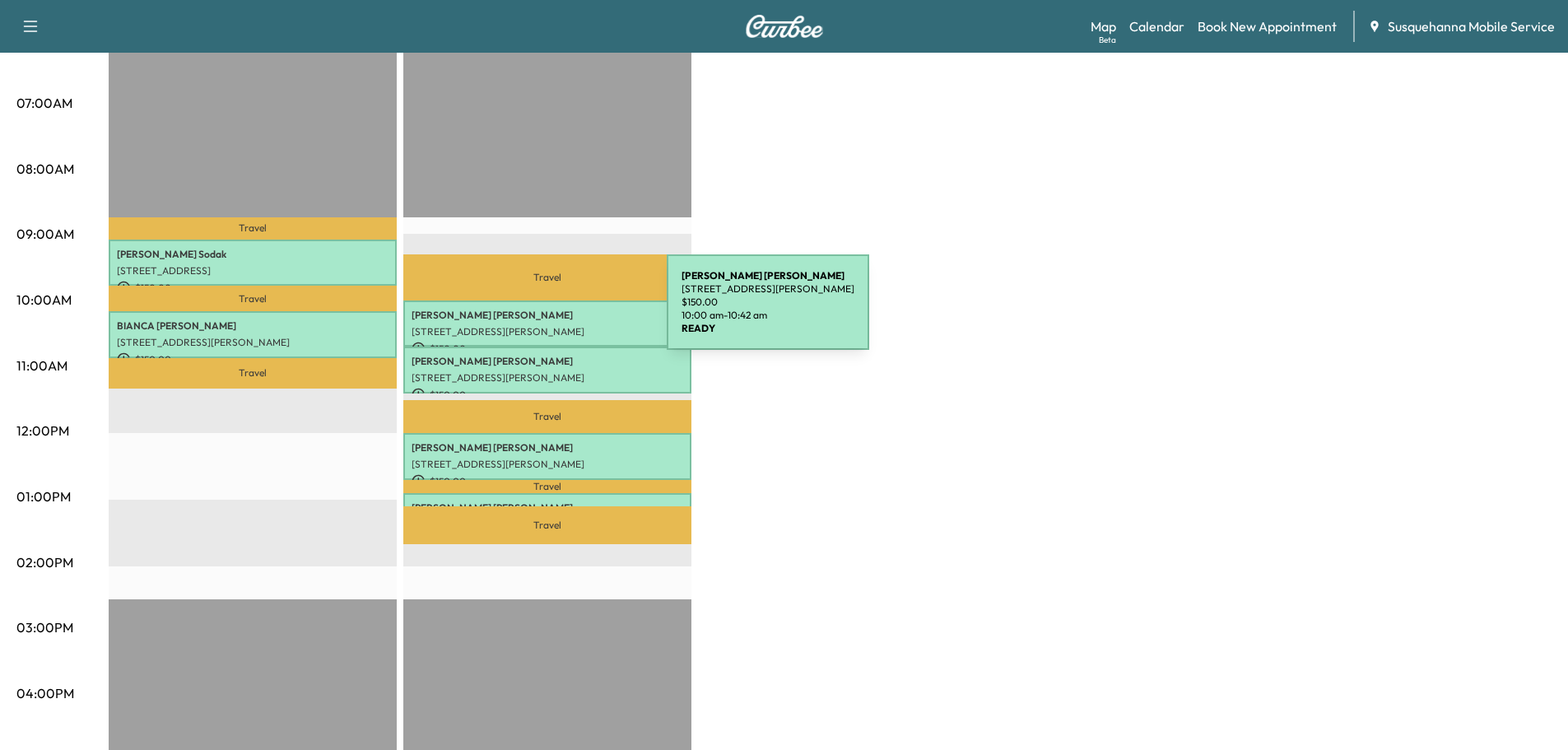
click at [543, 312] on p "[PERSON_NAME]" at bounding box center [548, 314] width 272 height 13
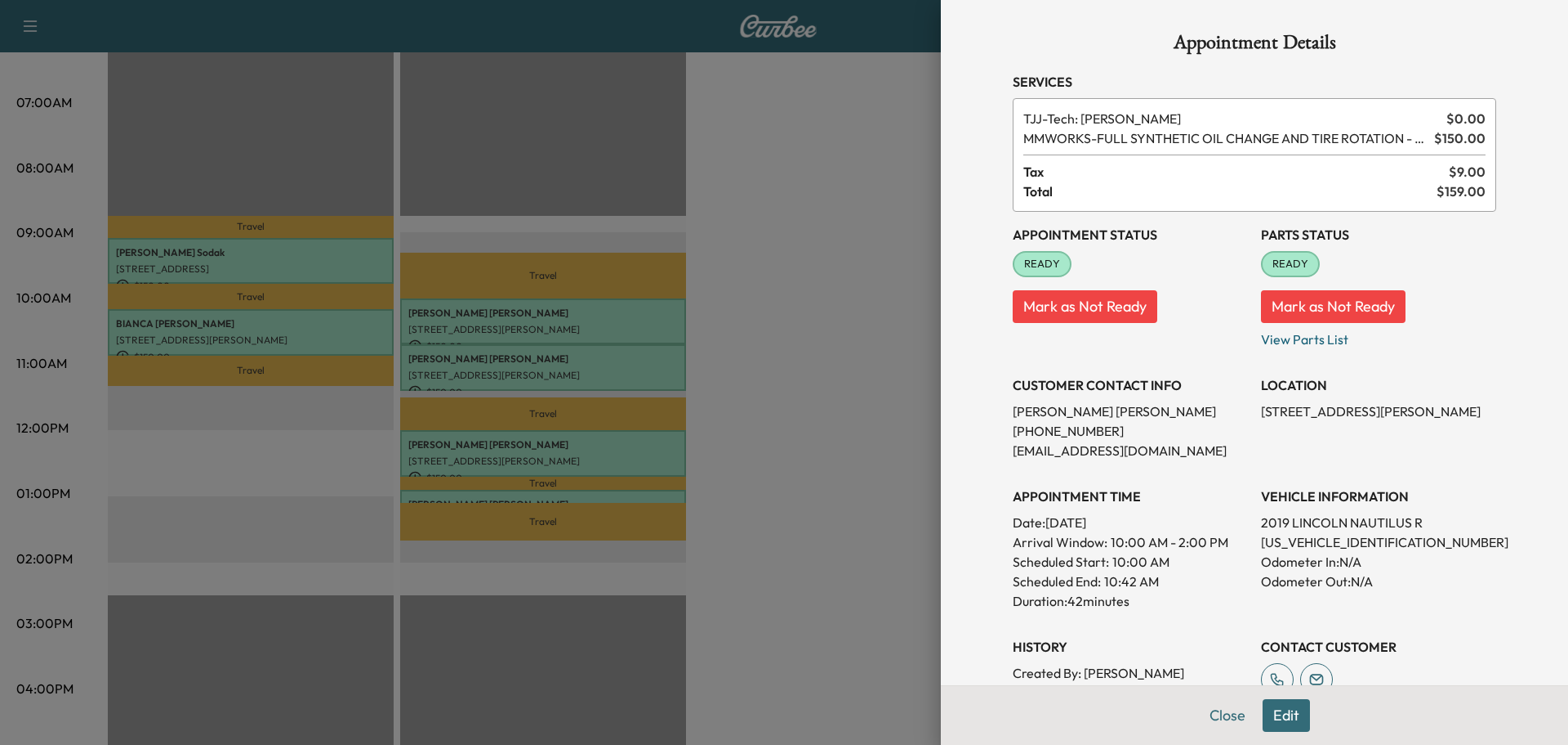
click at [1280, 709] on button "Edit" at bounding box center [1286, 715] width 47 height 33
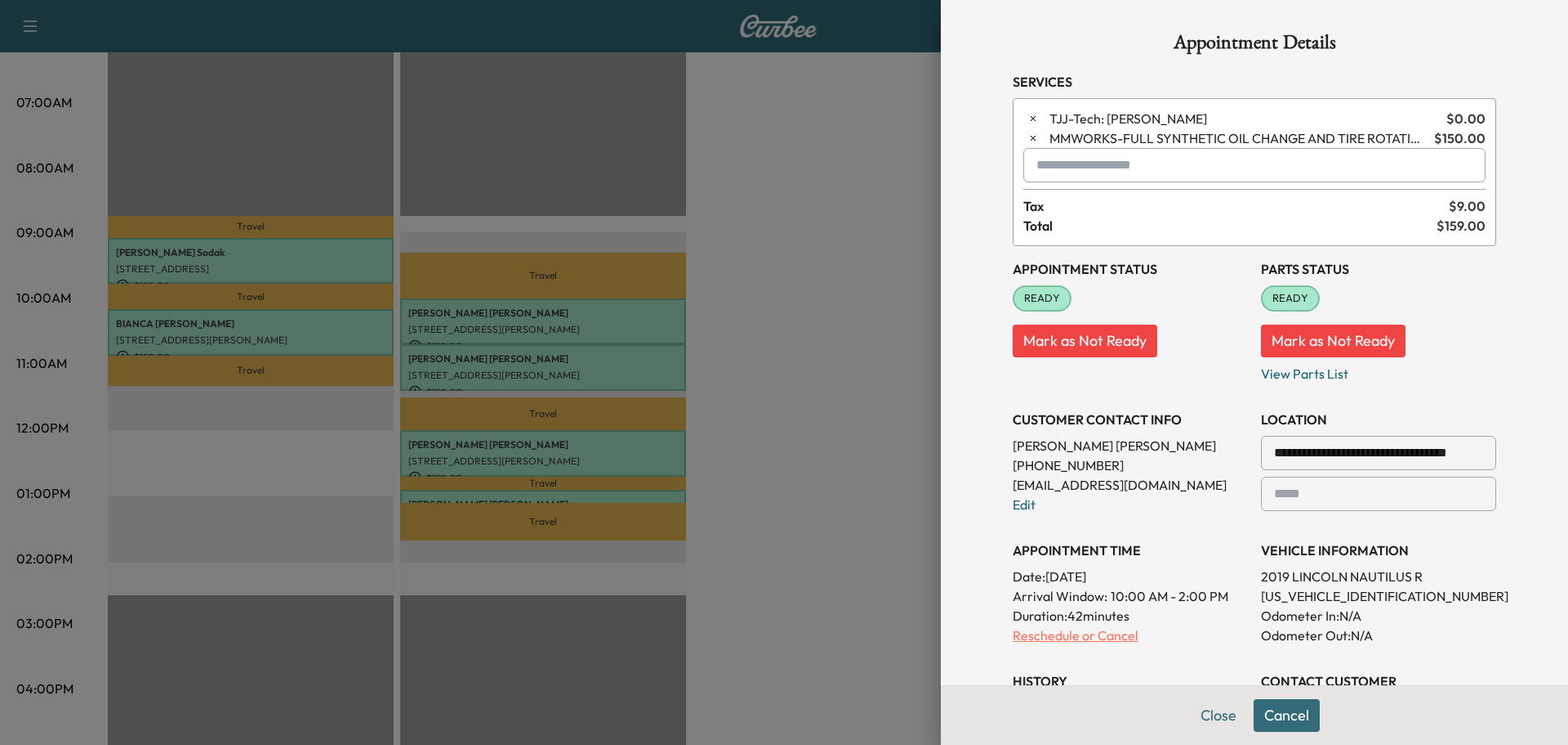
click at [1015, 630] on p "Reschedule or Cancel" at bounding box center [1130, 635] width 235 height 20
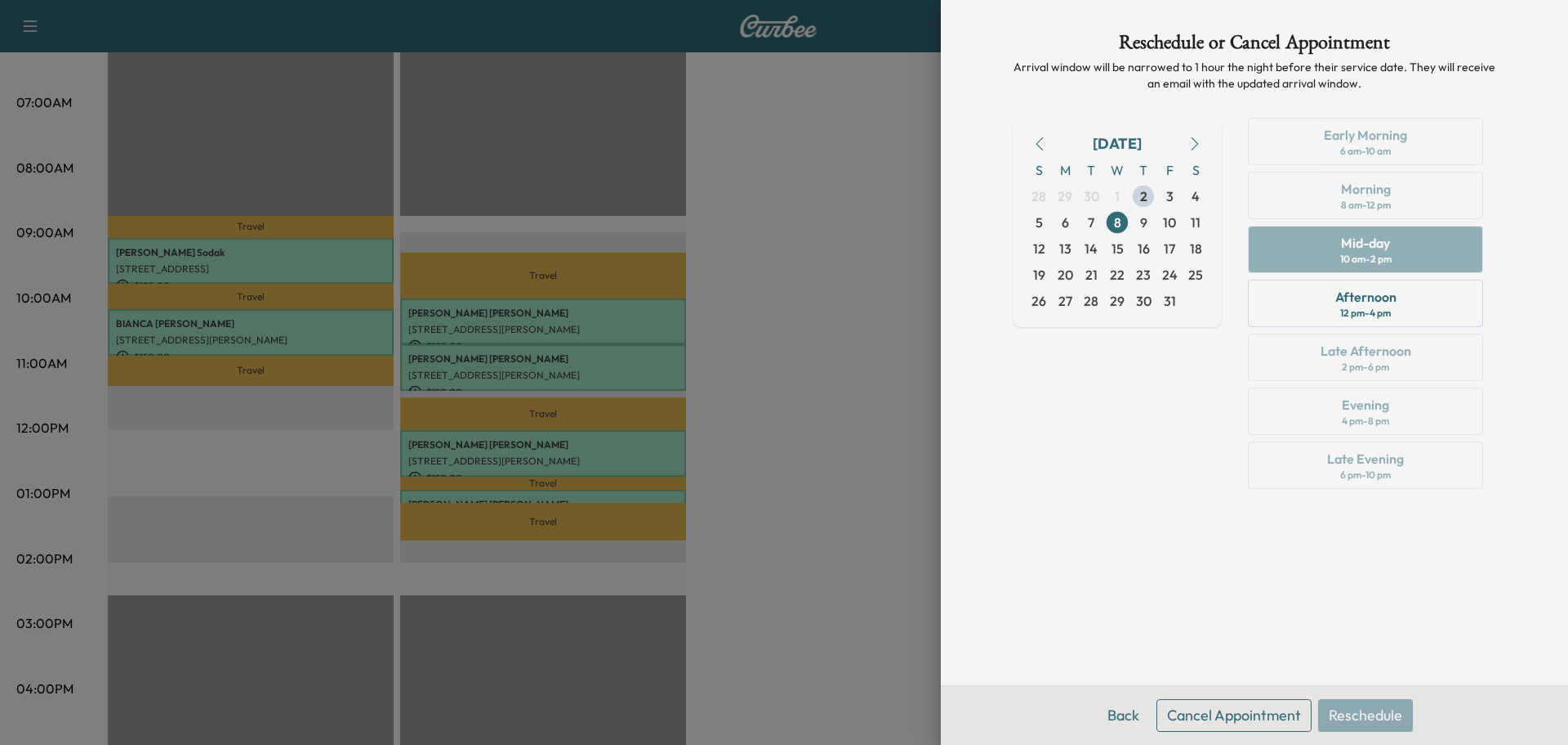
click at [1309, 176] on div "Early Morning 6 am - 10 am Morning 8 am - 12 pm Mid-day 10 am - 2 pm Afternoon …" at bounding box center [1365, 306] width 261 height 378
click at [1297, 190] on div "Early Morning 6 am - 10 am Morning 8 am - 12 pm Mid-day 10 am - 2 pm Afternoon …" at bounding box center [1365, 306] width 261 height 378
click at [1297, 239] on div "Early Morning 6 am - 10 am Morning 8 am - 12 pm Mid-day 10 am - 2 pm Afternoon …" at bounding box center [1365, 306] width 261 height 378
click at [1309, 210] on div "Early Morning 6 am - 10 am Morning 8 am - 12 pm Mid-day 10 am - 2 pm Afternoon …" at bounding box center [1365, 306] width 261 height 378
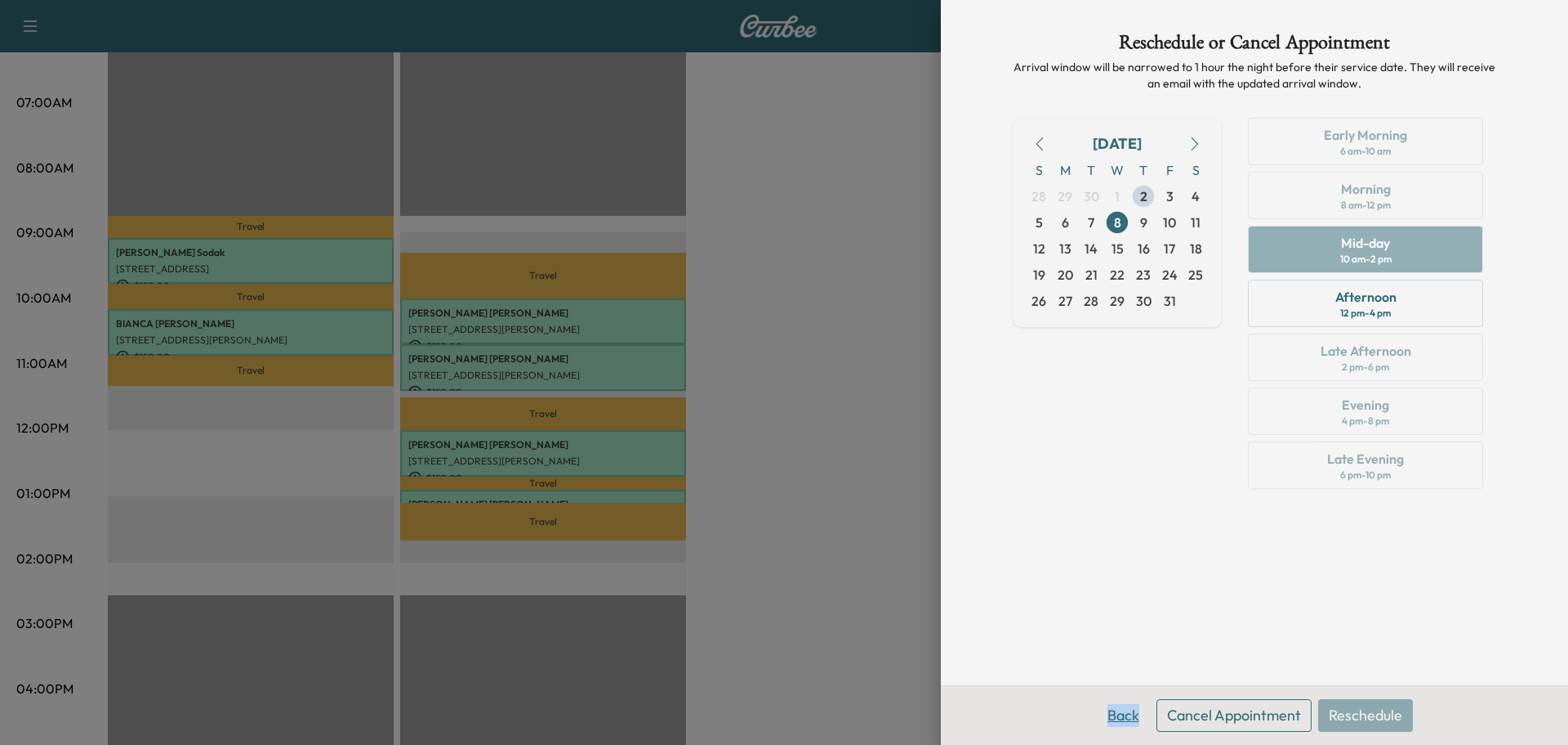
click at [1118, 717] on button "Back" at bounding box center [1124, 715] width 53 height 33
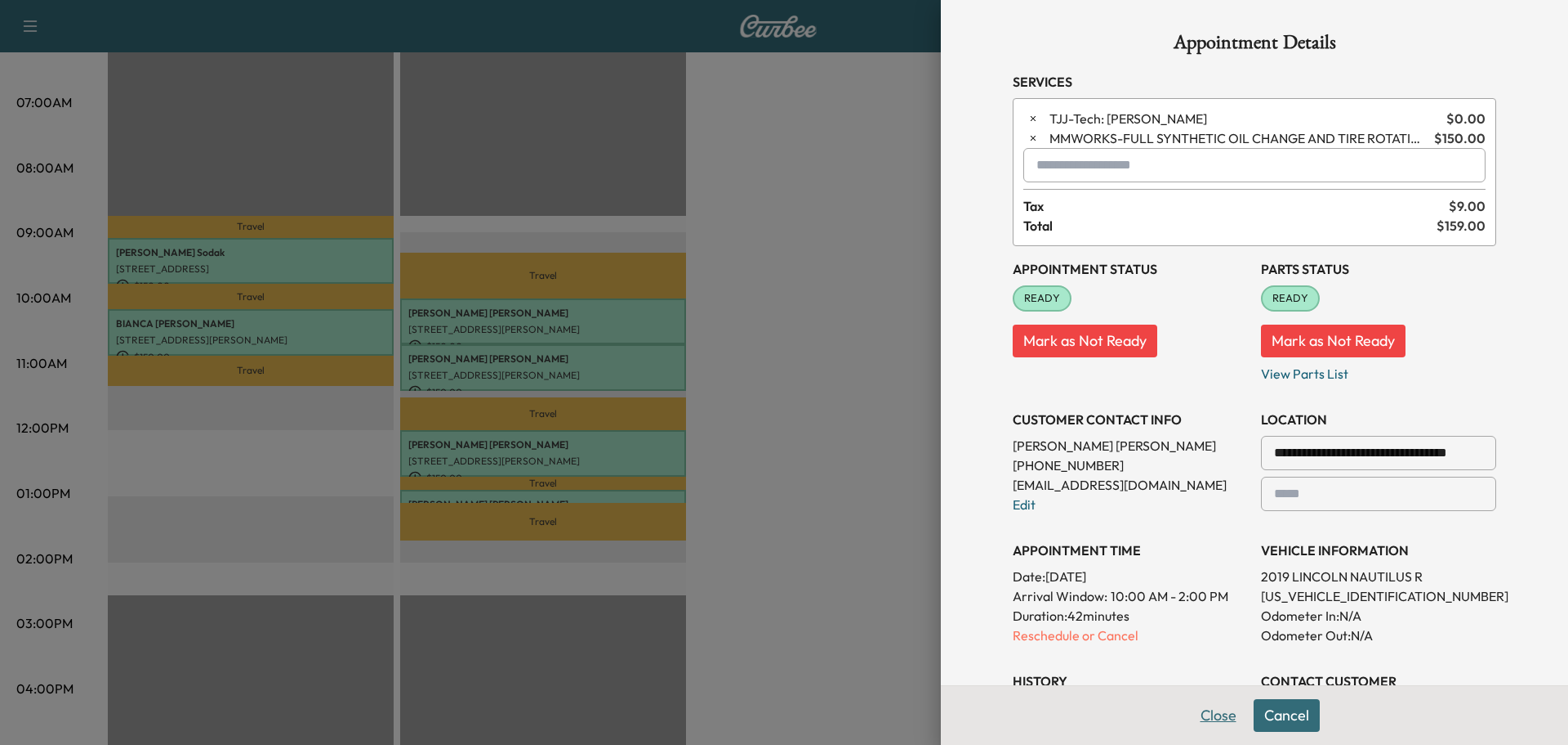
click at [1200, 719] on button "Close" at bounding box center [1218, 715] width 57 height 33
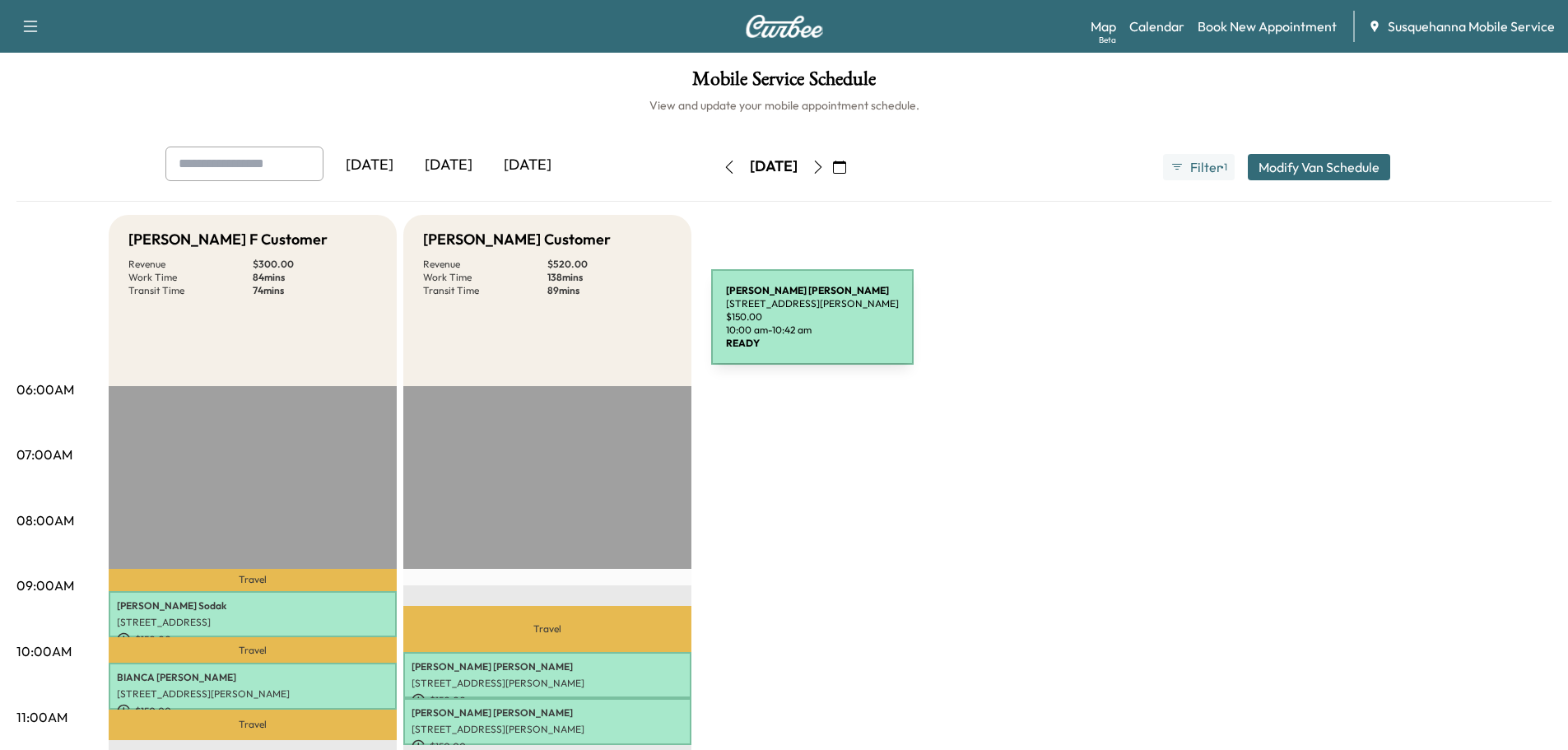
scroll to position [175, 0]
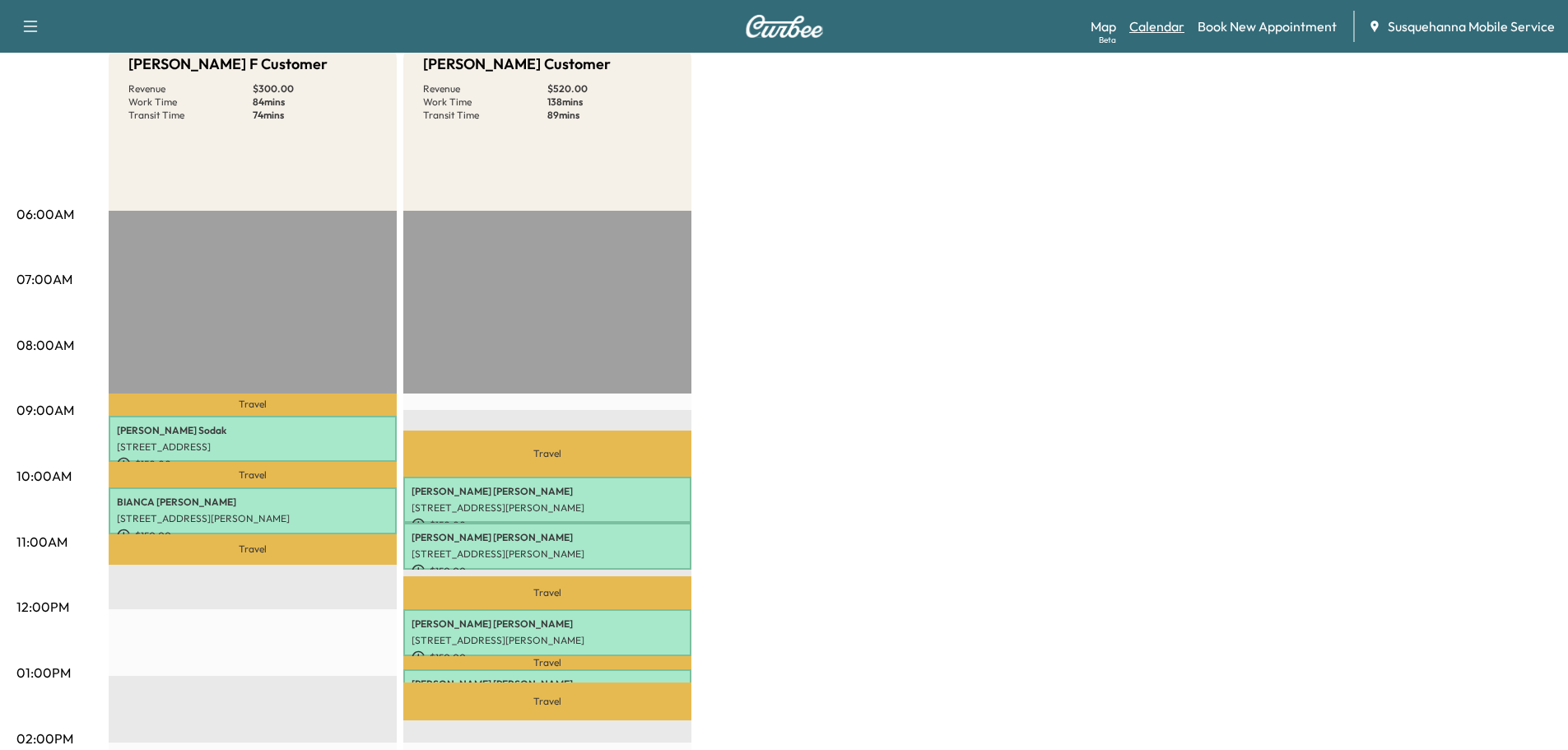
click at [1154, 23] on link "Calendar" at bounding box center [1157, 26] width 56 height 20
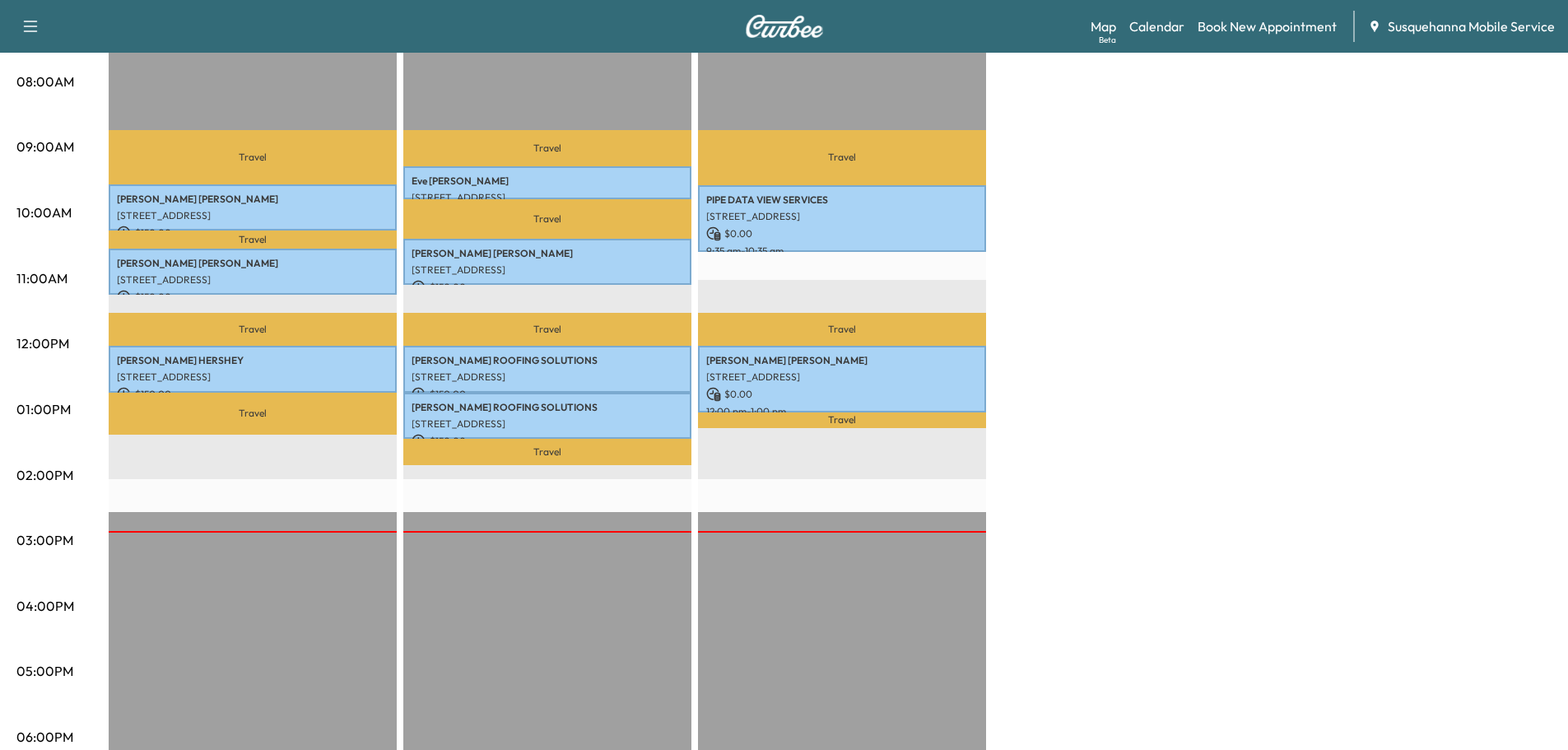
scroll to position [88, 0]
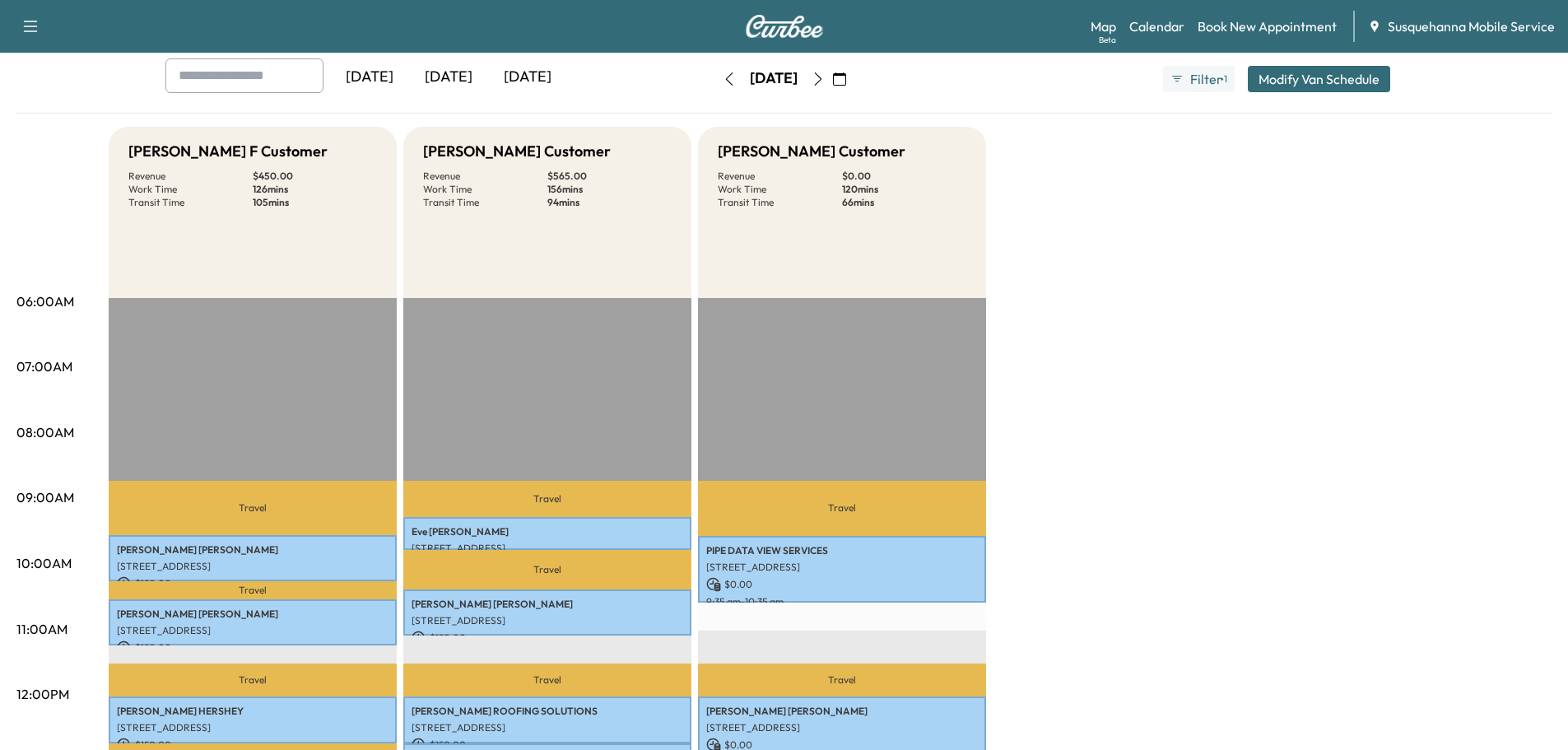
click at [825, 79] on icon "button" at bounding box center [818, 79] width 13 height 13
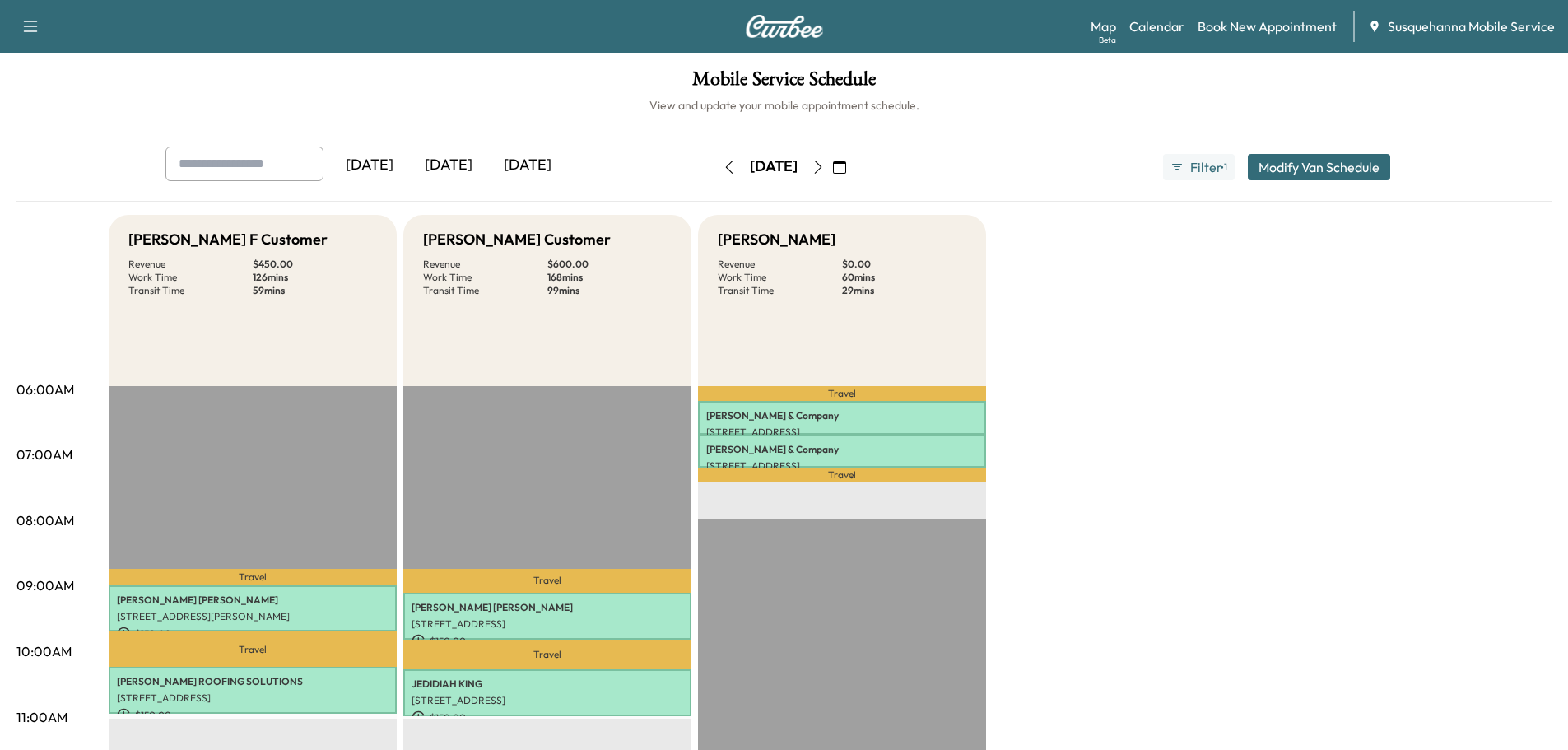
click at [825, 169] on icon "button" at bounding box center [818, 167] width 13 height 13
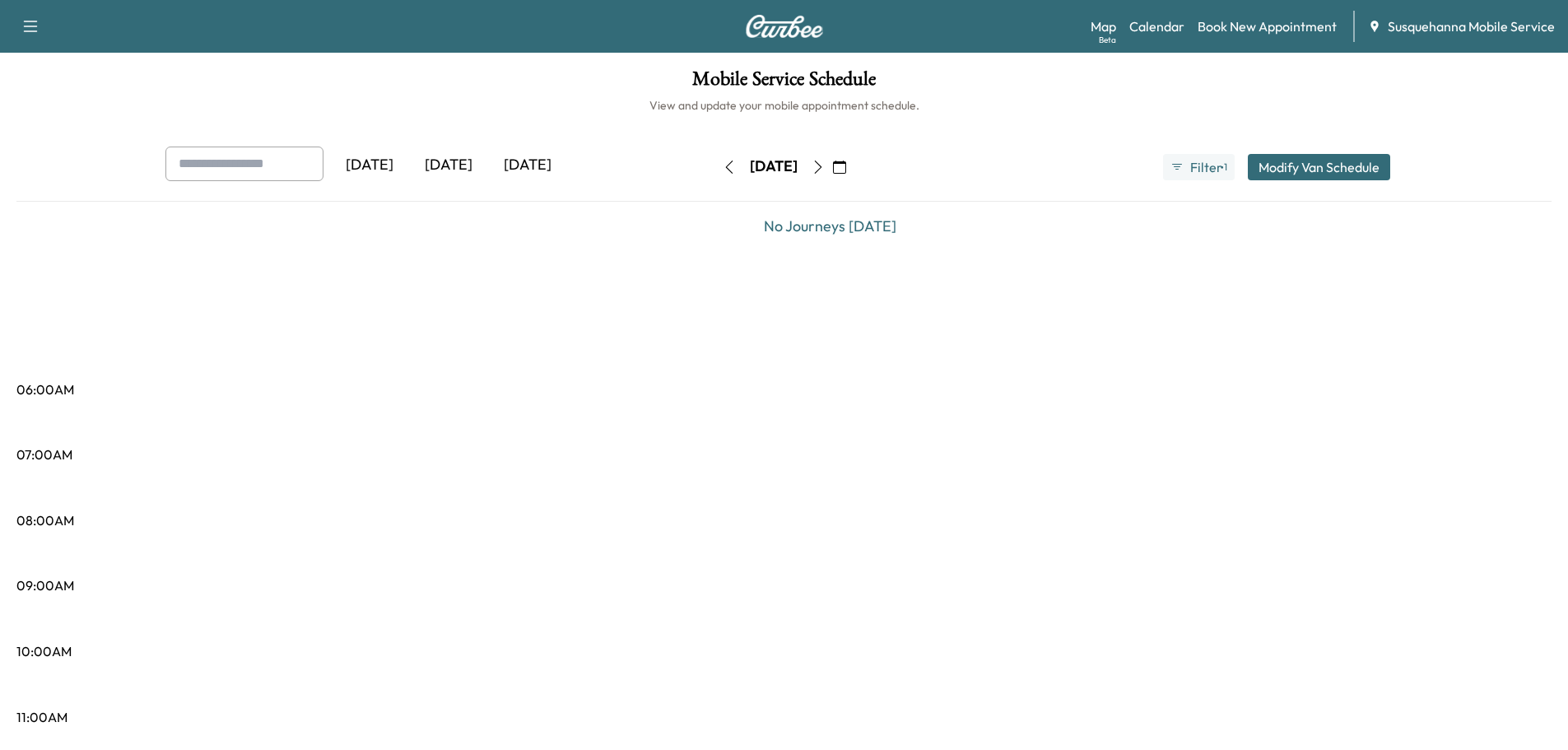
click at [832, 173] on button "button" at bounding box center [818, 167] width 28 height 26
click at [825, 173] on icon "button" at bounding box center [818, 167] width 13 height 13
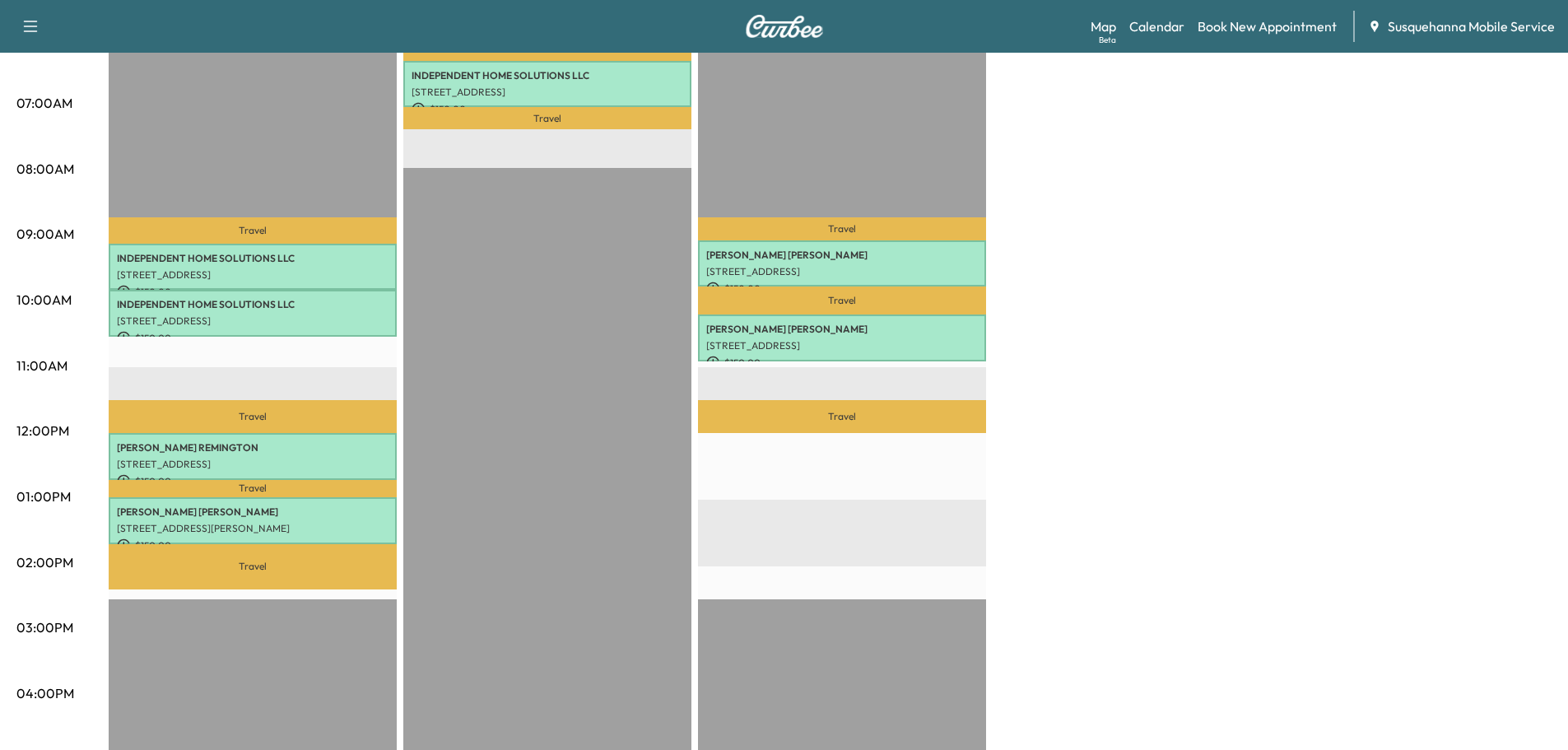
scroll to position [88, 0]
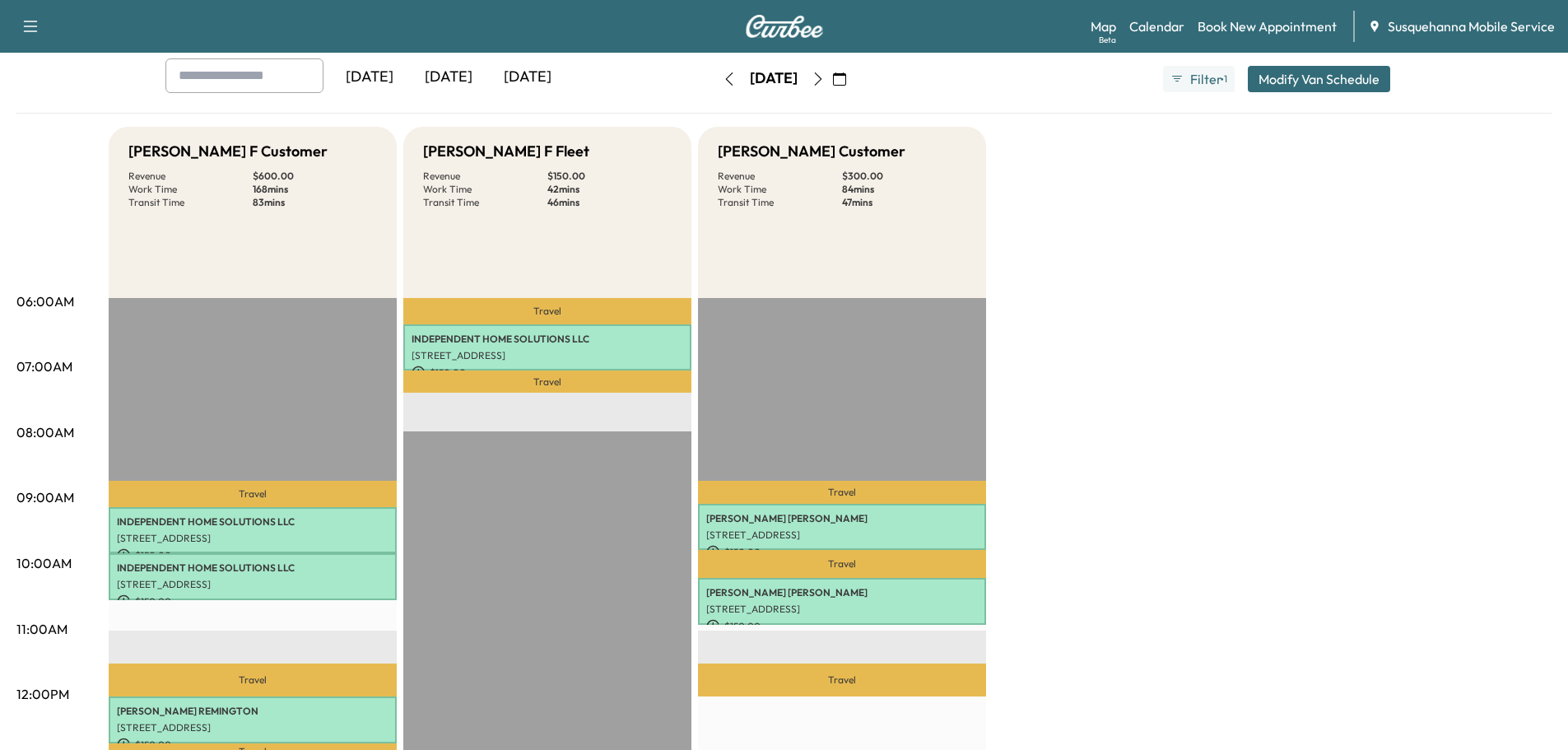
click at [825, 78] on icon "button" at bounding box center [818, 79] width 13 height 13
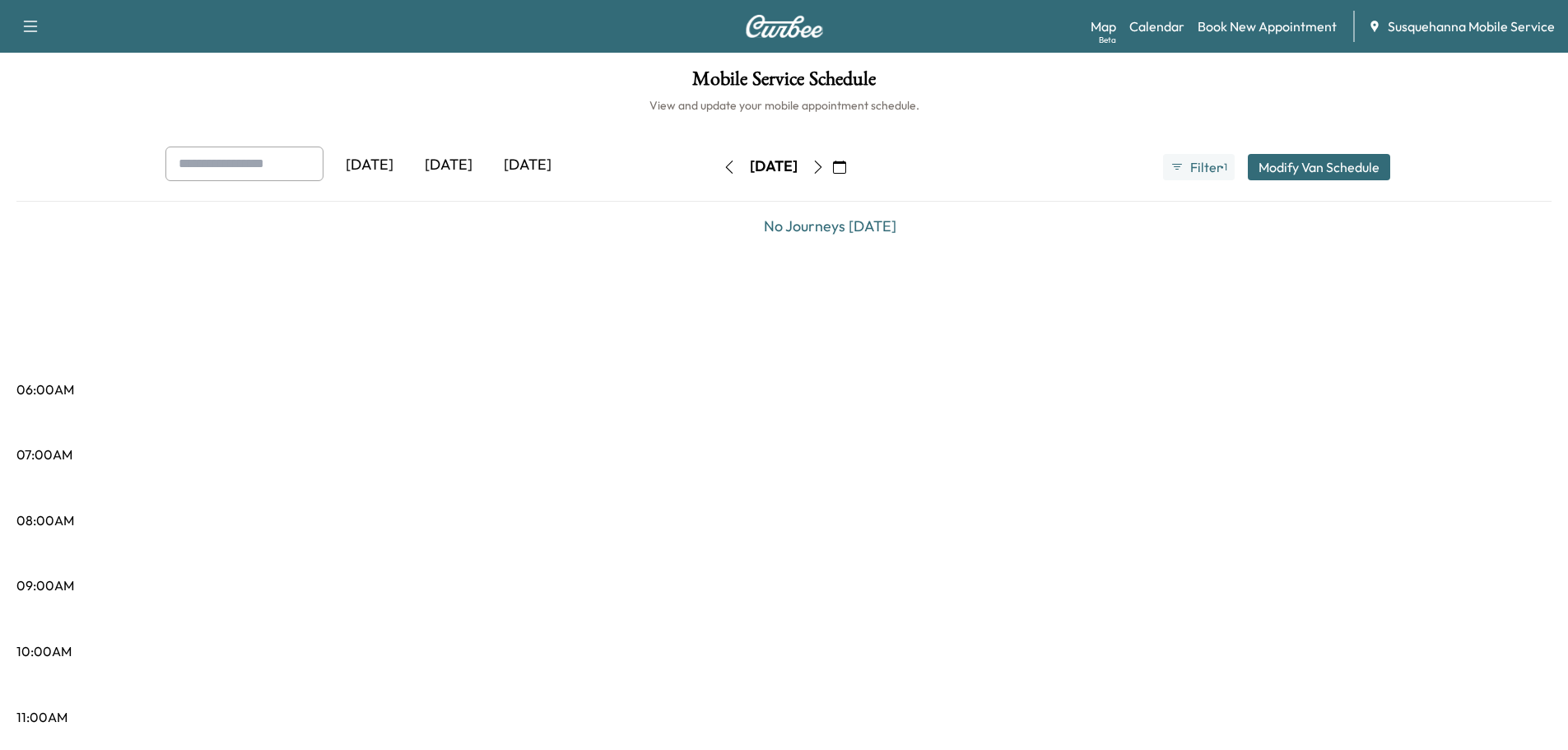
click at [825, 163] on icon "button" at bounding box center [818, 167] width 13 height 13
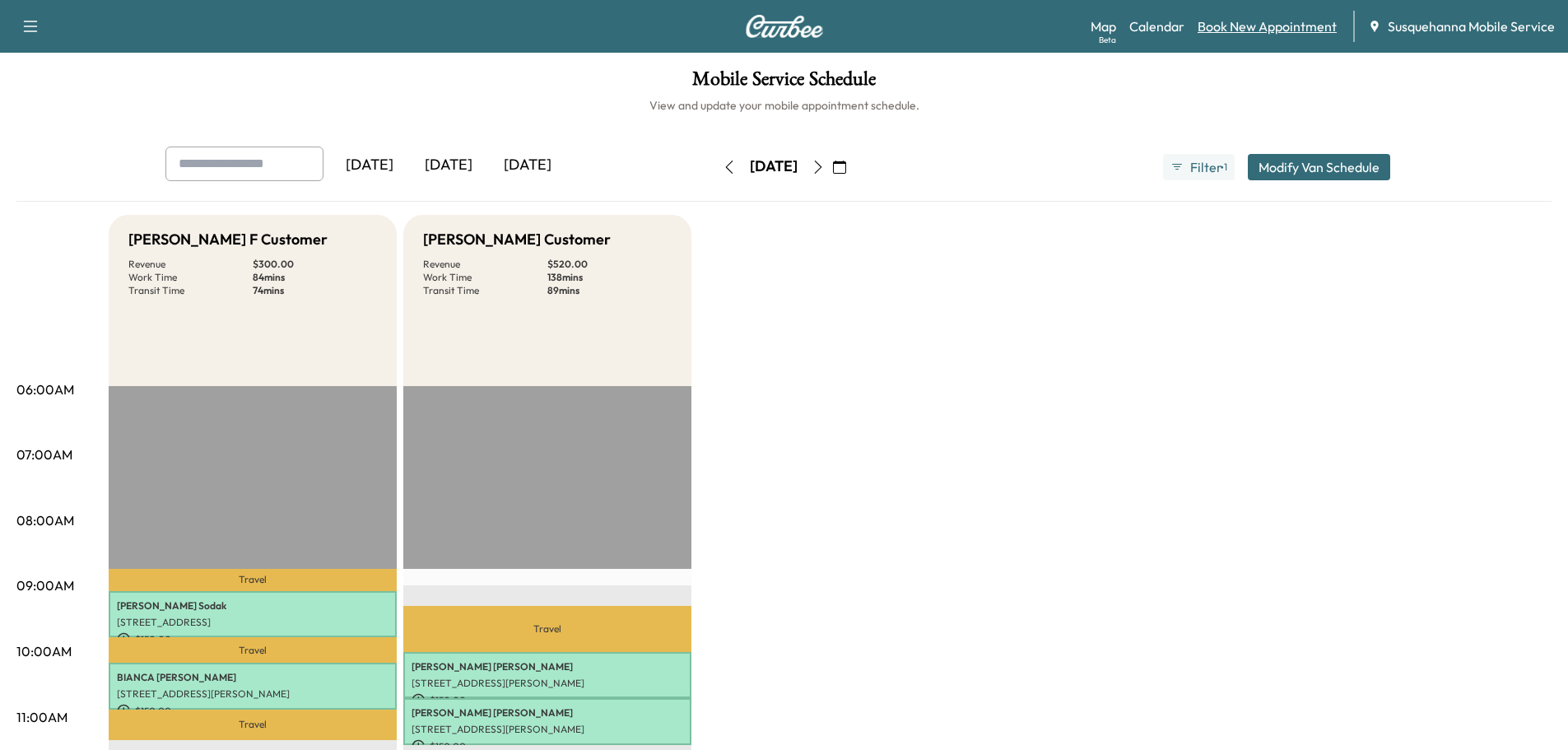
click at [1269, 26] on link "Book New Appointment" at bounding box center [1267, 26] width 139 height 20
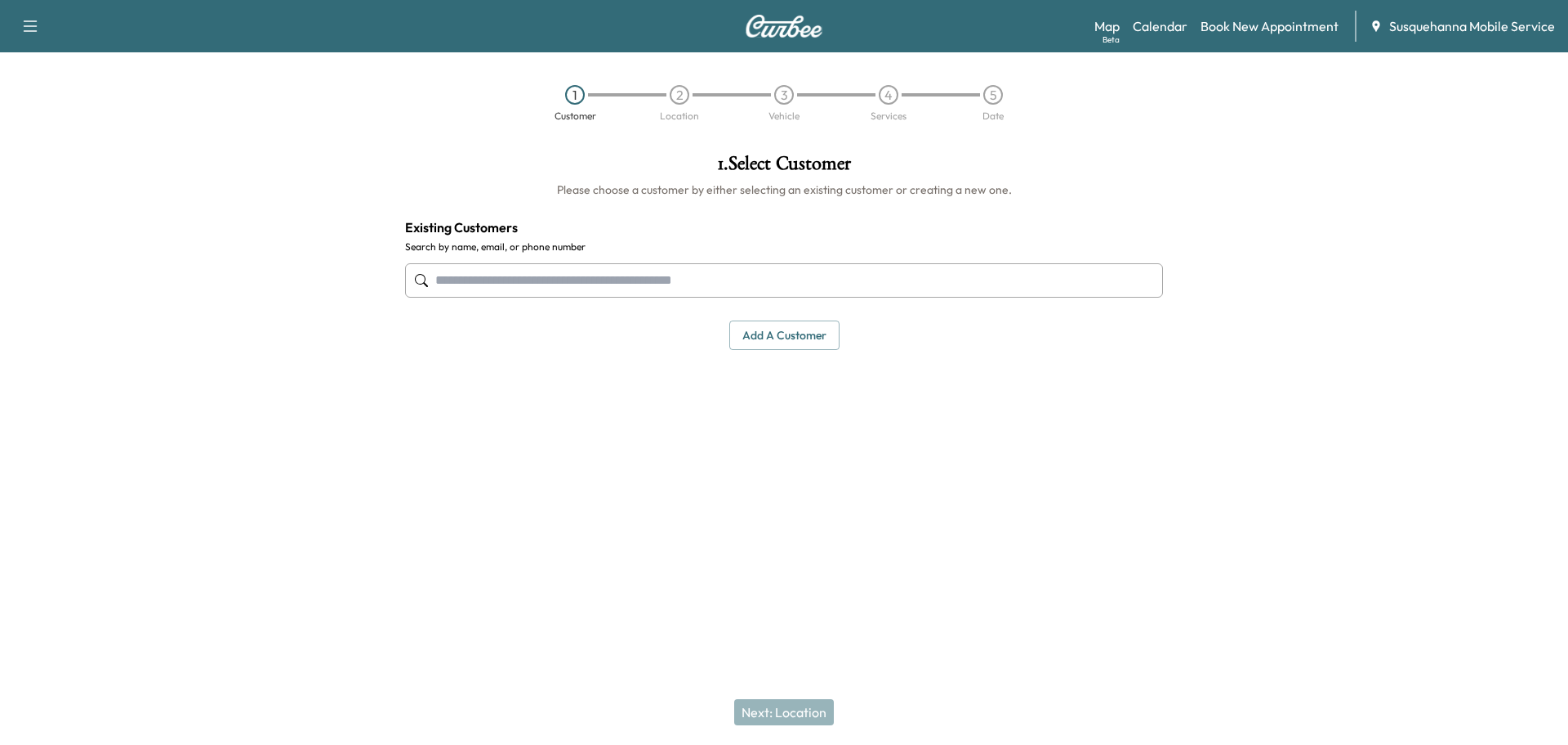
click at [605, 282] on input "text" at bounding box center [784, 280] width 758 height 34
type input "******"
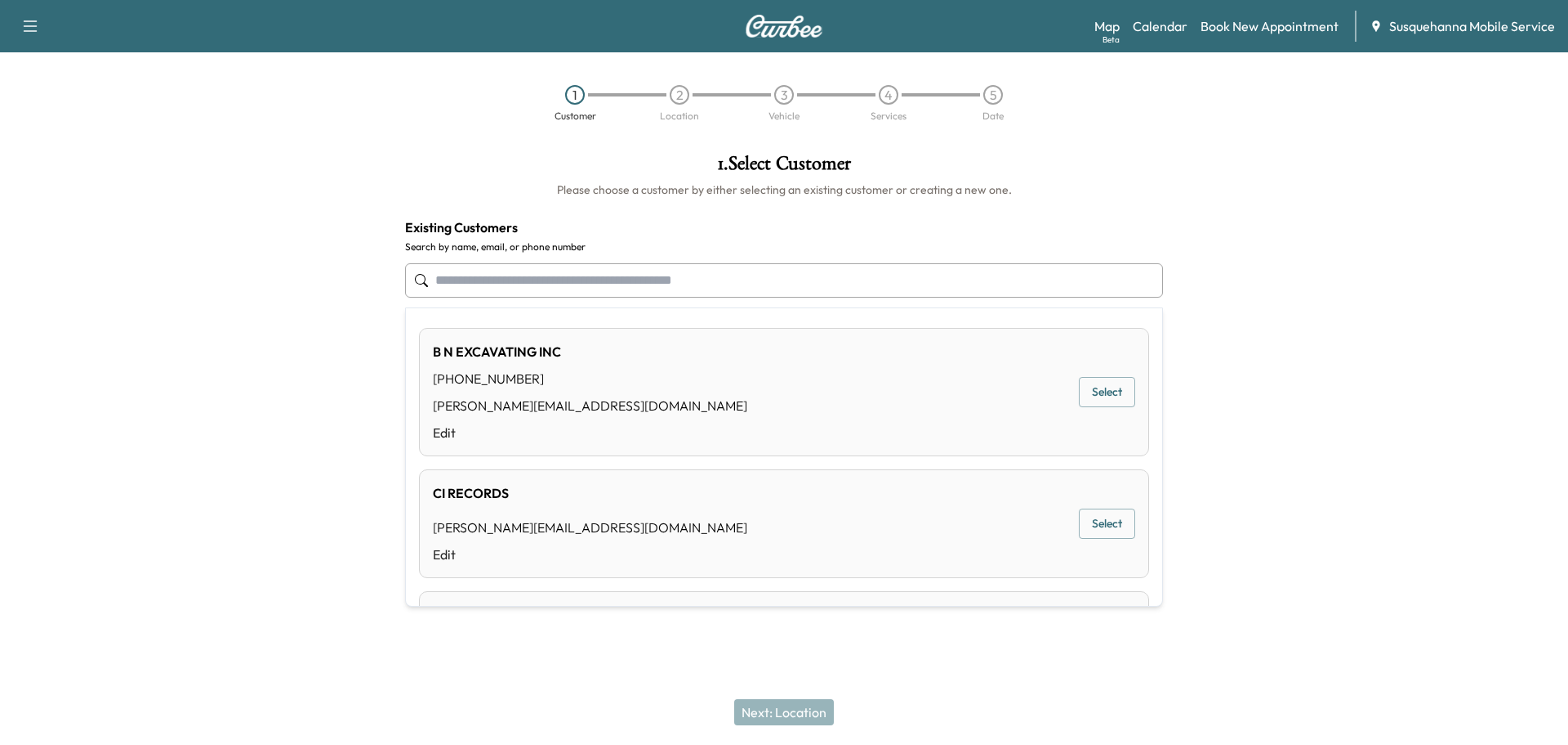
click at [605, 283] on input "text" at bounding box center [784, 280] width 758 height 34
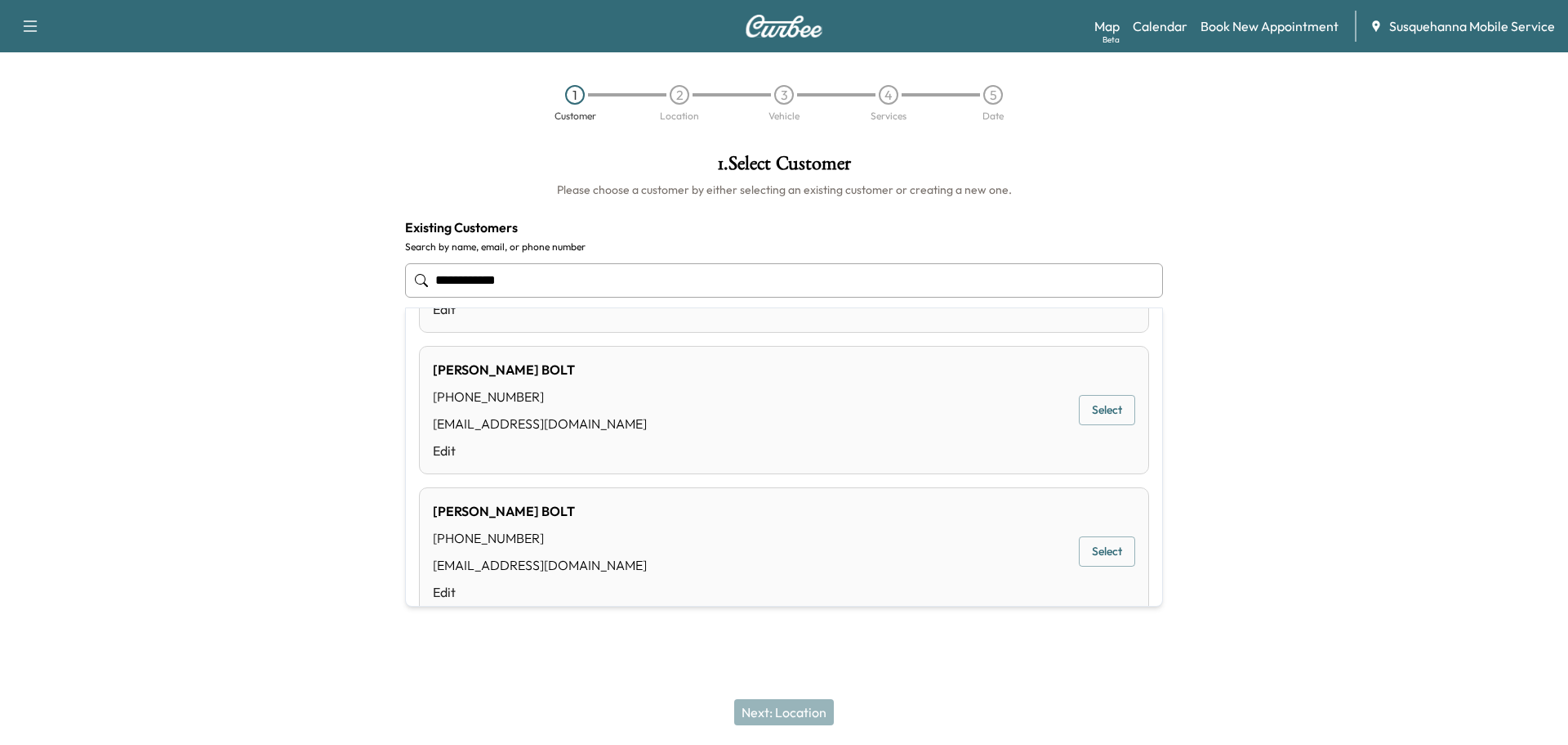
scroll to position [261, 0]
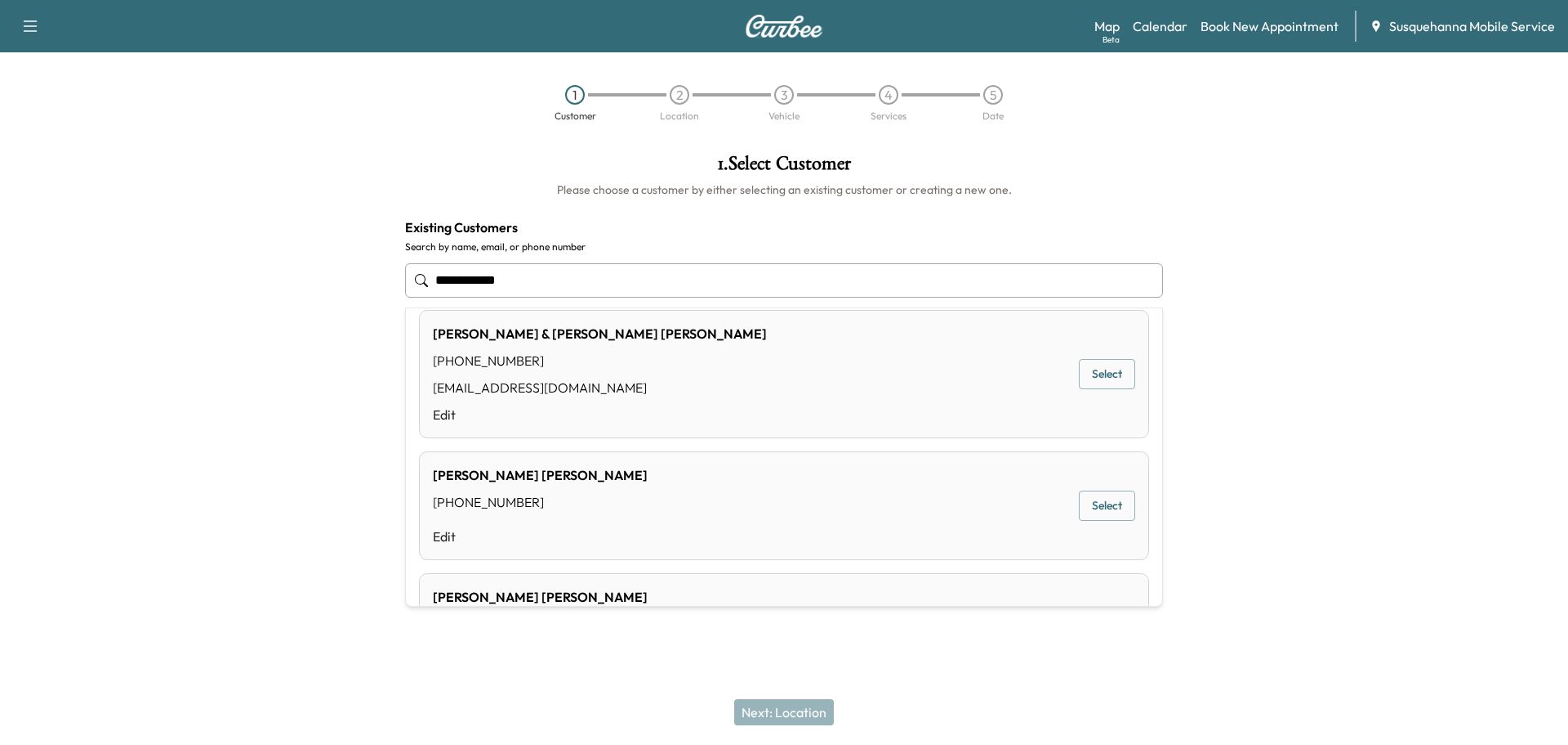
click at [478, 284] on input "**********" at bounding box center [784, 280] width 758 height 34
type input "**********"
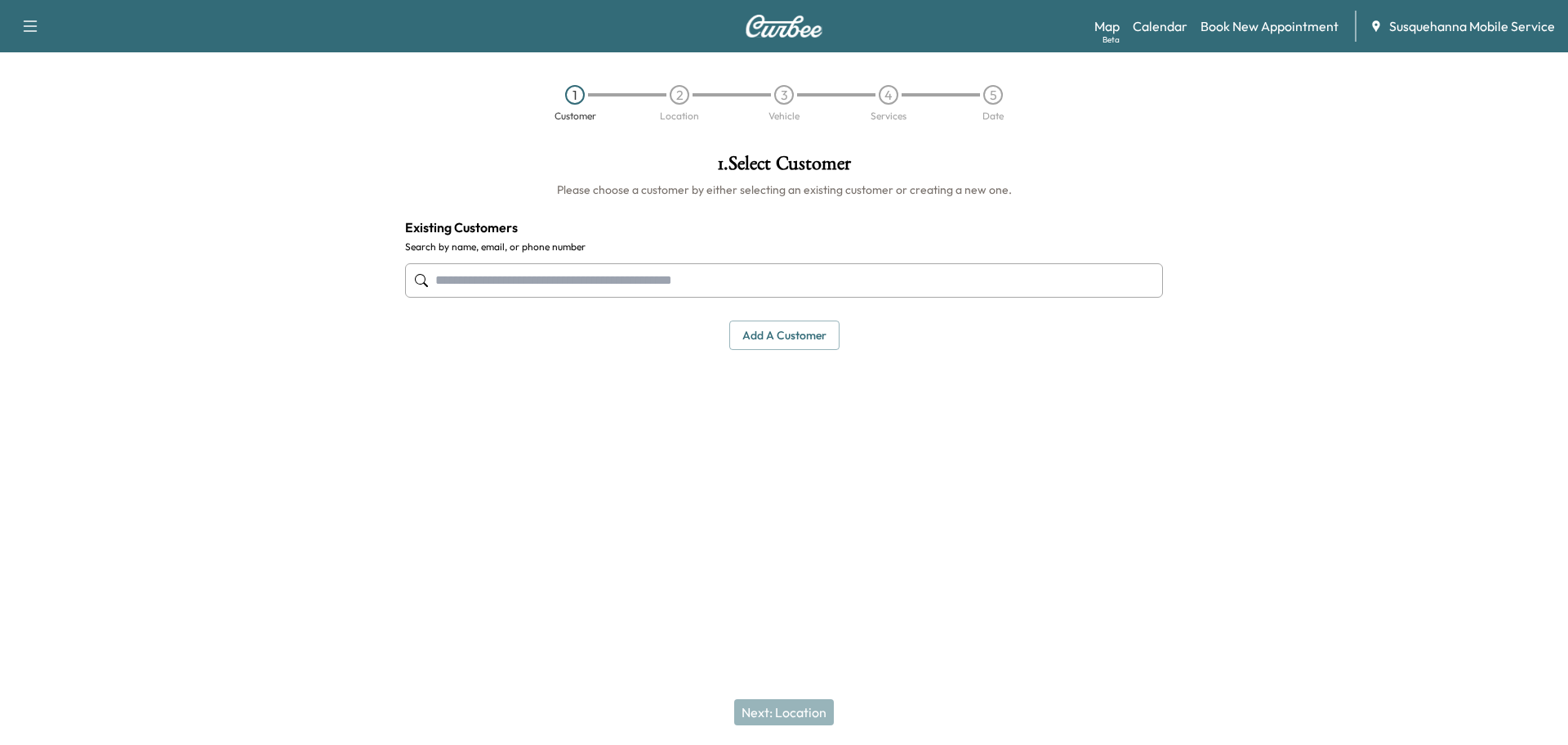
click at [817, 332] on button "Add a customer" at bounding box center [784, 336] width 110 height 31
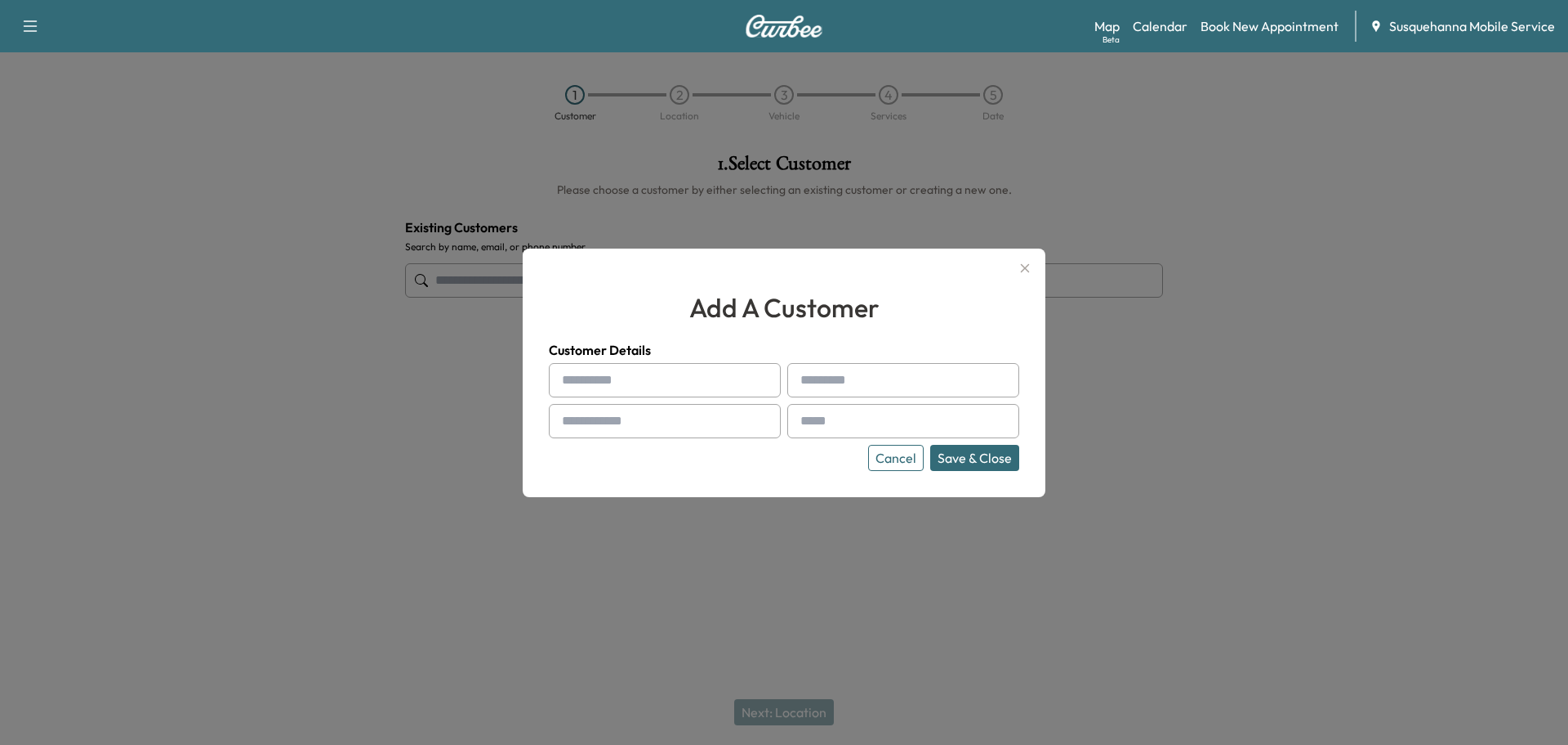
click at [630, 368] on input "text" at bounding box center [665, 380] width 232 height 34
type input "******"
click at [812, 382] on div at bounding box center [803, 379] width 20 height 20
click at [885, 382] on input "text" at bounding box center [904, 380] width 232 height 34
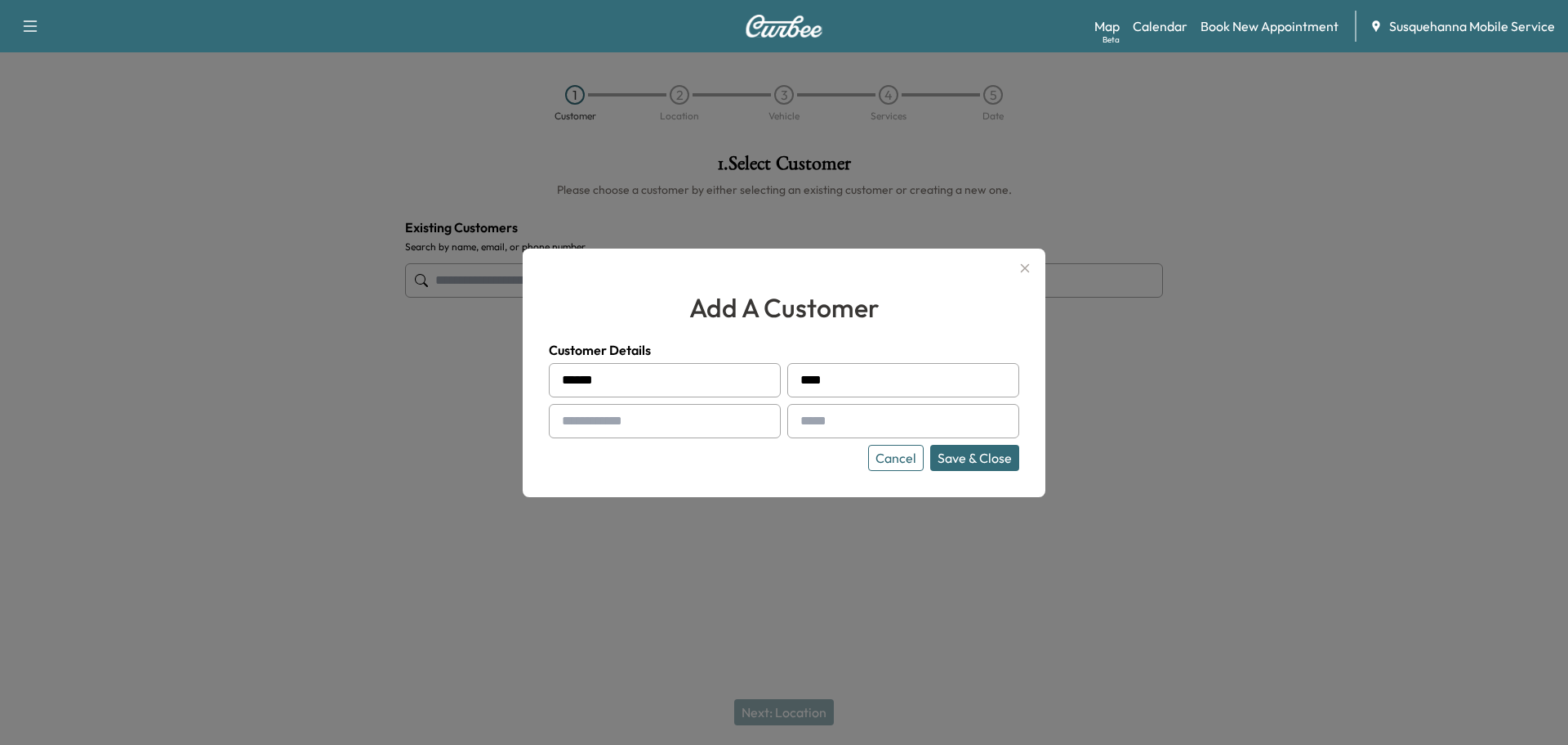
type input "****"
click at [617, 433] on input "text" at bounding box center [665, 421] width 232 height 34
type input "**********"
click at [841, 421] on input "text" at bounding box center [904, 421] width 232 height 34
type input "**********"
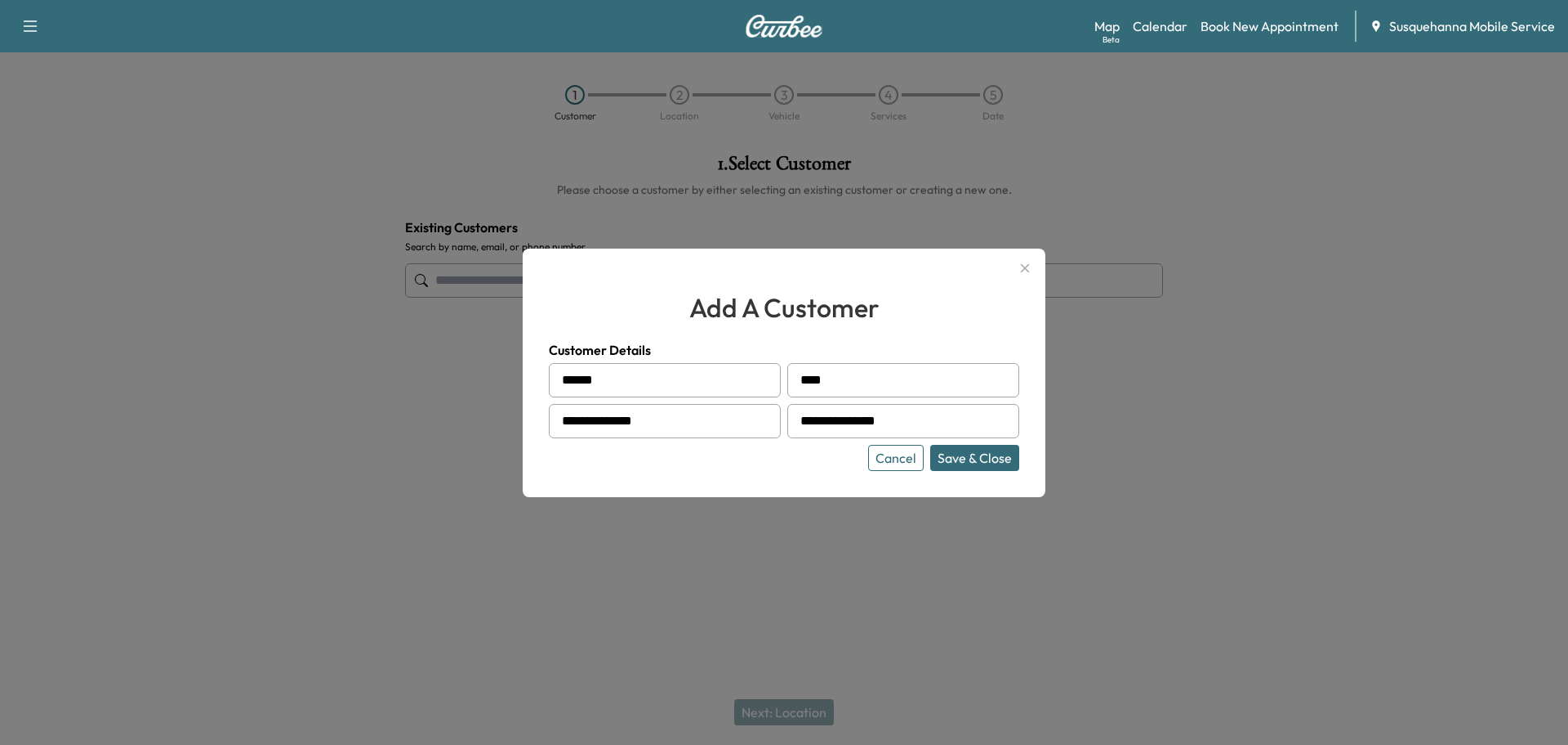
click at [935, 456] on button "Save & Close" at bounding box center [974, 457] width 89 height 26
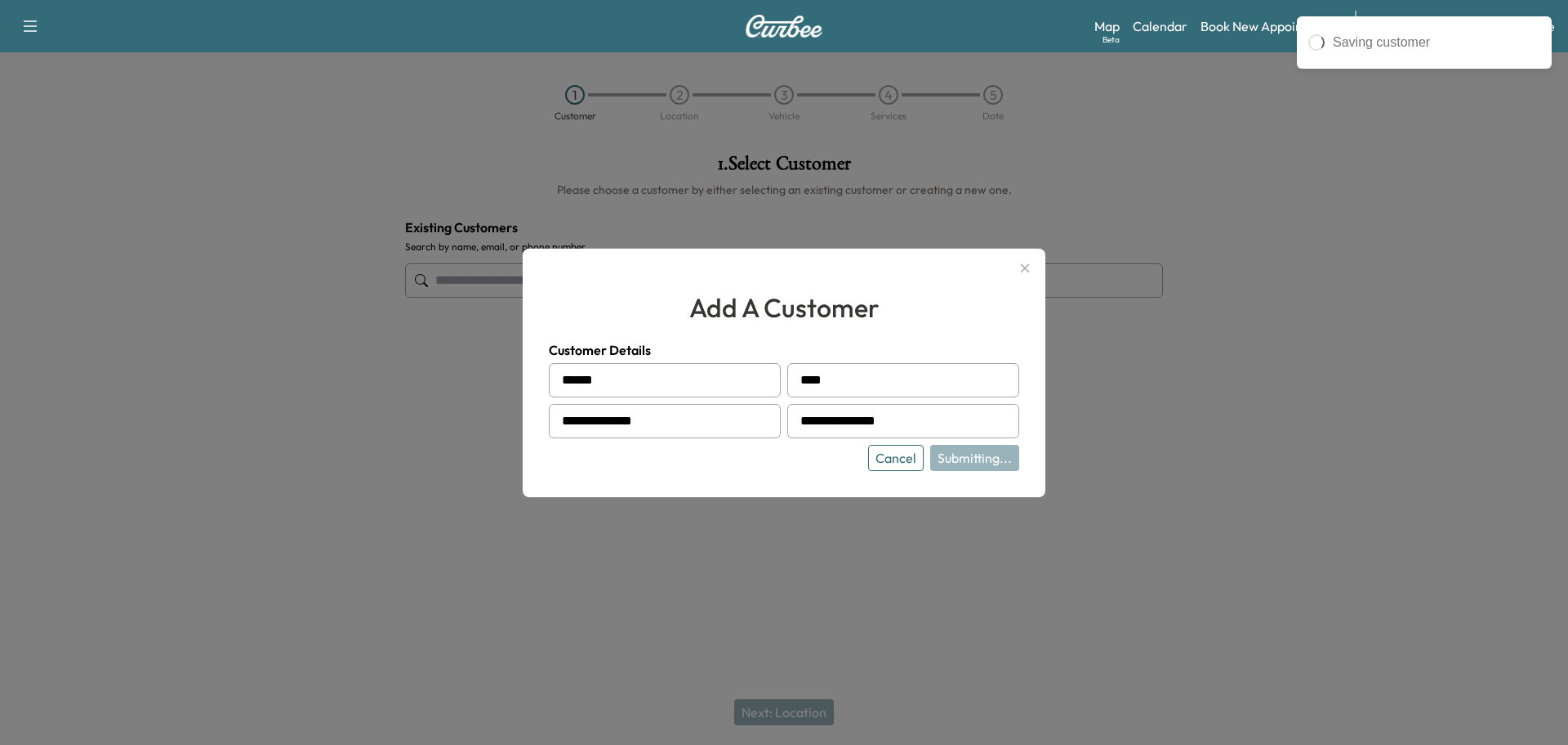
type input "**********"
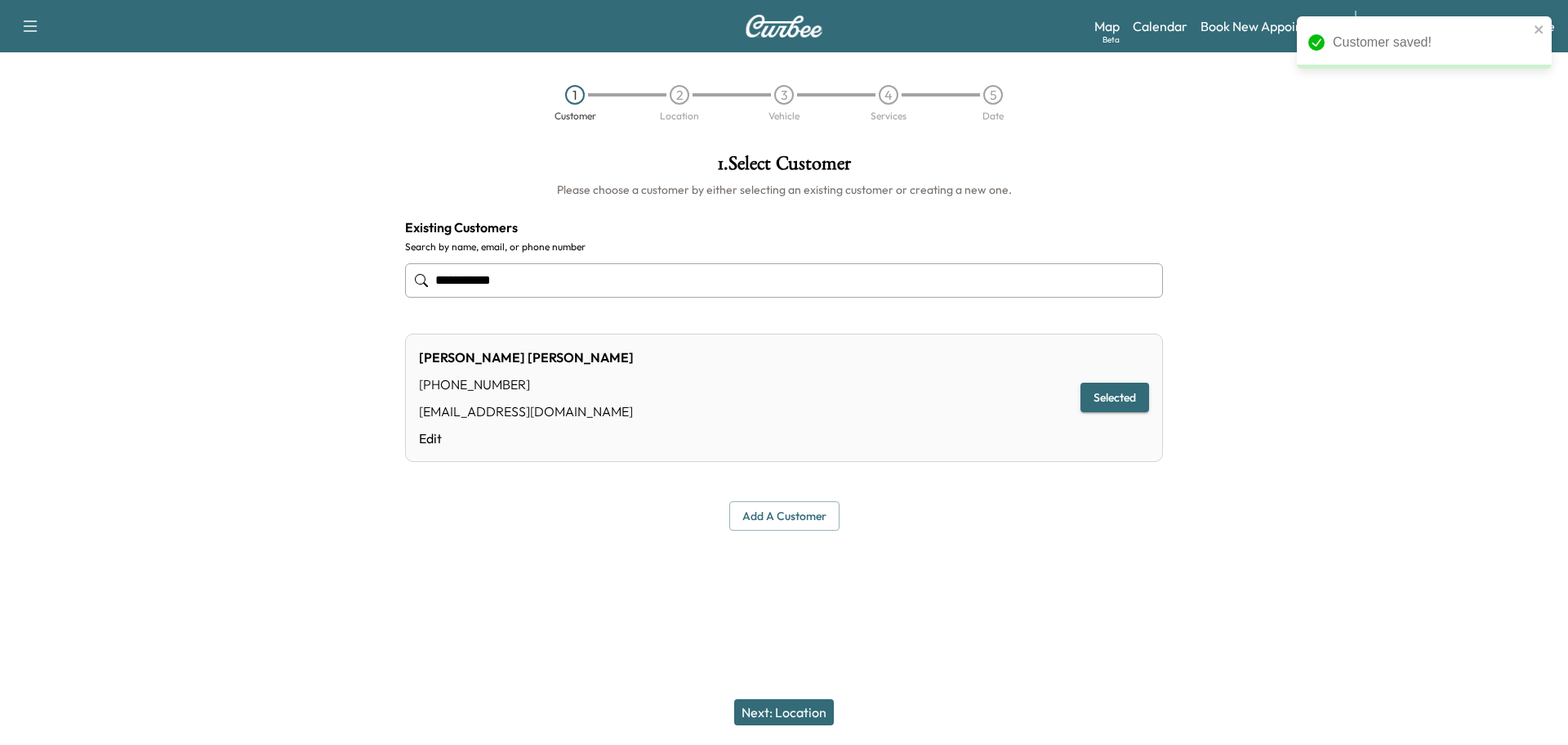
click at [815, 708] on button "Next: Location" at bounding box center [784, 712] width 100 height 26
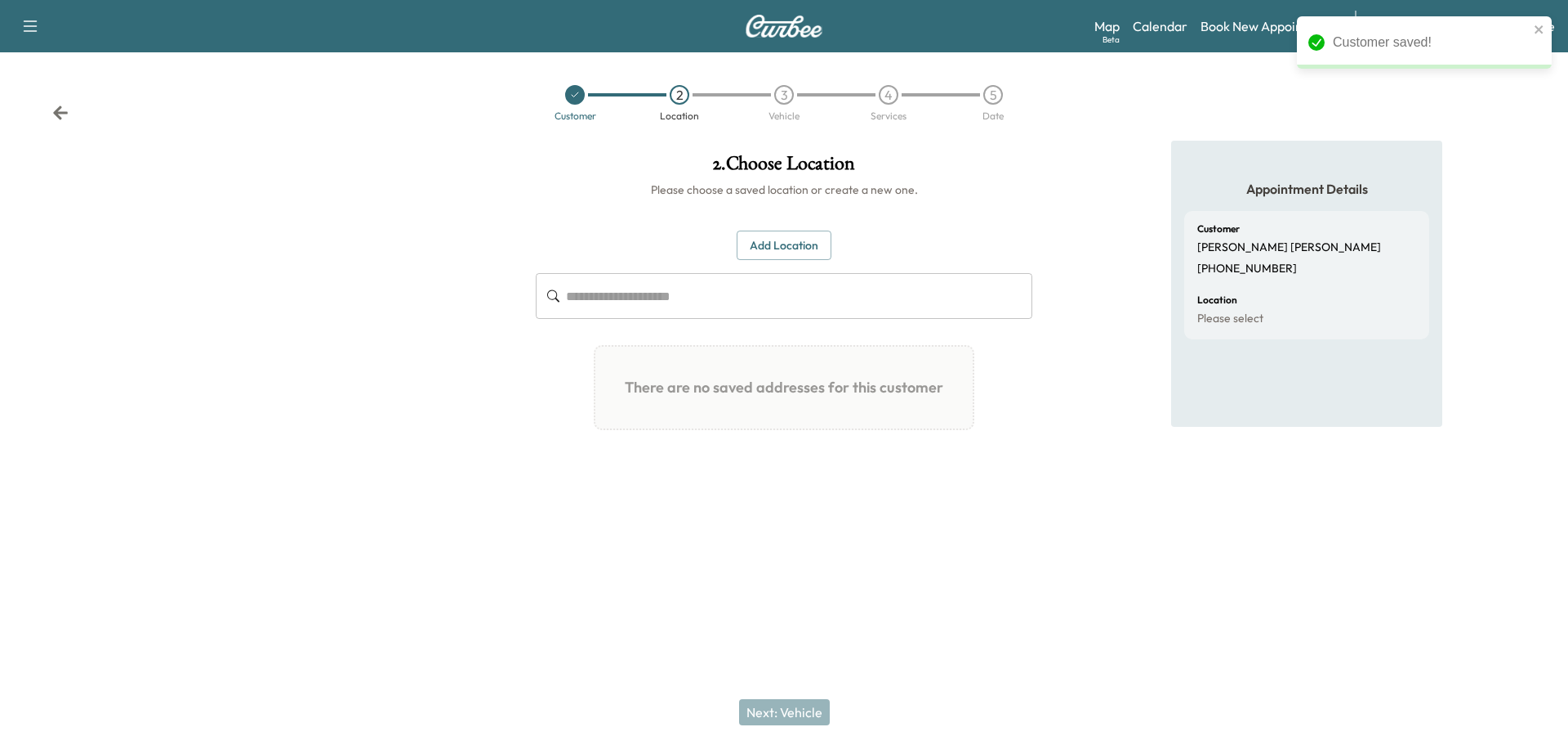
click at [774, 244] on button "Add Location" at bounding box center [784, 246] width 95 height 31
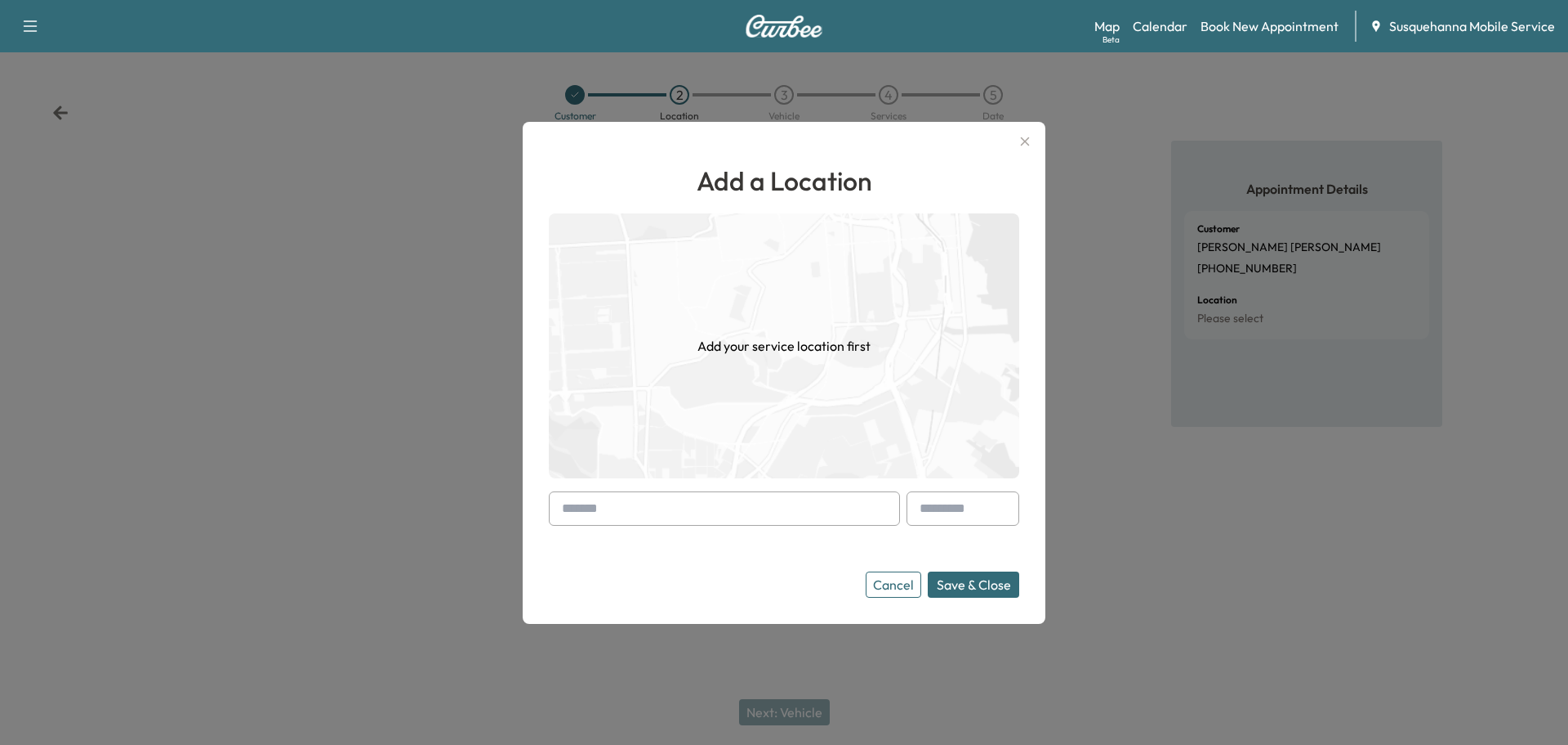
click at [718, 503] on input "text" at bounding box center [724, 508] width 351 height 34
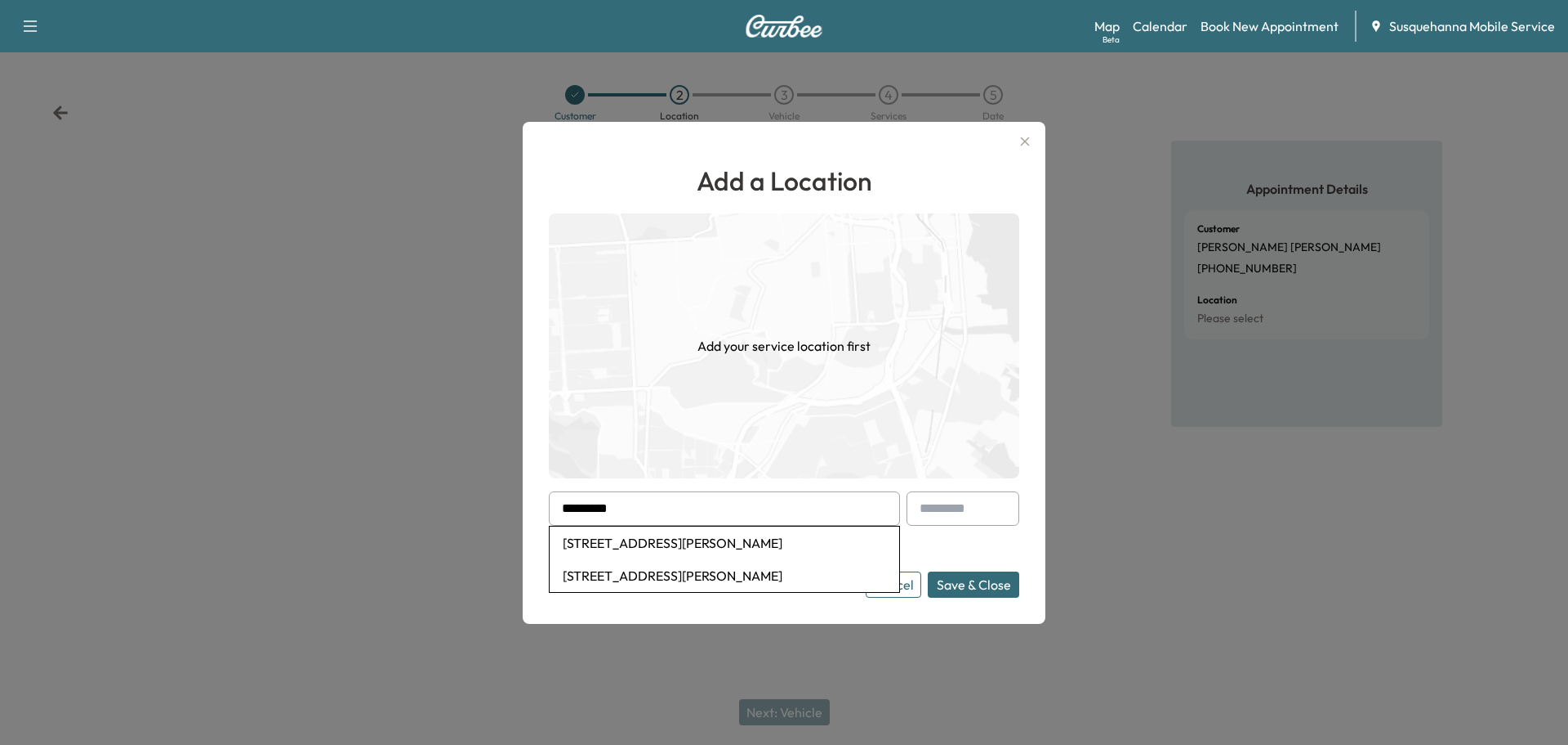
click at [678, 547] on li "54 Rineer Dr, Quarryville, PA, USA" at bounding box center [724, 542] width 349 height 33
type input "**********"
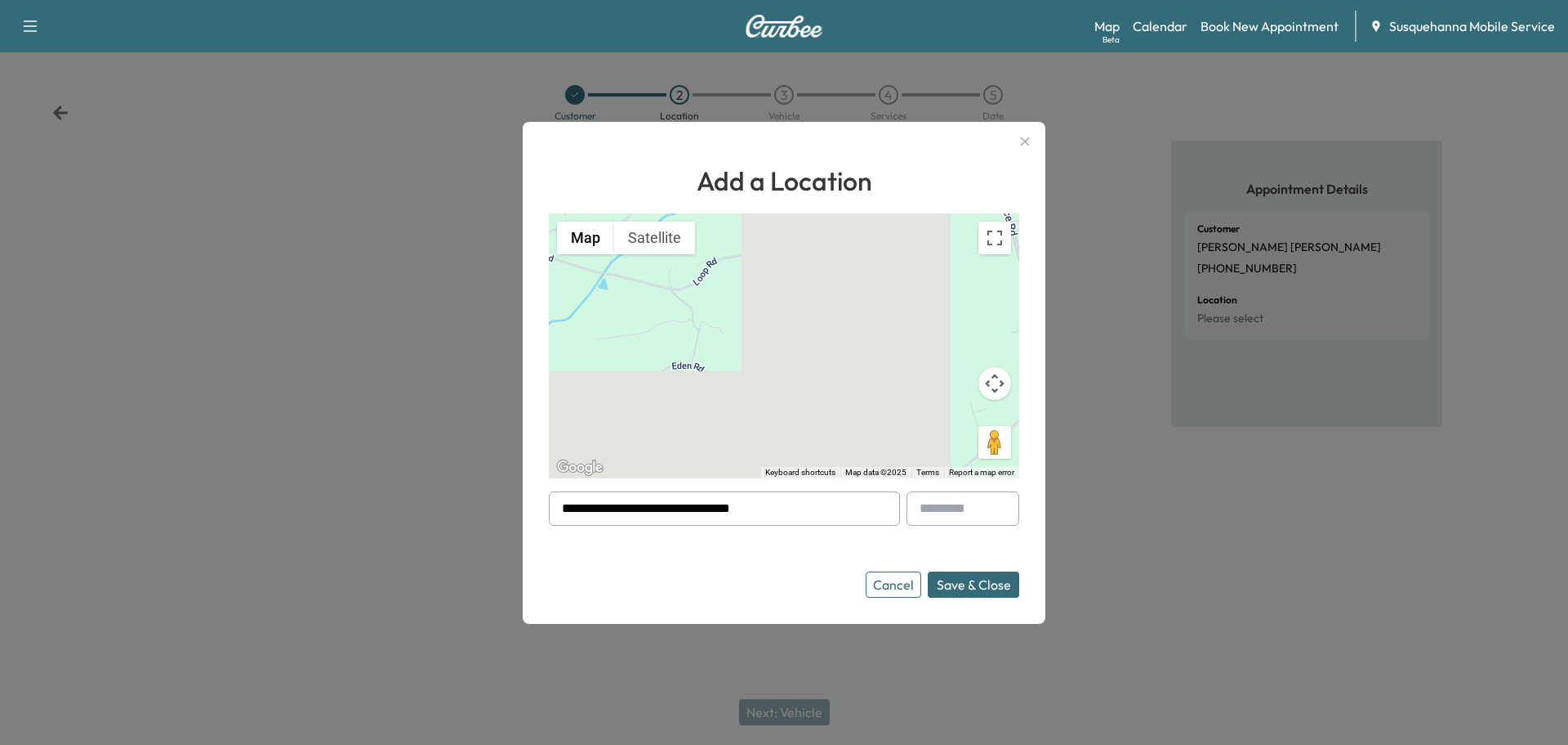
click at [973, 581] on button "Save & Close" at bounding box center [974, 584] width 92 height 26
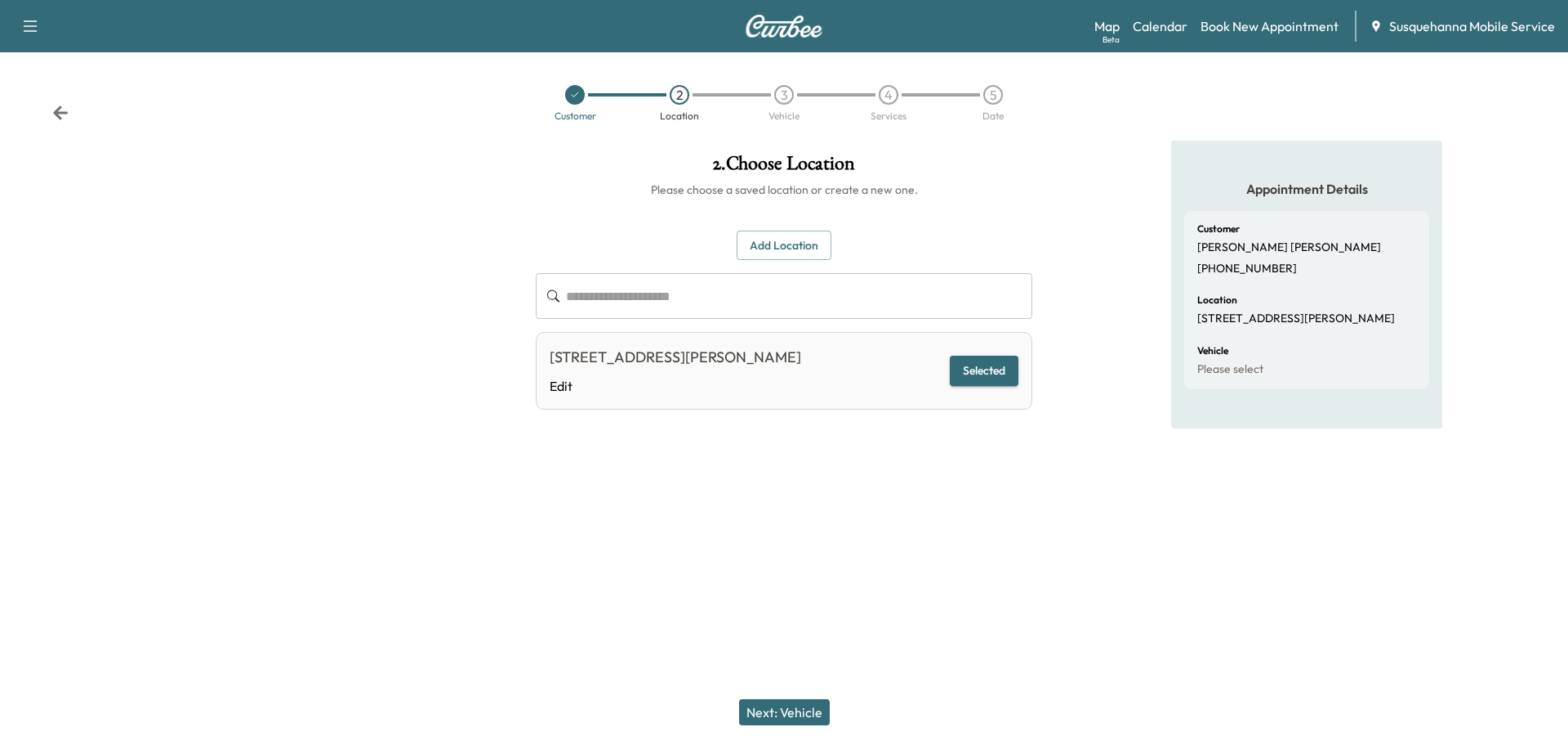
click at [801, 709] on button "Next: Vehicle" at bounding box center [784, 712] width 91 height 26
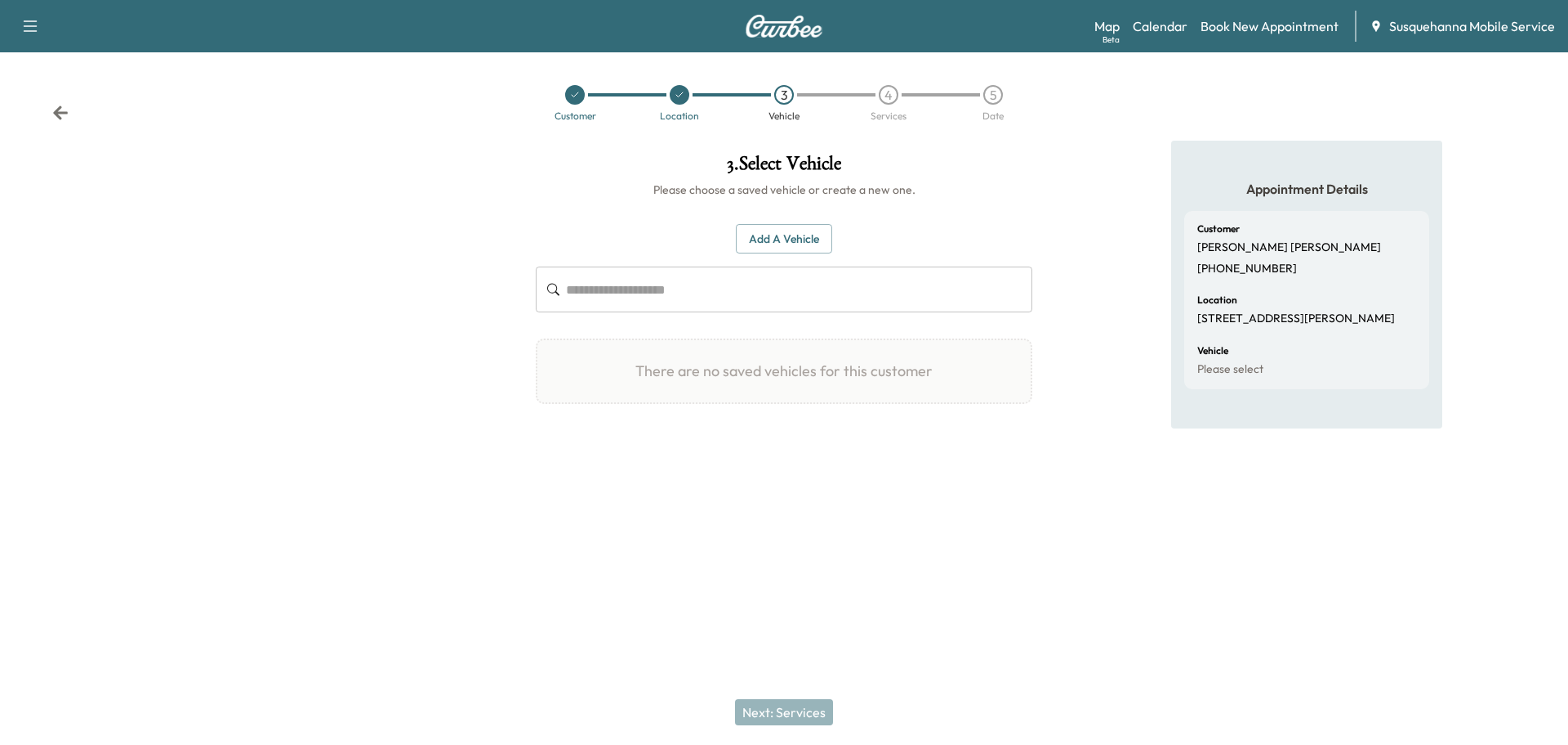
click at [794, 233] on button "Add a Vehicle" at bounding box center [784, 239] width 97 height 31
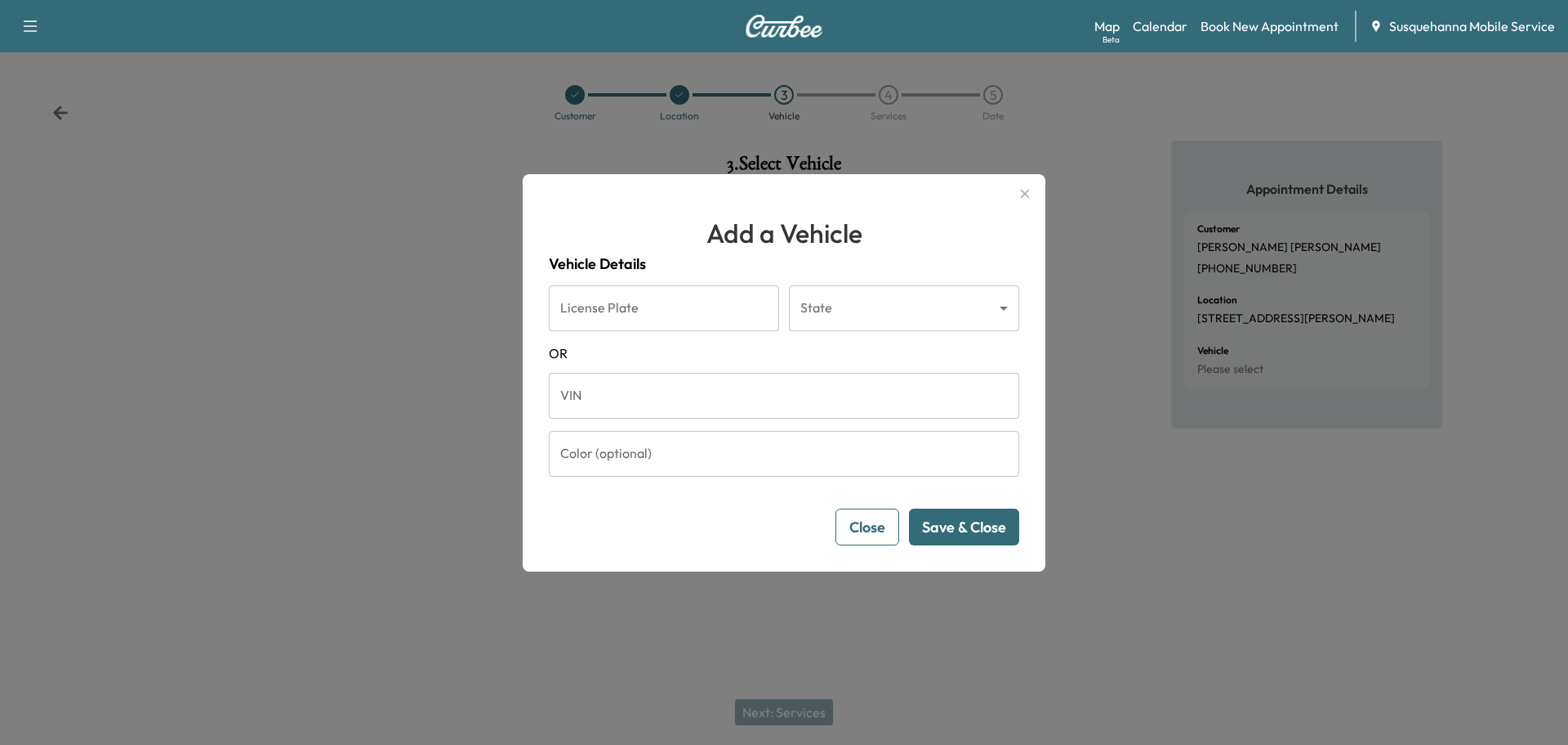
click at [880, 524] on button "Close" at bounding box center [867, 526] width 64 height 36
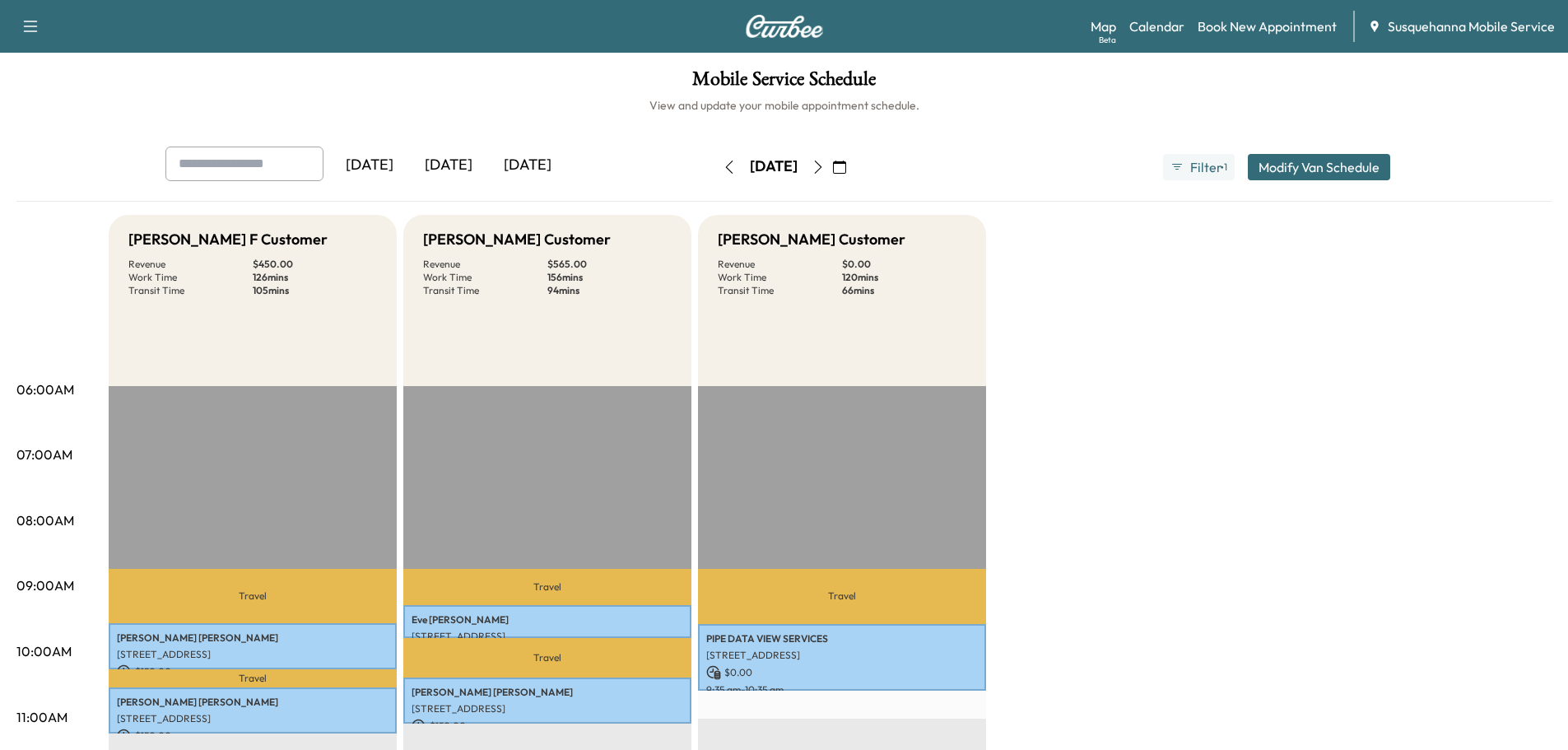
click at [825, 169] on icon "button" at bounding box center [818, 167] width 13 height 13
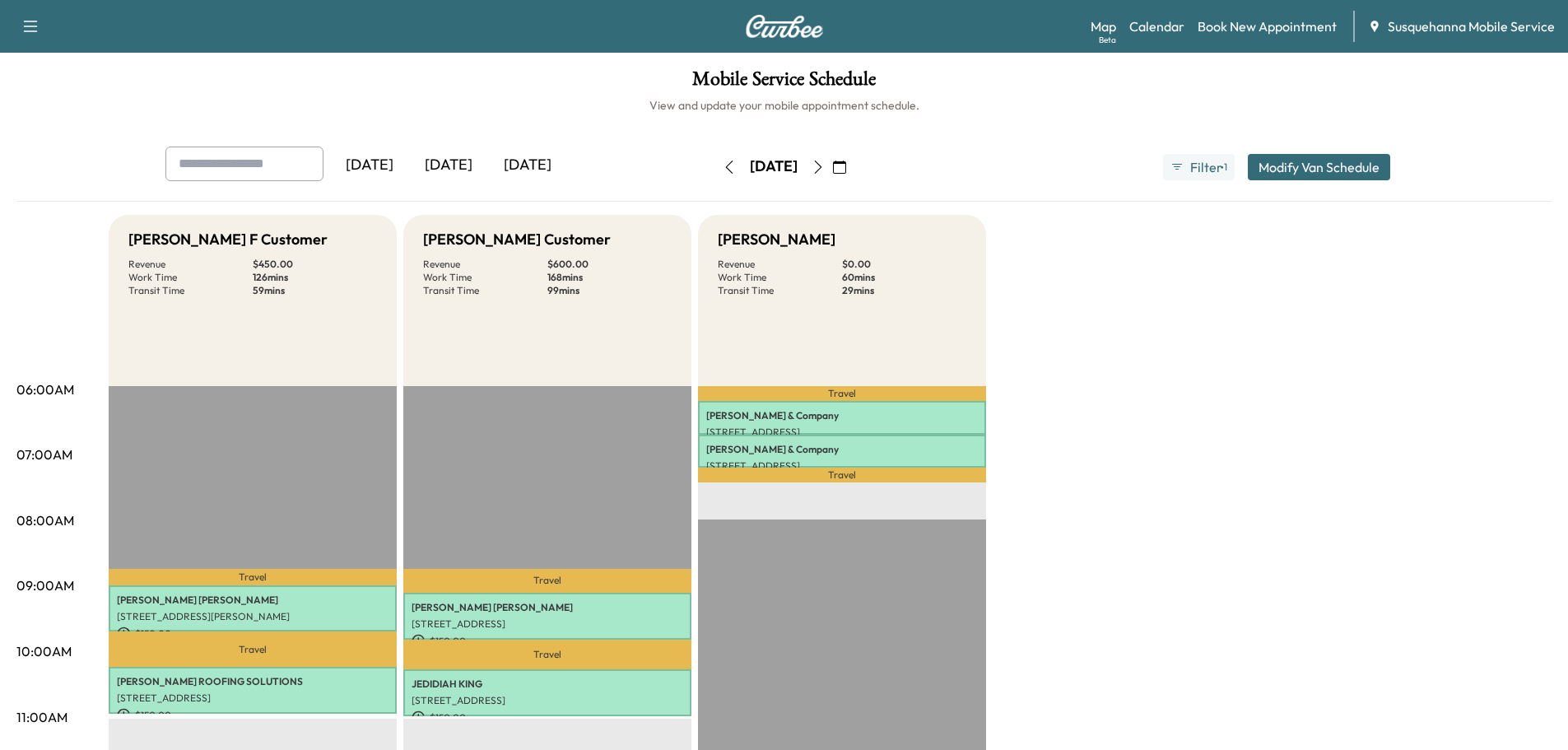
click at [825, 166] on icon "button" at bounding box center [818, 167] width 13 height 13
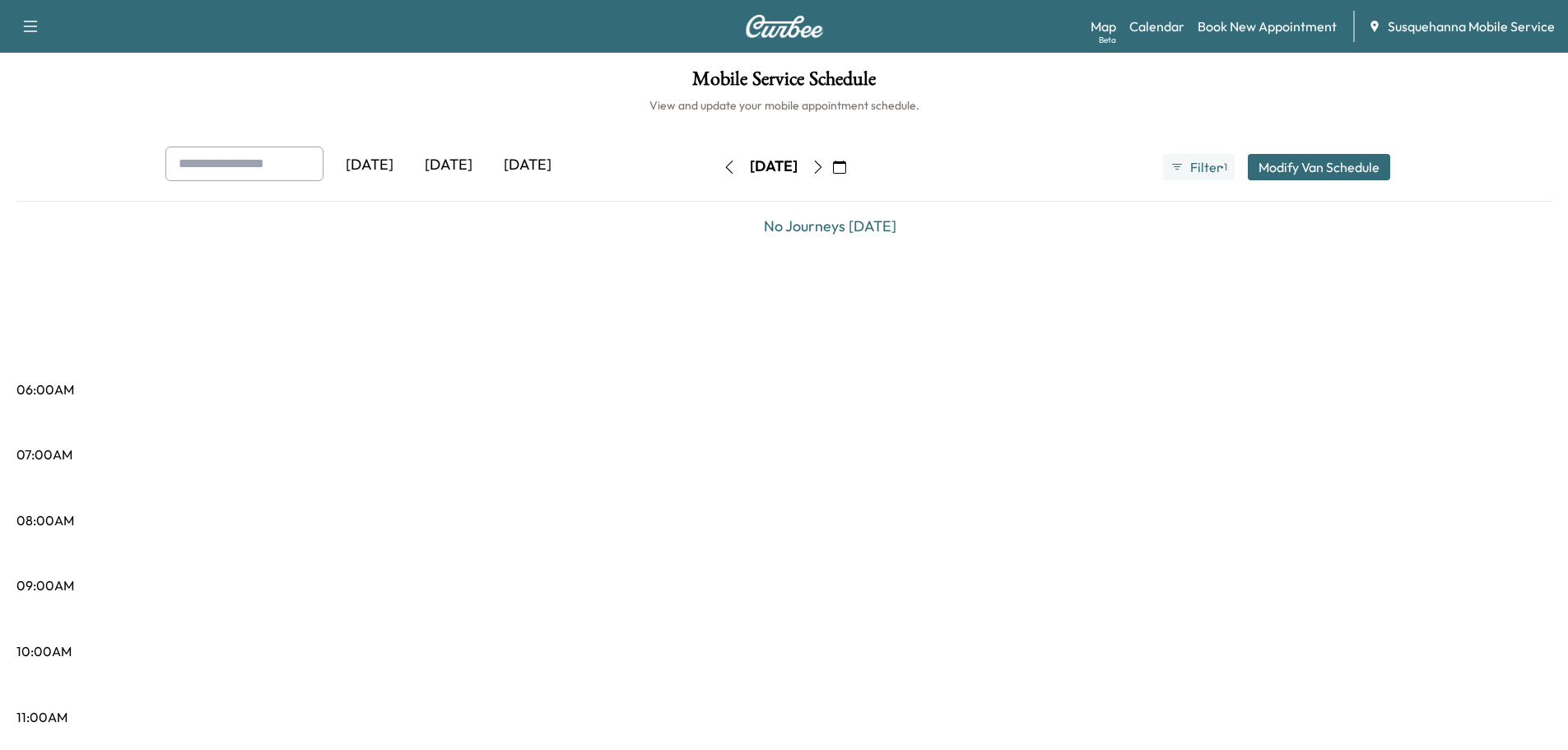
click at [825, 168] on icon "button" at bounding box center [818, 167] width 13 height 13
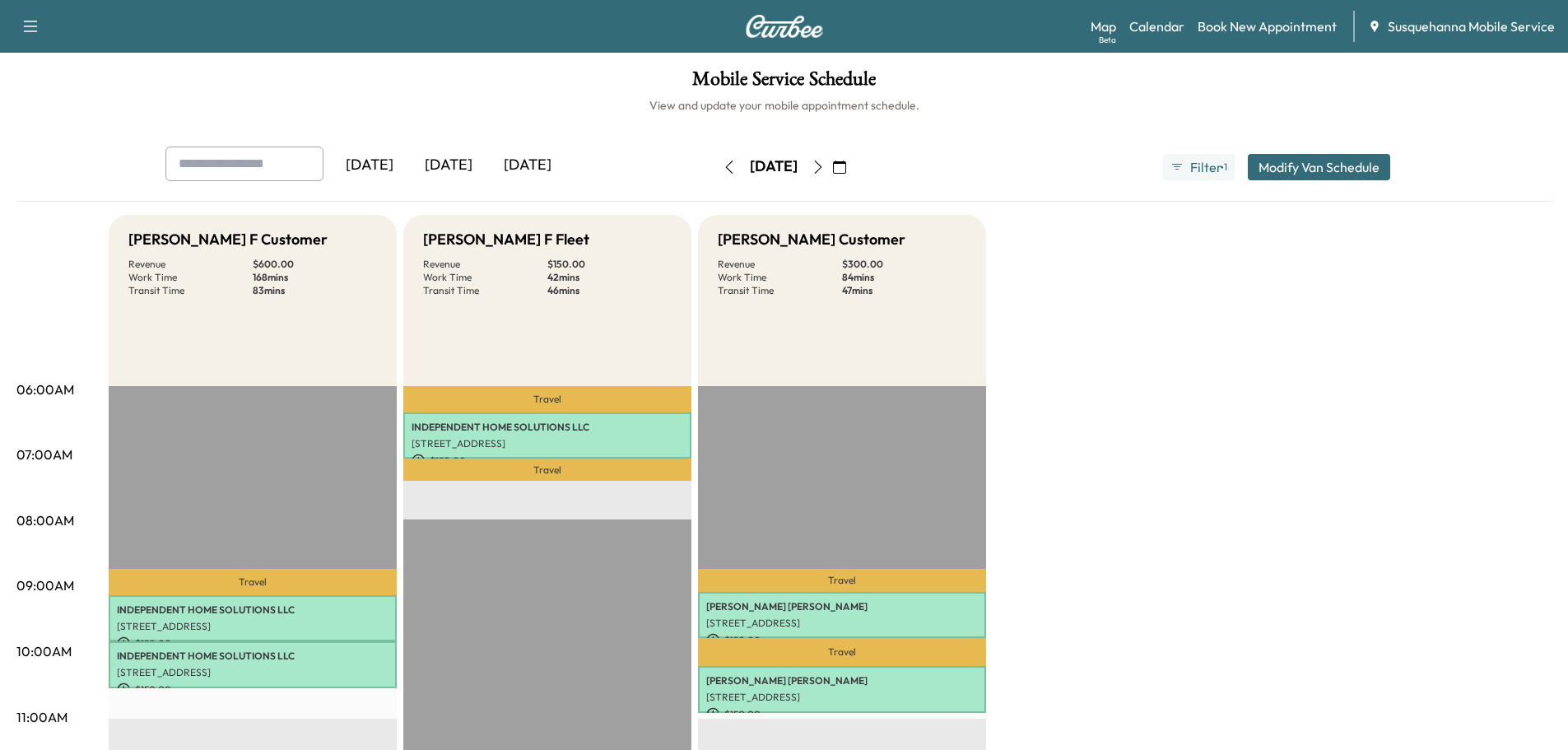
click at [723, 166] on icon "button" at bounding box center [729, 167] width 13 height 13
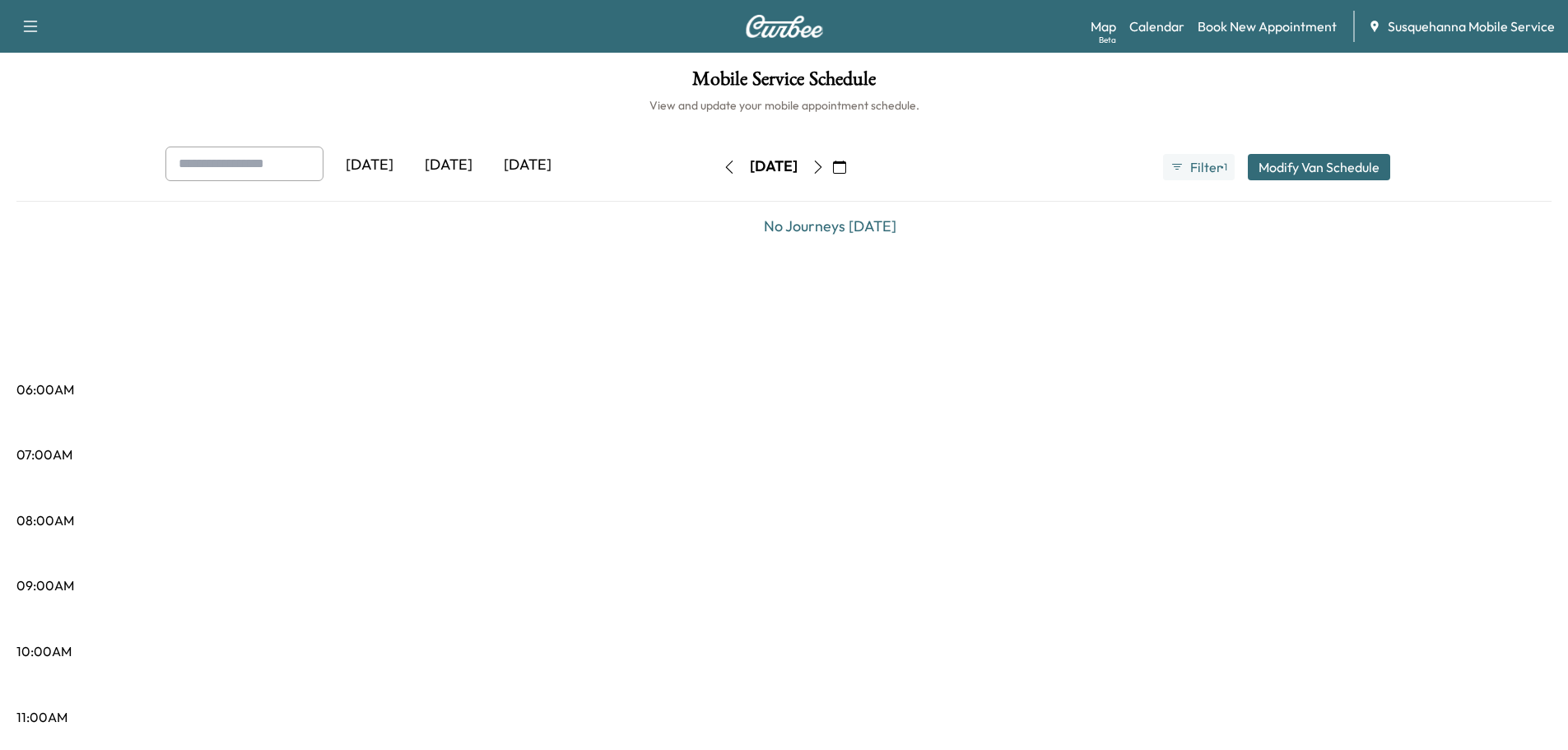
click at [723, 166] on icon "button" at bounding box center [729, 167] width 13 height 13
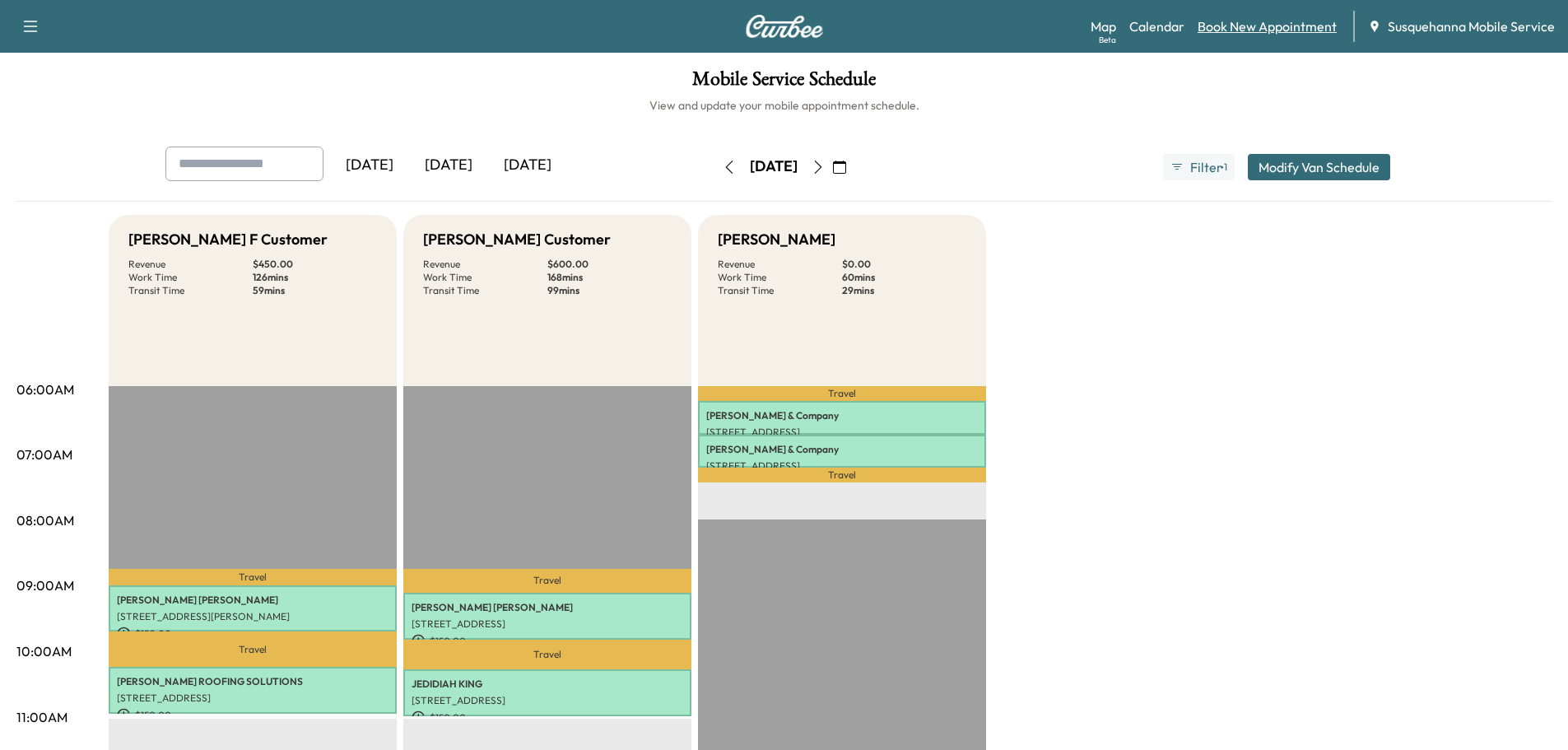
click at [1213, 27] on link "Book New Appointment" at bounding box center [1267, 26] width 139 height 20
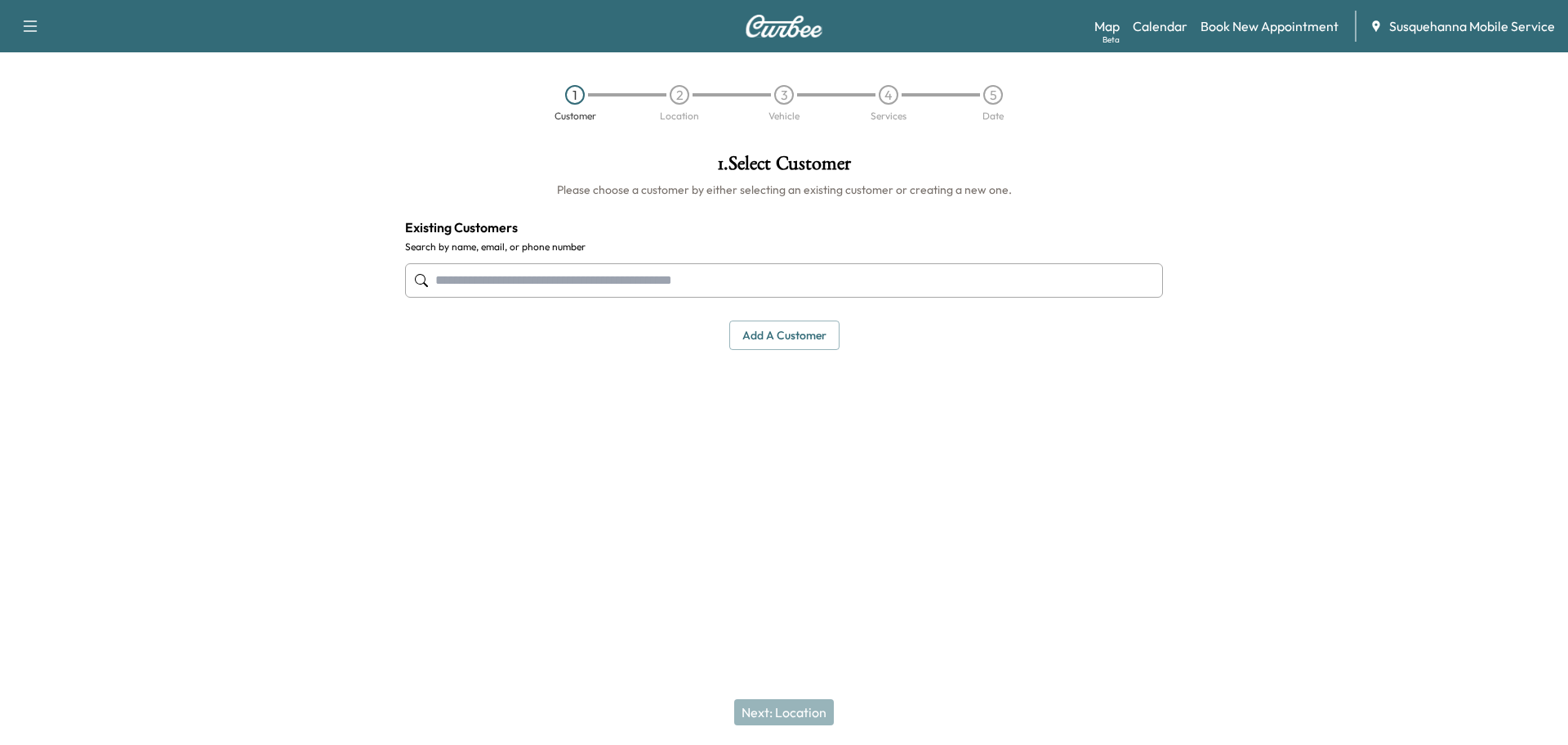
click at [829, 291] on input "text" at bounding box center [784, 280] width 758 height 34
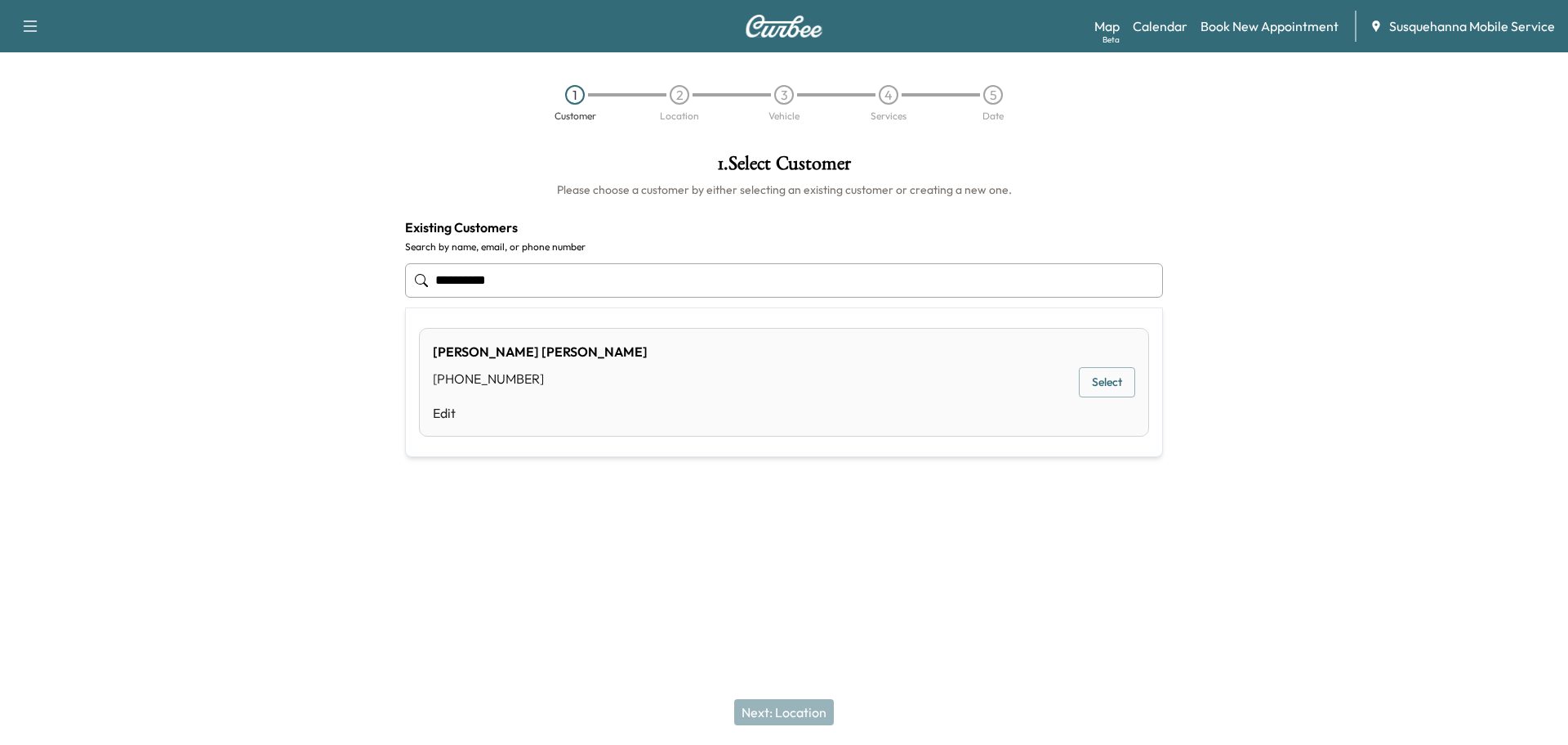
click at [1117, 383] on button "Select" at bounding box center [1107, 383] width 56 height 31
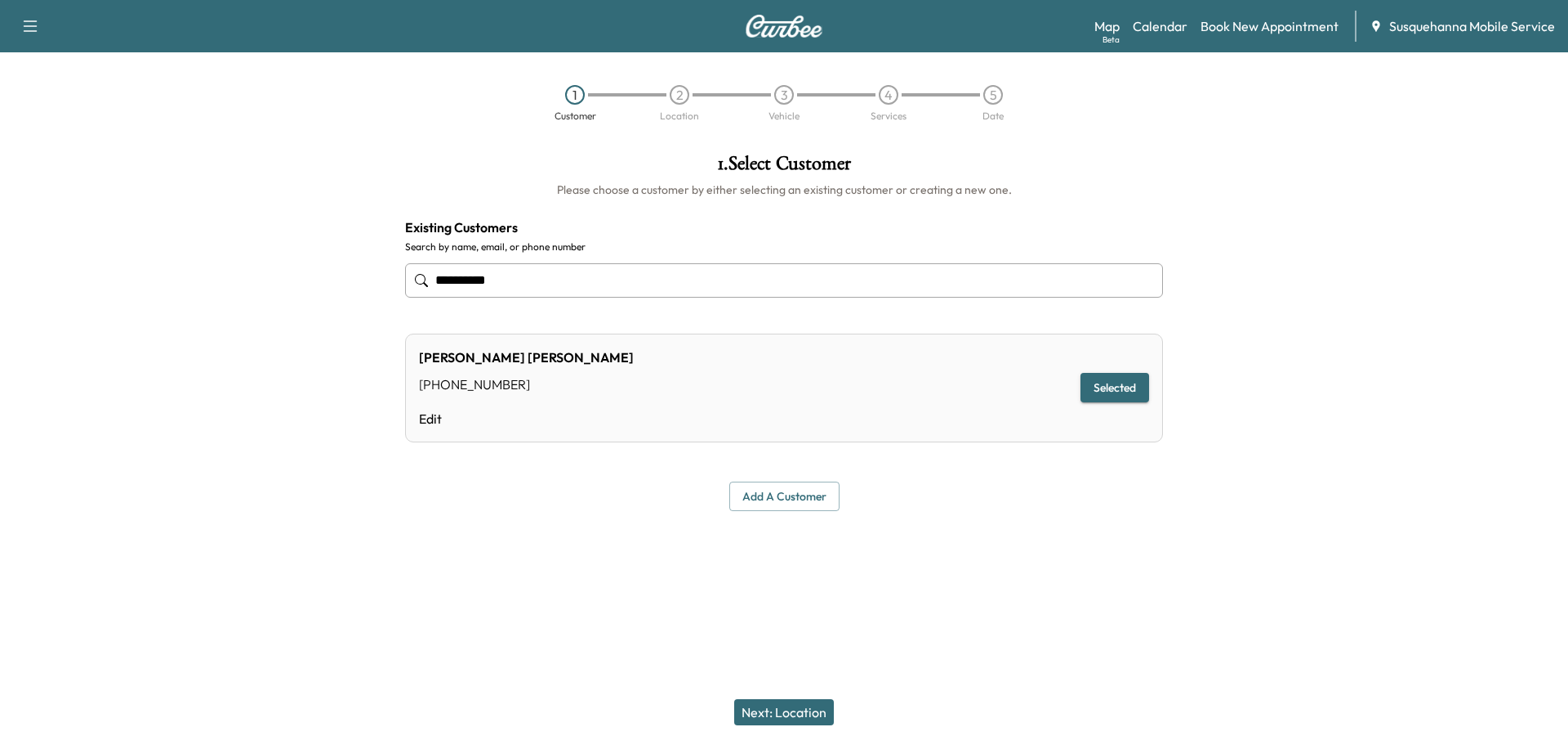
type input "**********"
click at [1127, 383] on button "Selected" at bounding box center [1114, 388] width 69 height 31
click at [776, 717] on button "Next: Location" at bounding box center [784, 712] width 100 height 26
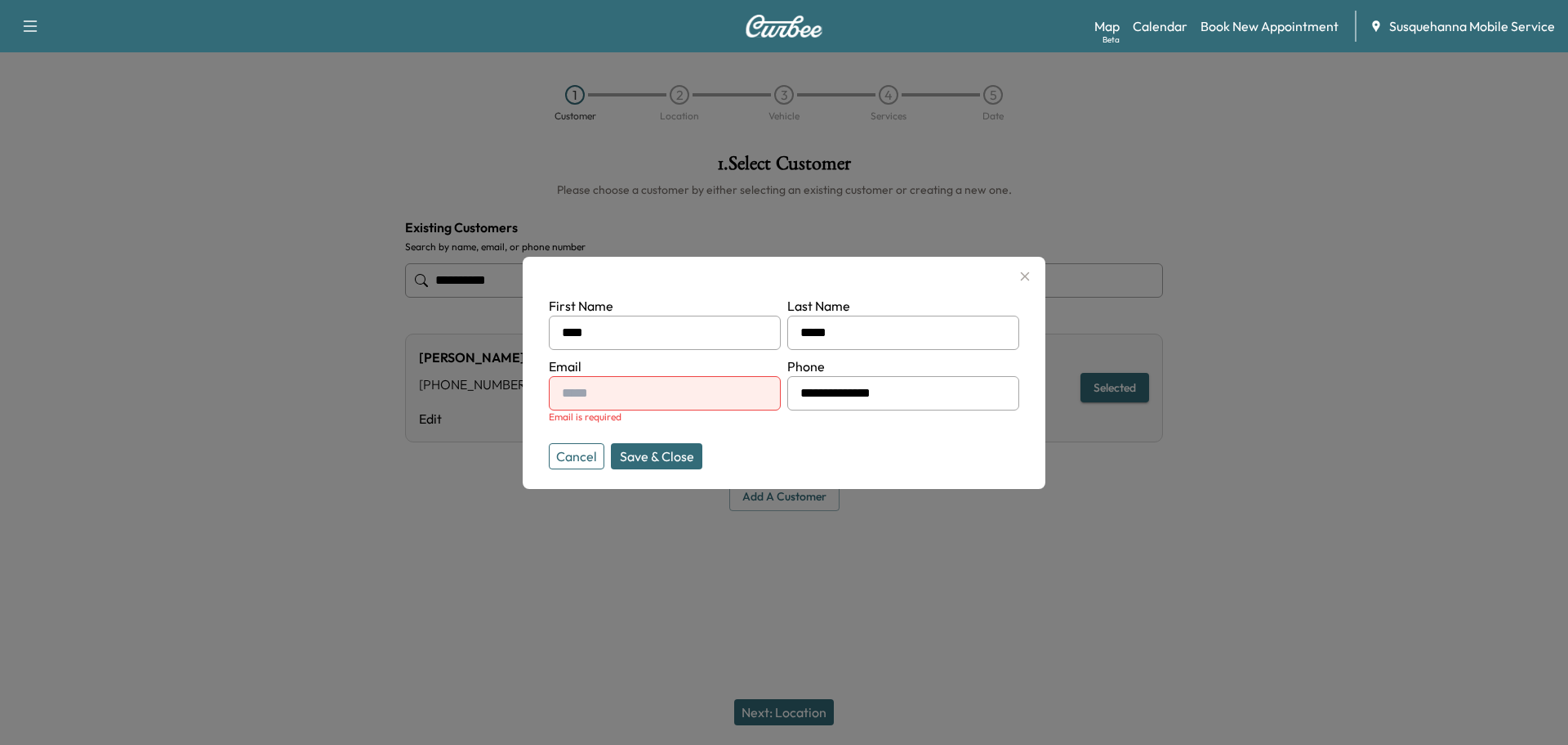
click at [628, 391] on input "text" at bounding box center [665, 393] width 232 height 34
type input "**********"
click at [784, 712] on div at bounding box center [784, 372] width 1568 height 745
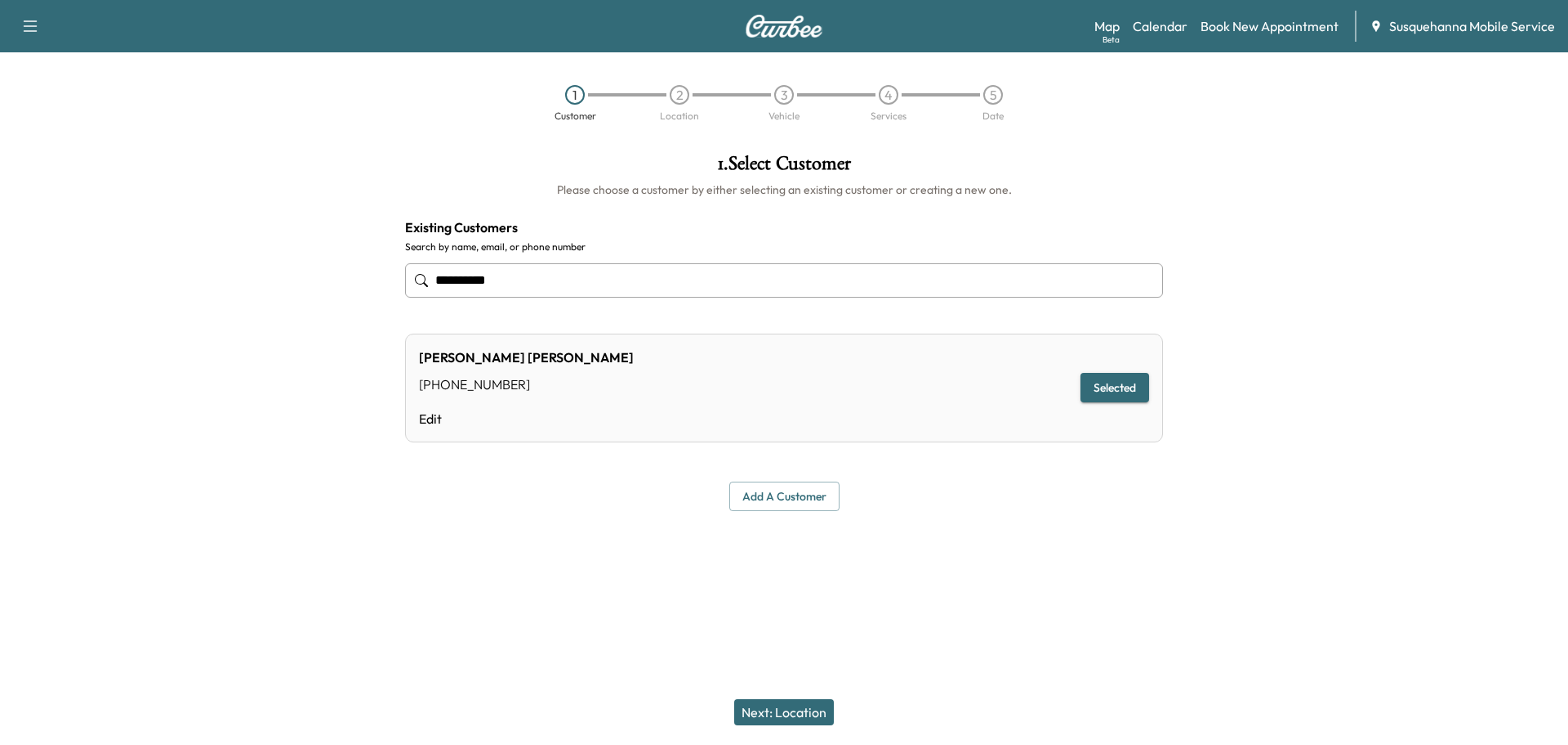
click at [784, 712] on button "Next: Location" at bounding box center [784, 712] width 100 height 26
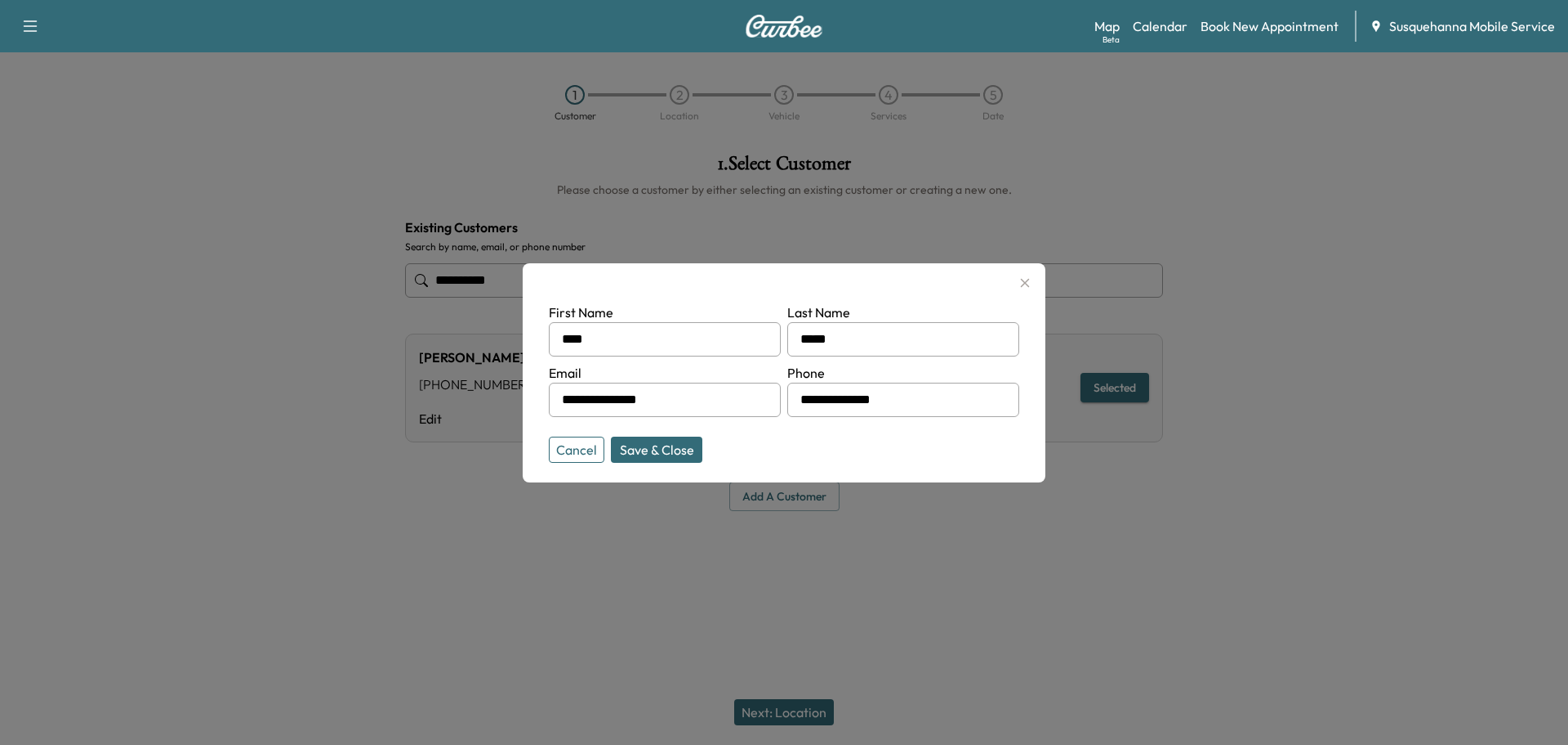
click at [662, 445] on button "Save & Close" at bounding box center [657, 449] width 92 height 26
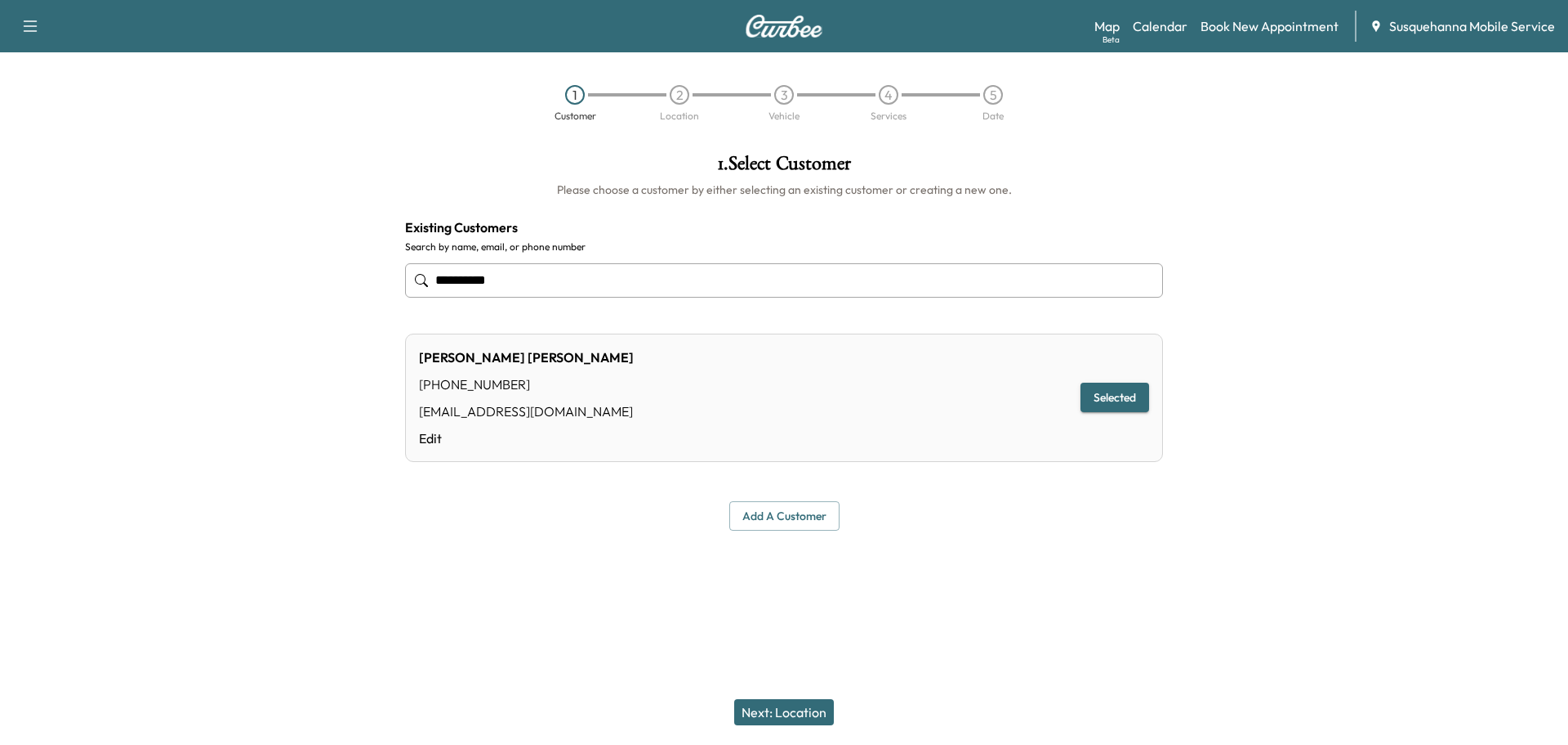
click at [782, 711] on button "Next: Location" at bounding box center [784, 712] width 100 height 26
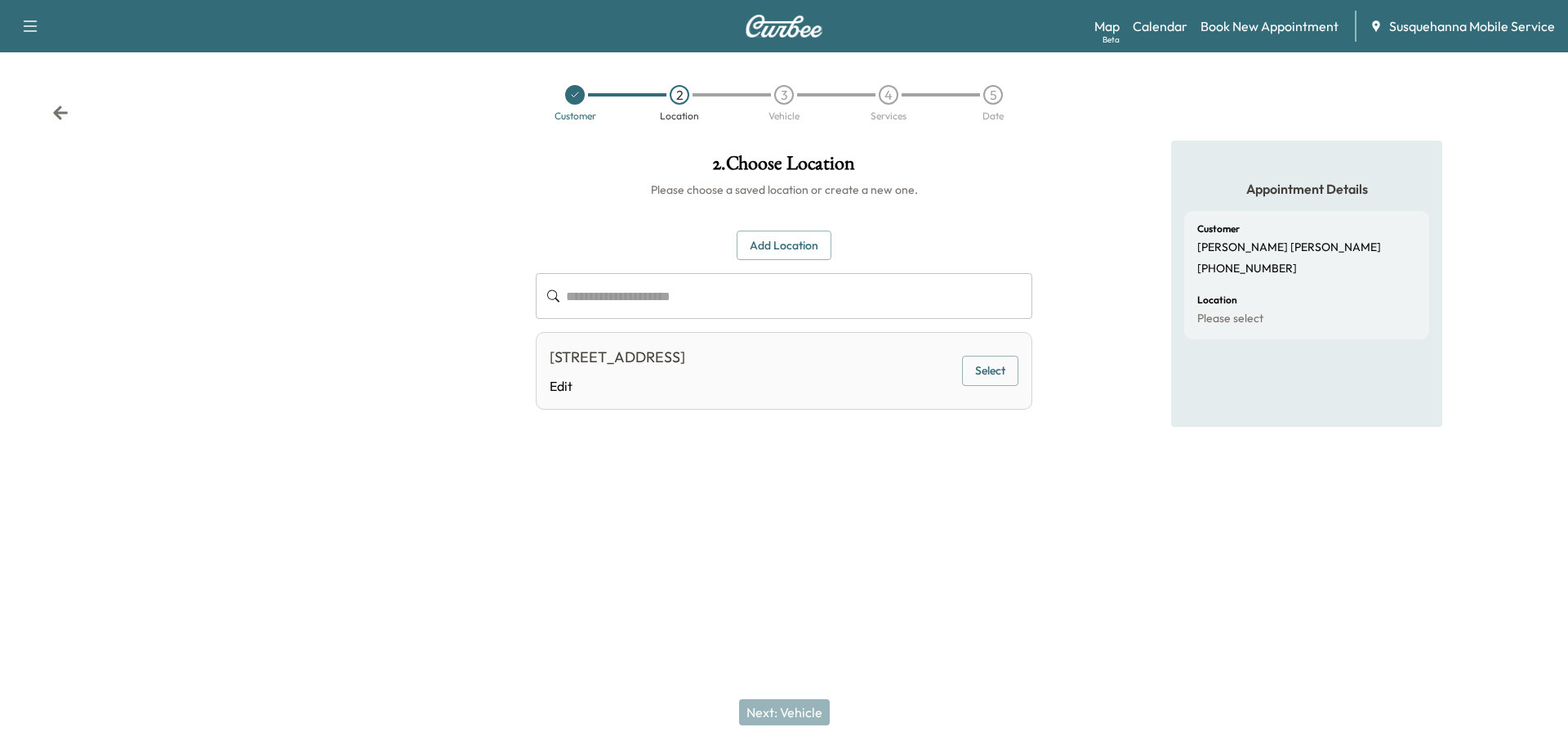
click at [990, 367] on button "Select" at bounding box center [990, 371] width 56 height 31
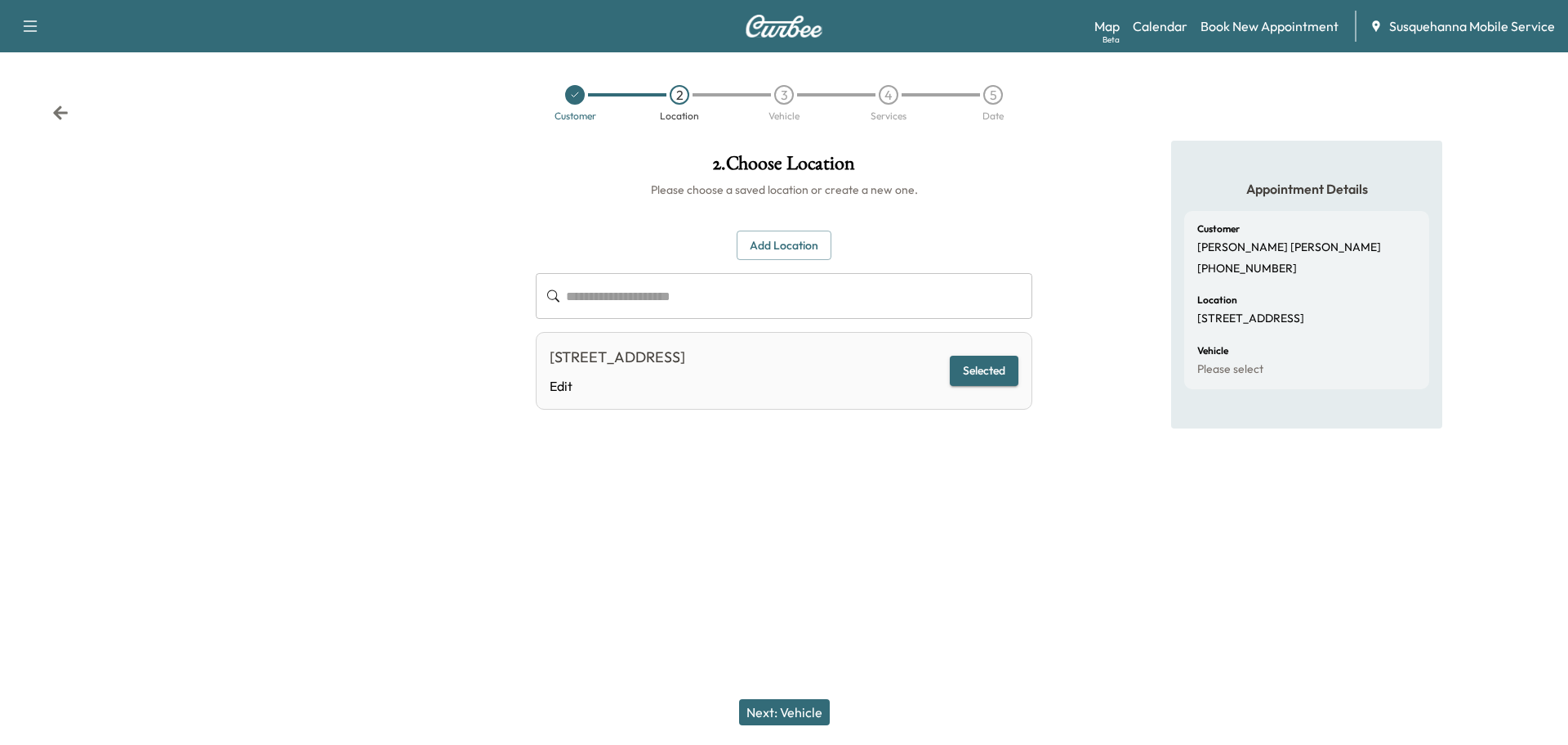
click at [762, 725] on div "Next: Vehicle" at bounding box center [784, 711] width 1568 height 65
click at [779, 715] on button "Next: Vehicle" at bounding box center [784, 712] width 91 height 26
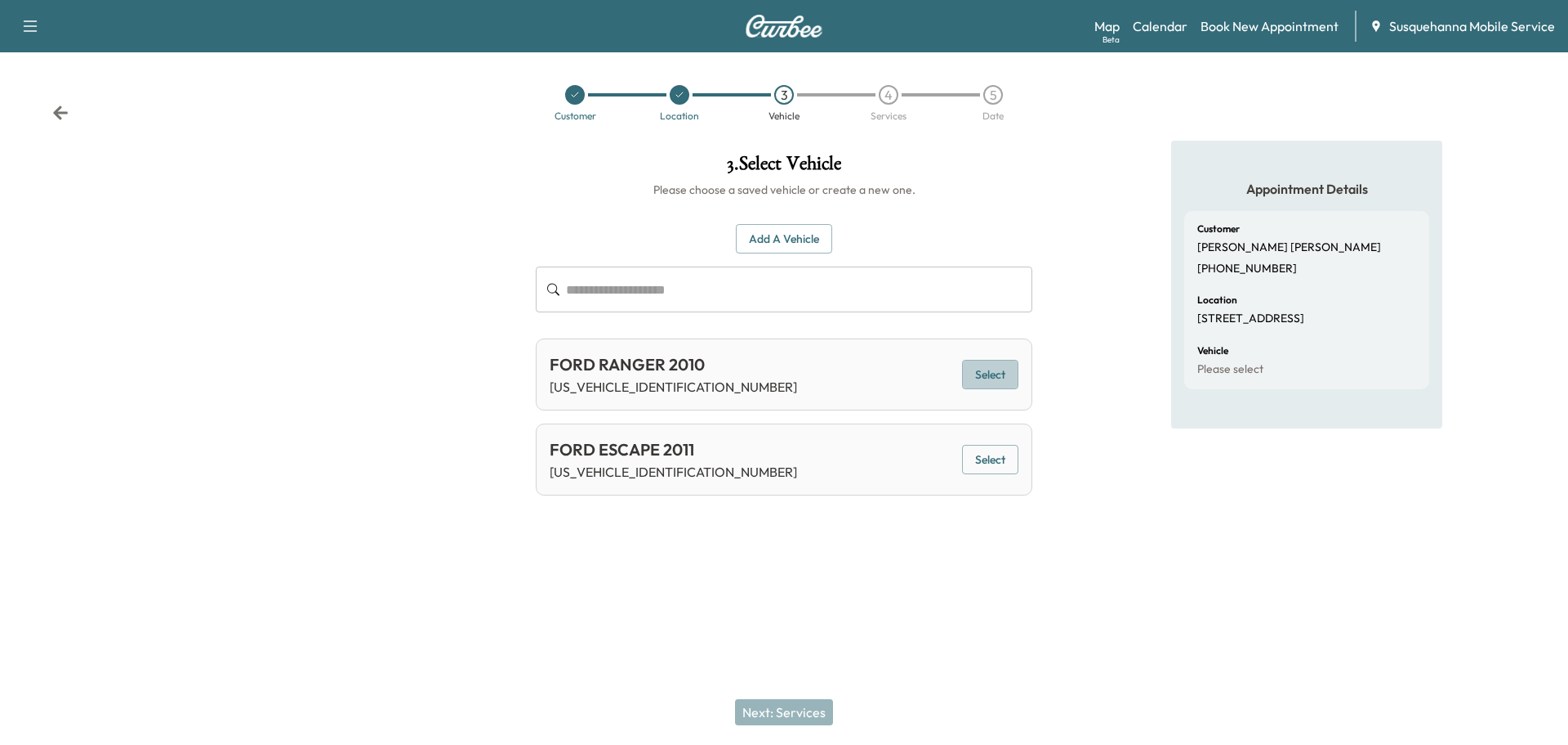
click at [994, 372] on button "Select" at bounding box center [990, 375] width 56 height 31
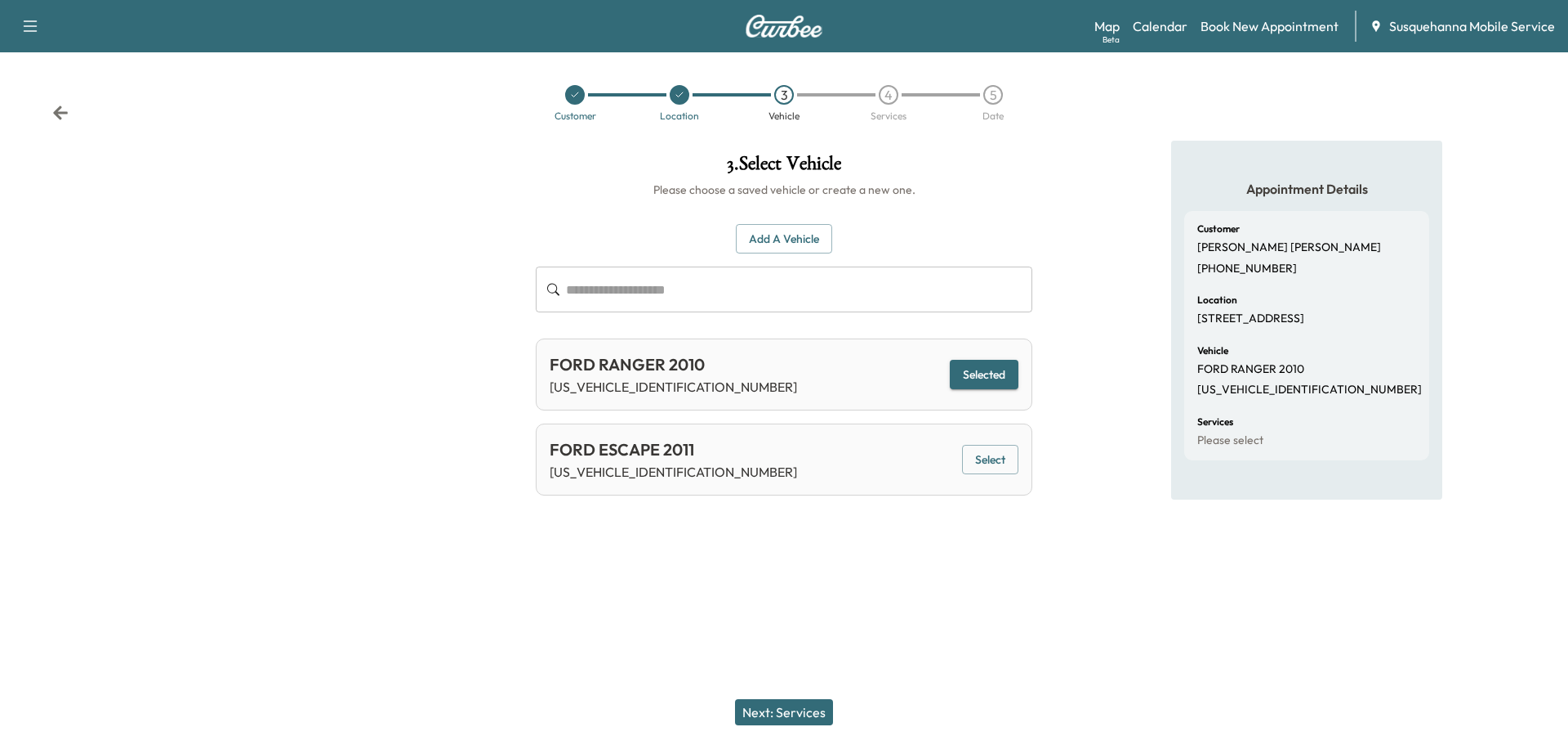
click at [812, 715] on button "Next: Services" at bounding box center [784, 712] width 98 height 26
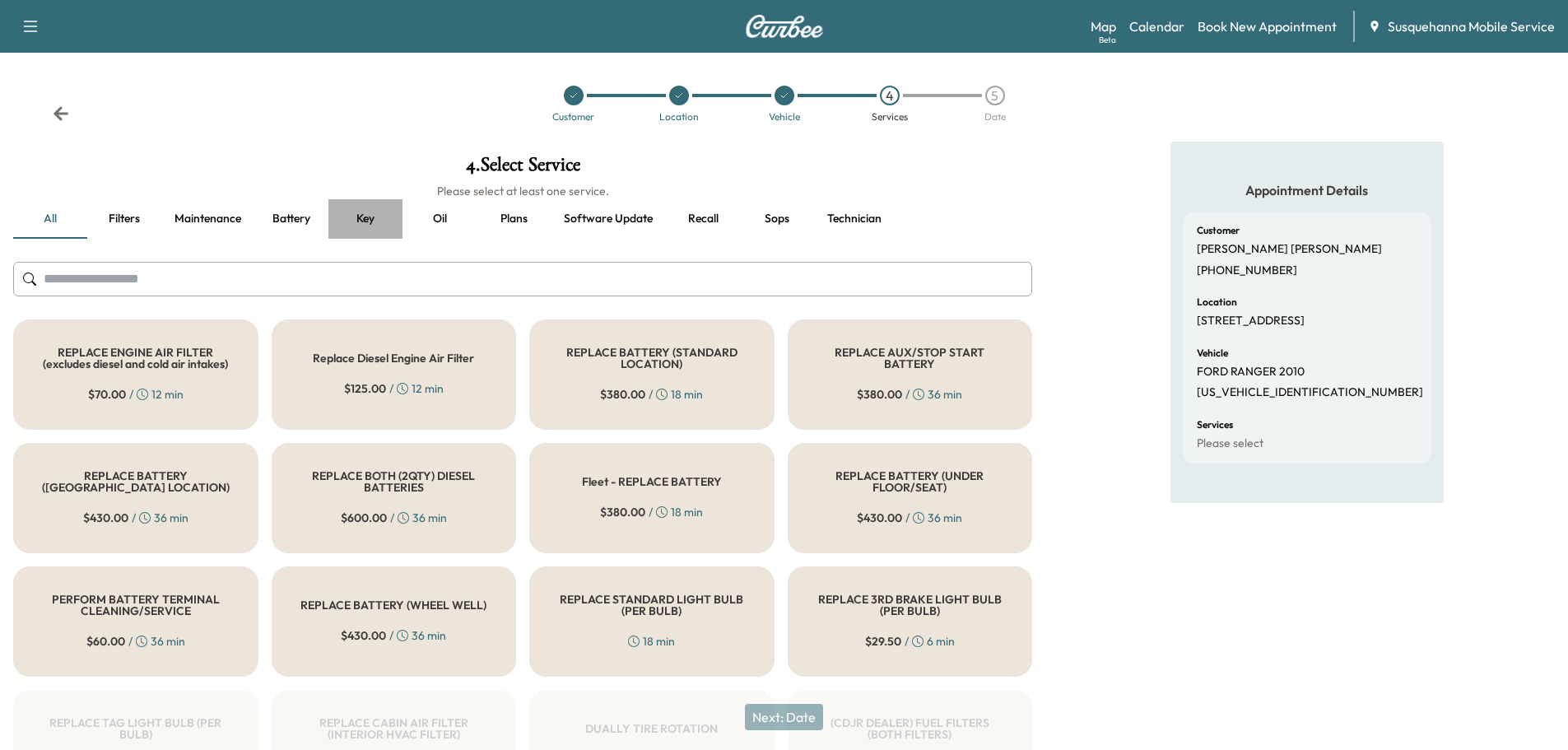
click at [369, 218] on button "Key" at bounding box center [365, 219] width 74 height 39
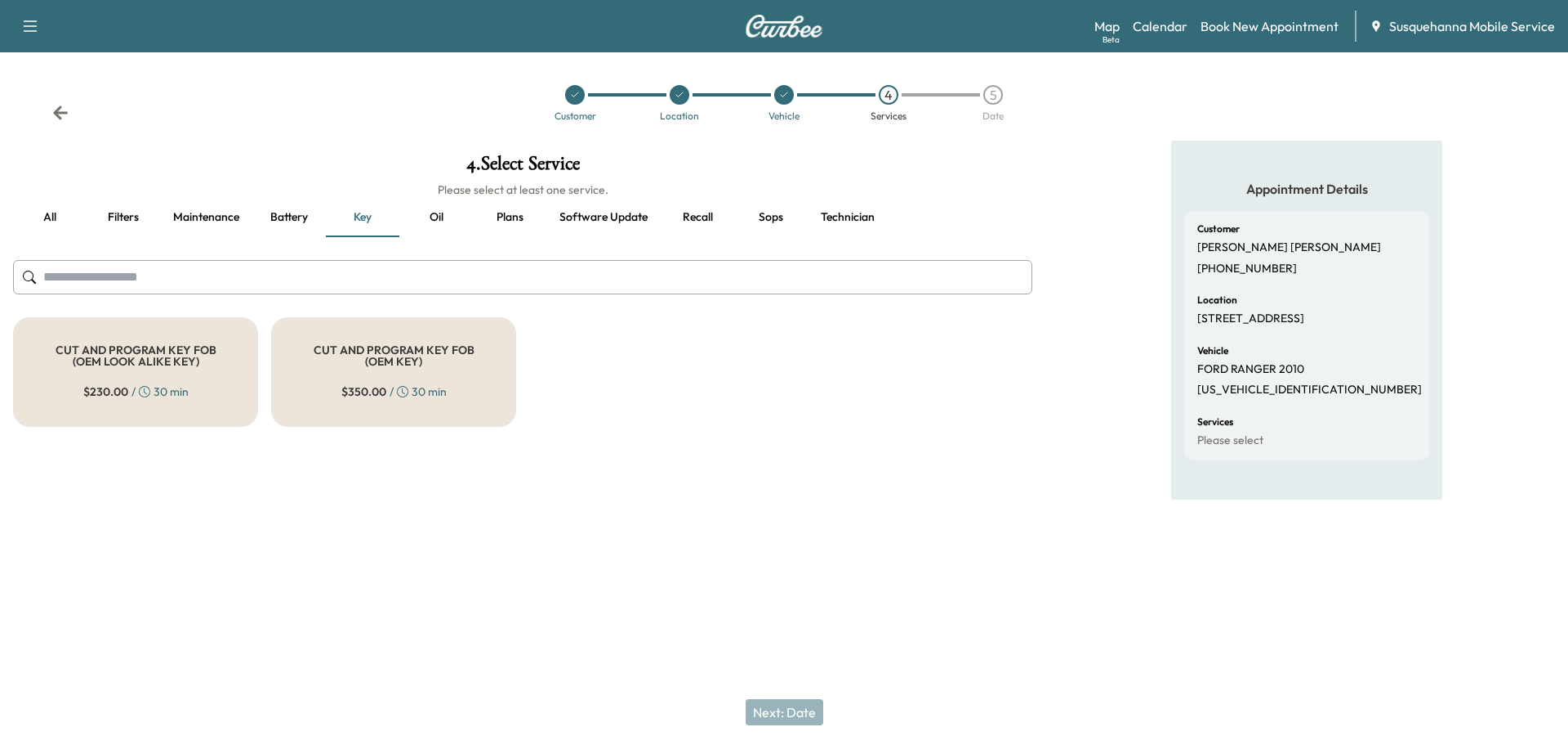
click at [184, 408] on div "CUT AND PROGRAM KEY FOB (OEM LOOK ALIKE KEY) $ 230.00 / 30 min" at bounding box center [135, 372] width 245 height 109
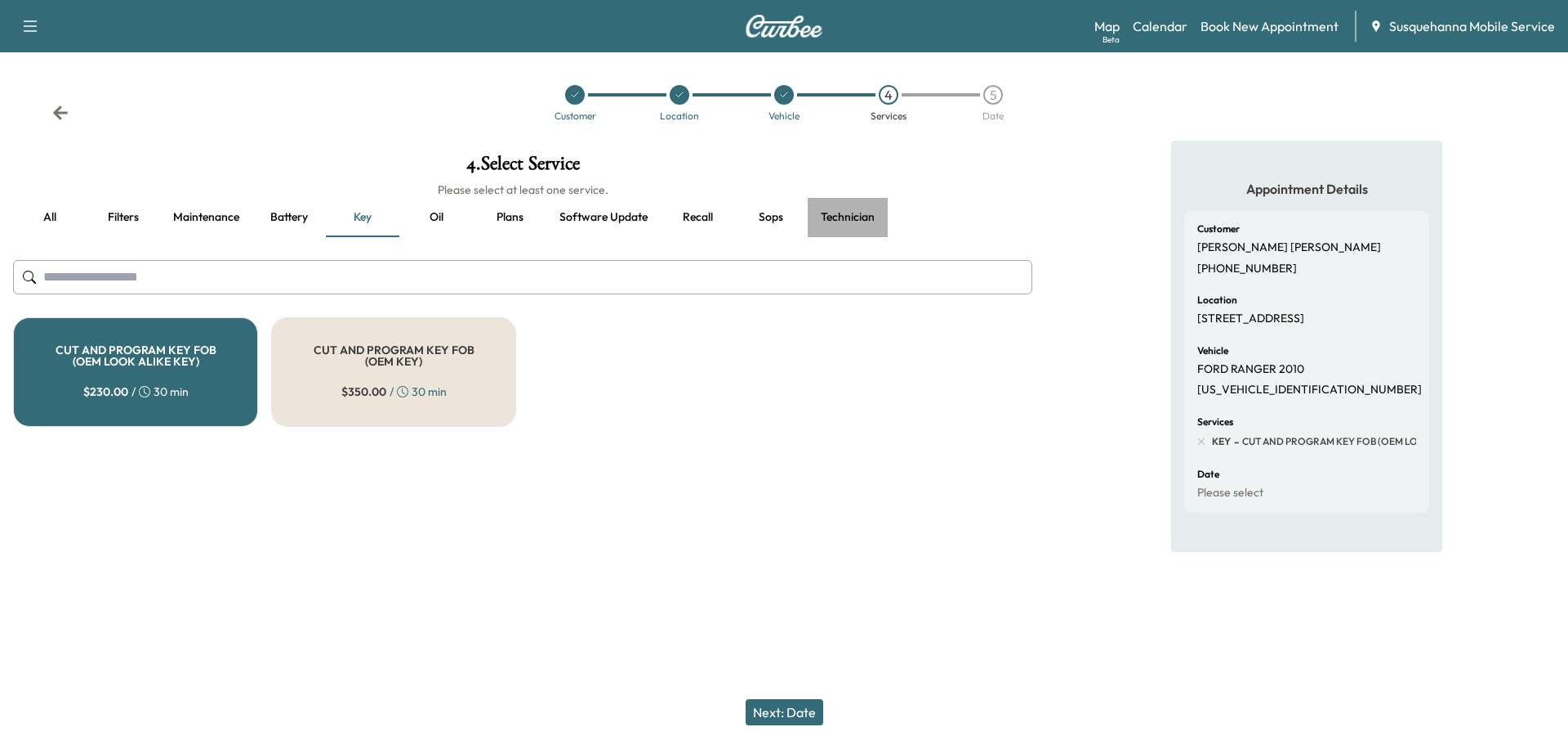
click at [870, 217] on button "Technician" at bounding box center [848, 217] width 80 height 39
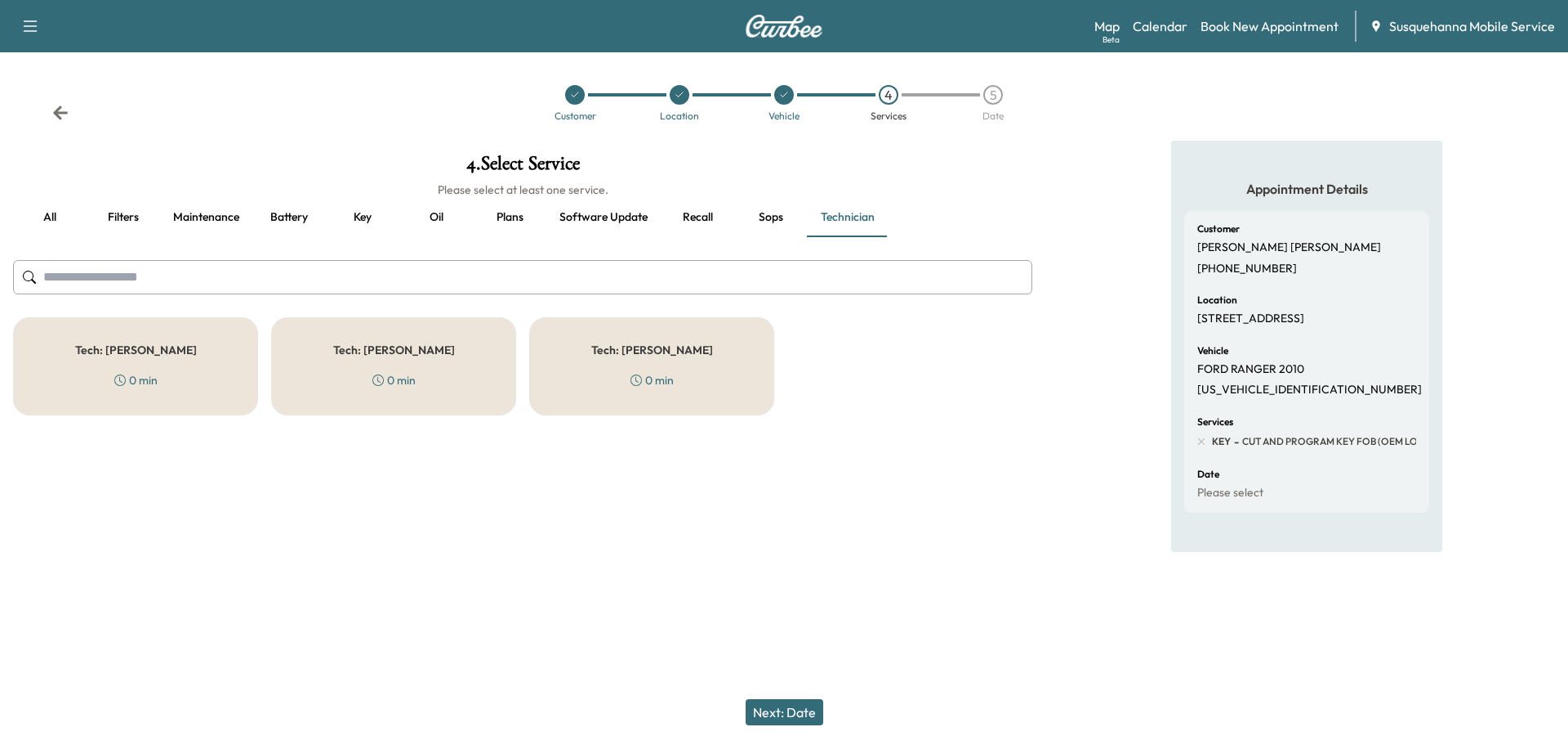
click at [656, 358] on div "Tech: [PERSON_NAME] 0 min" at bounding box center [651, 367] width 245 height 98
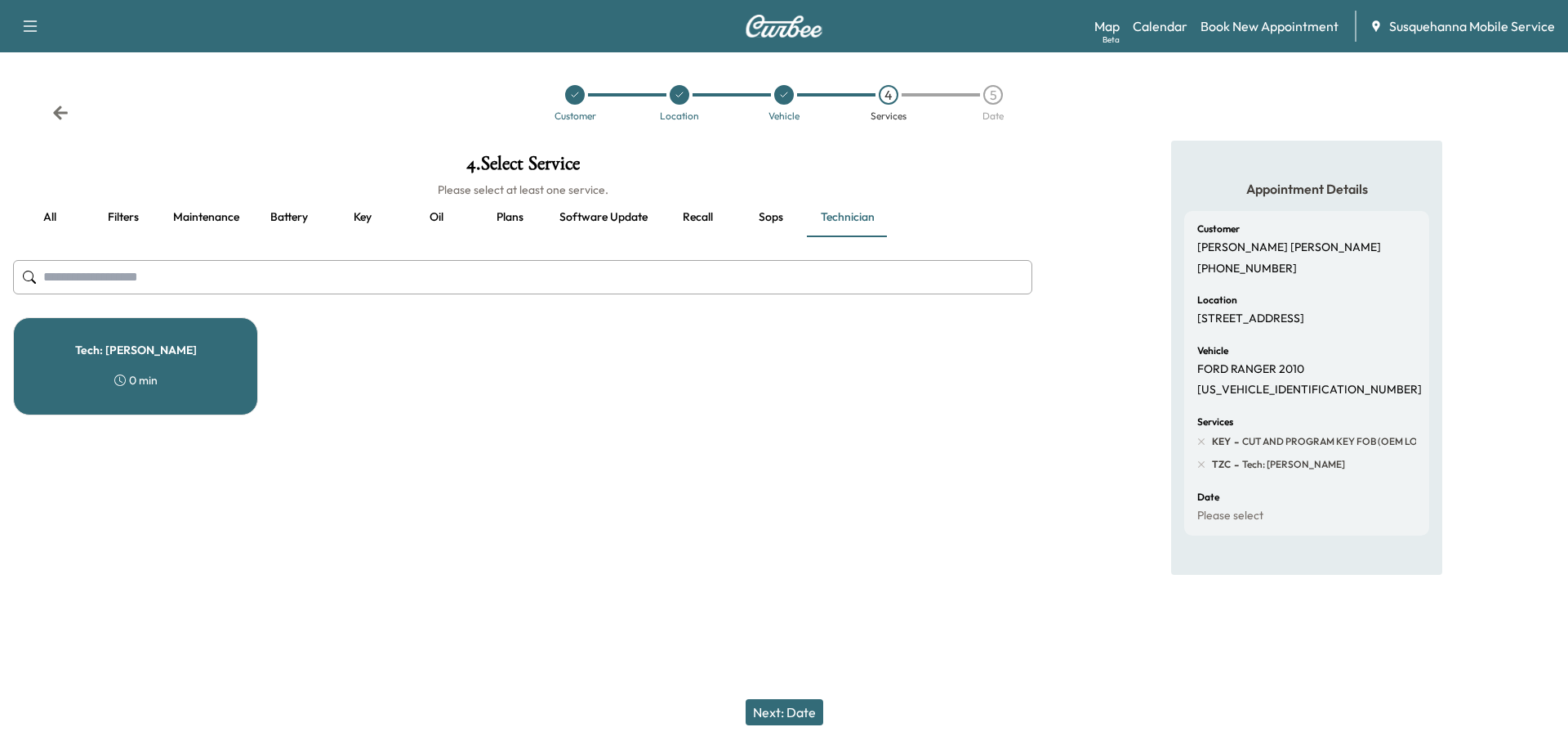
click at [770, 710] on button "Next: Date" at bounding box center [784, 712] width 78 height 26
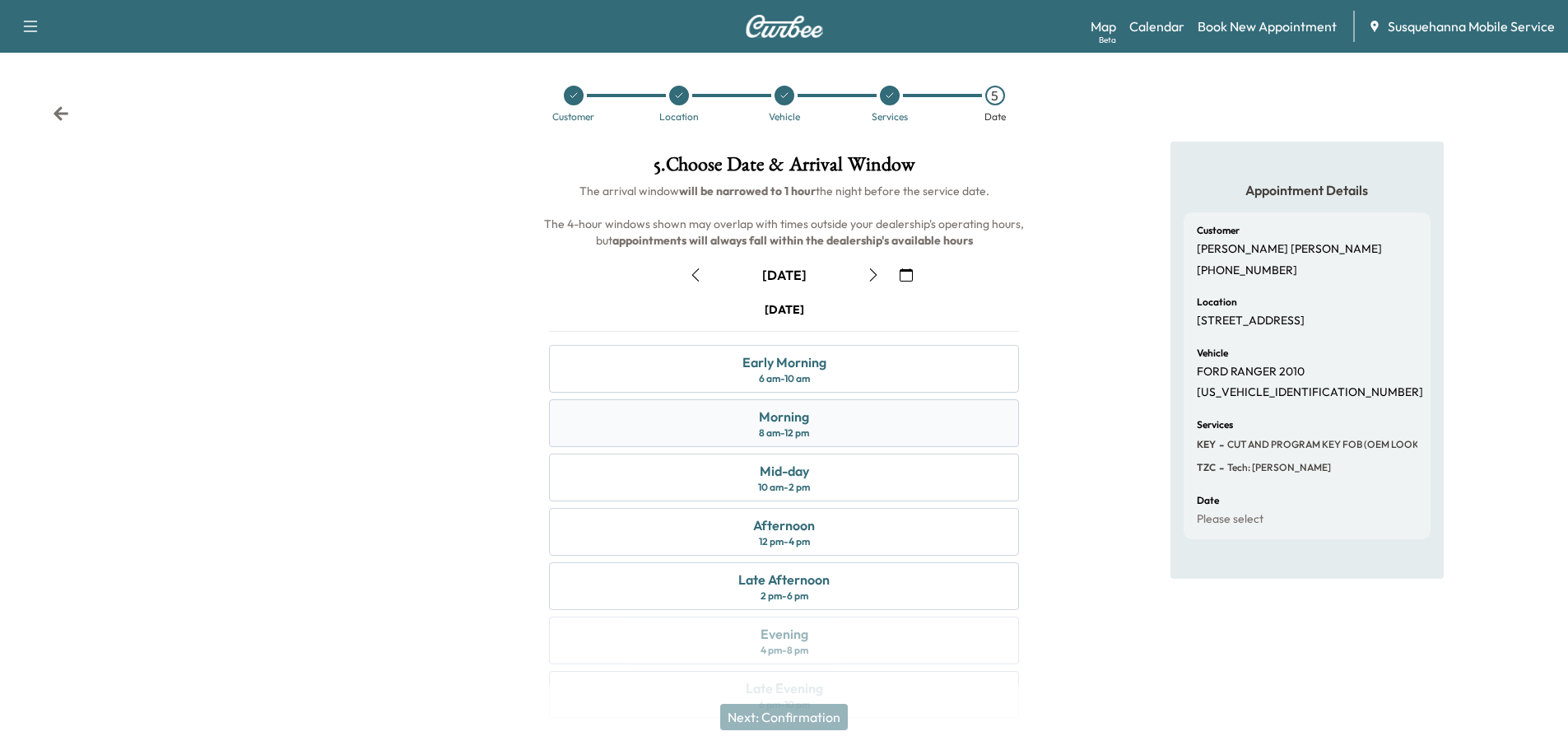
click at [845, 431] on div "Morning 8 am - 12 pm" at bounding box center [784, 423] width 470 height 48
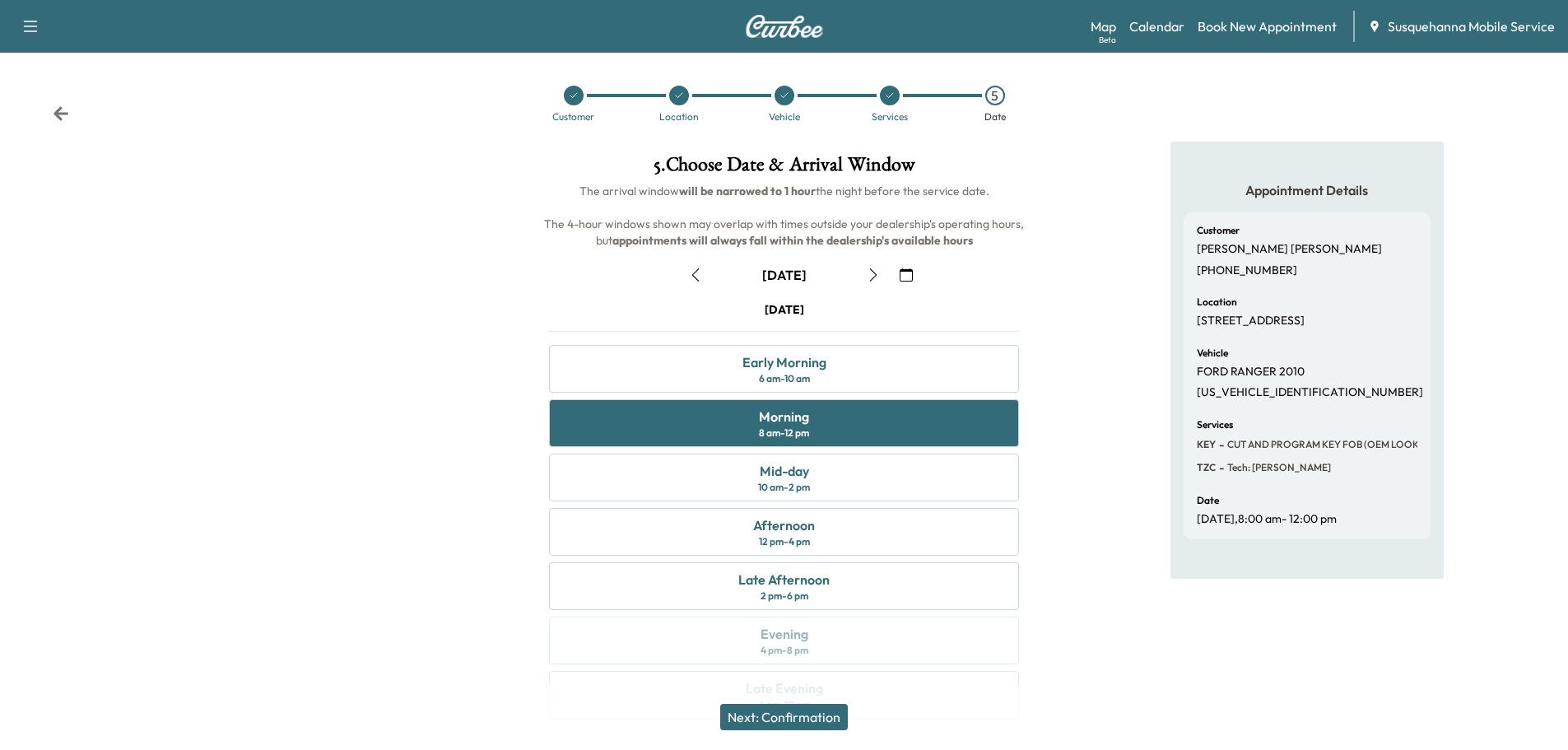
click at [816, 726] on button "Next: Confirmation" at bounding box center [784, 717] width 127 height 26
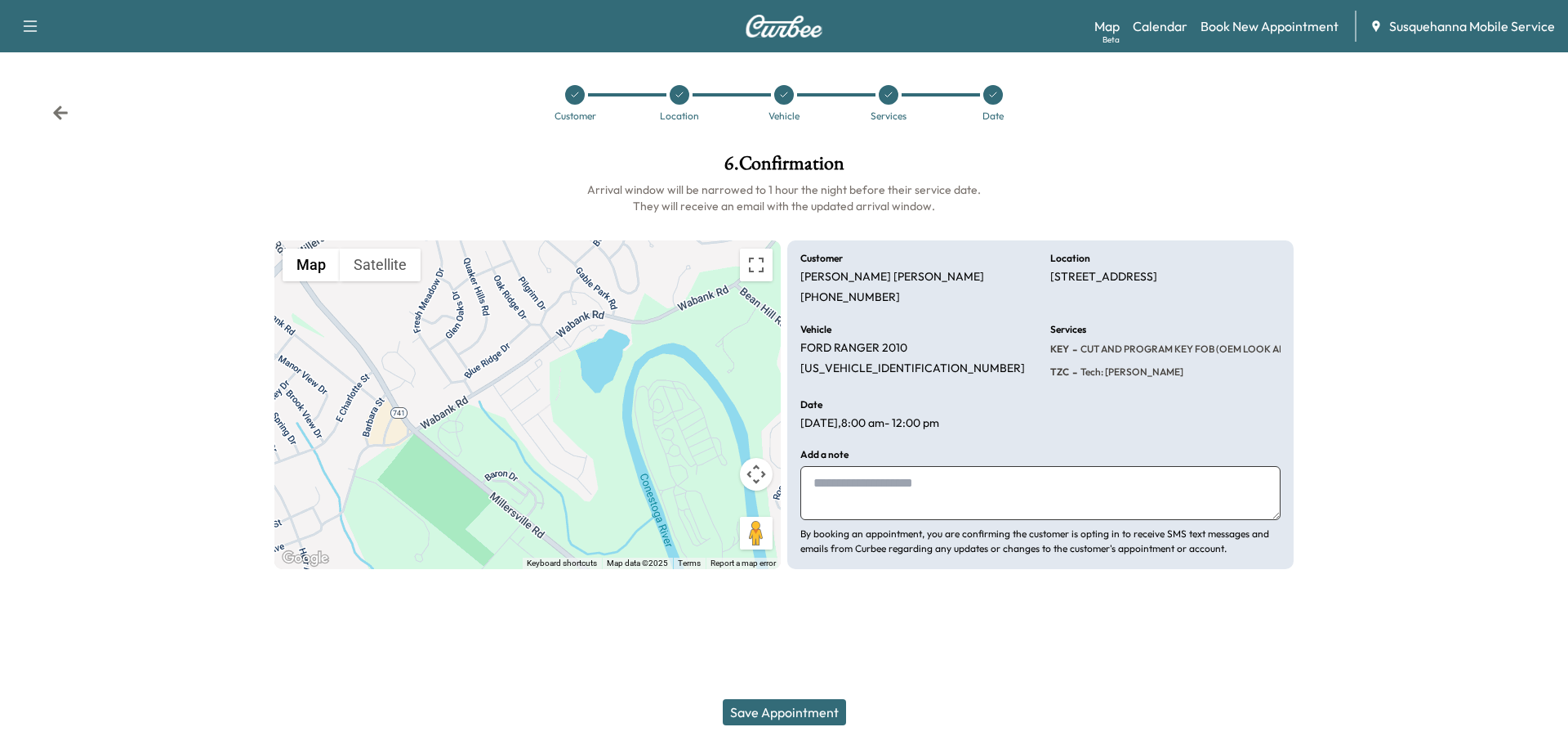
click at [942, 507] on textarea at bounding box center [1041, 493] width 480 height 54
type textarea "**********"
click at [787, 705] on button "Save Appointment" at bounding box center [784, 712] width 123 height 26
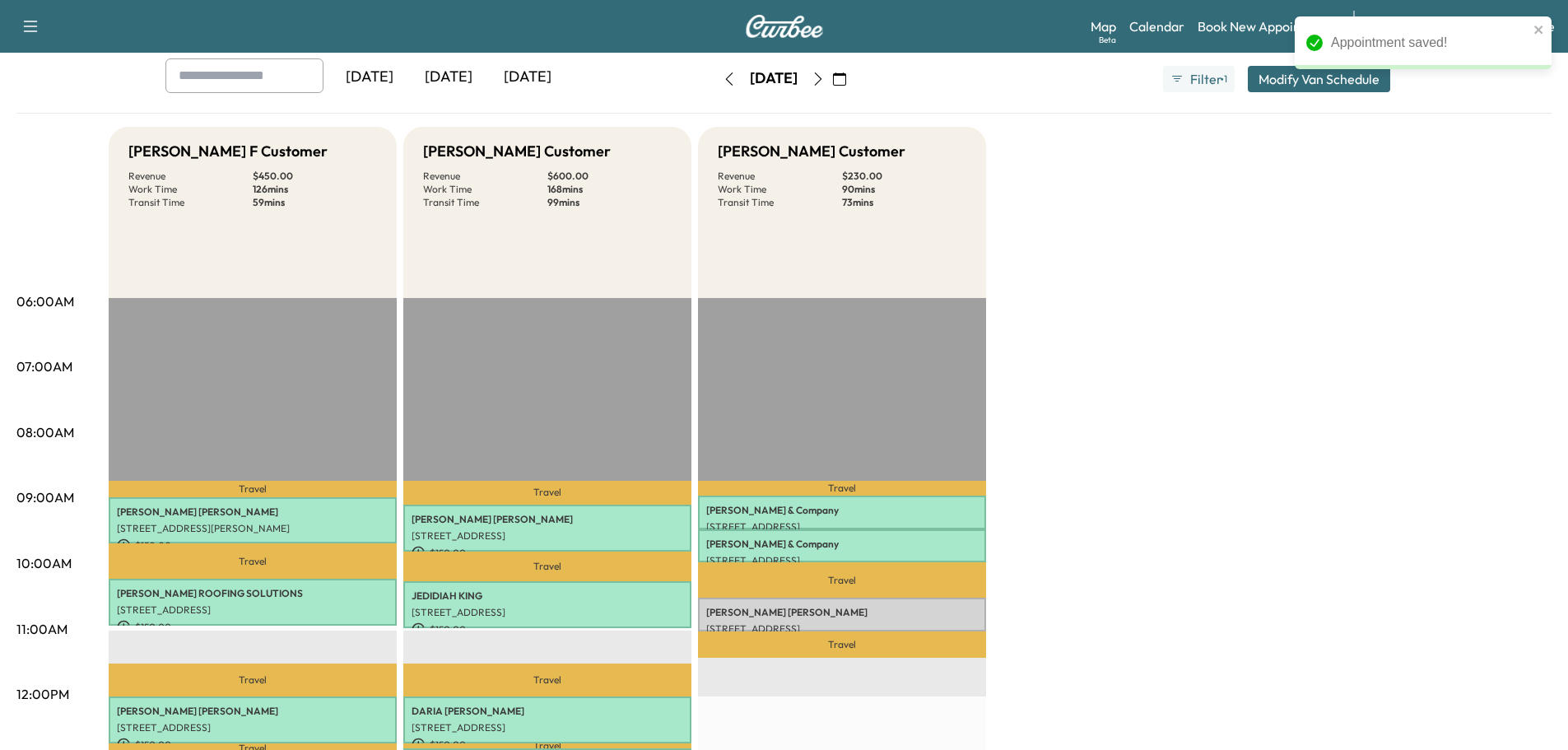
scroll to position [175, 0]
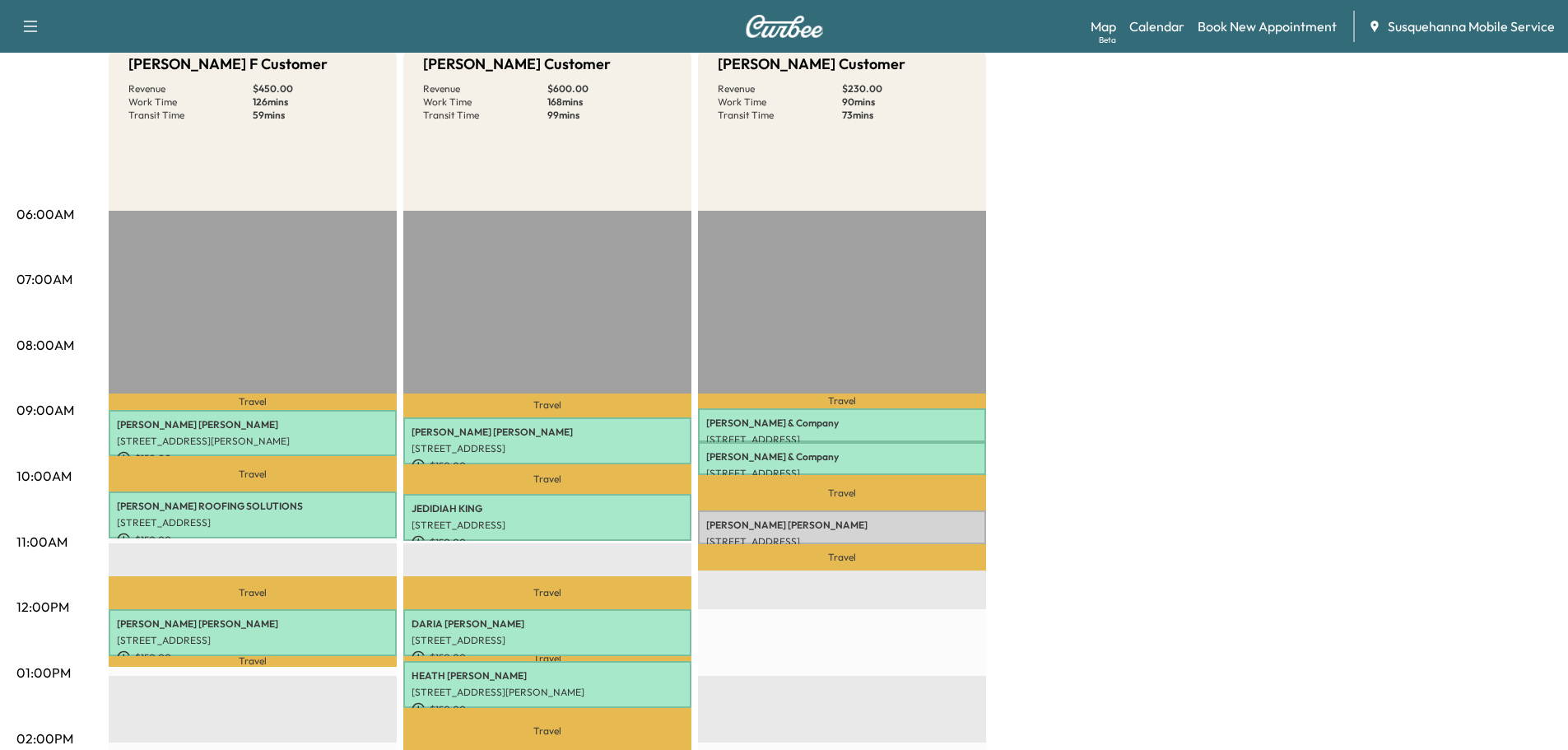
click at [901, 530] on div "[PERSON_NAME] [STREET_ADDRESS] $ 230.00 10:31 am - 11:01 am" at bounding box center [842, 526] width 288 height 33
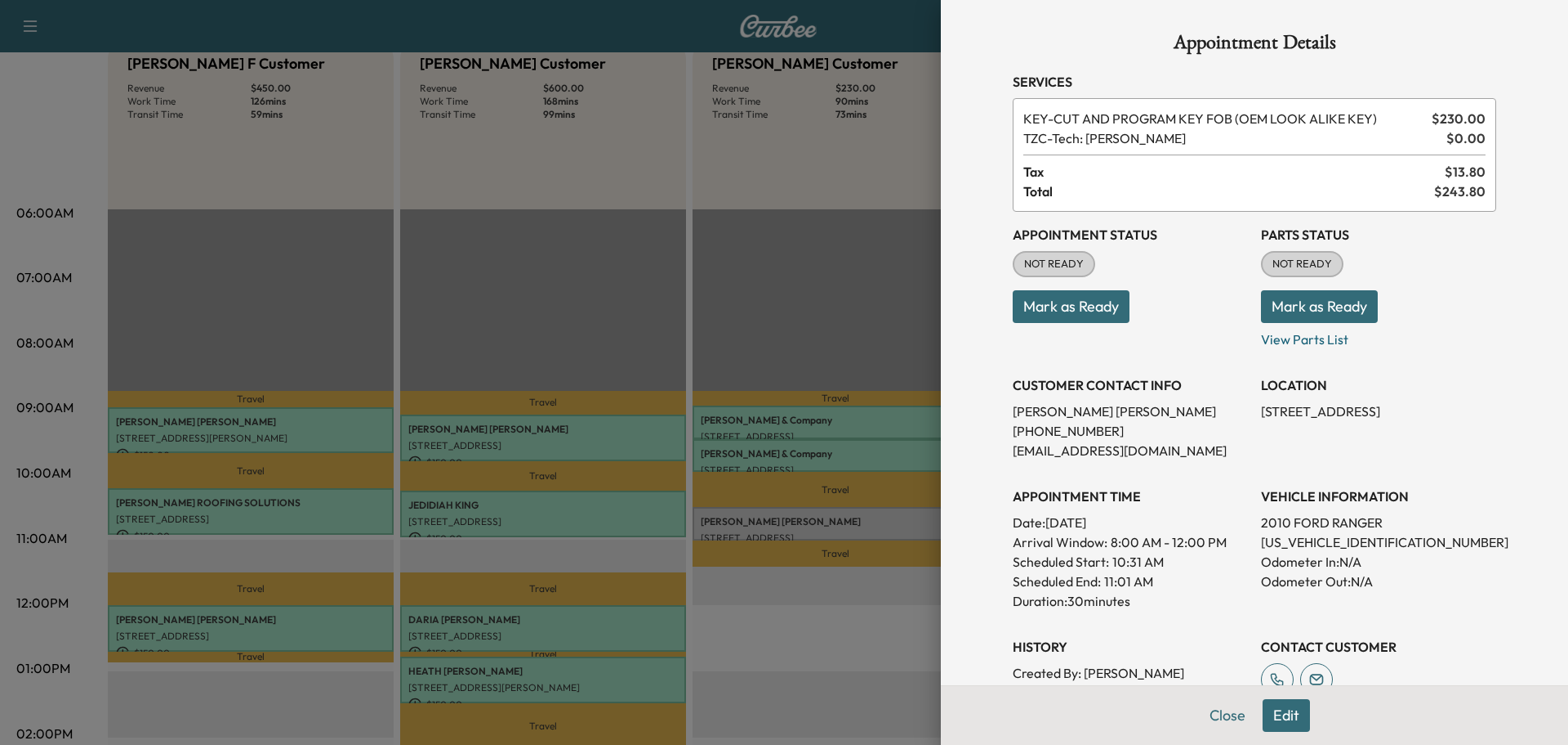
click at [1293, 299] on button "Mark as Ready" at bounding box center [1320, 306] width 117 height 33
click at [1091, 308] on button "Mark as Ready" at bounding box center [1071, 306] width 117 height 33
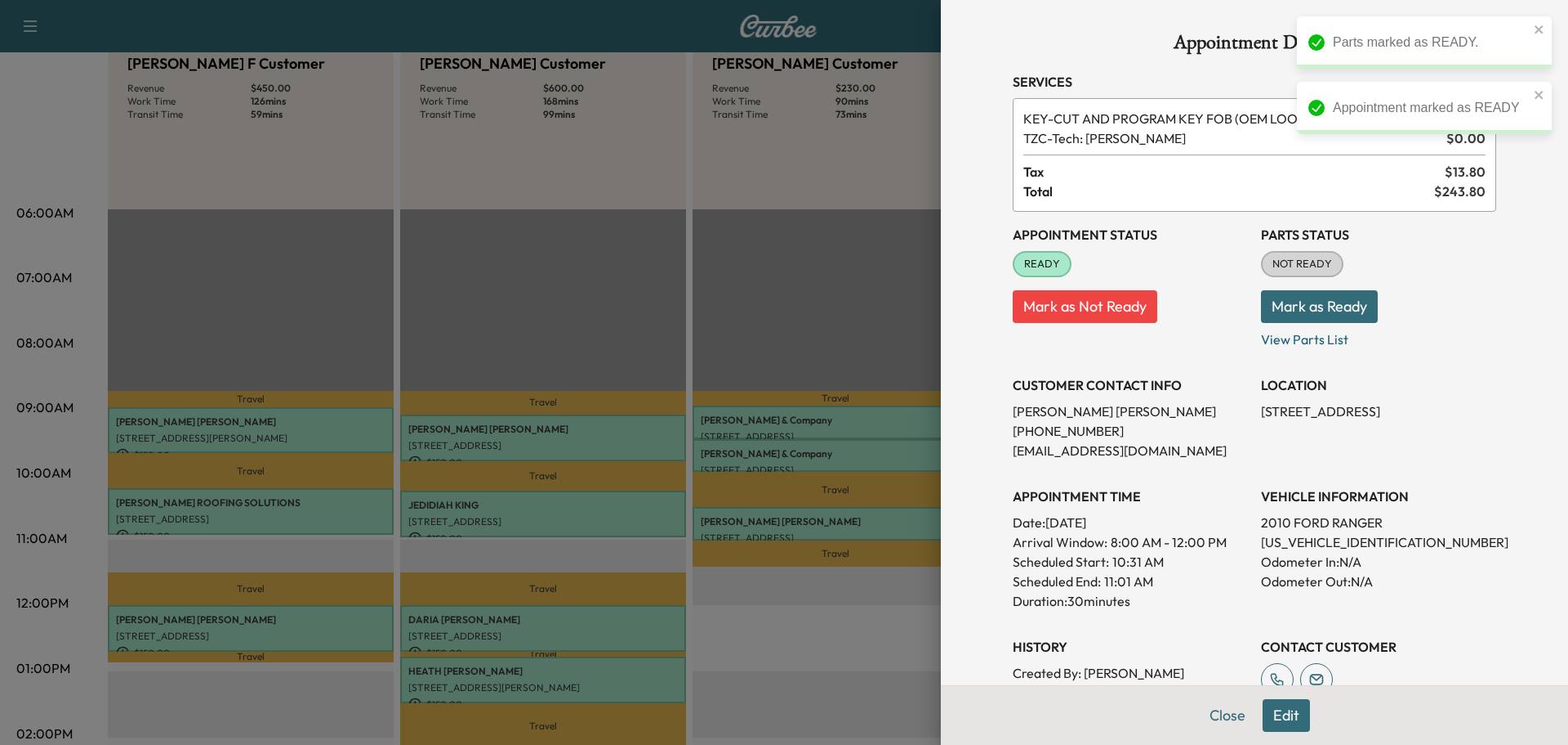
click at [1312, 305] on button "Mark as Ready" at bounding box center [1320, 306] width 117 height 33
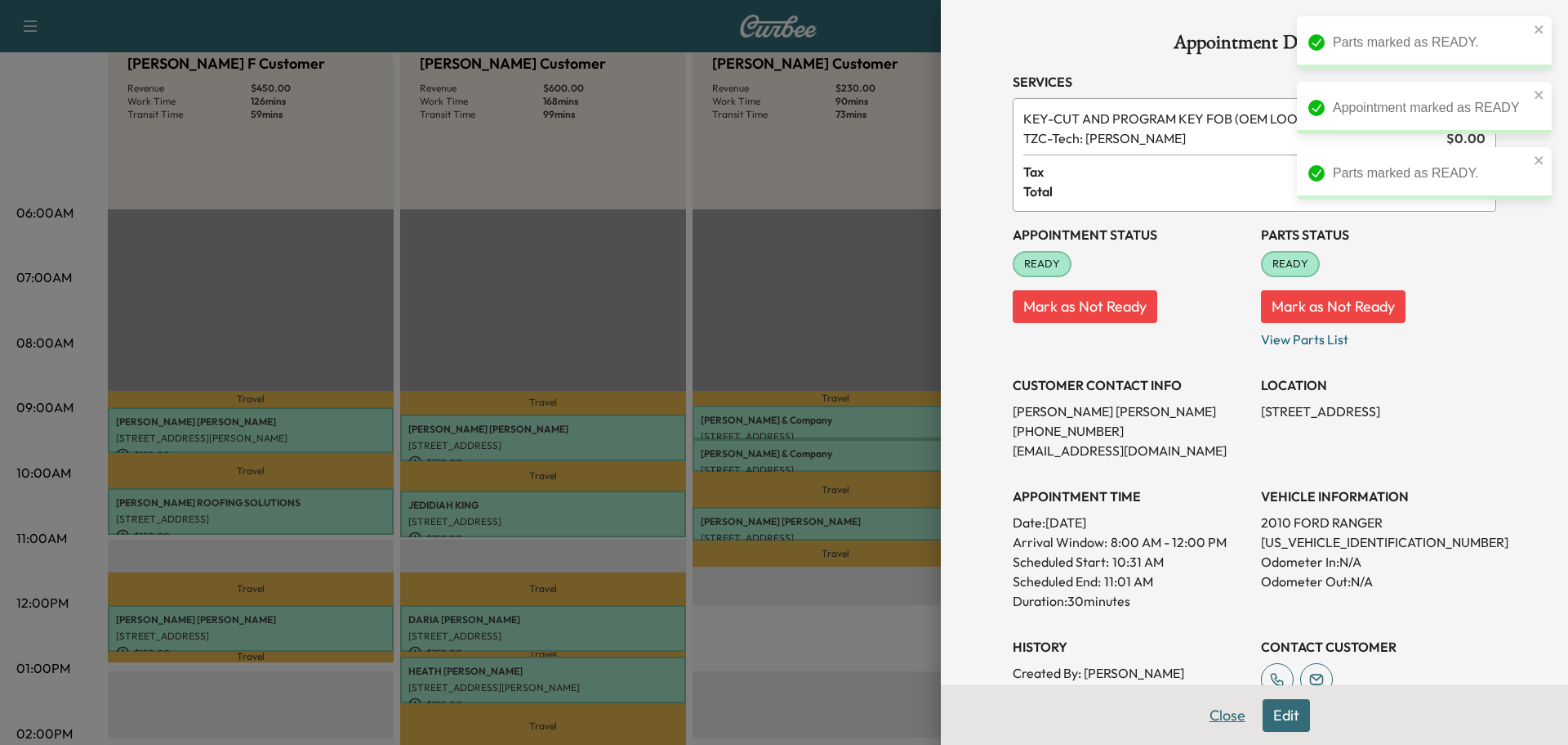
click at [1215, 714] on button "Close" at bounding box center [1227, 715] width 57 height 33
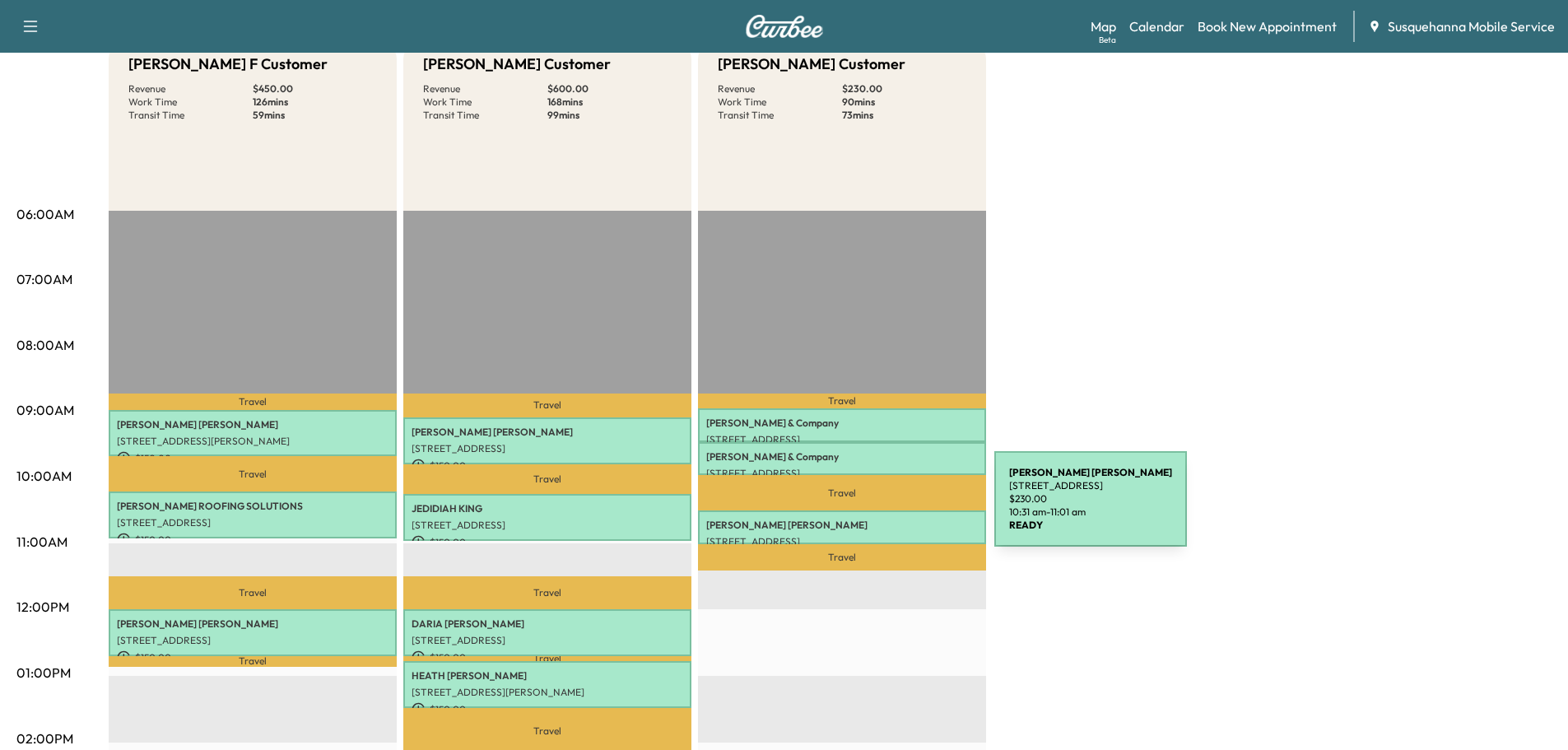
click at [871, 510] on div "[PERSON_NAME] [STREET_ADDRESS] $ 230.00 10:31 am - 11:01 am" at bounding box center [842, 526] width 288 height 33
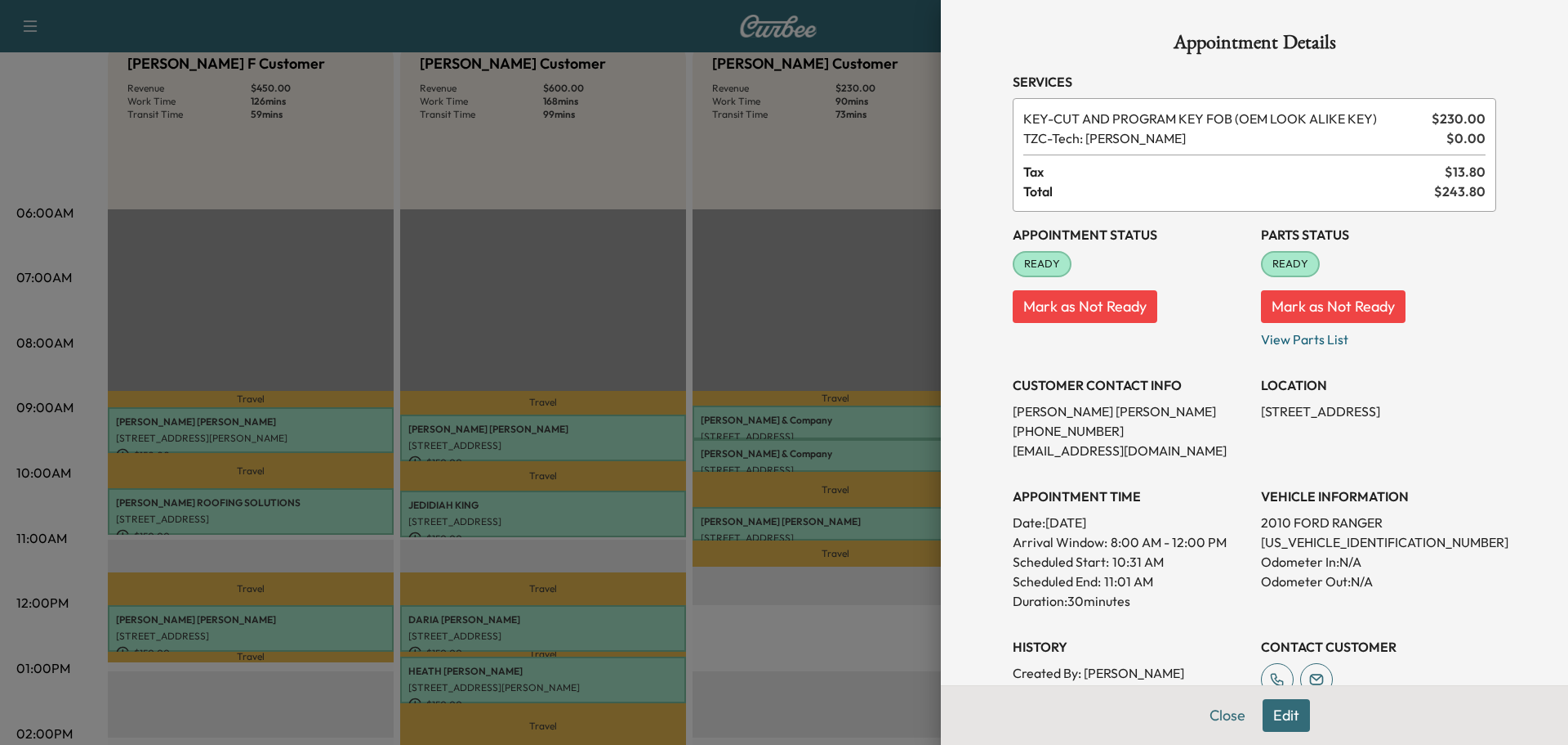
click at [1280, 541] on p "[US_VEHICLE_IDENTIFICATION_NUMBER]" at bounding box center [1378, 541] width 235 height 20
copy p "[US_VEHICLE_IDENTIFICATION_NUMBER]"
click at [1220, 715] on button "Close" at bounding box center [1227, 715] width 57 height 33
